Goal: Task Accomplishment & Management: Use online tool/utility

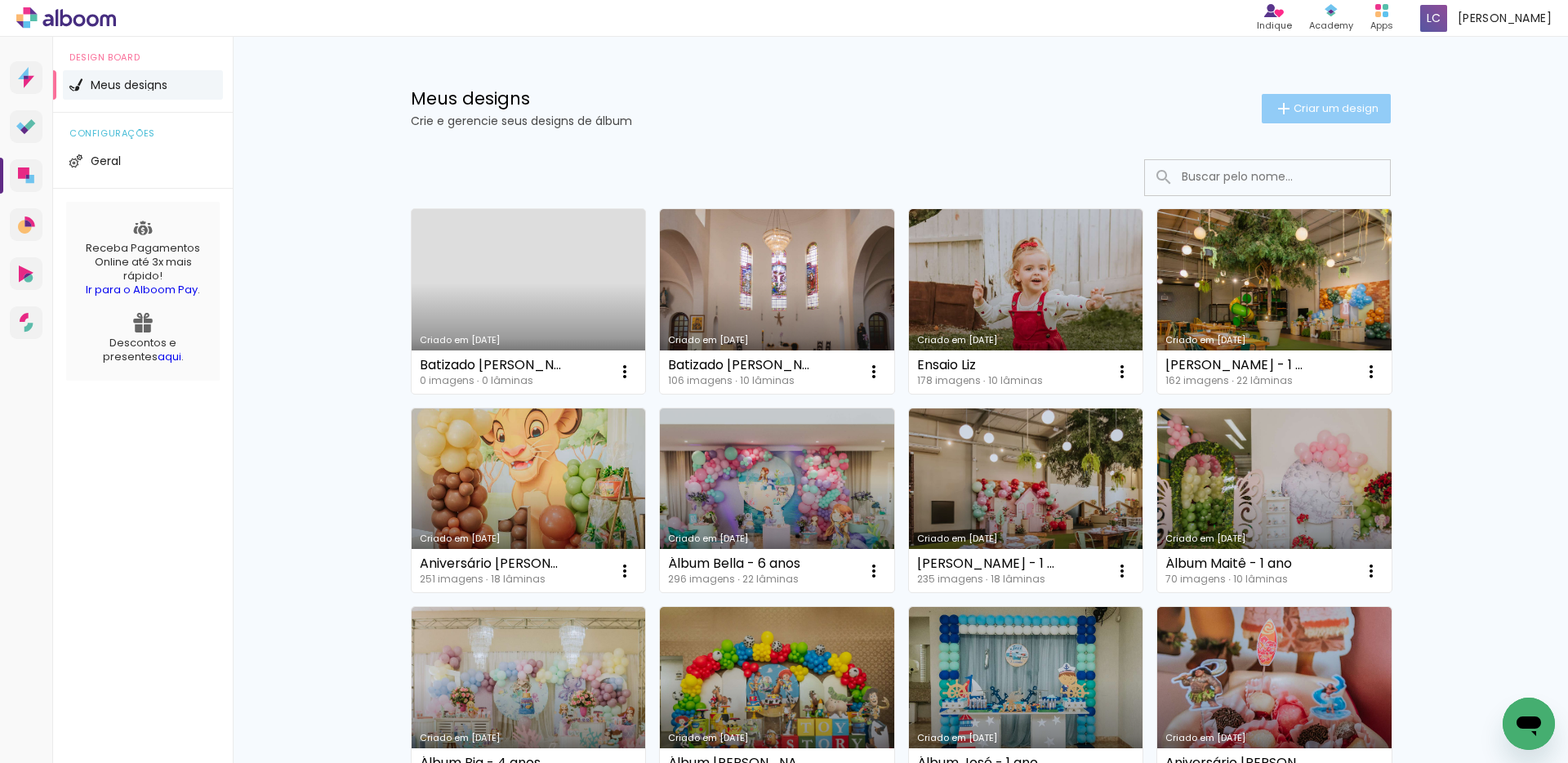
click at [1314, 107] on span "Criar um design" at bounding box center [1336, 108] width 85 height 10
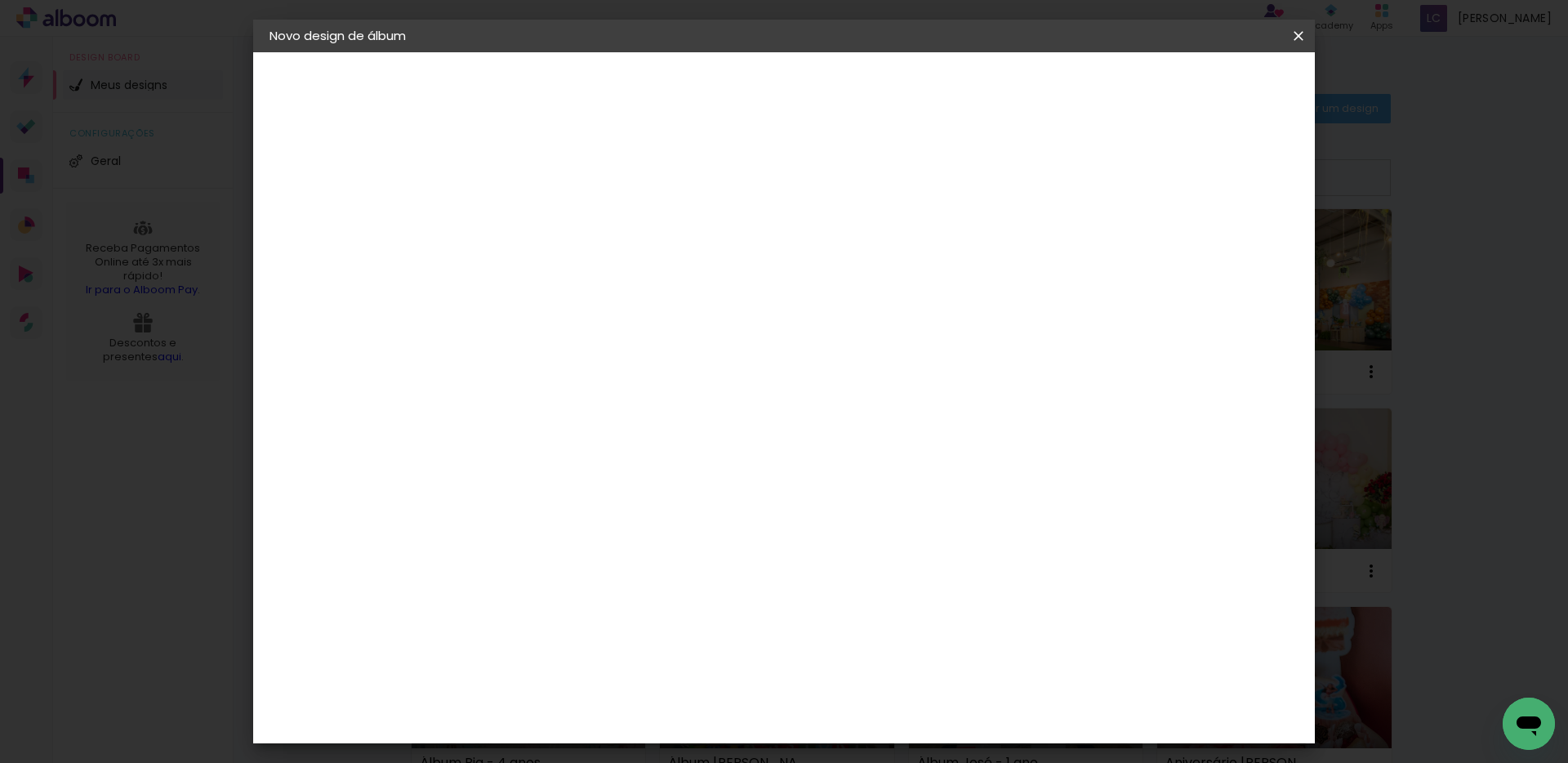
click at [537, 220] on input at bounding box center [537, 219] width 0 height 25
type input "Aniversário Isadora"
type paper-input "Aniversário Isadora"
click at [0, 0] on slot "Avançar" at bounding box center [0, 0] width 0 height 0
click at [632, 308] on input at bounding box center [578, 311] width 165 height 21
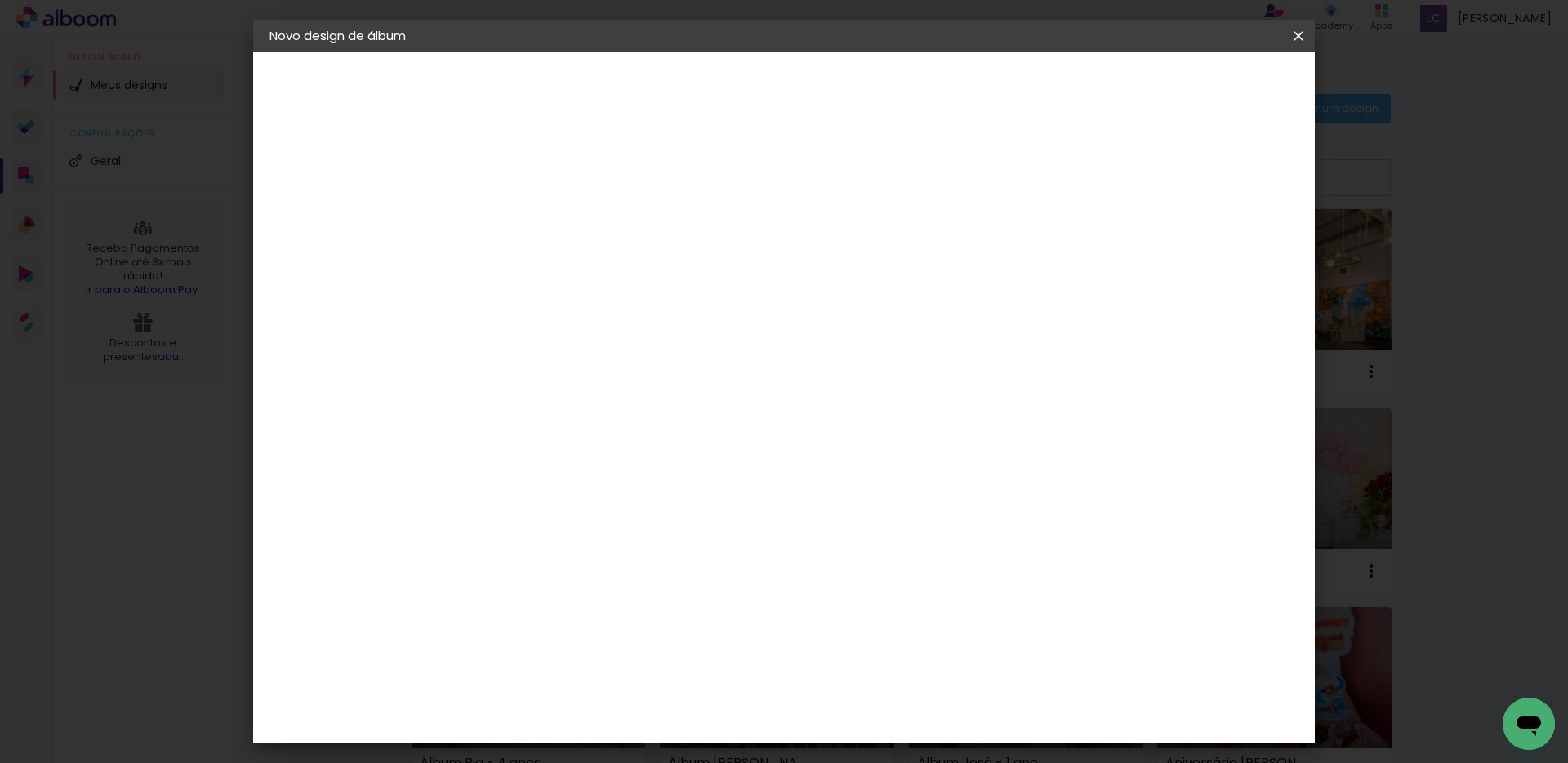
type input "go"
type paper-input "go"
click at [565, 362] on div "Go image" at bounding box center [545, 372] width 40 height 26
click at [0, 0] on slot "Avançar" at bounding box center [0, 0] width 0 height 0
click at [600, 277] on input "text" at bounding box center [569, 284] width 64 height 25
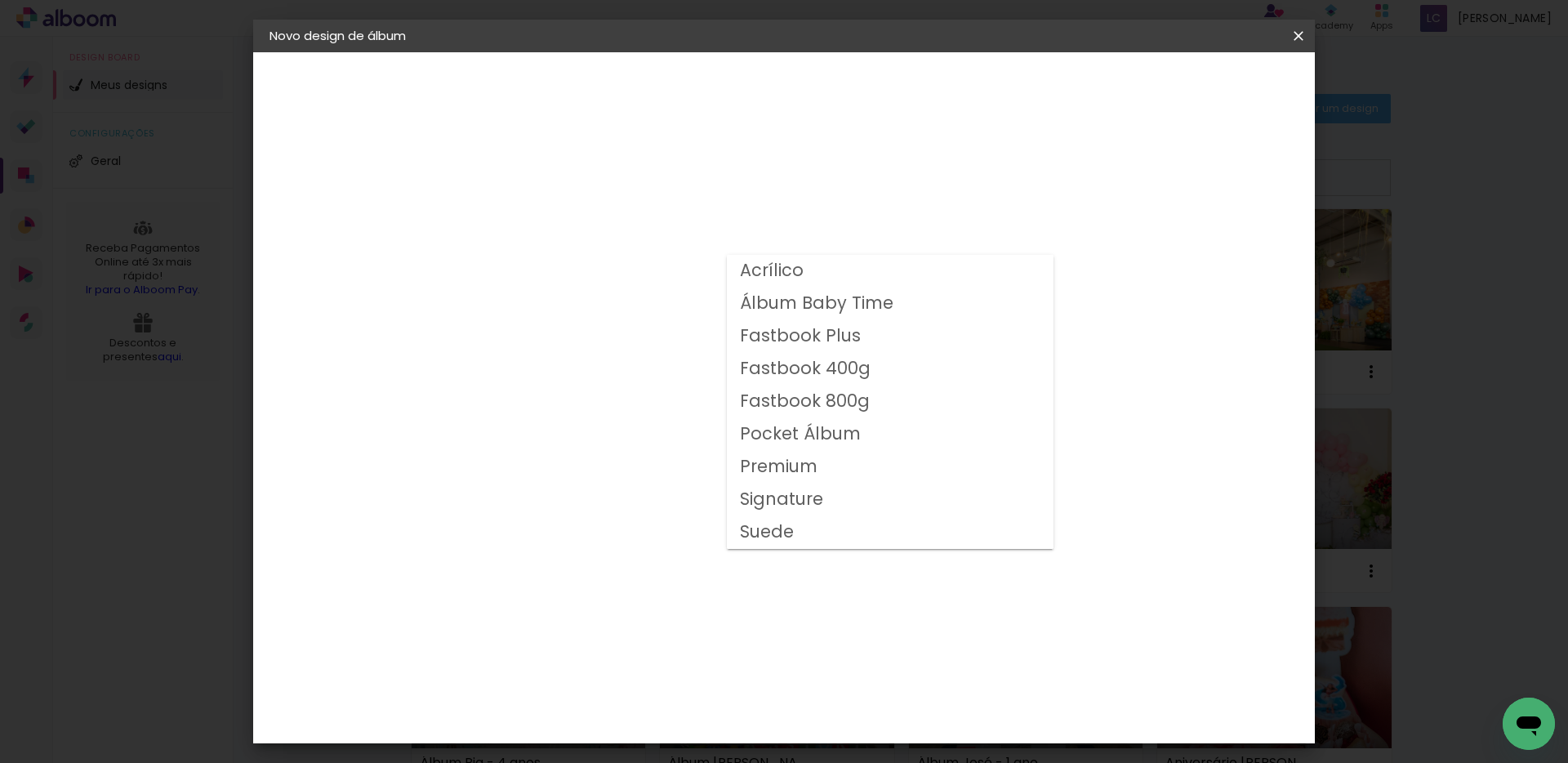
click at [0, 0] on slot "Fastbook 800g" at bounding box center [0, 0] width 0 height 0
type input "Fastbook 800g"
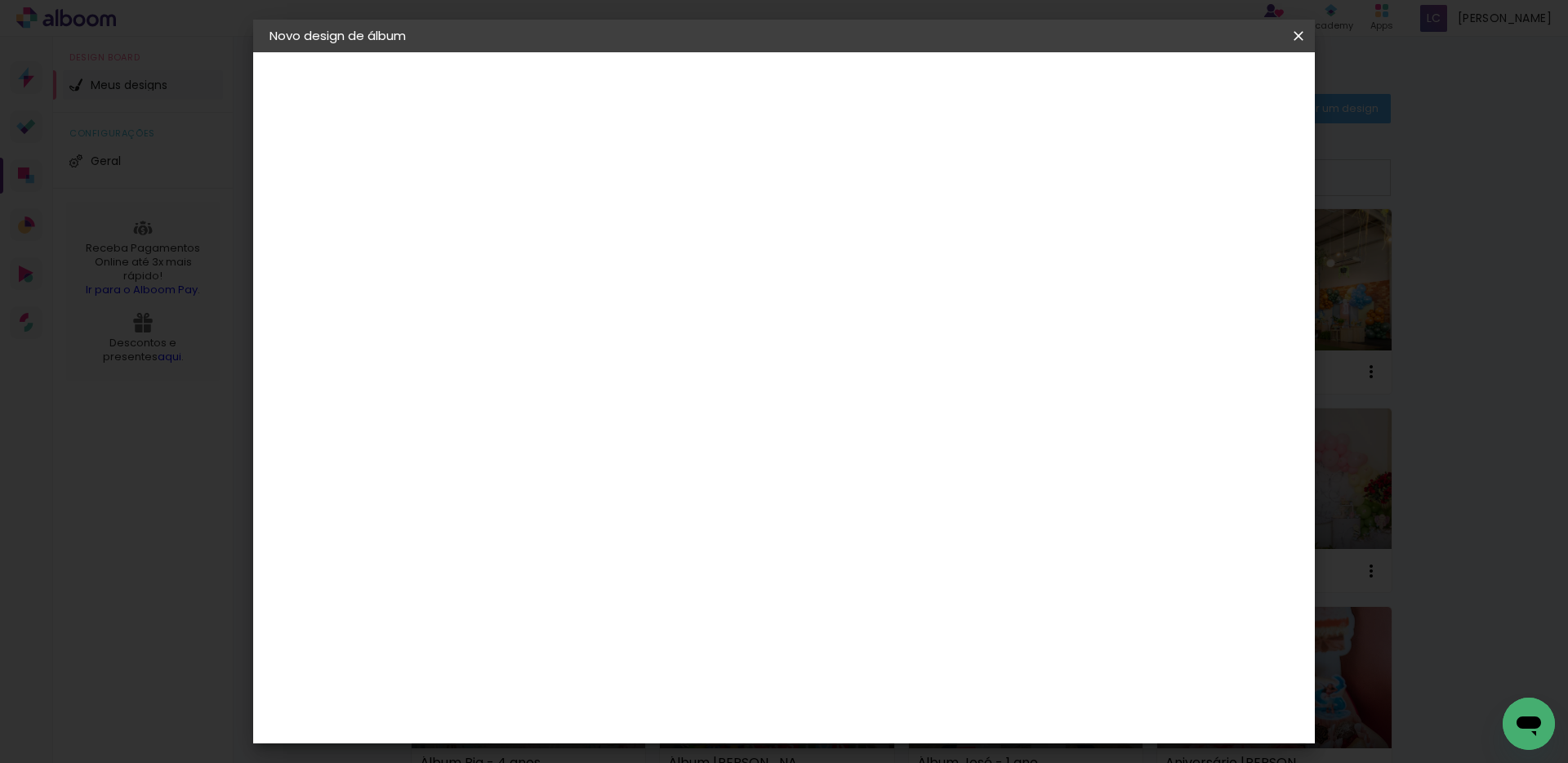
scroll to position [178, 0]
click at [647, 628] on span "30 × 30" at bounding box center [609, 654] width 76 height 53
click at [803, 96] on paper-button "Avançar" at bounding box center [763, 87] width 80 height 28
click at [1104, 177] on div at bounding box center [1096, 176] width 15 height 15
type paper-checkbox "on"
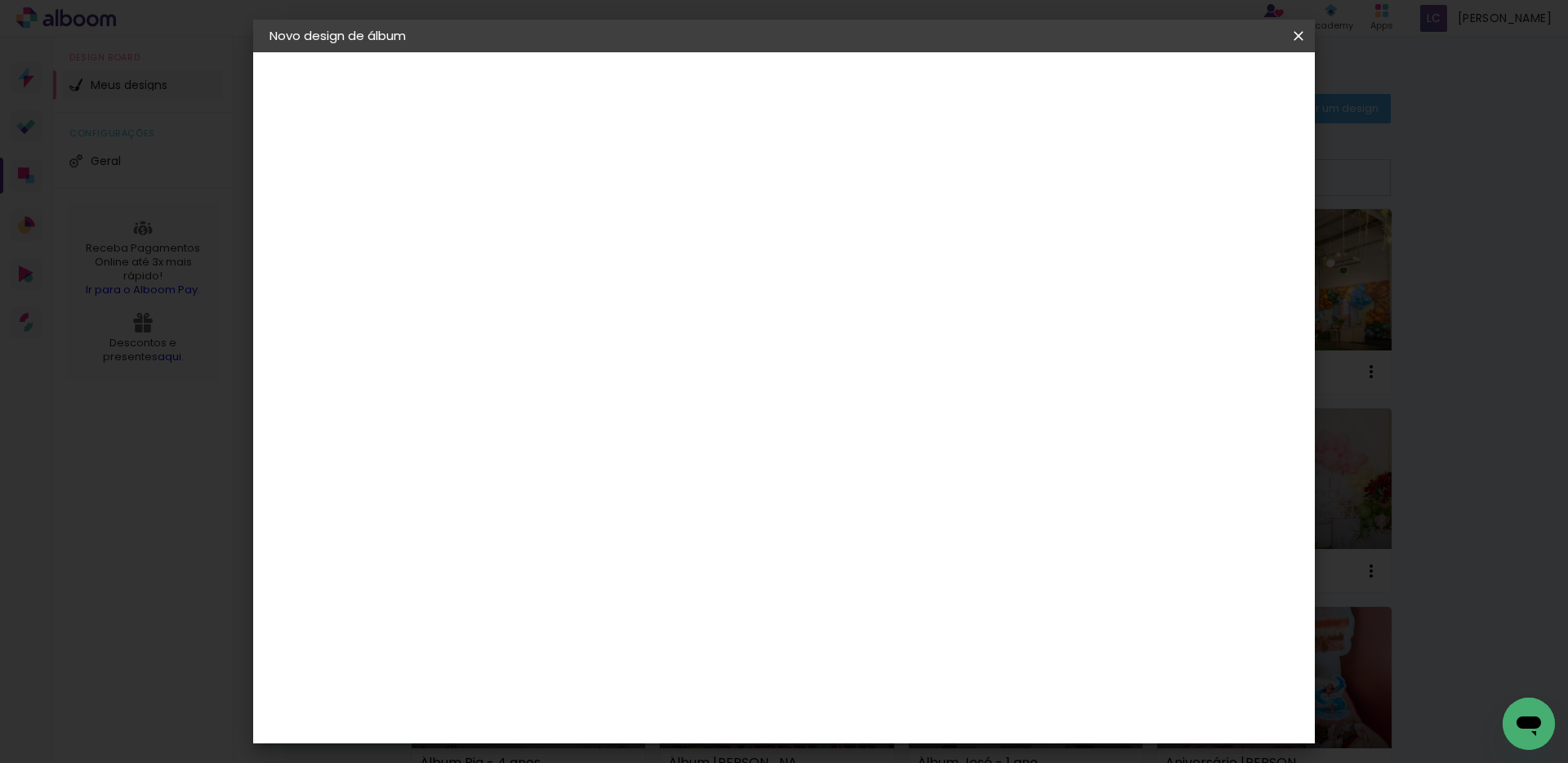
click at [1196, 90] on span "Iniciar design" at bounding box center [1159, 86] width 74 height 11
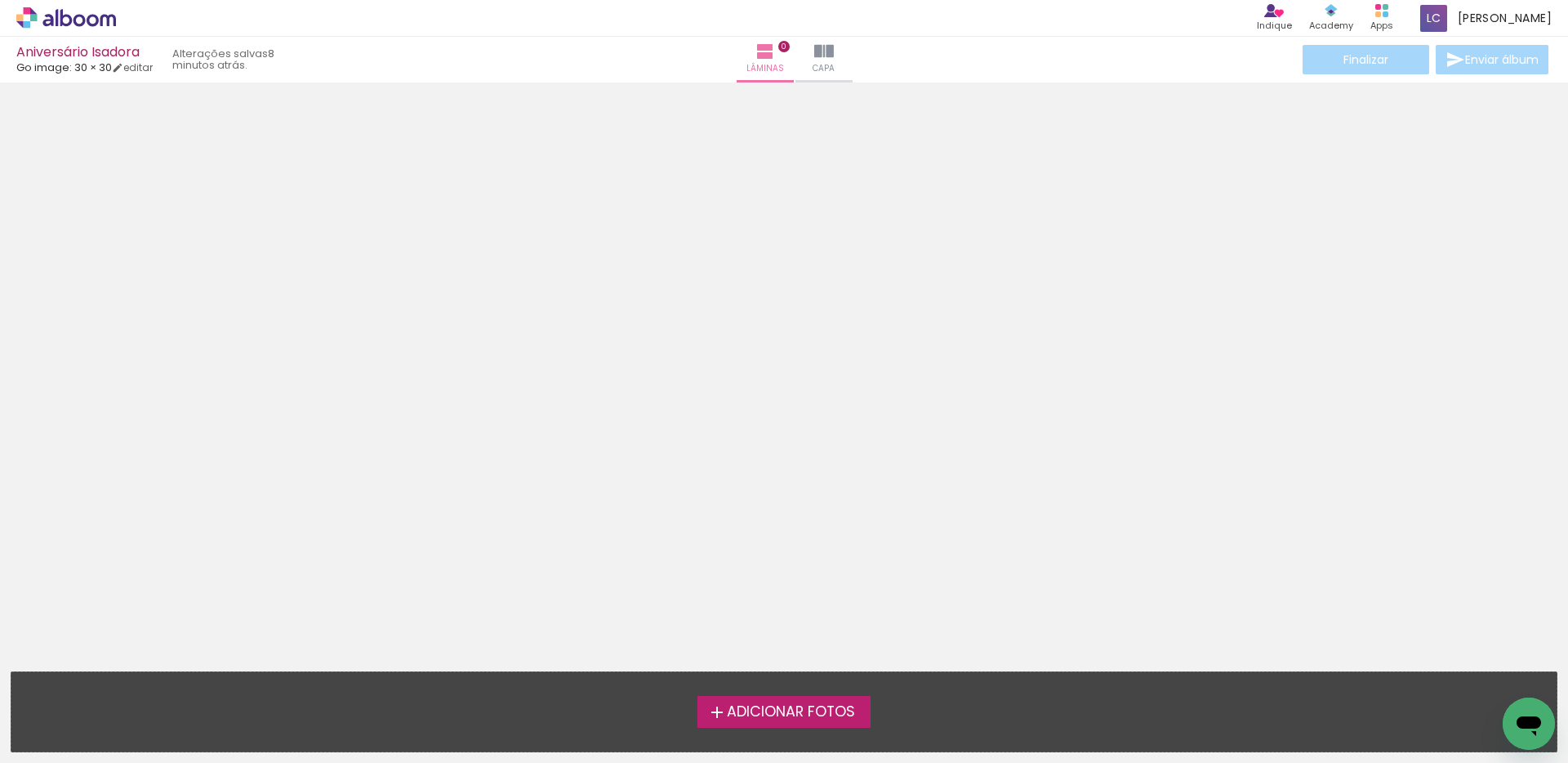
click at [758, 705] on span "Adicionar Fotos" at bounding box center [790, 712] width 128 height 15
click at [0, 0] on input "file" at bounding box center [0, 0] width 0 height 0
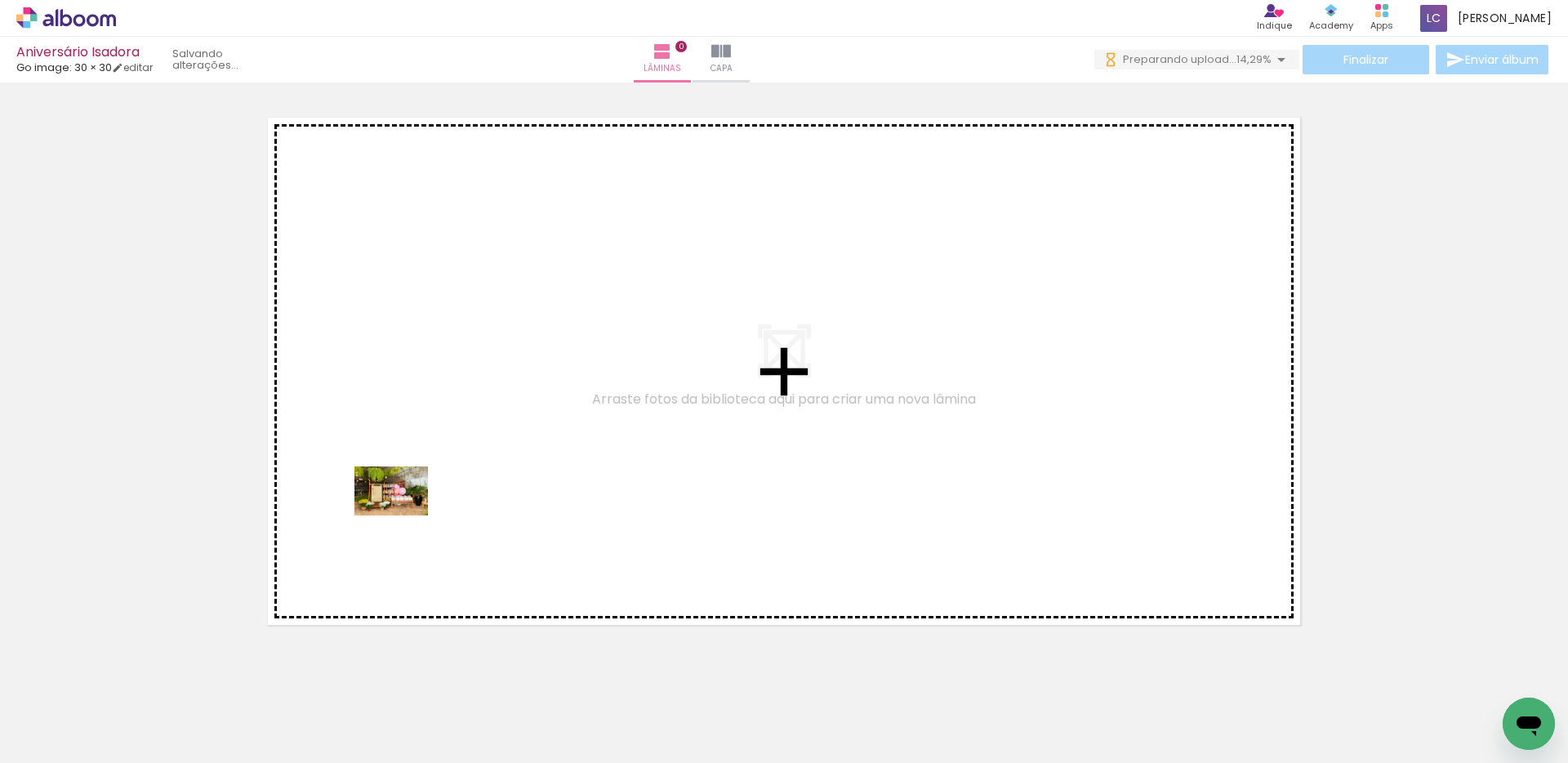
drag, startPoint x: 183, startPoint y: 706, endPoint x: 414, endPoint y: 502, distance: 308.2
click at [414, 502] on quentale-workspace at bounding box center [784, 381] width 1568 height 763
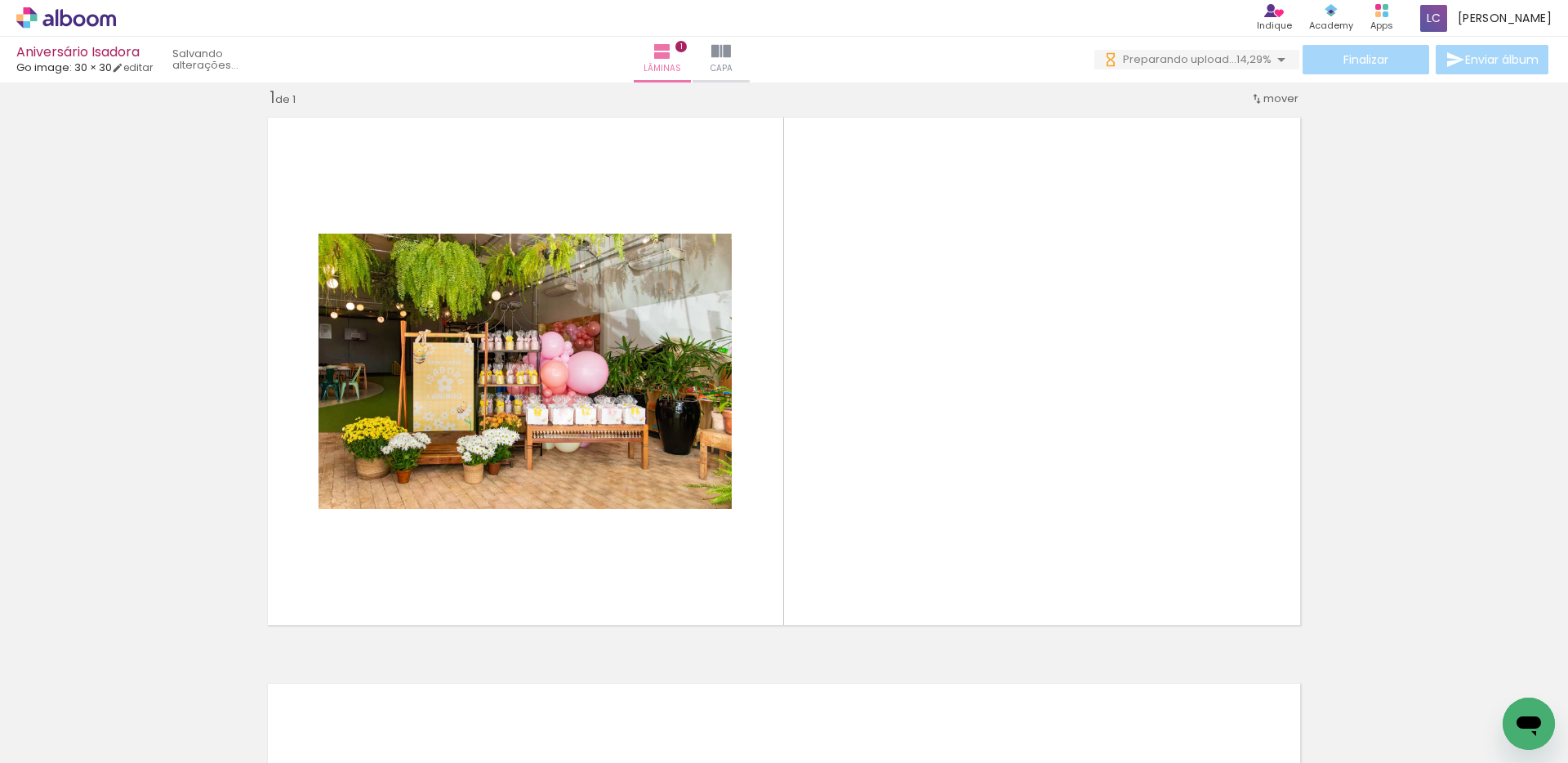
scroll to position [22, 0]
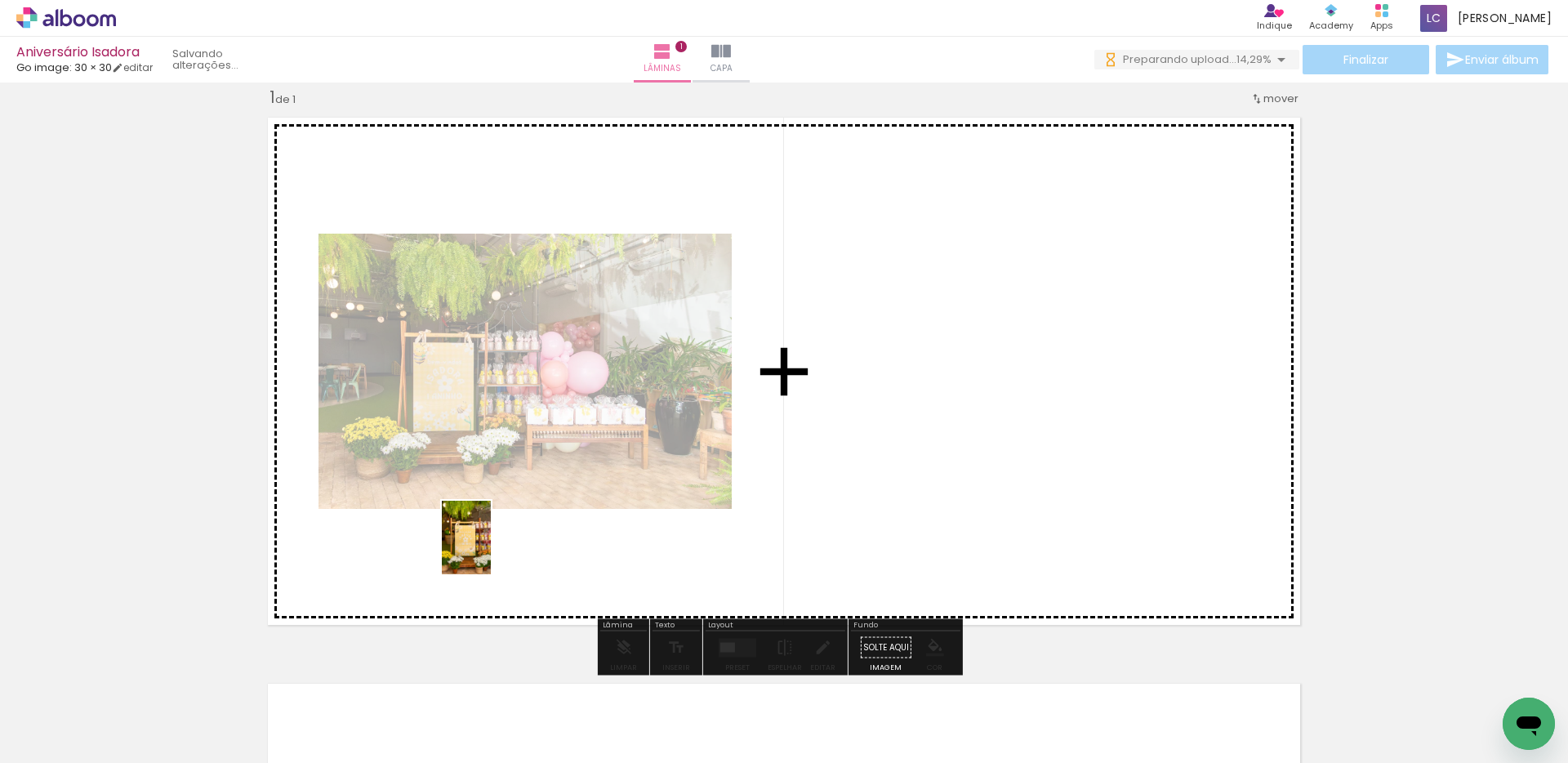
drag, startPoint x: 267, startPoint y: 709, endPoint x: 491, endPoint y: 550, distance: 274.7
click at [491, 550] on quentale-workspace at bounding box center [784, 381] width 1568 height 763
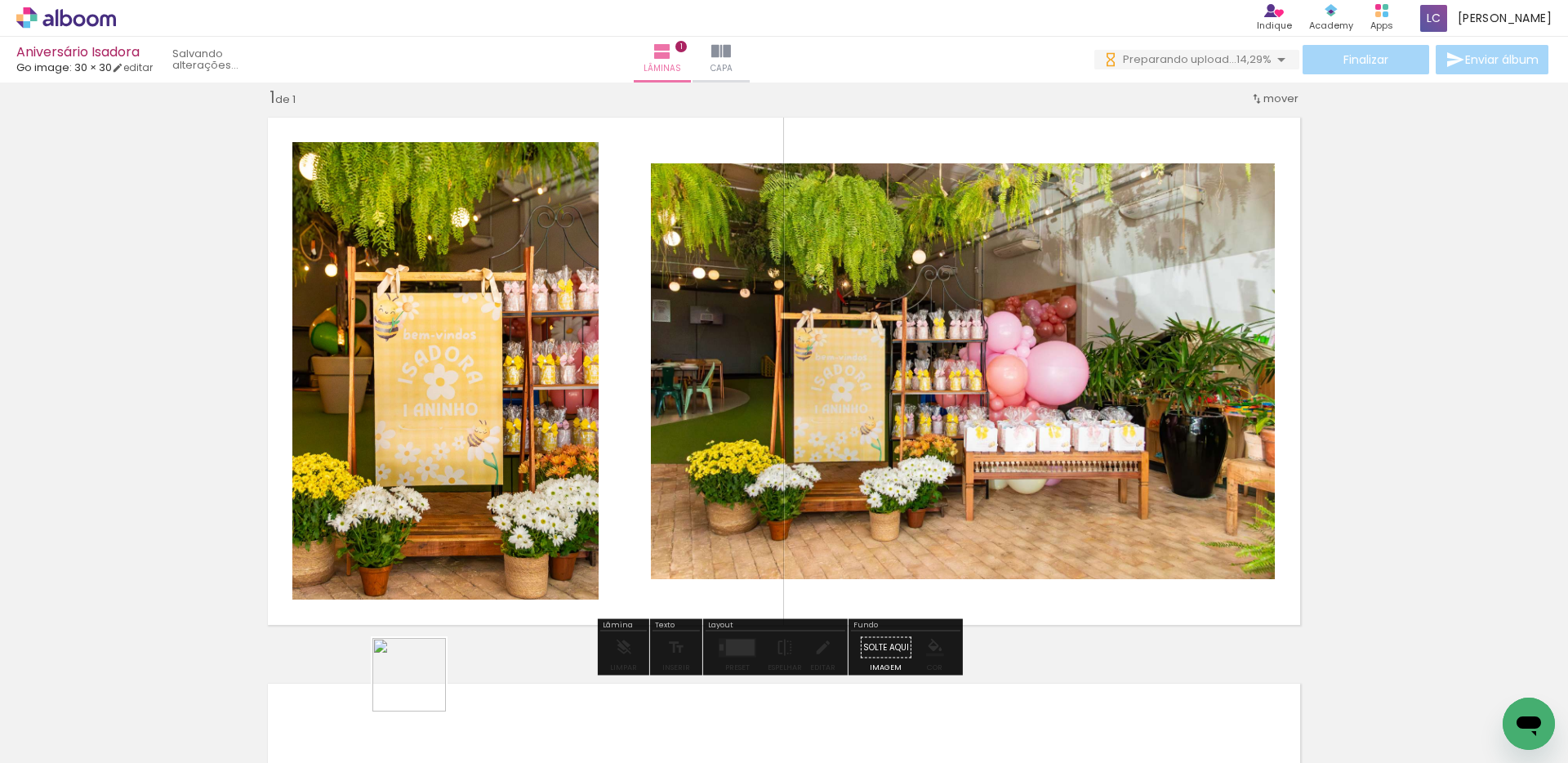
drag, startPoint x: 376, startPoint y: 715, endPoint x: 489, endPoint y: 698, distance: 114.3
click at [595, 575] on quentale-workspace at bounding box center [784, 381] width 1568 height 763
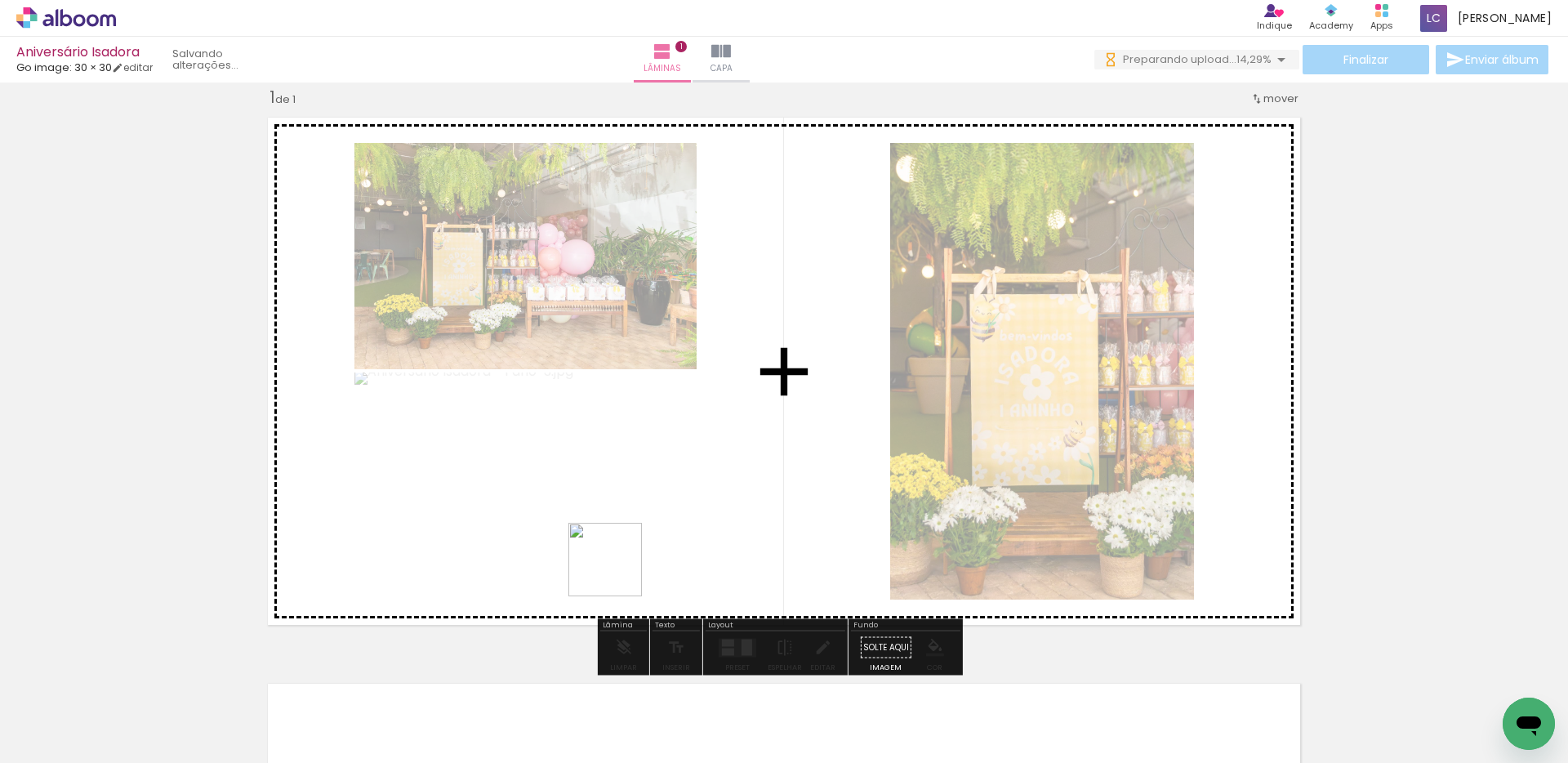
drag, startPoint x: 494, startPoint y: 669, endPoint x: 681, endPoint y: 627, distance: 191.7
click at [655, 544] on quentale-workspace at bounding box center [784, 381] width 1568 height 763
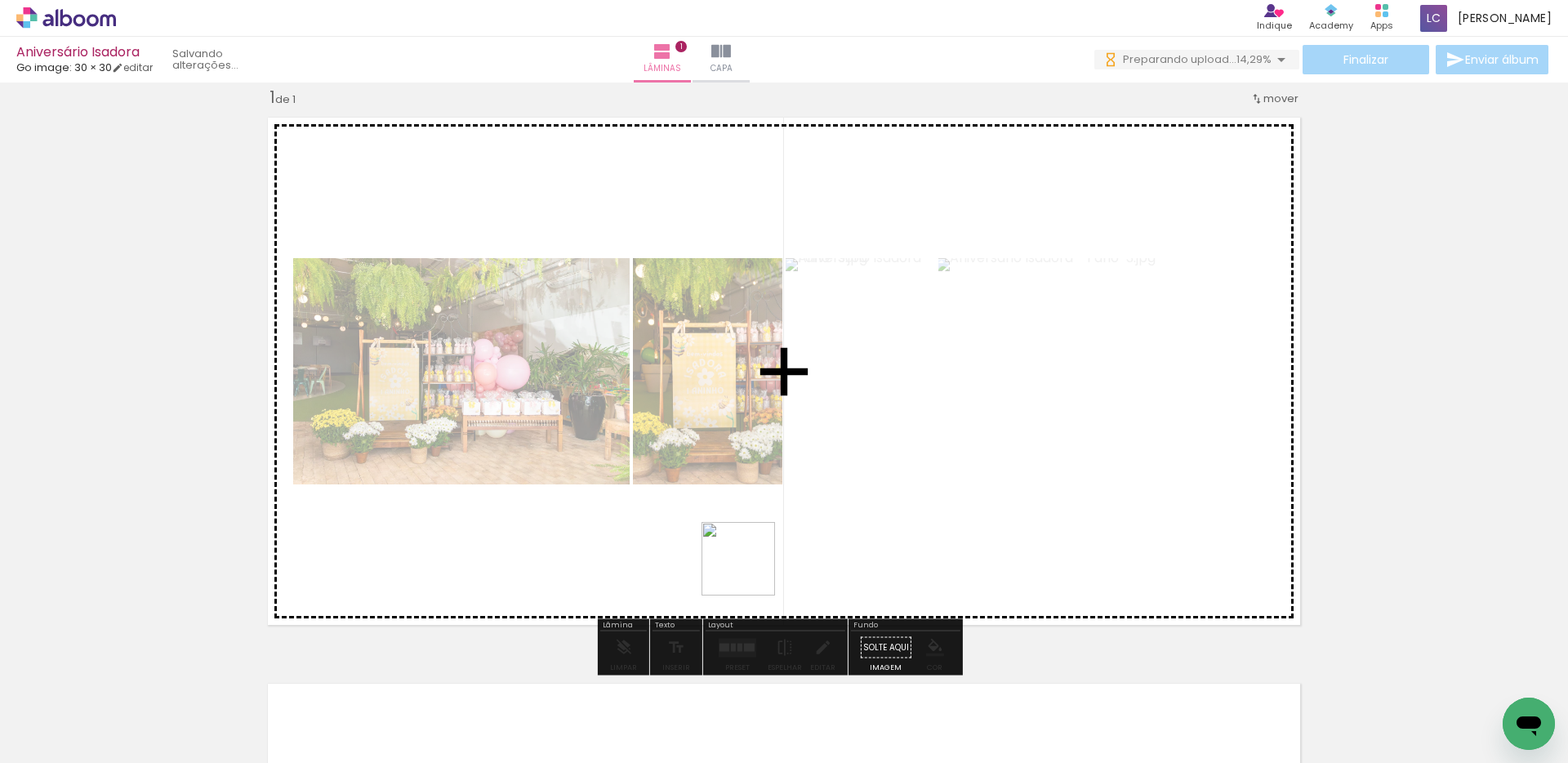
drag, startPoint x: 629, startPoint y: 713, endPoint x: 738, endPoint y: 682, distance: 113.3
click at [765, 555] on quentale-workspace at bounding box center [784, 381] width 1568 height 763
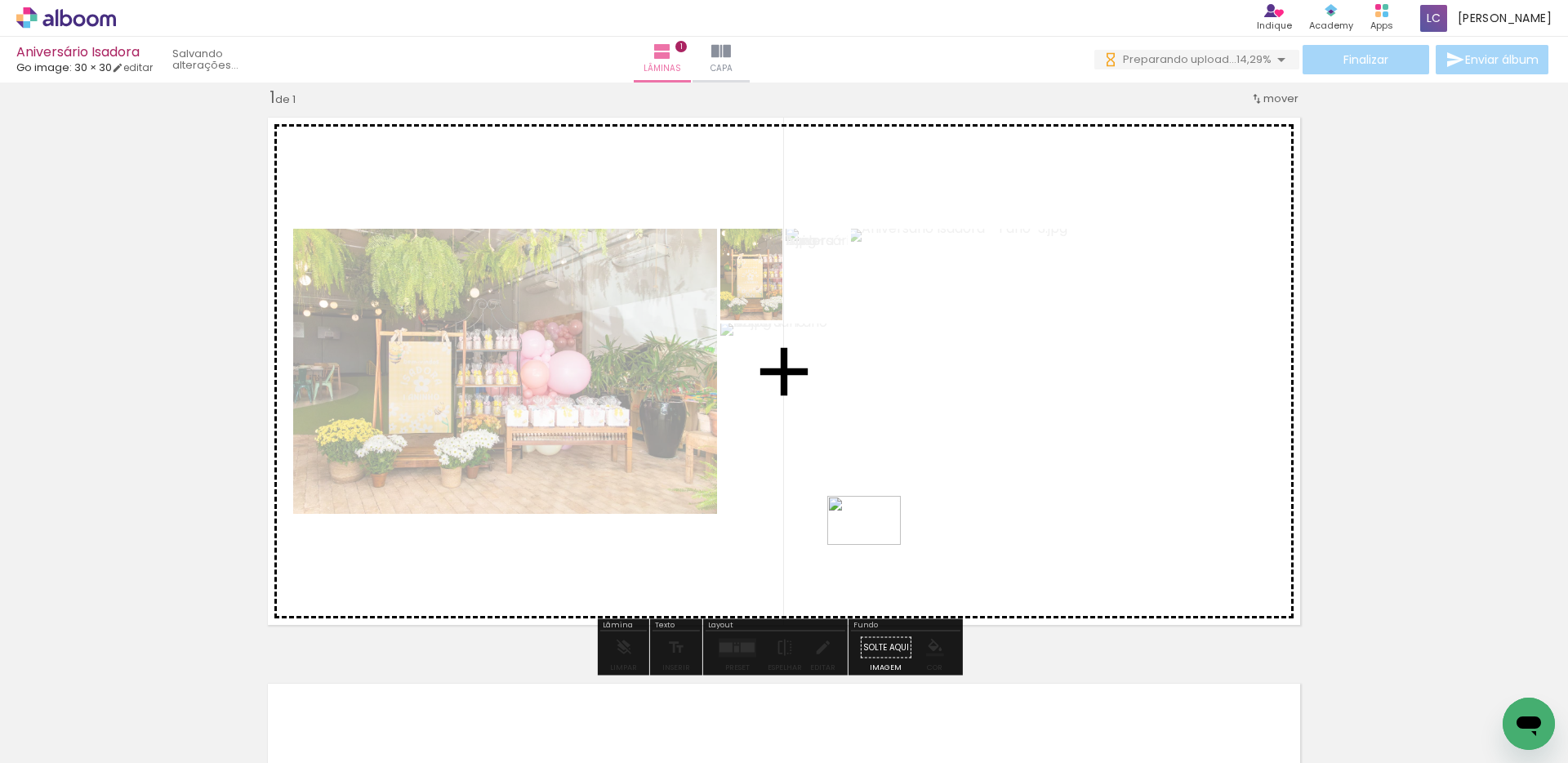
drag, startPoint x: 719, startPoint y: 715, endPoint x: 876, endPoint y: 545, distance: 231.4
click at [876, 545] on quentale-workspace at bounding box center [784, 381] width 1568 height 763
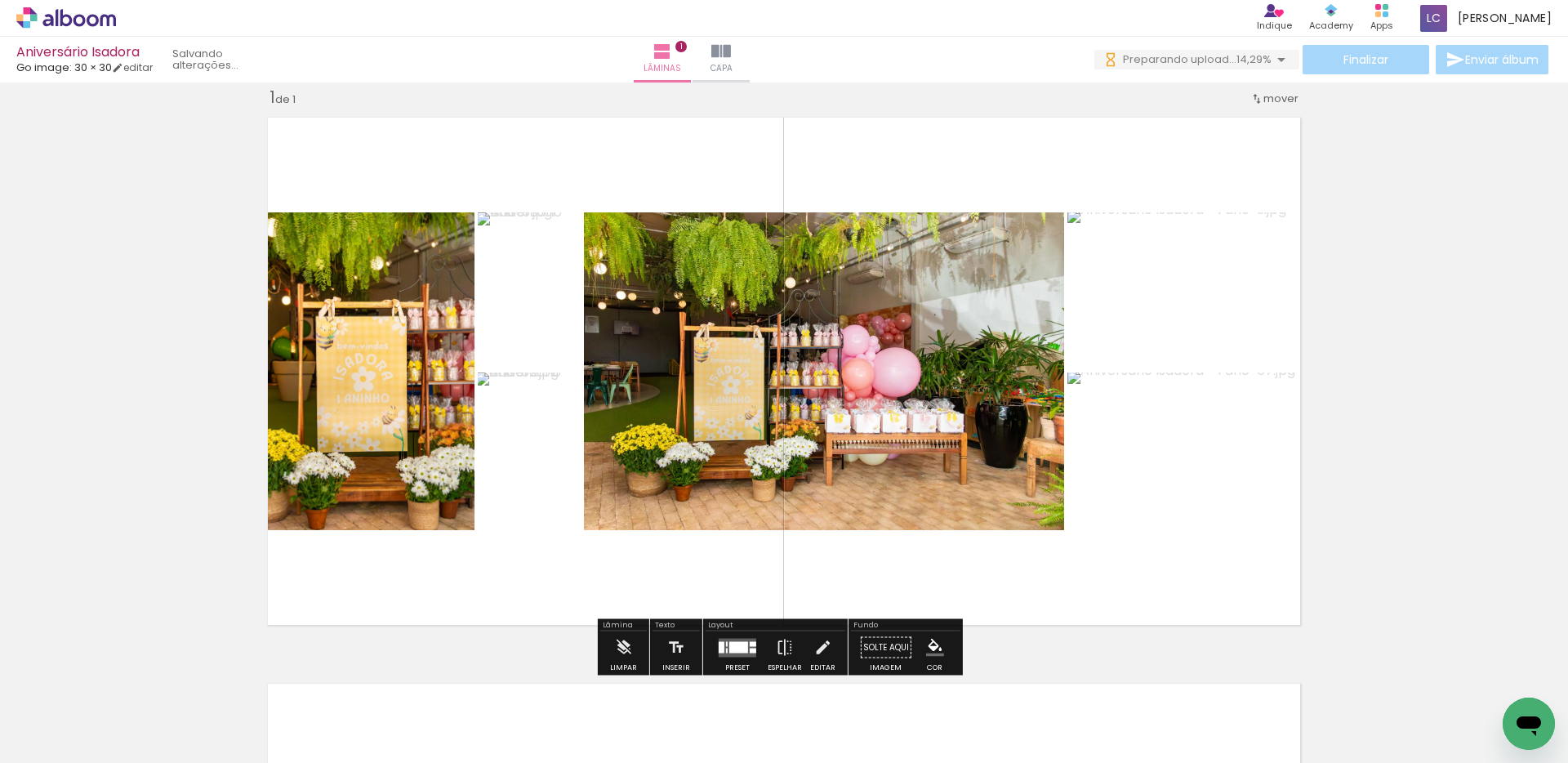
click at [730, 646] on div at bounding box center [739, 646] width 19 height 11
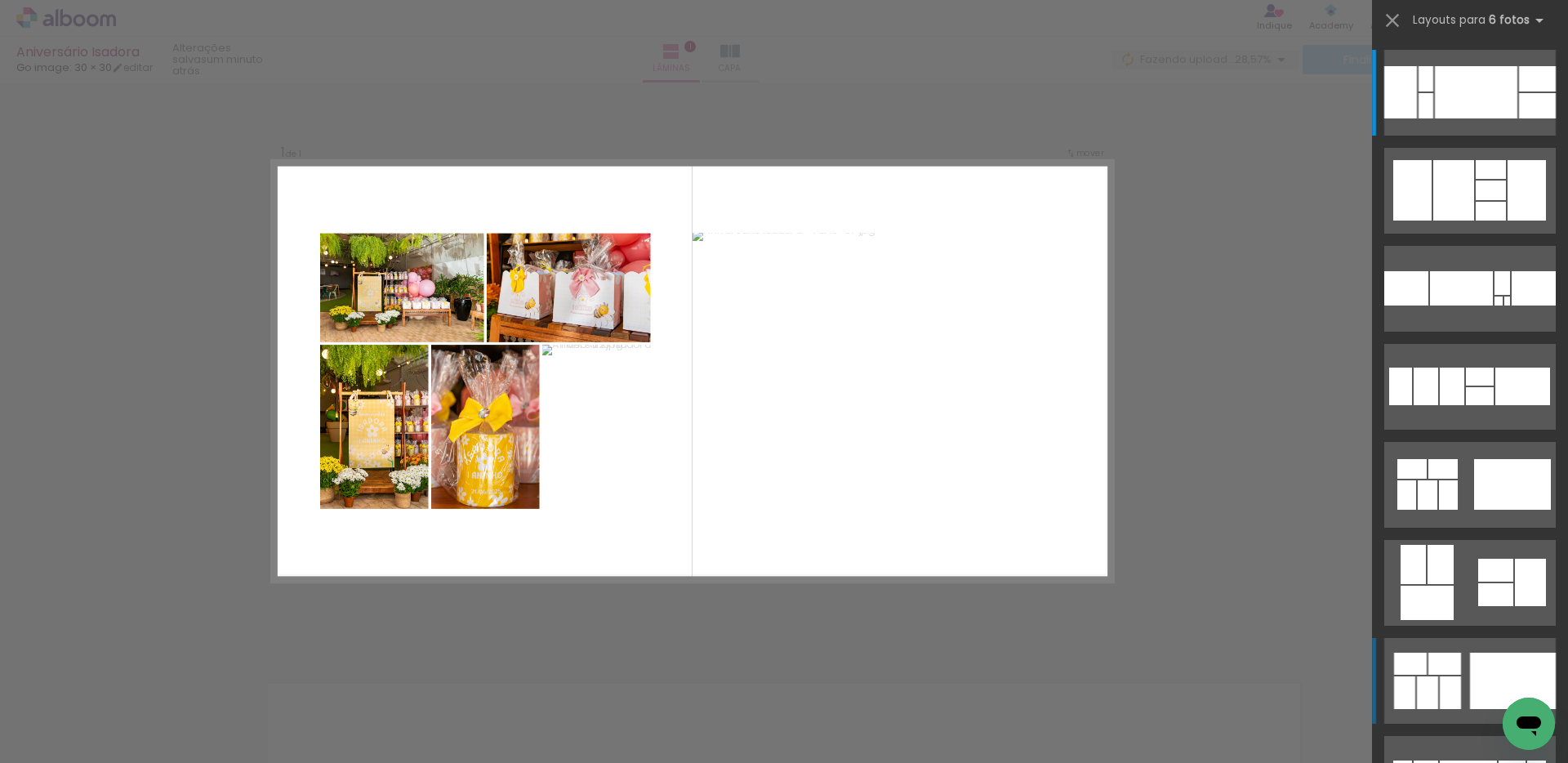
click at [1455, 136] on quentale-layouter at bounding box center [1469, 93] width 171 height 86
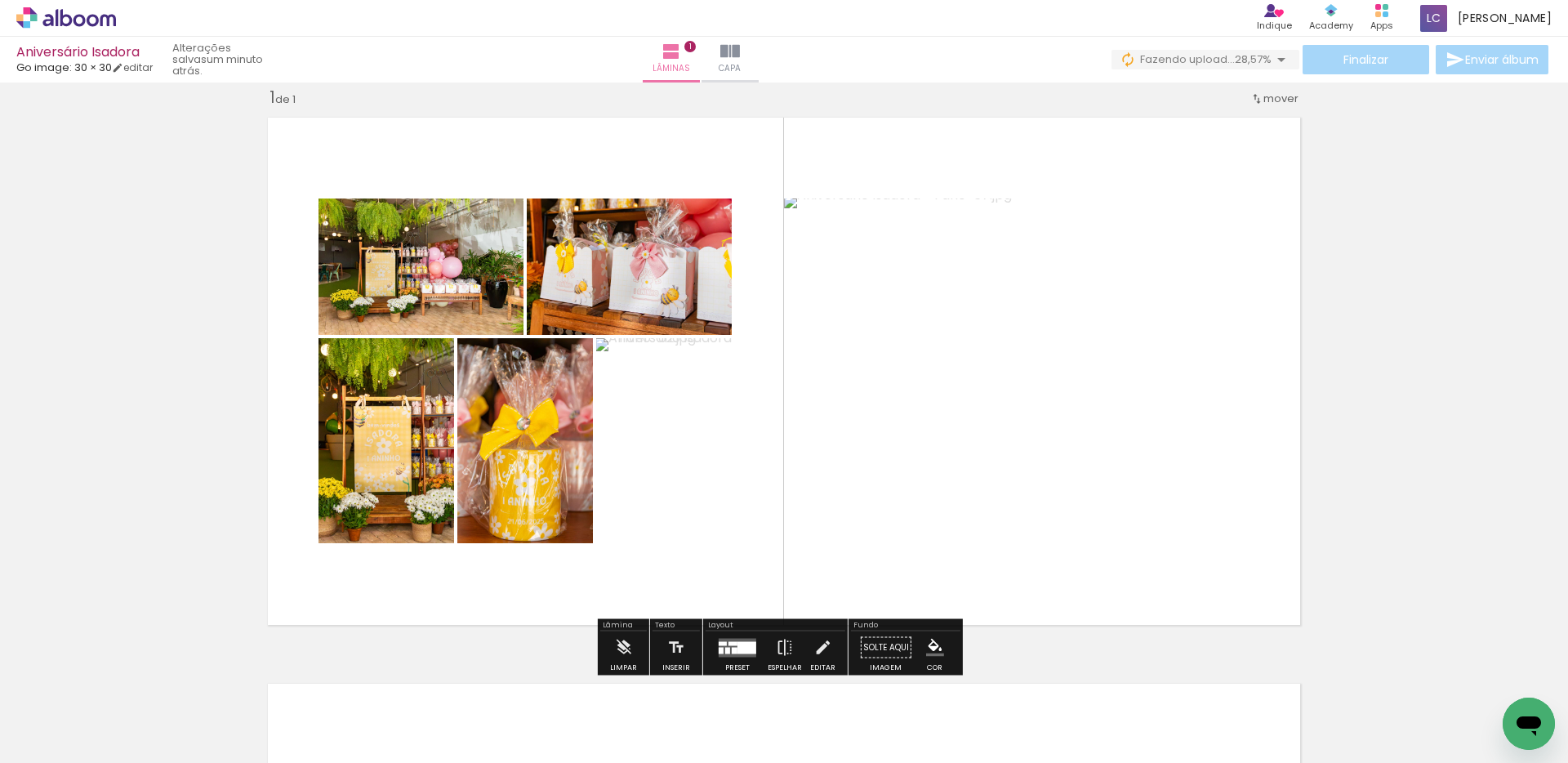
click at [738, 648] on div at bounding box center [747, 647] width 19 height 12
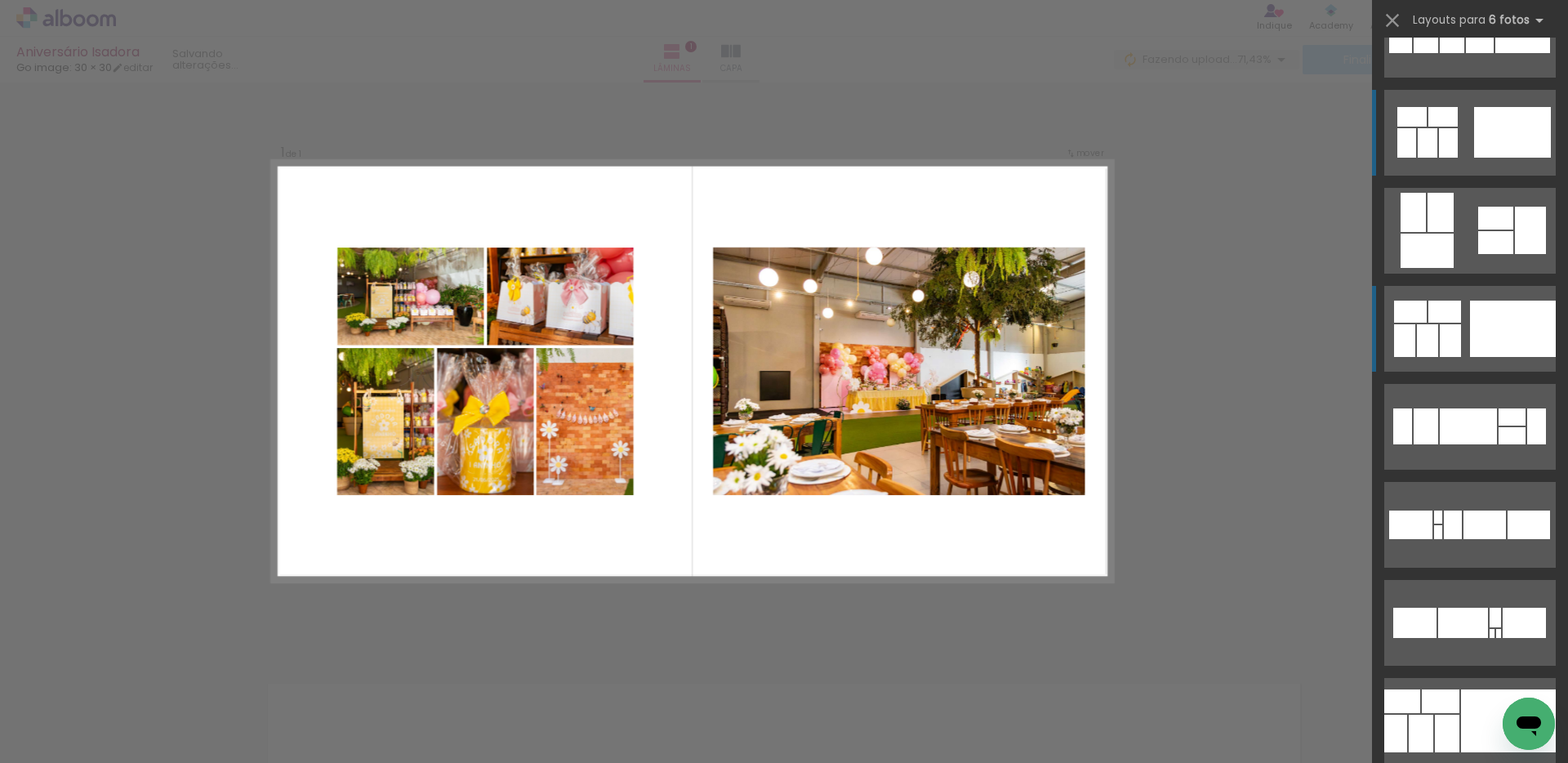
scroll to position [394, 0]
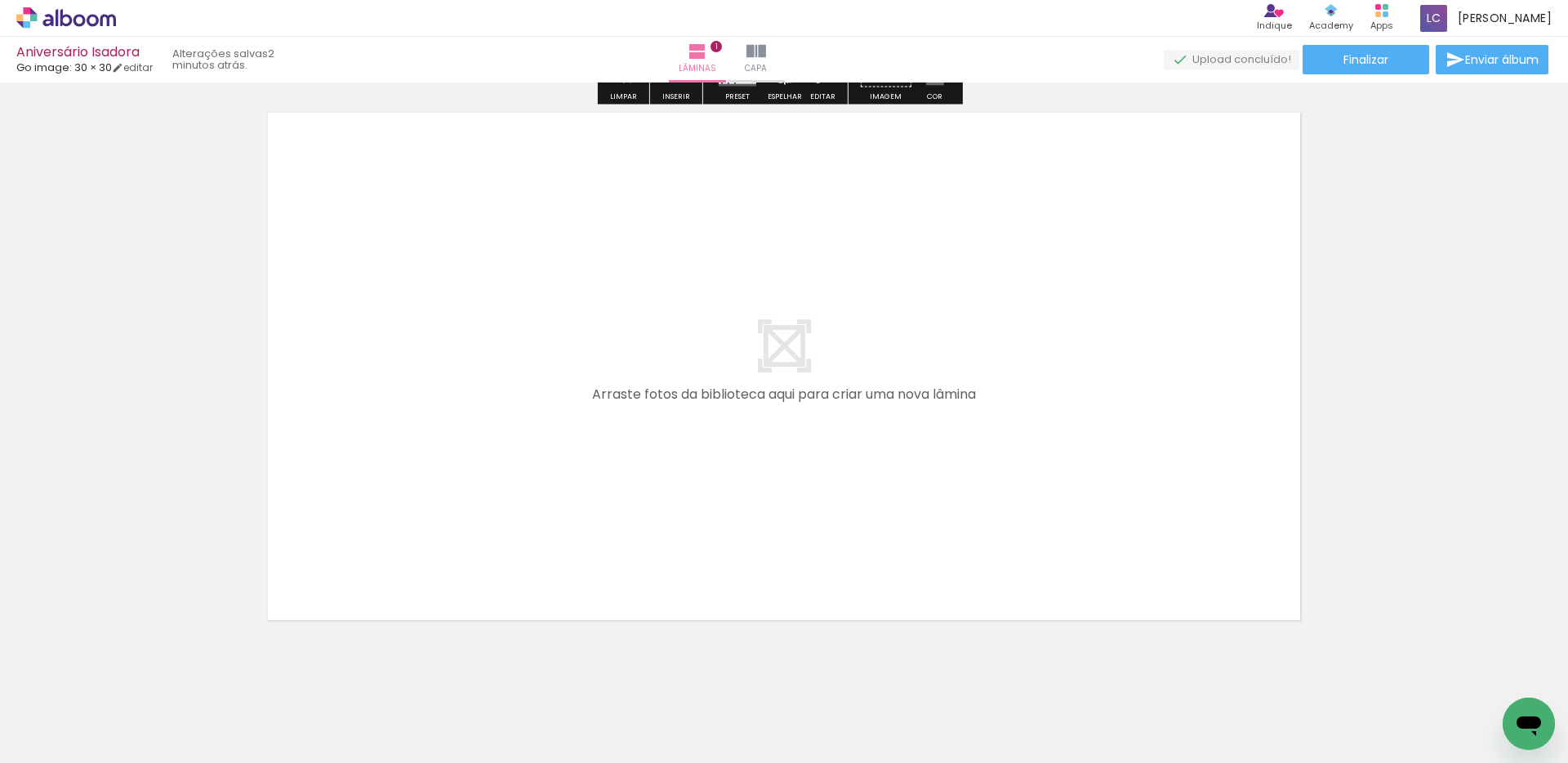
scroll to position [616, 0]
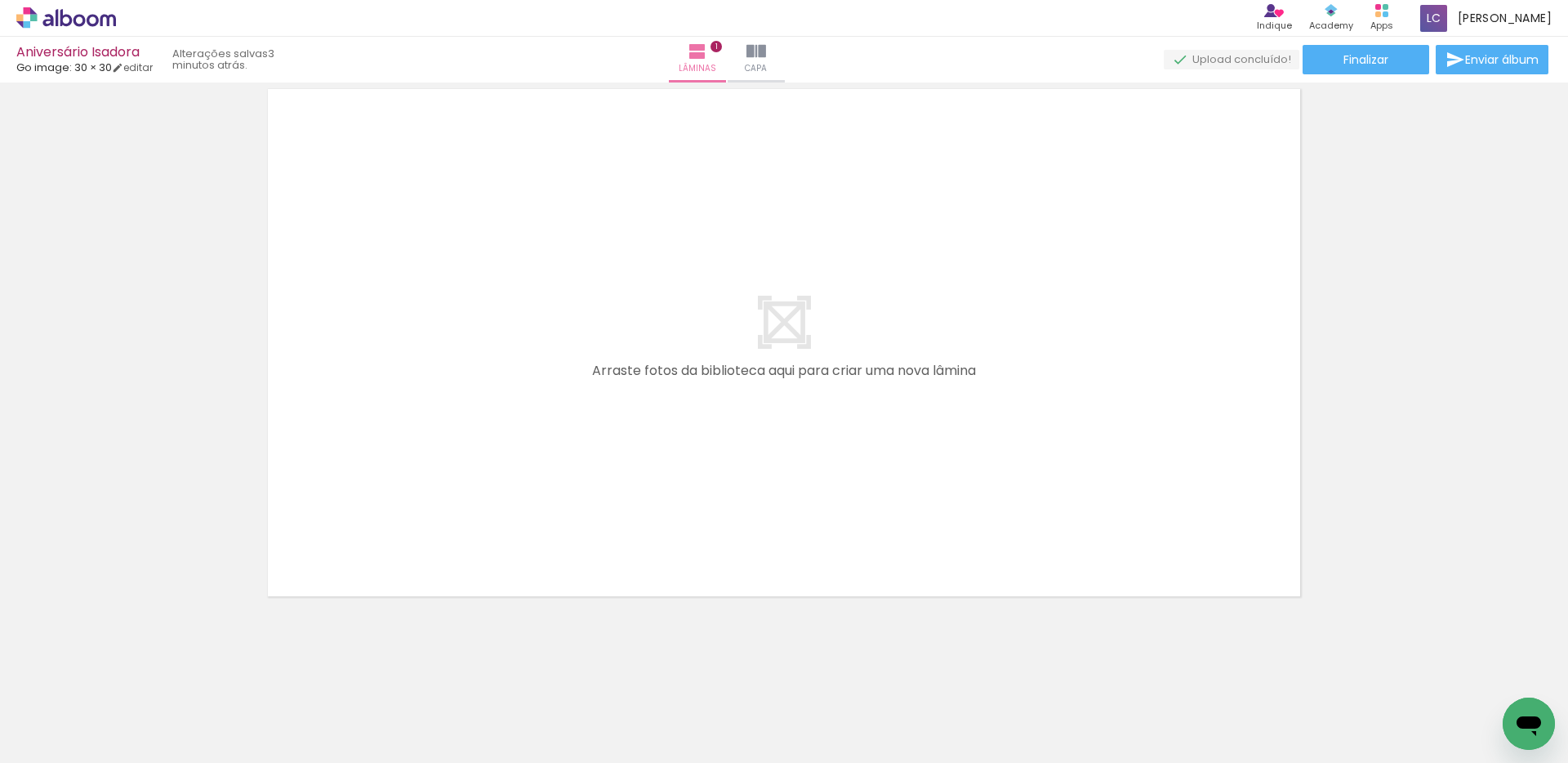
click at [70, 745] on span "Adicionar Fotos" at bounding box center [58, 740] width 49 height 18
click at [0, 0] on input "file" at bounding box center [0, 0] width 0 height 0
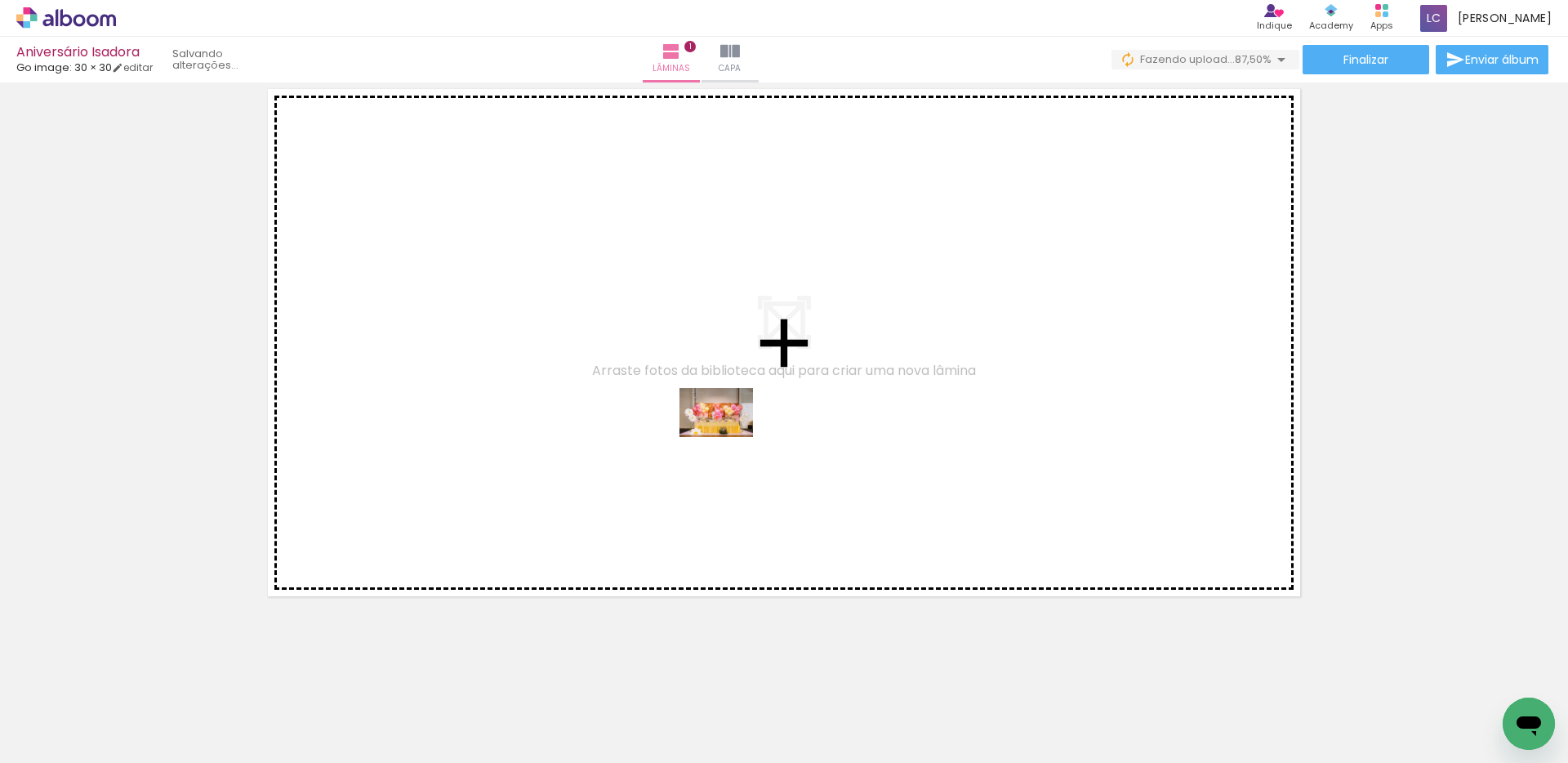
drag, startPoint x: 810, startPoint y: 723, endPoint x: 640, endPoint y: 548, distance: 244.0
click at [728, 436] on quentale-workspace at bounding box center [784, 381] width 1568 height 763
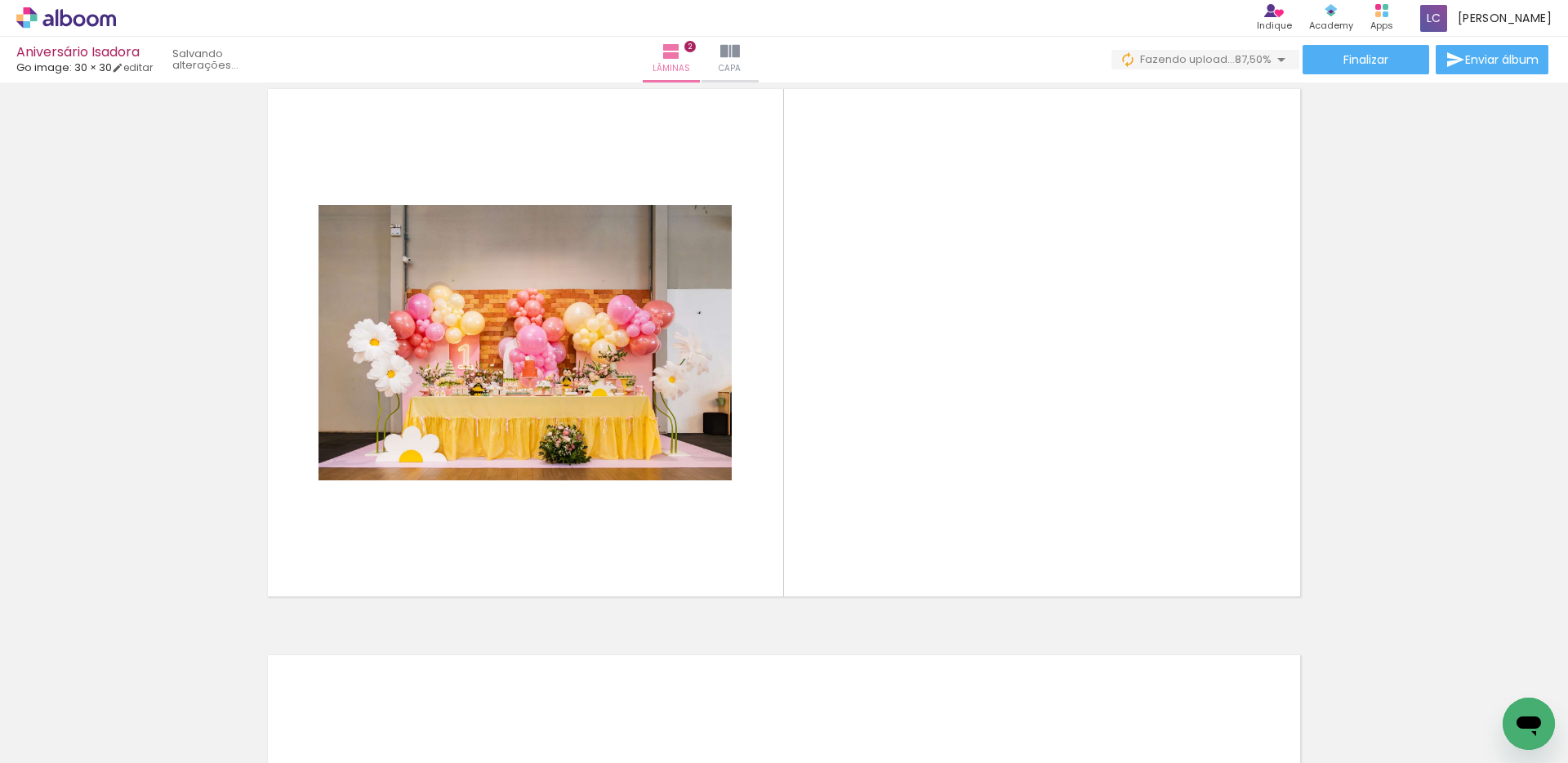
scroll to position [587, 0]
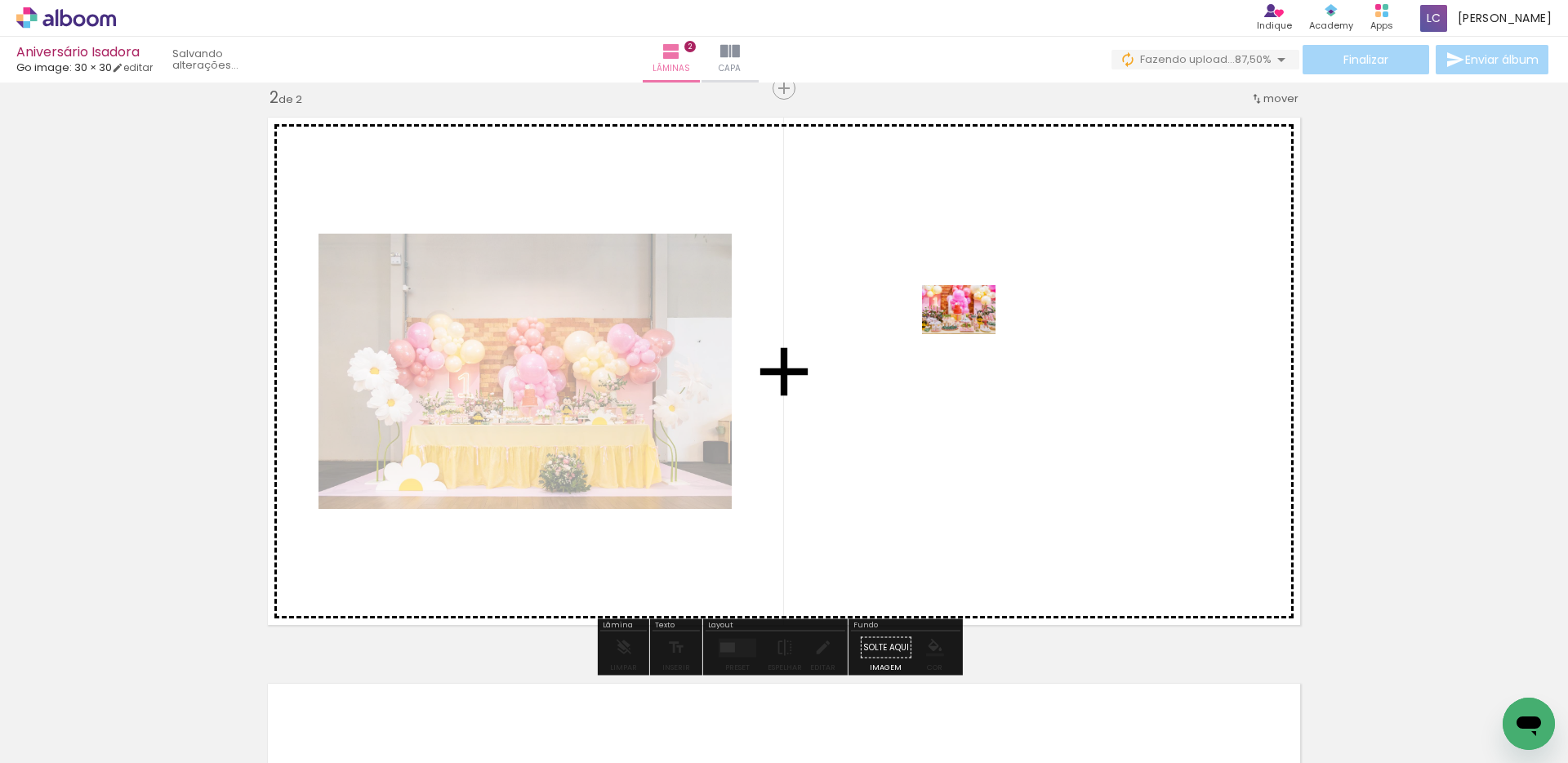
drag, startPoint x: 549, startPoint y: 708, endPoint x: 977, endPoint y: 328, distance: 572.3
click at [977, 328] on quentale-workspace at bounding box center [784, 381] width 1568 height 763
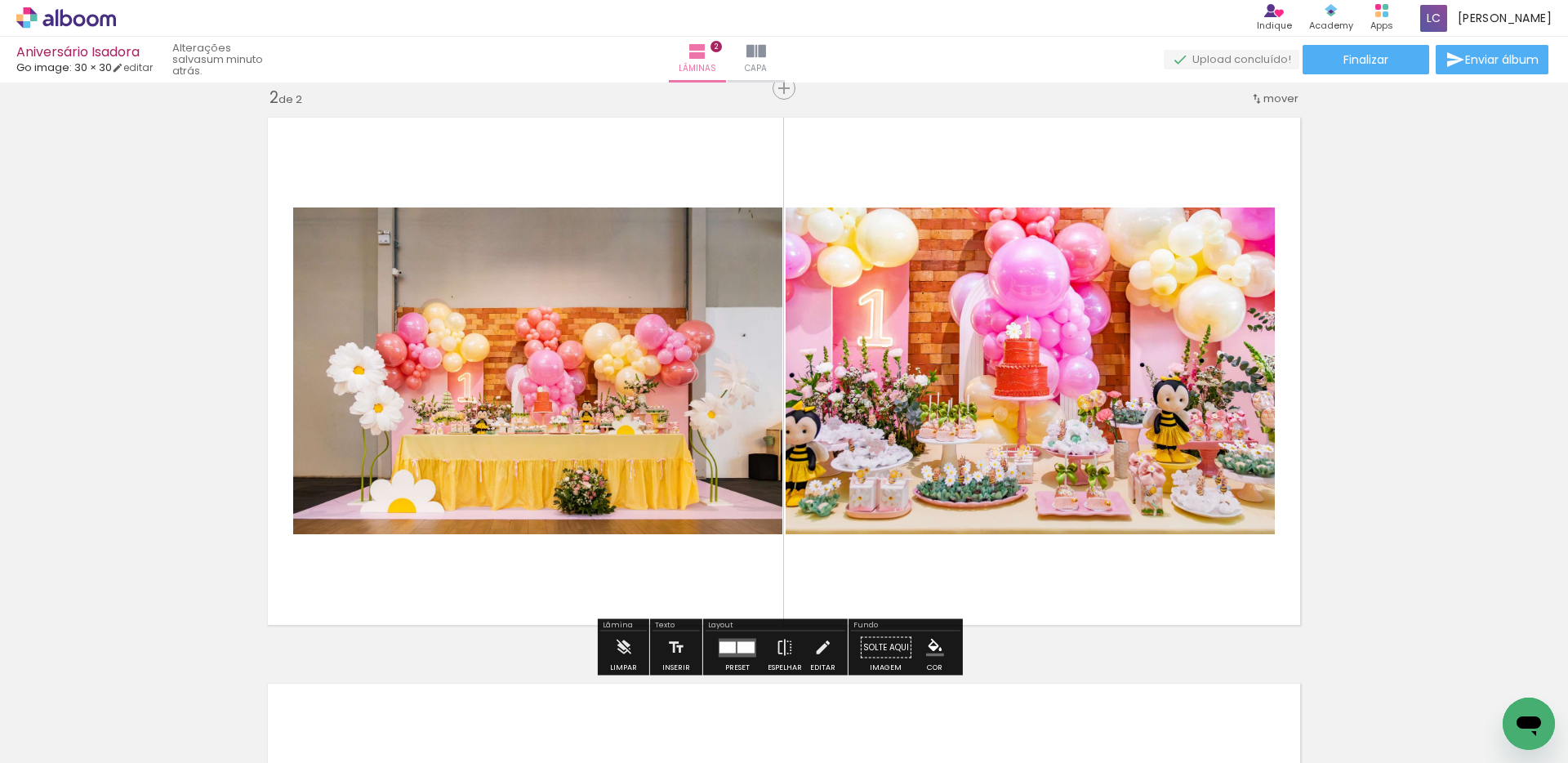
click at [68, 734] on span "Adicionar Fotos" at bounding box center [58, 740] width 49 height 18
click at [0, 0] on input "file" at bounding box center [0, 0] width 0 height 0
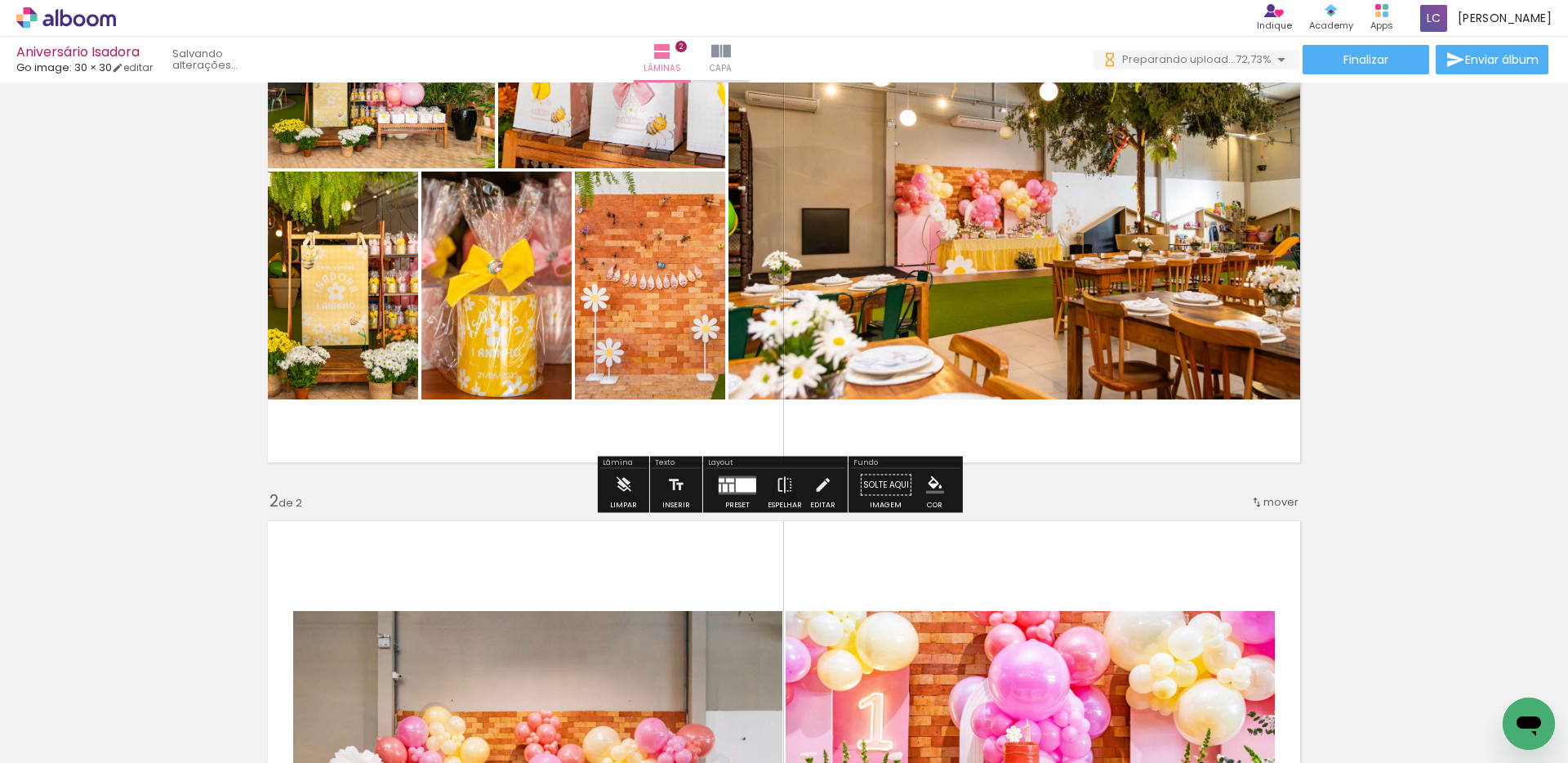
scroll to position [26, 0]
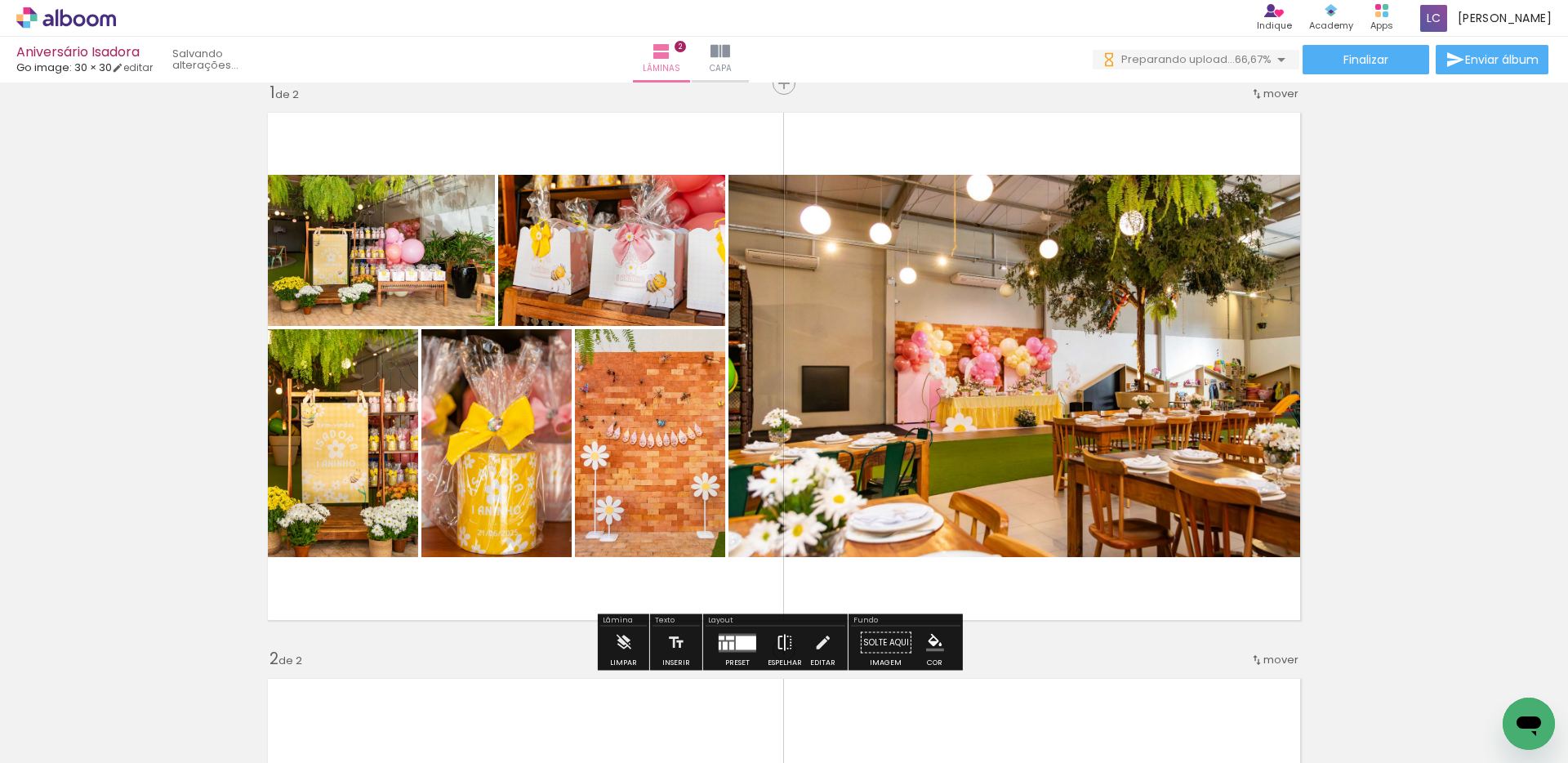
click at [783, 638] on iron-icon at bounding box center [784, 643] width 18 height 33
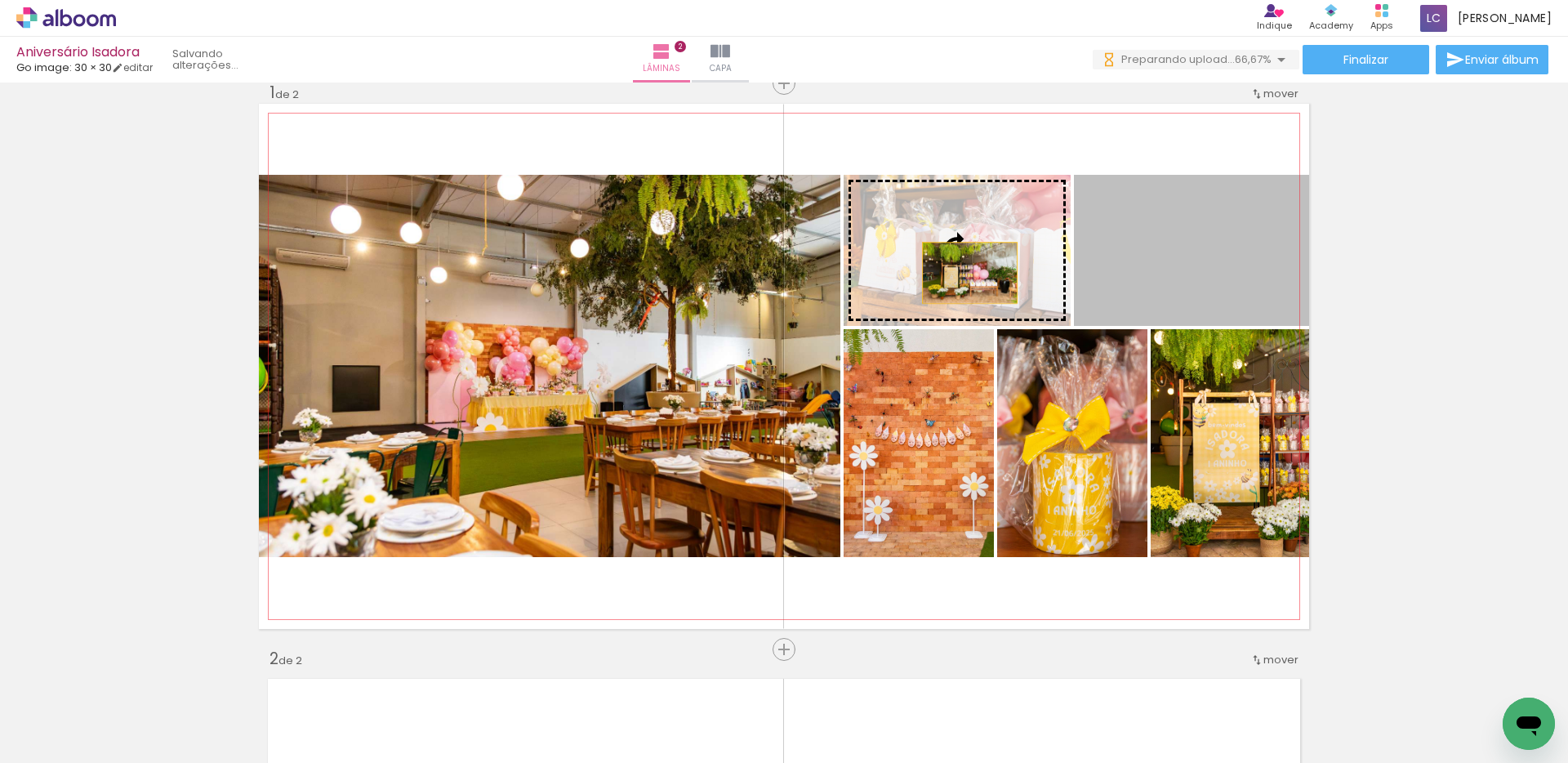
drag, startPoint x: 1211, startPoint y: 275, endPoint x: 964, endPoint y: 273, distance: 247.0
click at [0, 0] on slot at bounding box center [0, 0] width 0 height 0
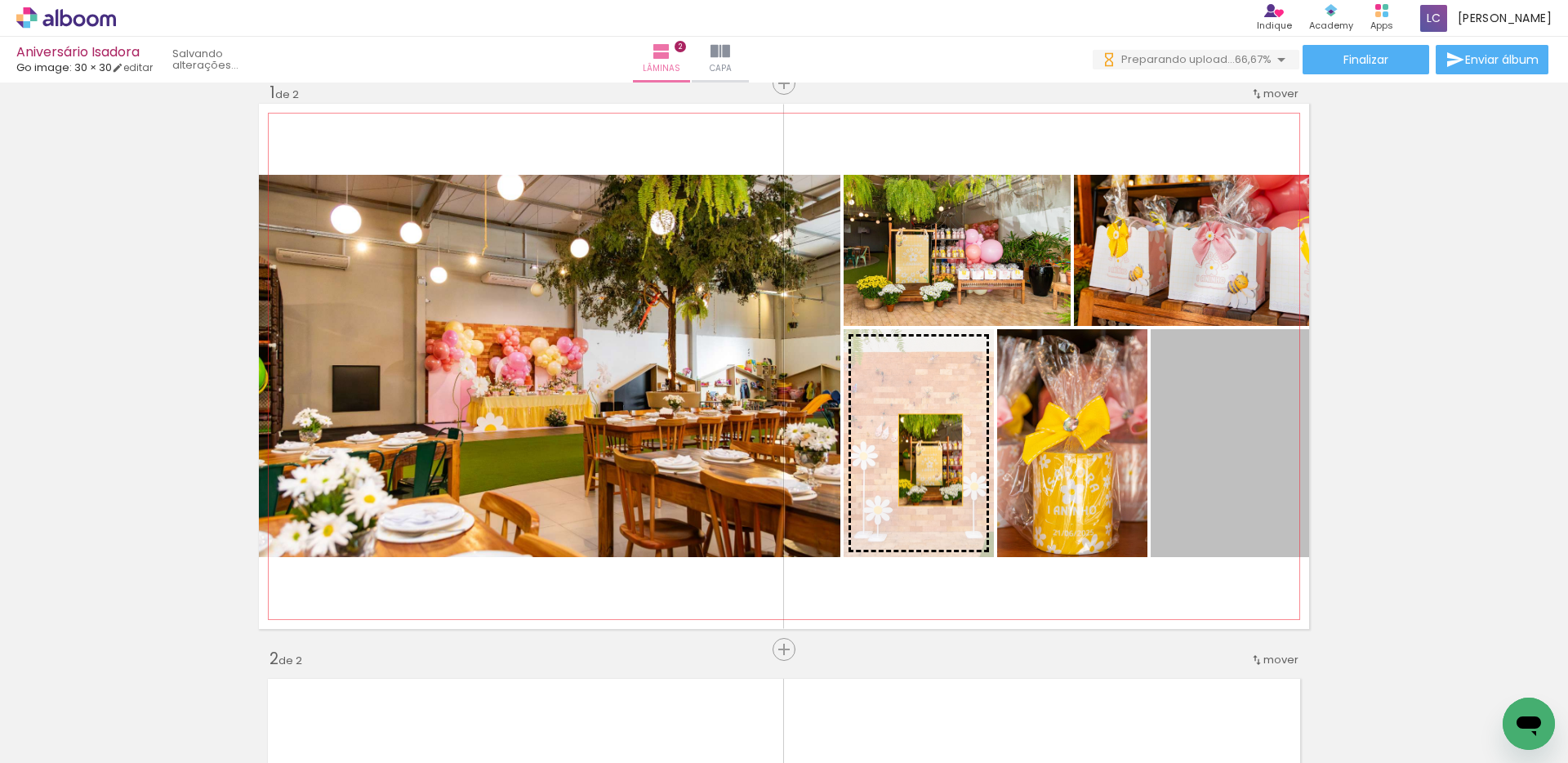
drag, startPoint x: 1208, startPoint y: 456, endPoint x: 924, endPoint y: 460, distance: 284.0
click at [0, 0] on slot at bounding box center [0, 0] width 0 height 0
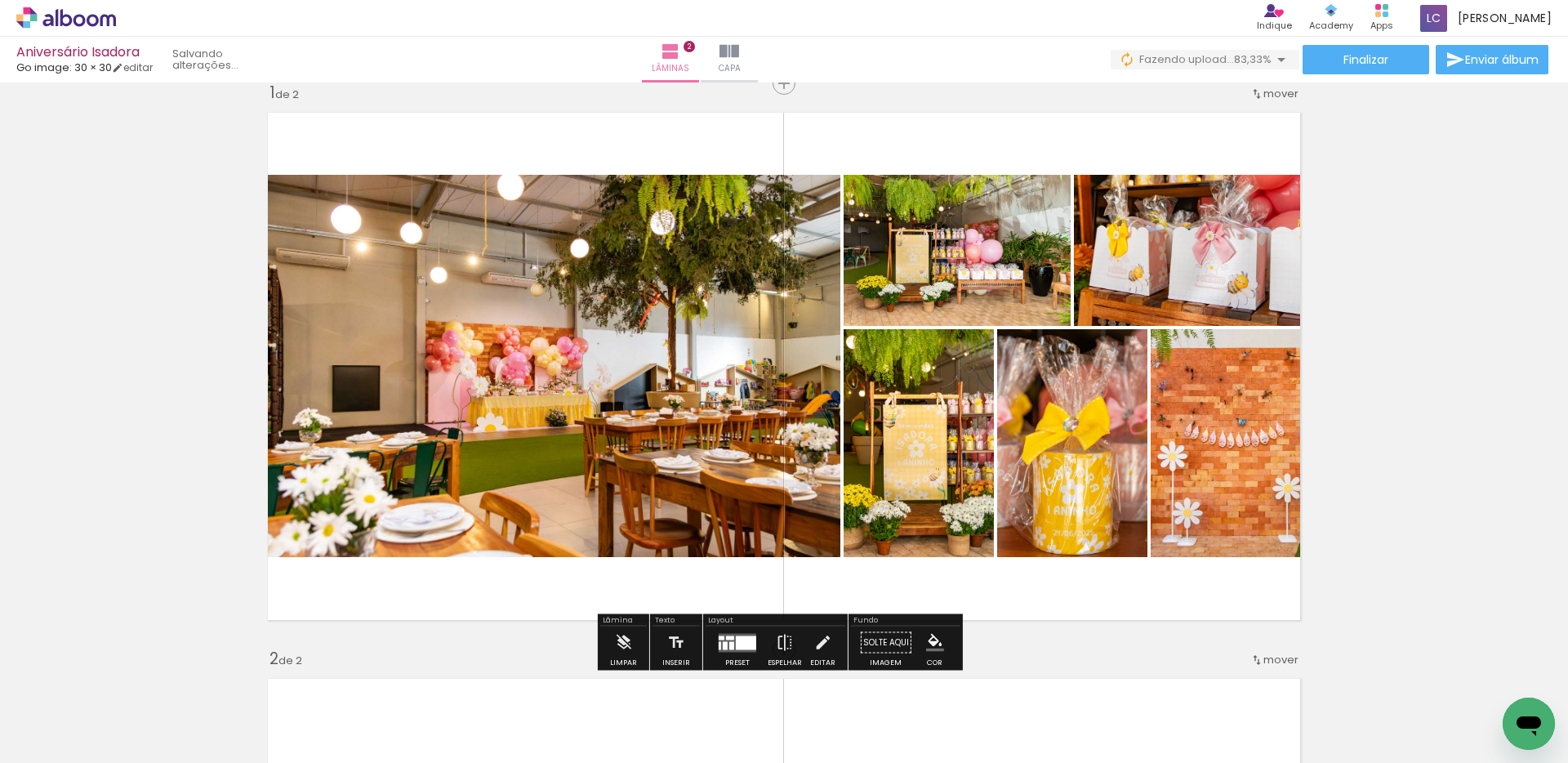
click at [64, 737] on span "Adicionar Fotos" at bounding box center [58, 740] width 49 height 18
click at [0, 0] on input "file" at bounding box center [0, 0] width 0 height 0
click at [55, 741] on span "Adicionar Fotos" at bounding box center [58, 740] width 49 height 18
click at [0, 0] on input "file" at bounding box center [0, 0] width 0 height 0
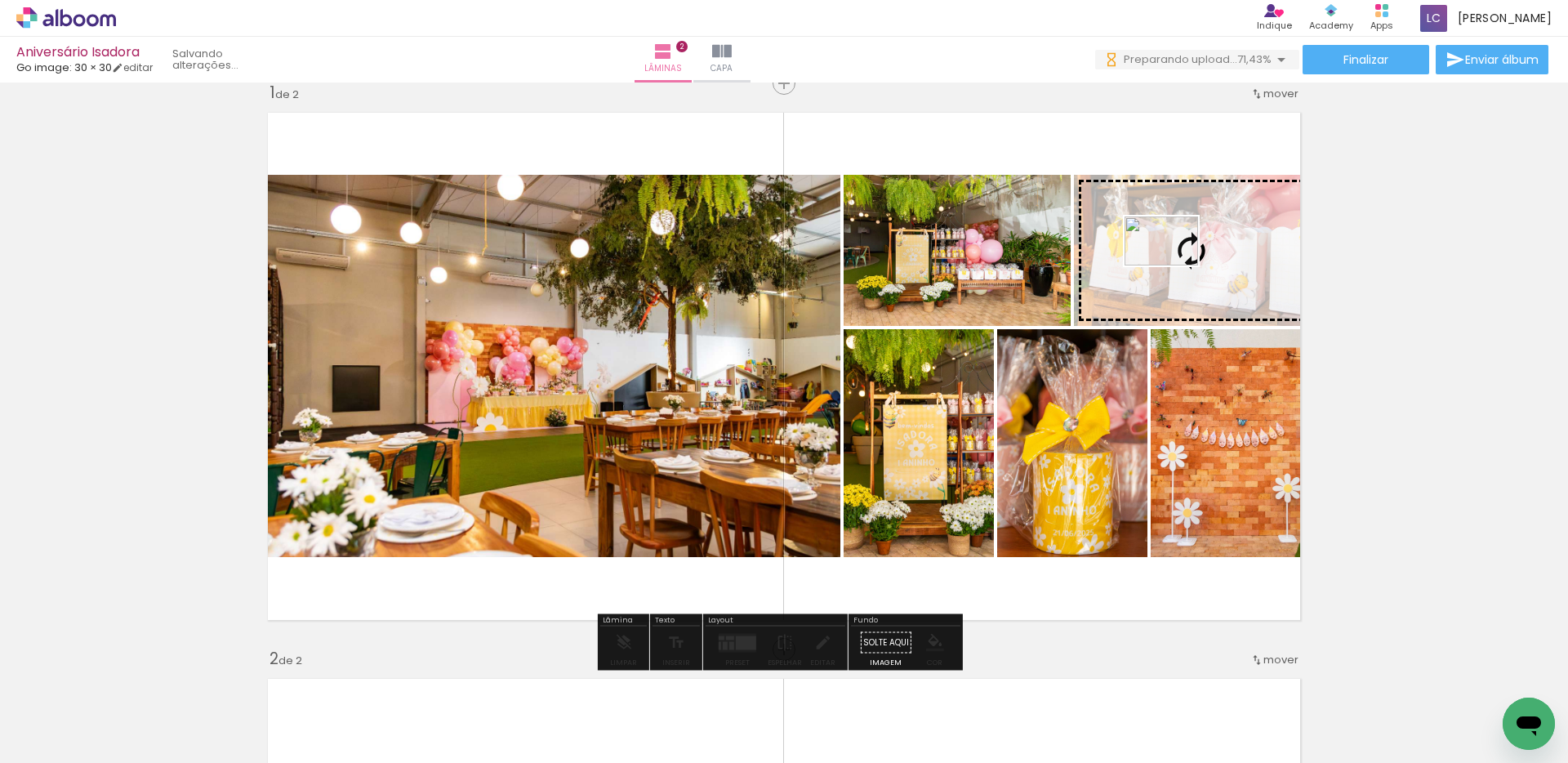
drag, startPoint x: 1267, startPoint y: 716, endPoint x: 1173, endPoint y: 265, distance: 460.7
click at [1173, 265] on quentale-workspace at bounding box center [784, 381] width 1568 height 763
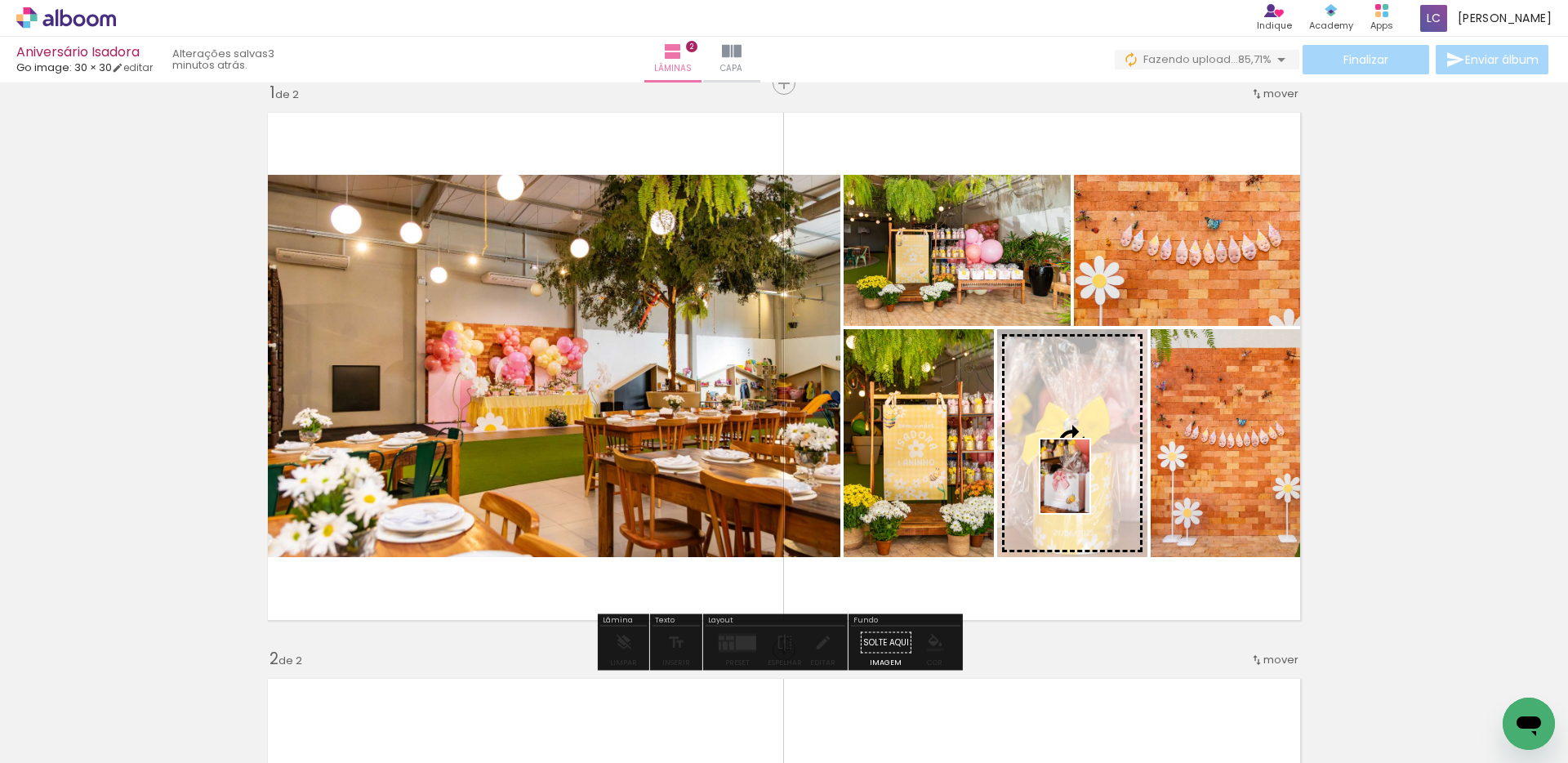
drag, startPoint x: 1358, startPoint y: 727, endPoint x: 1089, endPoint y: 488, distance: 359.8
click at [1089, 488] on quentale-workspace at bounding box center [784, 381] width 1568 height 763
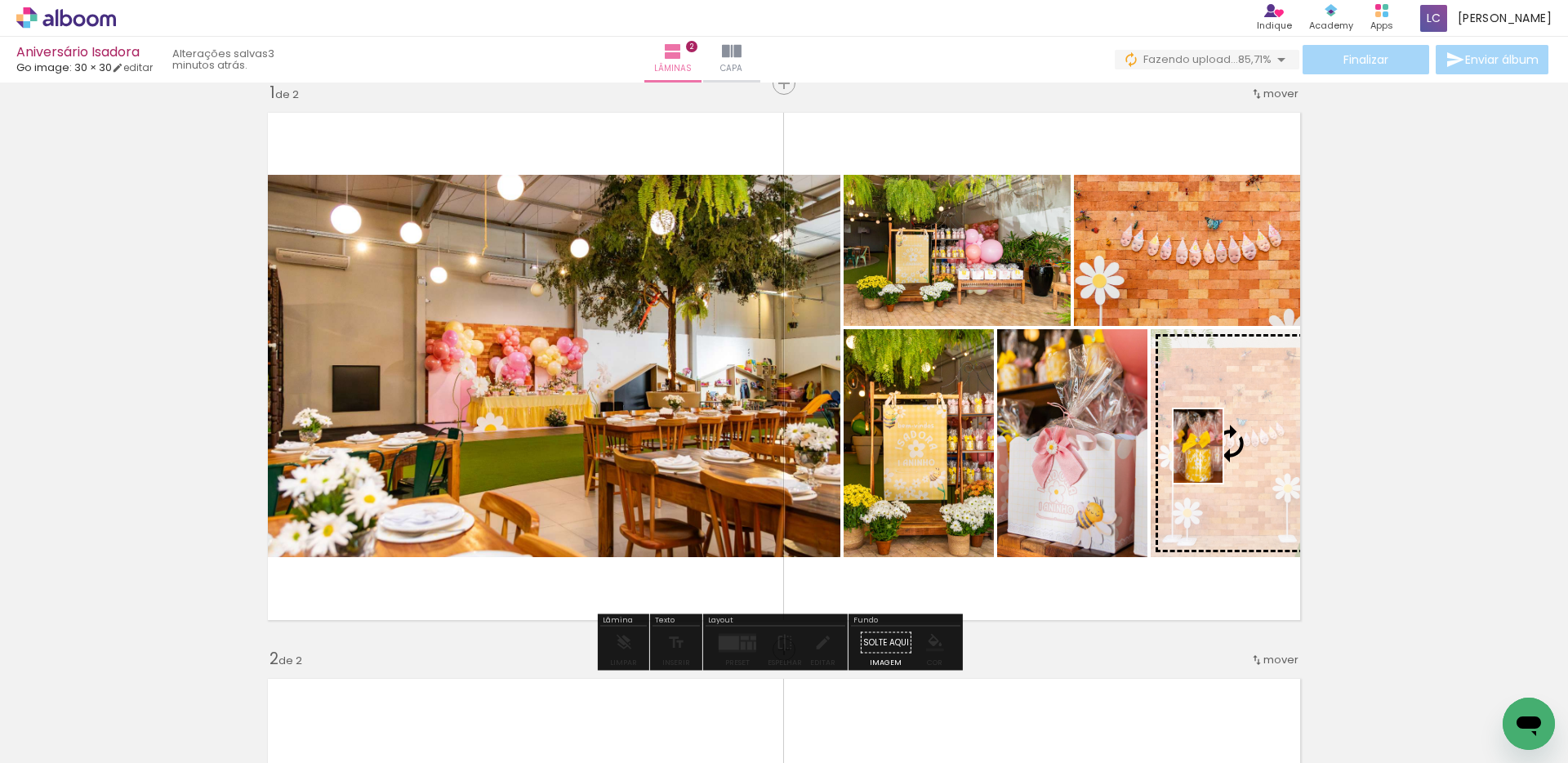
drag, startPoint x: 456, startPoint y: 715, endPoint x: 1223, endPoint y: 458, distance: 808.9
click at [1223, 458] on quentale-workspace at bounding box center [784, 381] width 1568 height 763
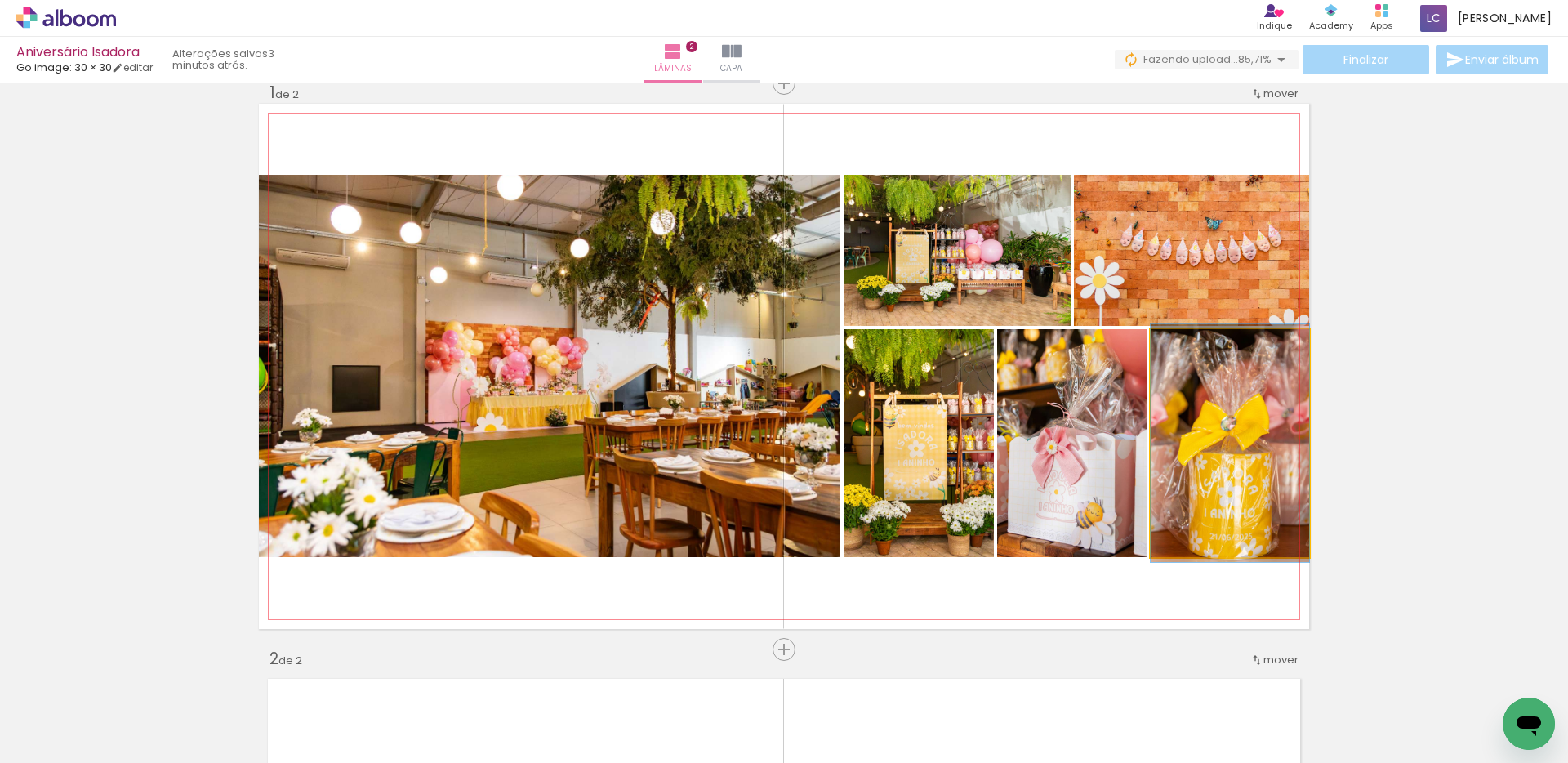
click at [1224, 454] on quentale-photo at bounding box center [1229, 443] width 158 height 228
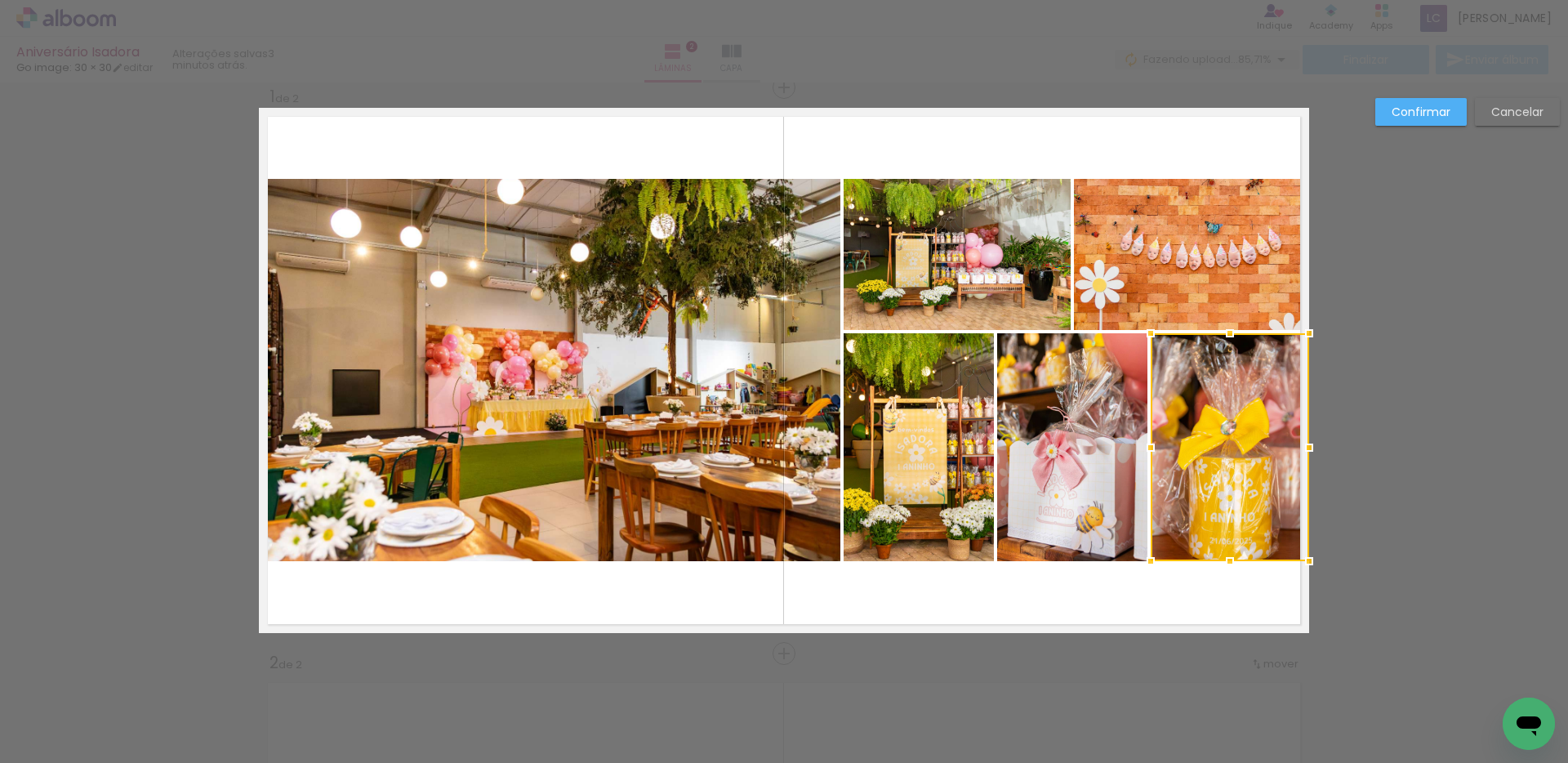
scroll to position [22, 0]
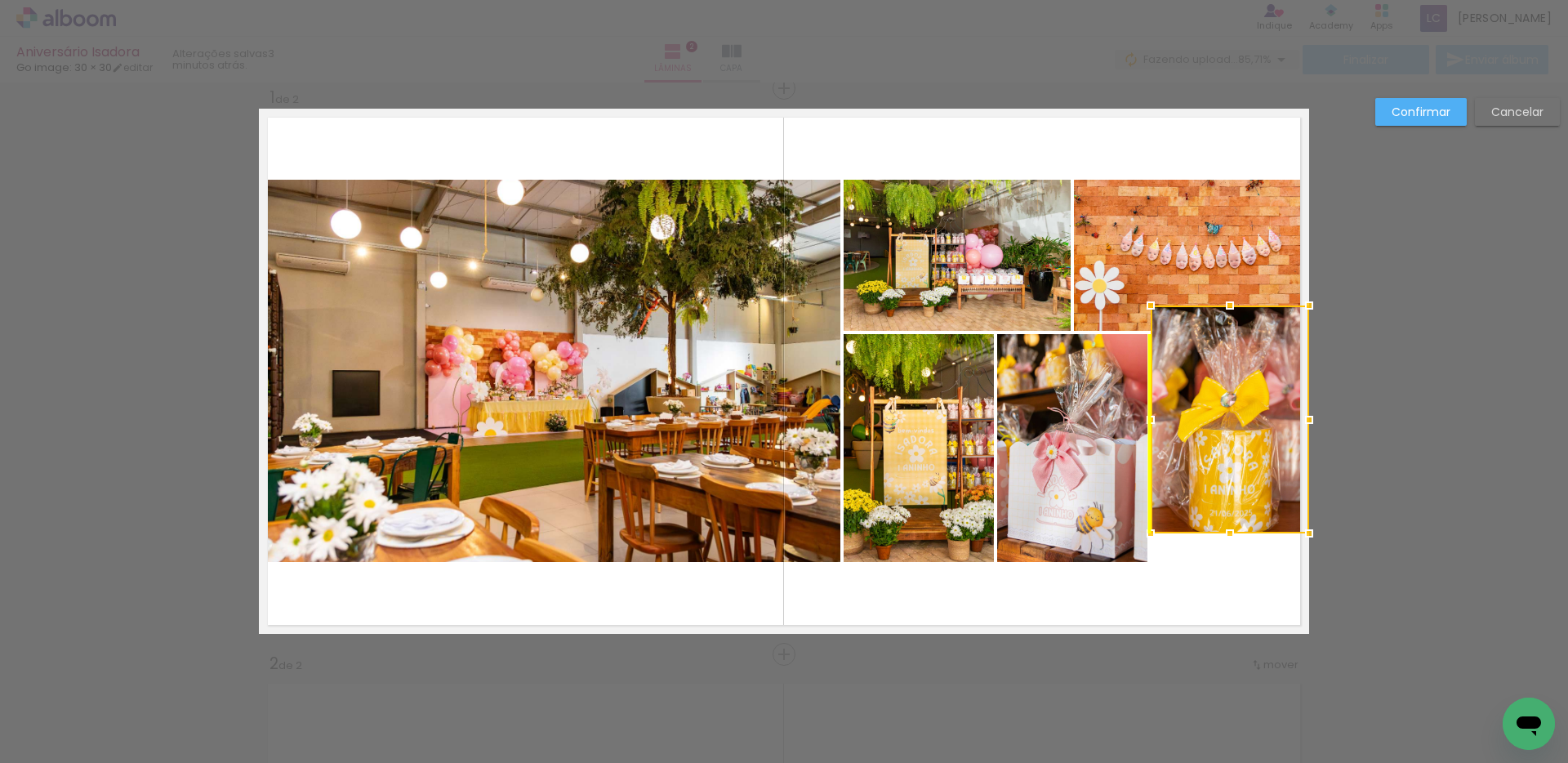
drag, startPoint x: 1210, startPoint y: 483, endPoint x: 1210, endPoint y: 455, distance: 28.0
click at [1210, 455] on div at bounding box center [1229, 419] width 158 height 228
click at [0, 0] on slot "Cancelar" at bounding box center [0, 0] width 0 height 0
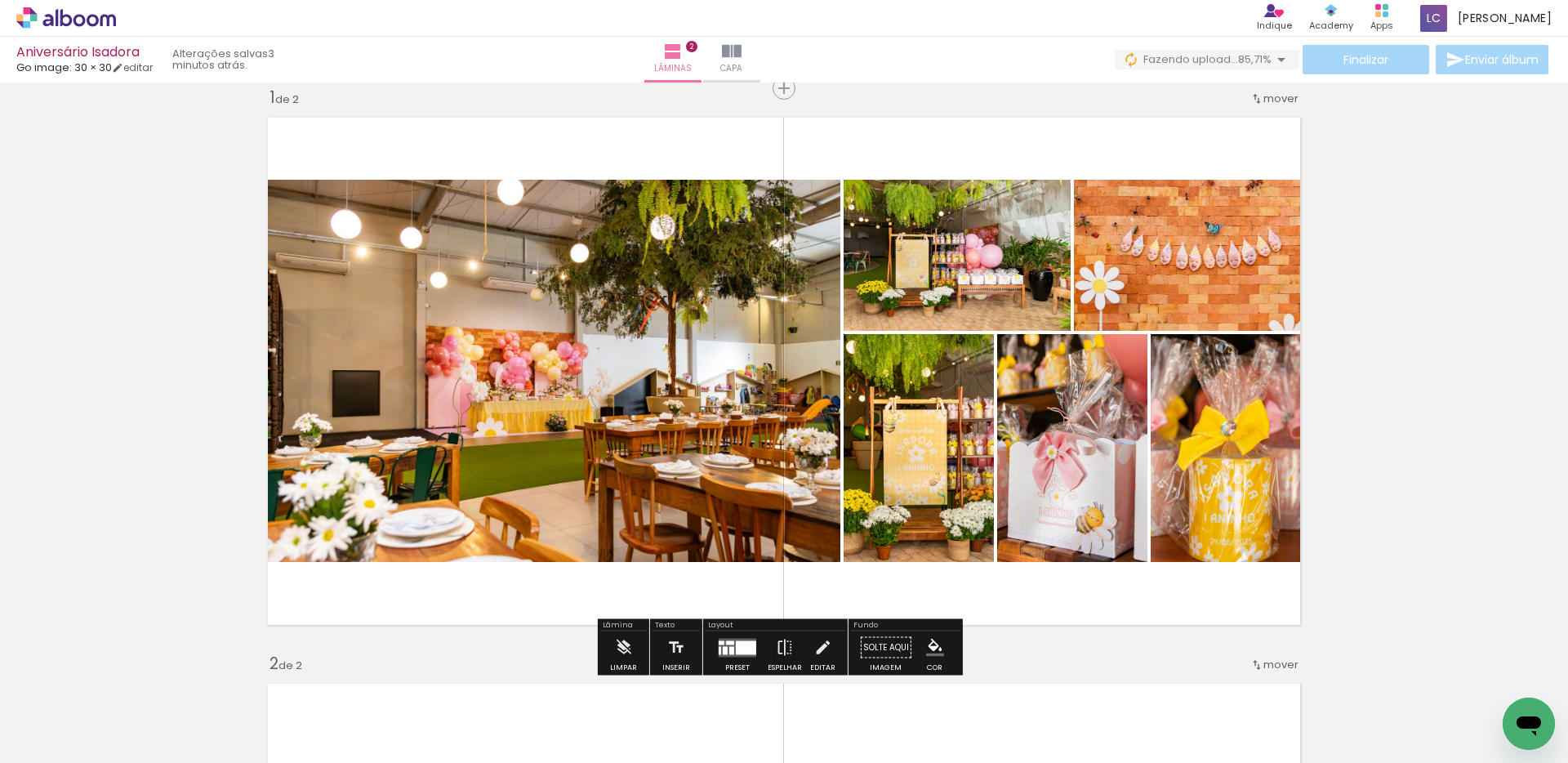
click at [1210, 430] on quentale-photo at bounding box center [1229, 448] width 158 height 228
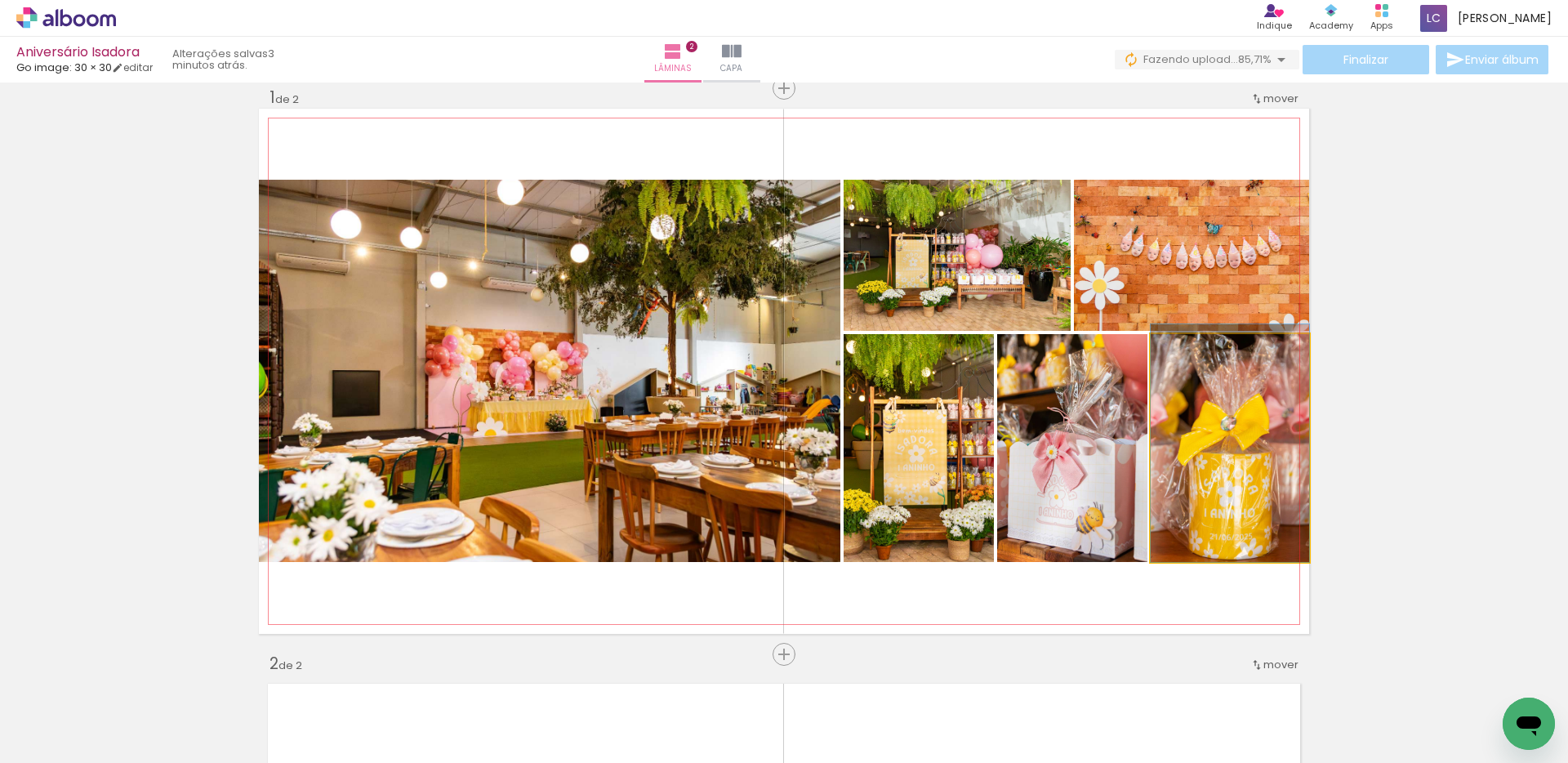
drag, startPoint x: 1210, startPoint y: 430, endPoint x: 1201, endPoint y: 394, distance: 37.1
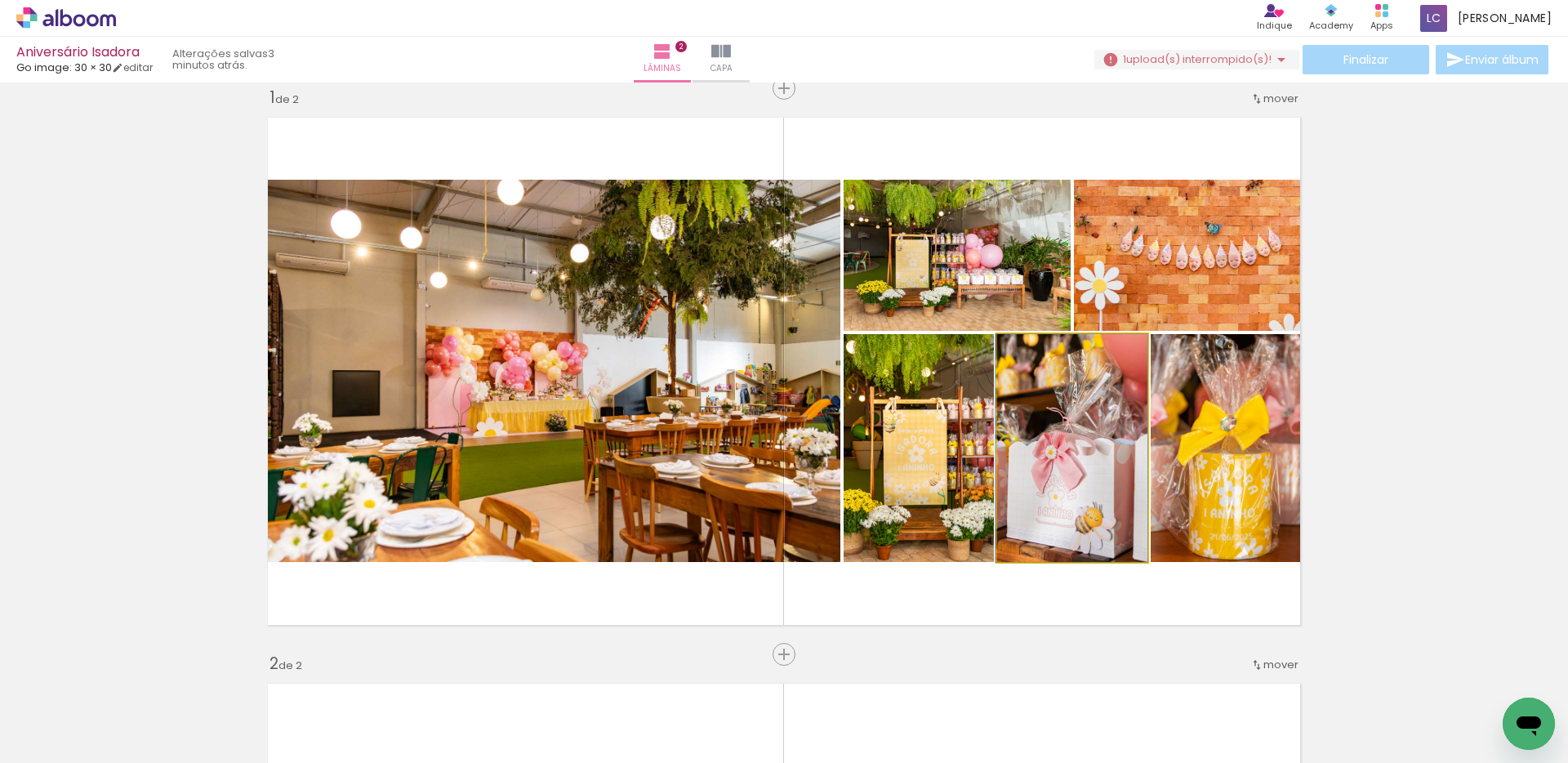
drag, startPoint x: 1083, startPoint y: 450, endPoint x: 1074, endPoint y: 417, distance: 34.2
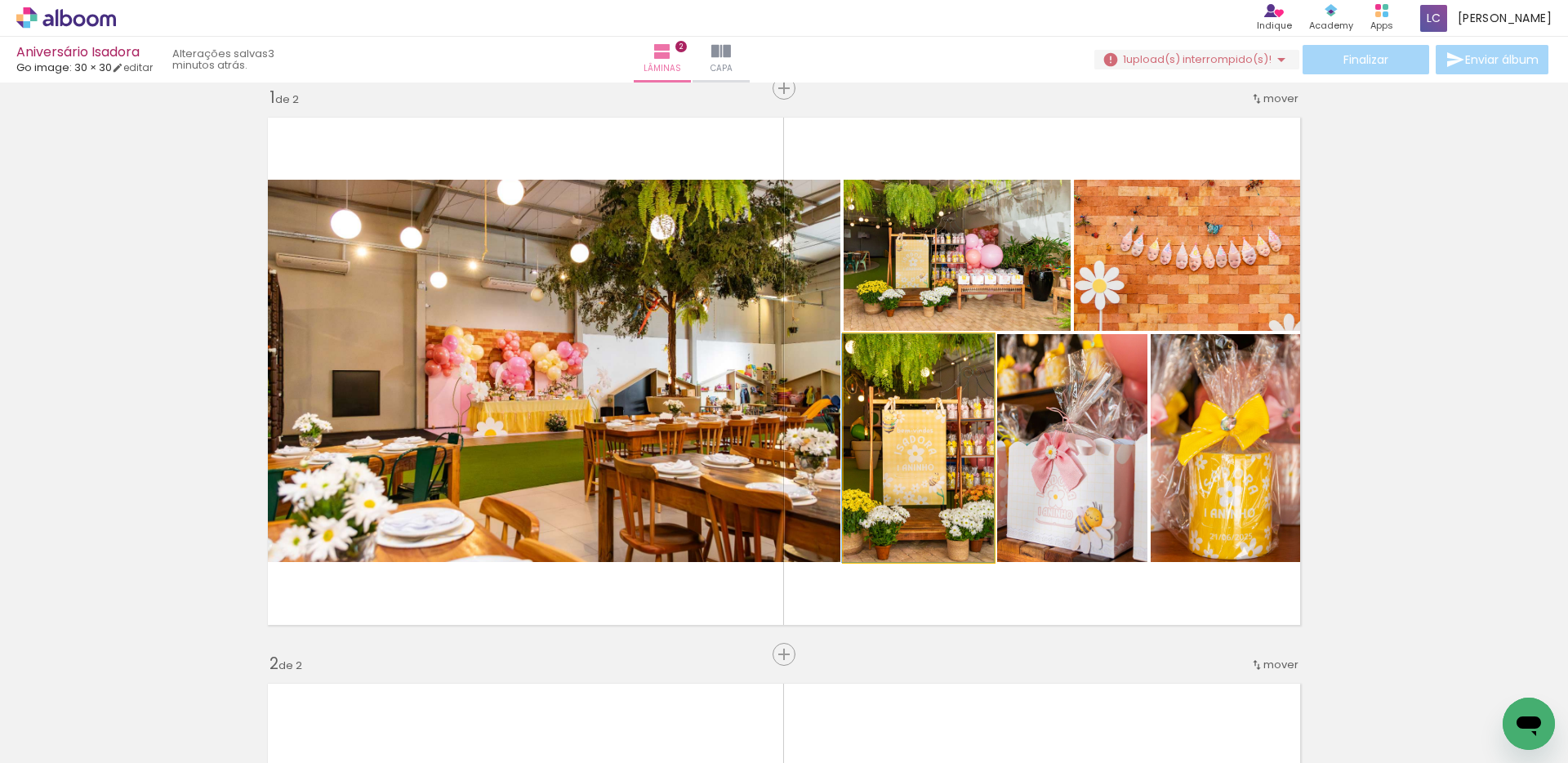
drag, startPoint x: 909, startPoint y: 448, endPoint x: 907, endPoint y: 435, distance: 13.2
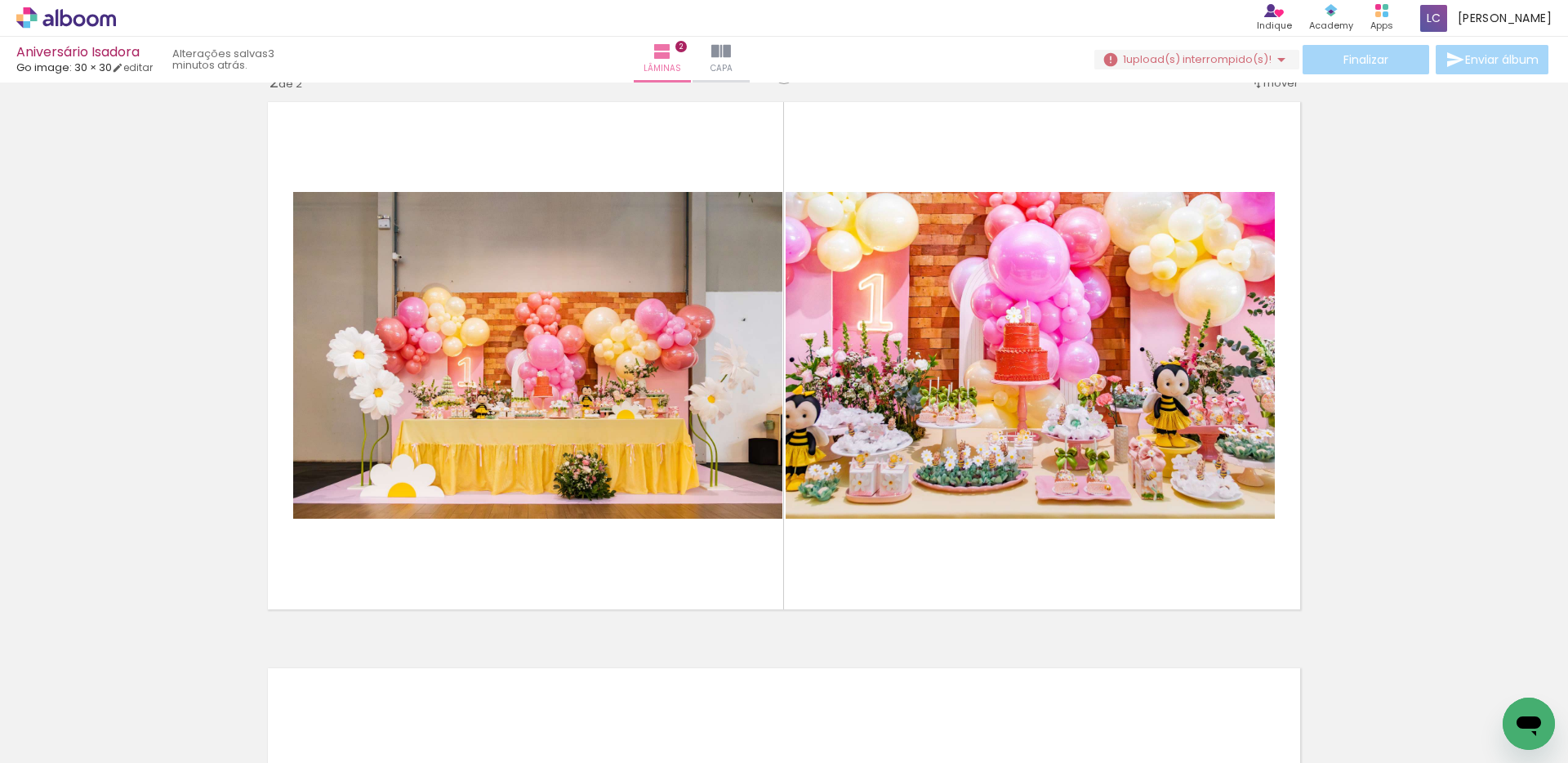
scroll to position [706, 0]
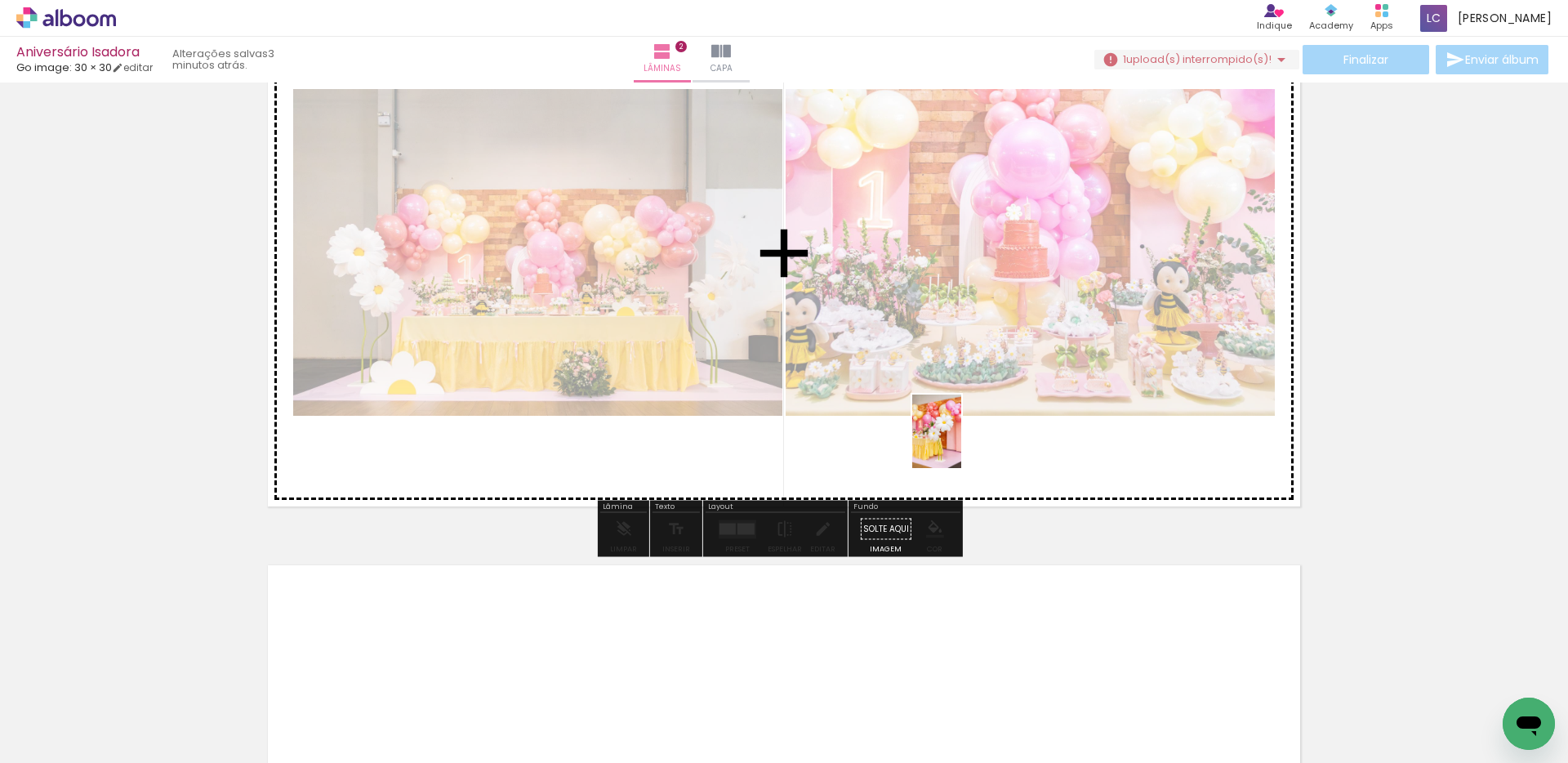
drag, startPoint x: 900, startPoint y: 721, endPoint x: 961, endPoint y: 443, distance: 284.6
click at [961, 443] on quentale-workspace at bounding box center [784, 381] width 1568 height 763
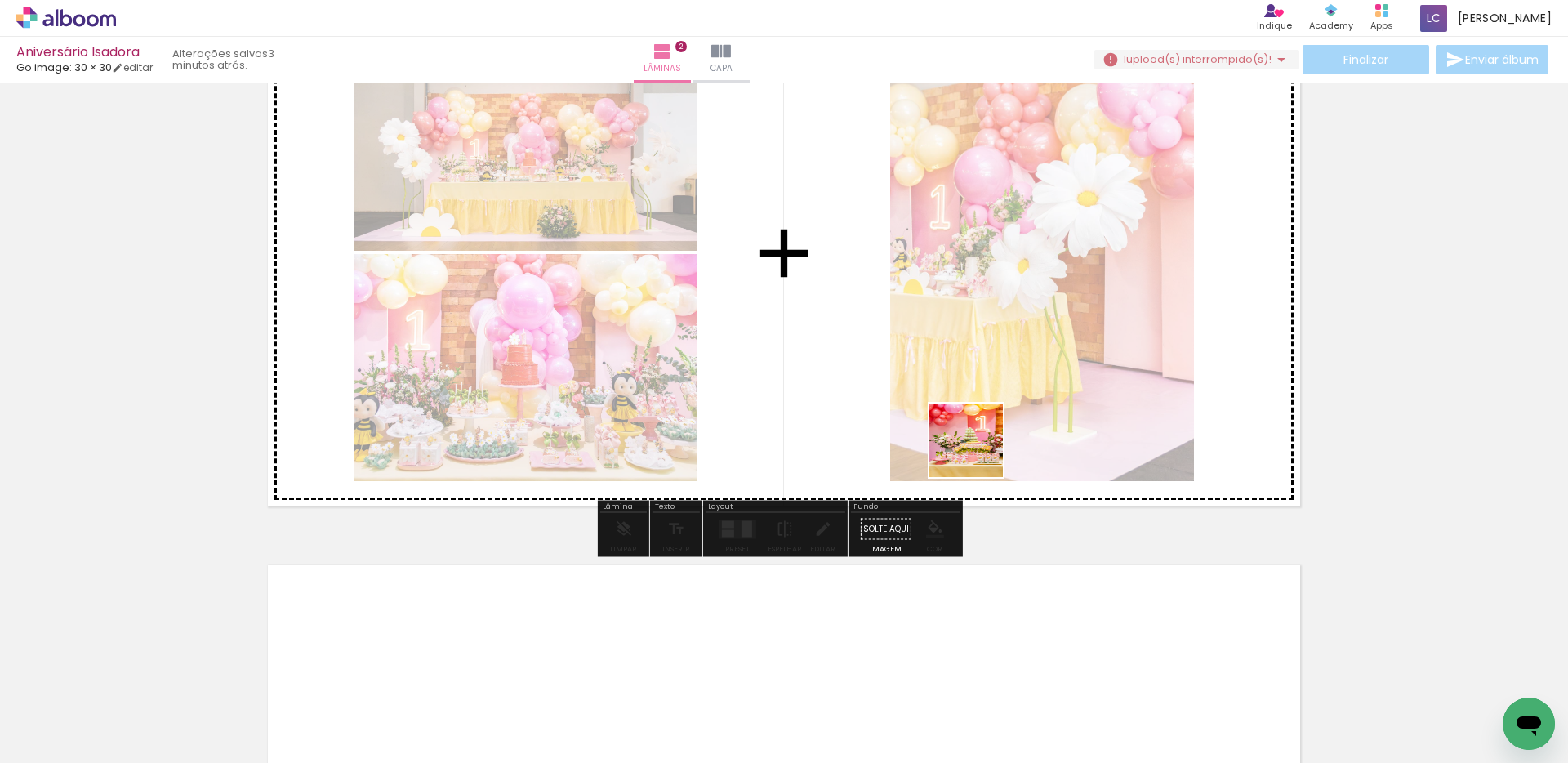
drag, startPoint x: 1174, startPoint y: 698, endPoint x: 955, endPoint y: 419, distance: 354.7
click at [955, 419] on quentale-workspace at bounding box center [784, 381] width 1568 height 763
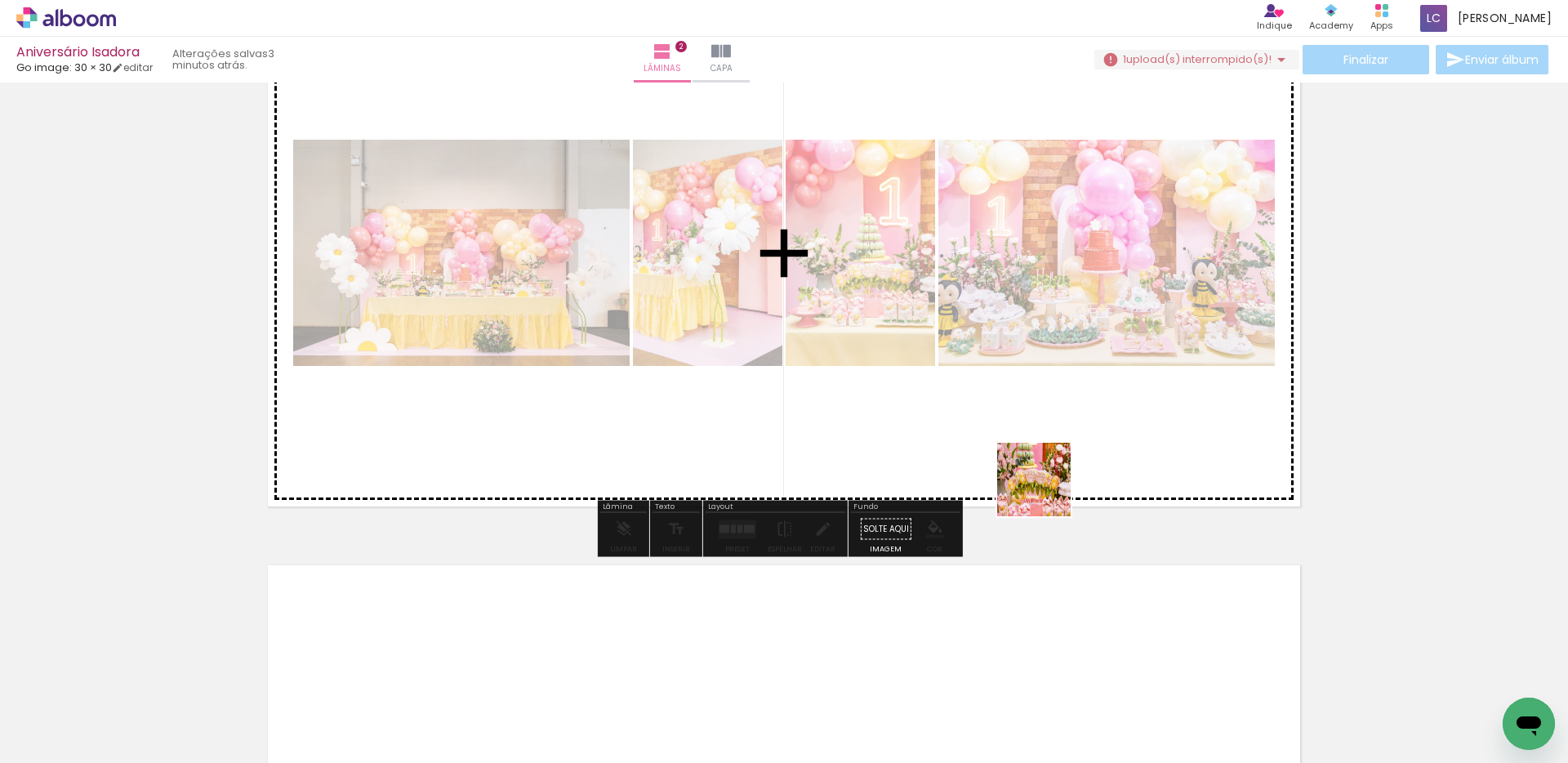
drag, startPoint x: 996, startPoint y: 720, endPoint x: 1047, endPoint y: 486, distance: 239.5
click at [1047, 486] on quentale-workspace at bounding box center [784, 381] width 1568 height 763
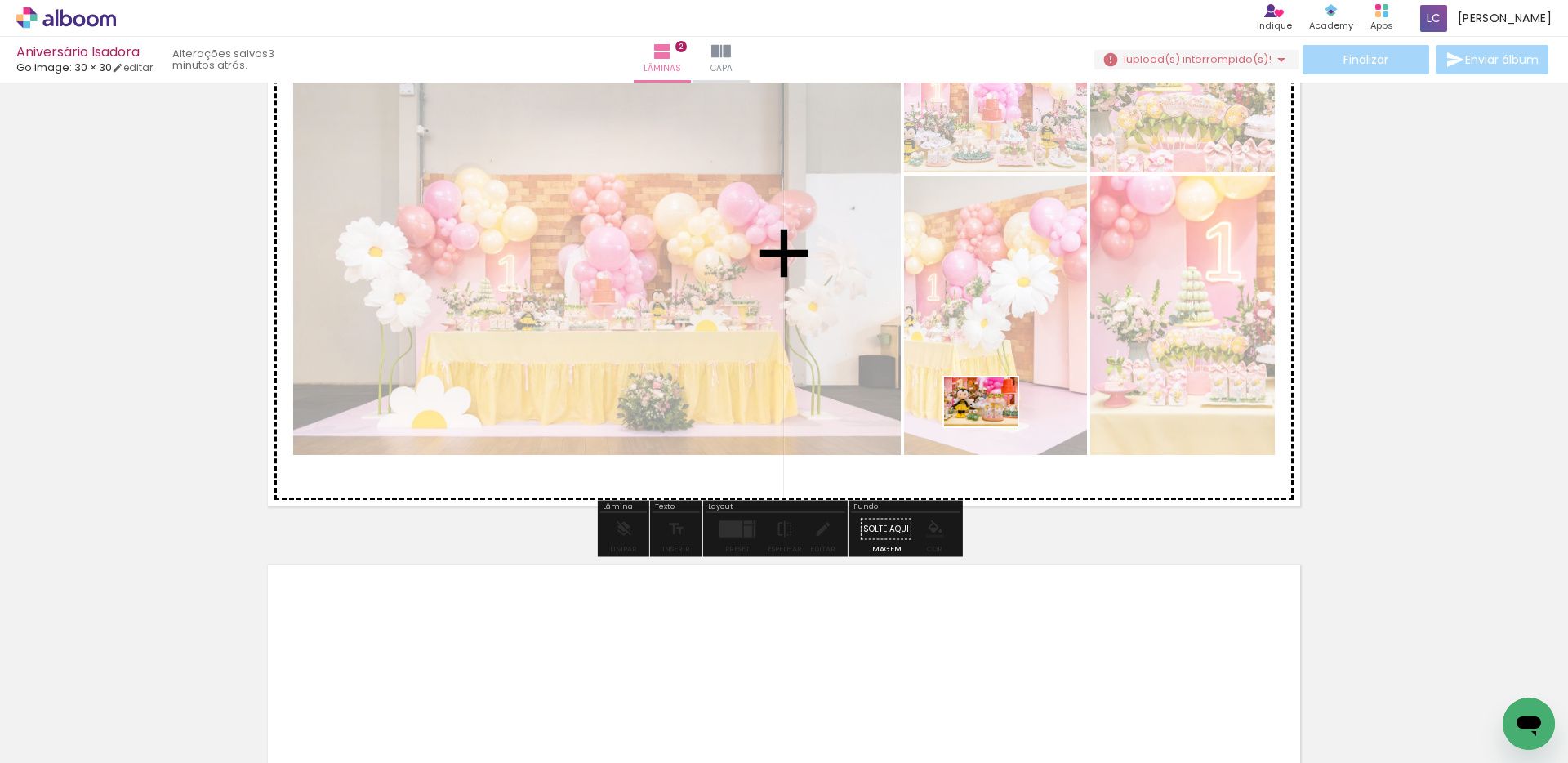
drag, startPoint x: 1087, startPoint y: 705, endPoint x: 993, endPoint y: 426, distance: 294.4
click at [993, 426] on quentale-workspace at bounding box center [784, 381] width 1568 height 763
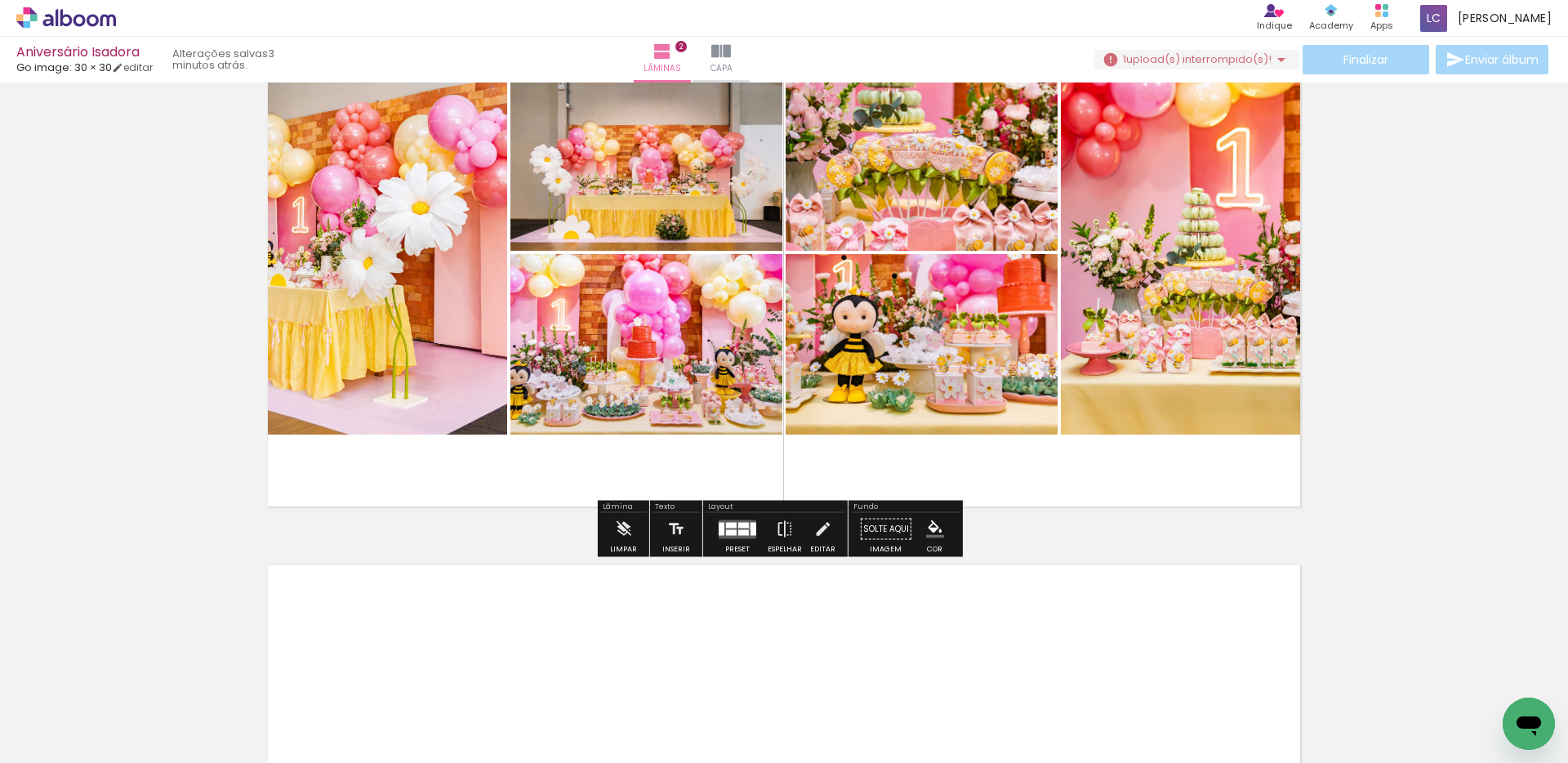
click at [751, 526] on div at bounding box center [753, 528] width 6 height 13
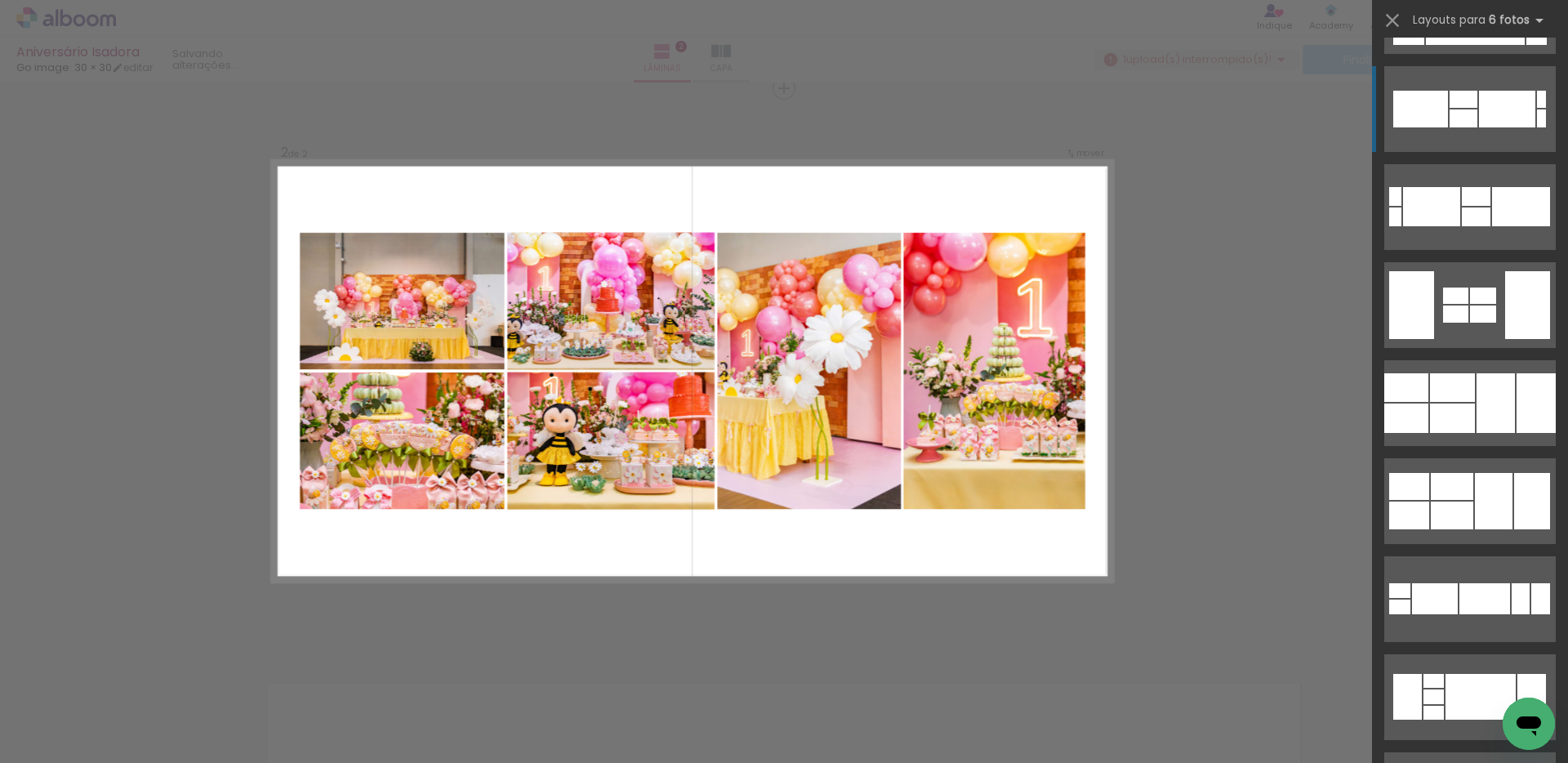
scroll to position [4984, 0]
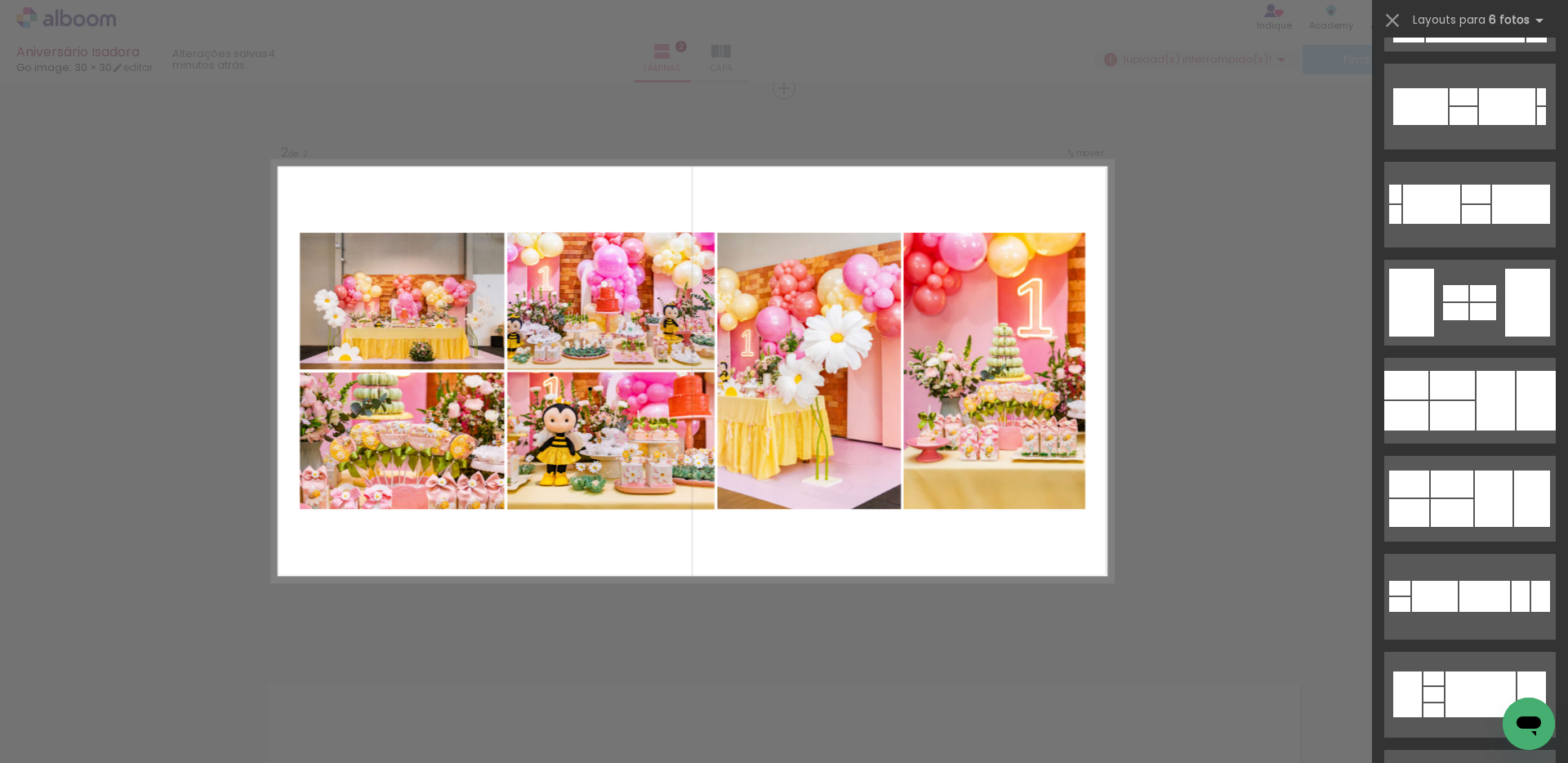
click at [1252, 441] on div "Confirmar Cancelar" at bounding box center [784, 364] width 1568 height 1737
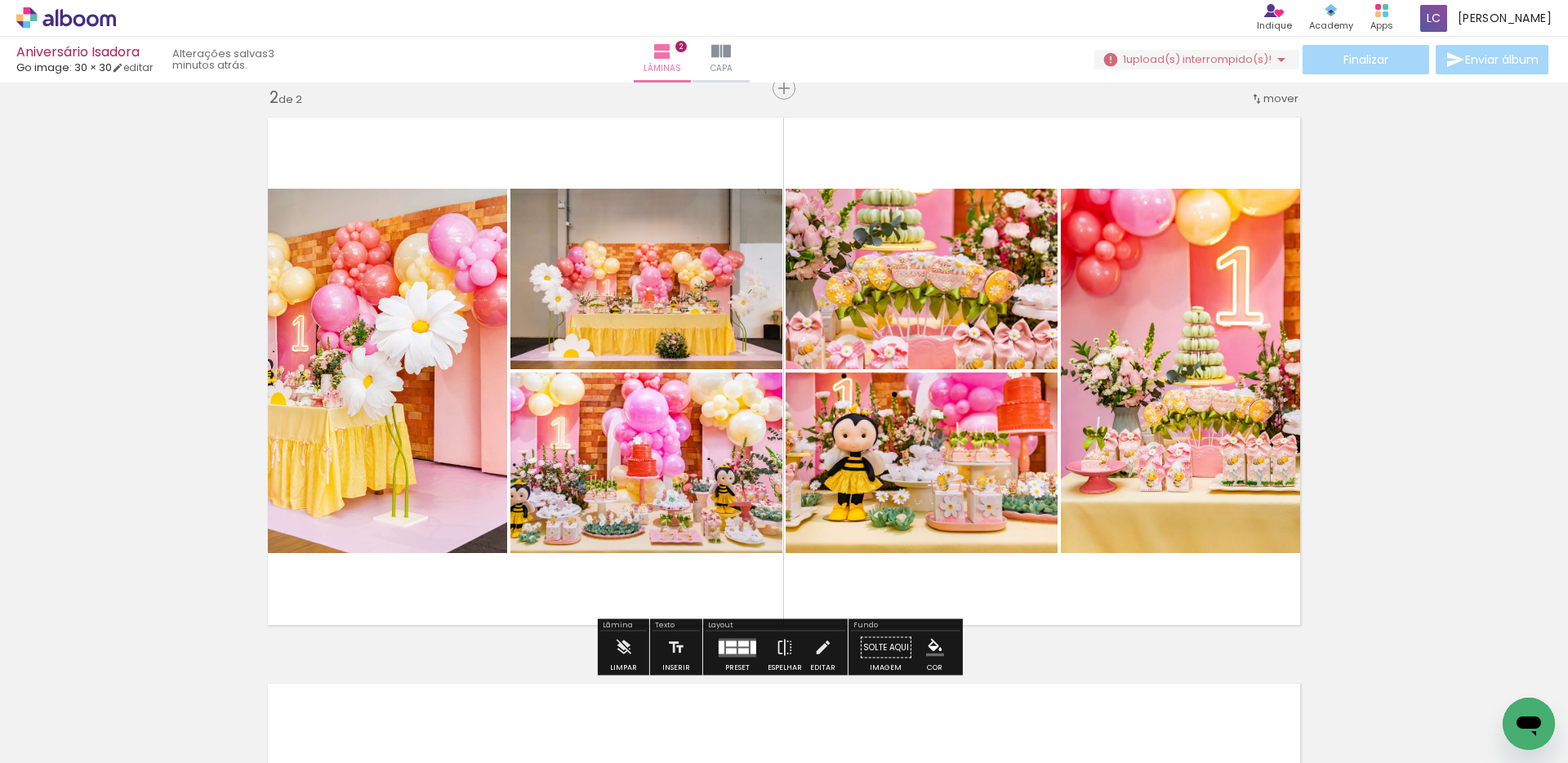
click at [1210, 57] on span "upload(s) interrompido(s)!" at bounding box center [1198, 59] width 145 height 16
click at [0, 0] on slot "Buscar arquivos interrompidos" at bounding box center [0, 0] width 0 height 0
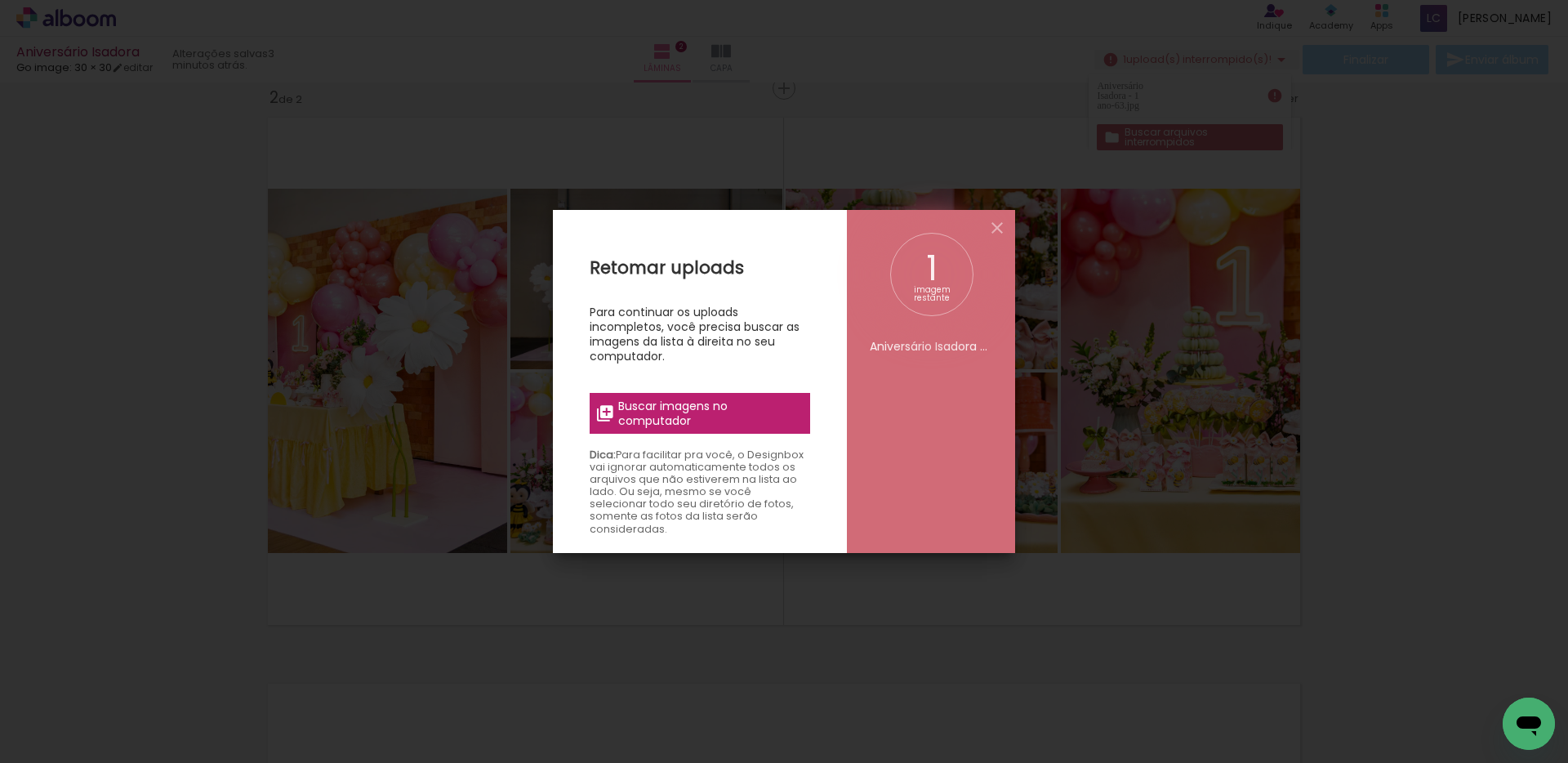
click at [676, 411] on span "Buscar imagens no computador" at bounding box center [709, 413] width 182 height 29
click at [0, 0] on input "file" at bounding box center [0, 0] width 0 height 0
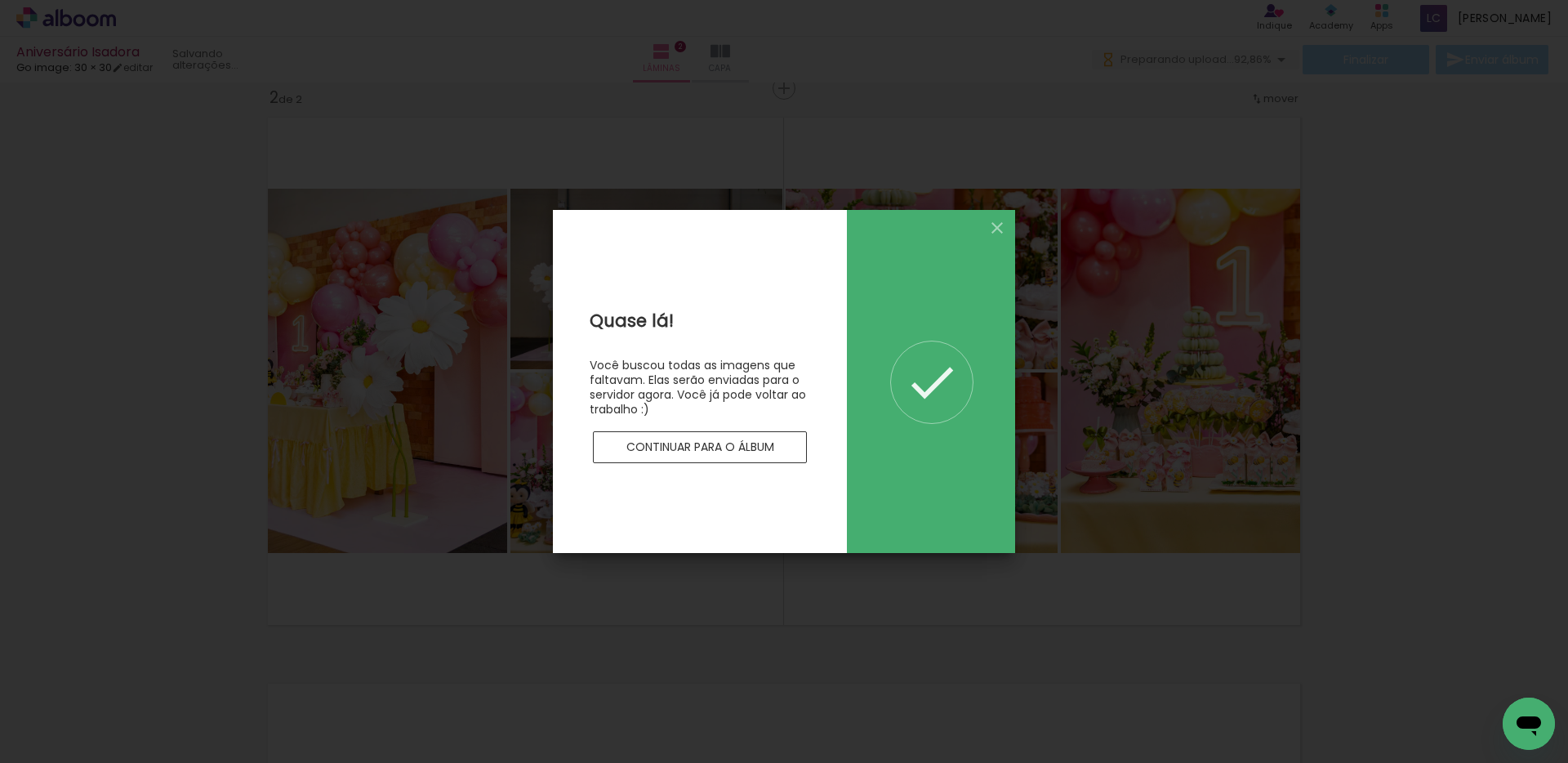
scroll to position [0, 0]
click at [0, 0] on slot "Continuar para o álbum" at bounding box center [0, 0] width 0 height 0
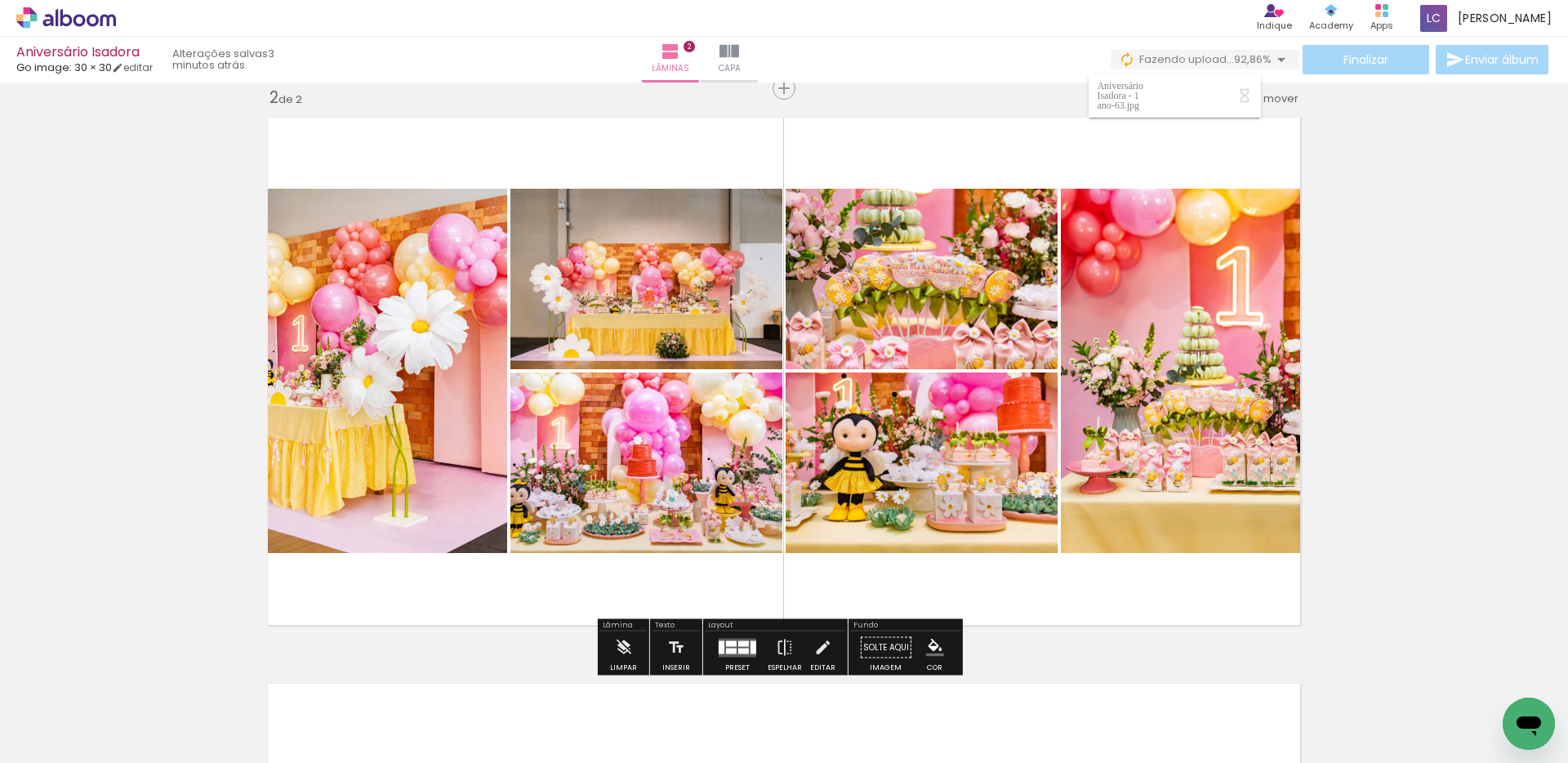
click at [57, 744] on span "Adicionar Fotos" at bounding box center [58, 740] width 49 height 18
click at [0, 0] on input "file" at bounding box center [0, 0] width 0 height 0
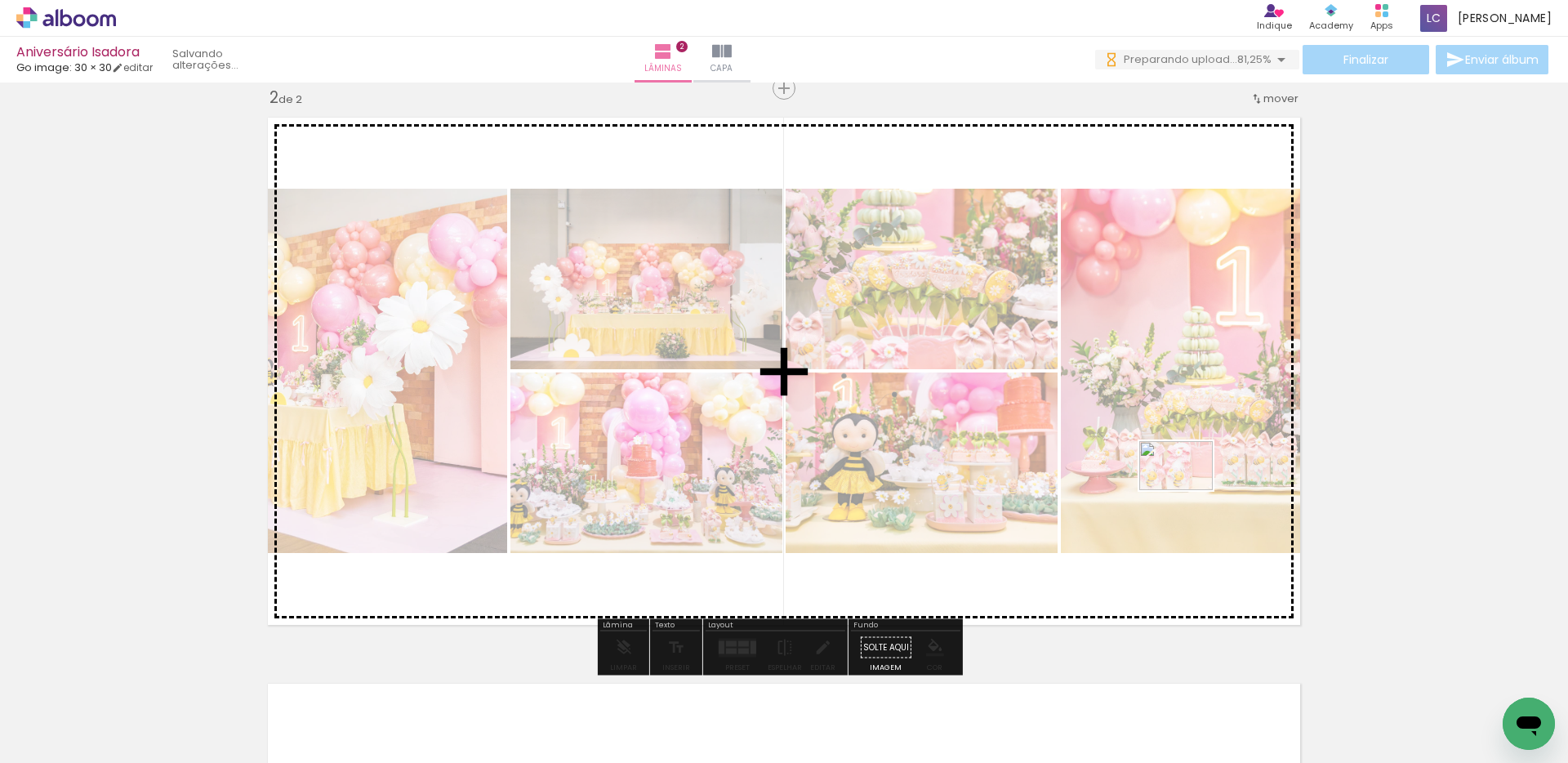
drag, startPoint x: 1399, startPoint y: 712, endPoint x: 1188, endPoint y: 490, distance: 306.3
click at [1188, 490] on quentale-workspace at bounding box center [784, 381] width 1568 height 763
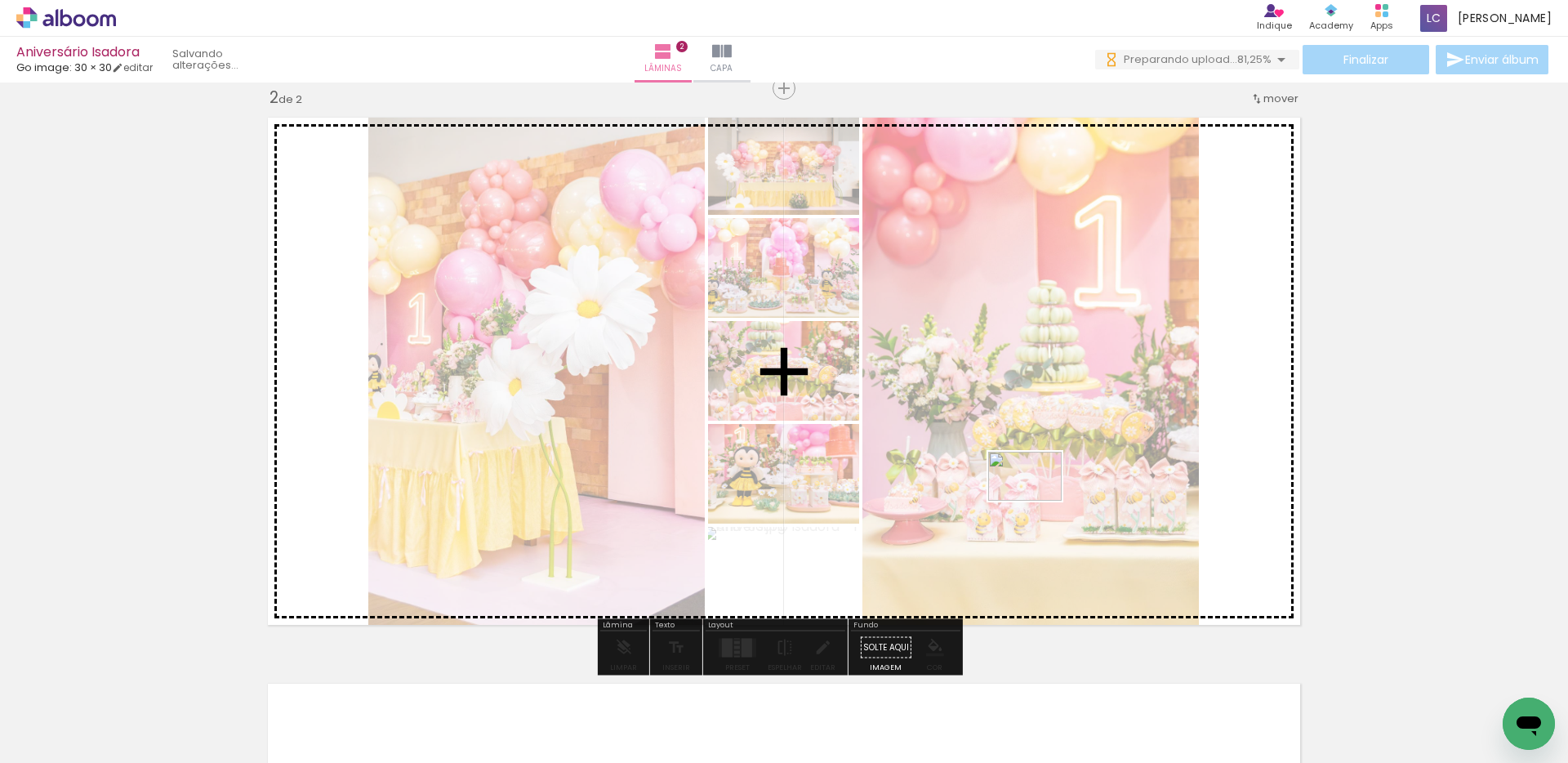
drag, startPoint x: 1476, startPoint y: 703, endPoint x: 1037, endPoint y: 501, distance: 483.2
click at [1037, 501] on quentale-workspace at bounding box center [784, 381] width 1568 height 763
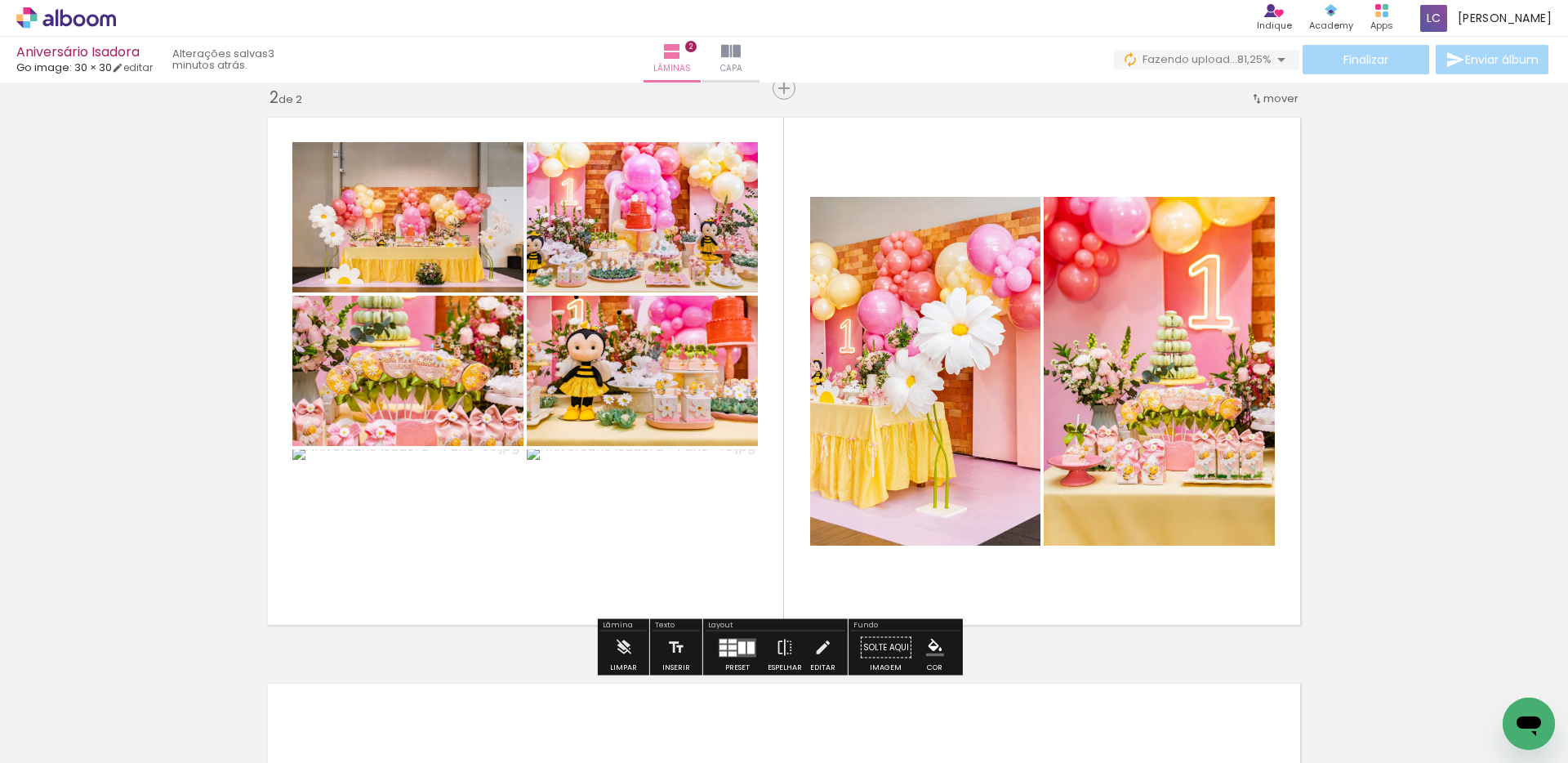
click at [738, 646] on div at bounding box center [741, 647] width 7 height 12
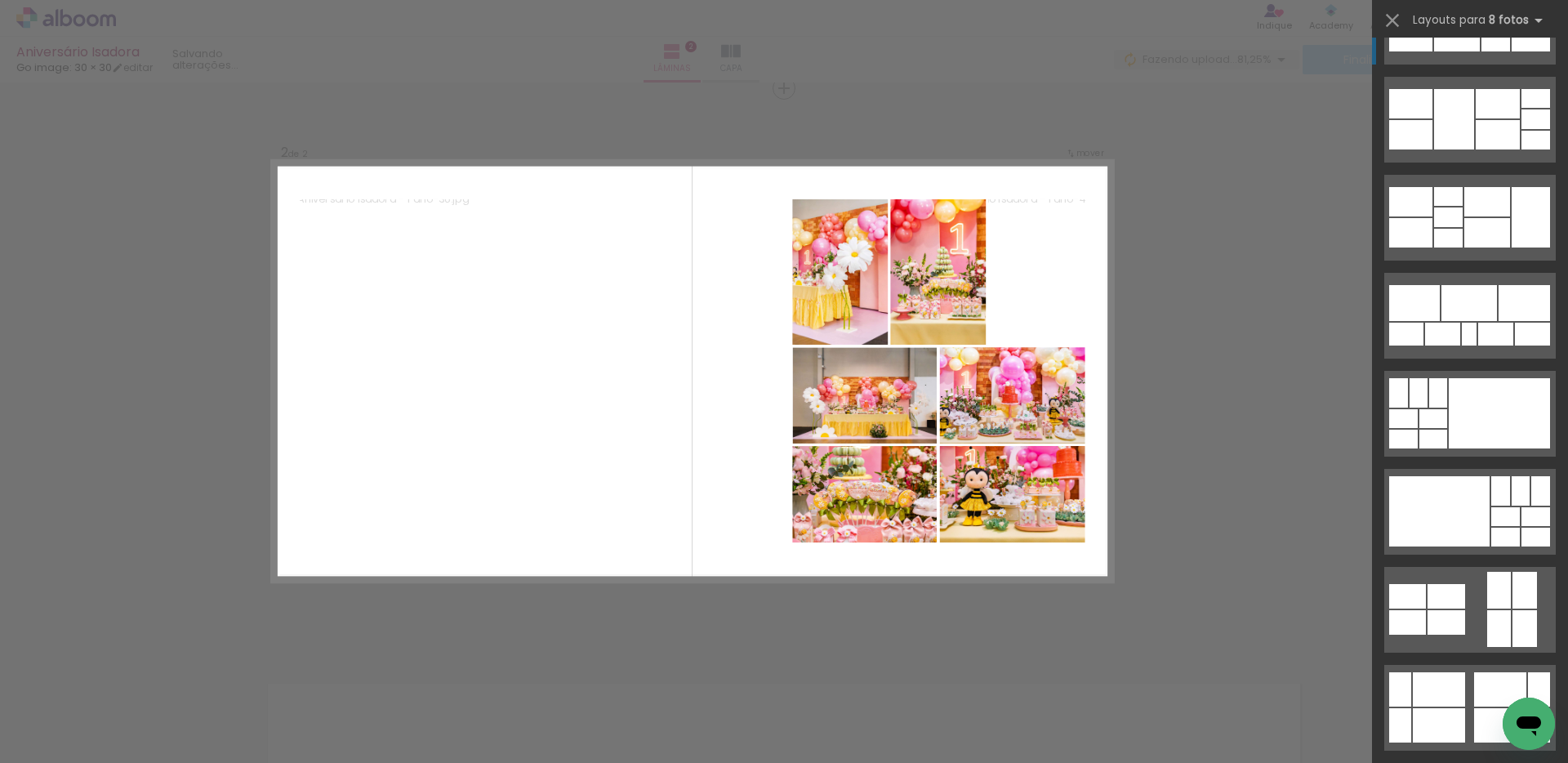
scroll to position [465, 0]
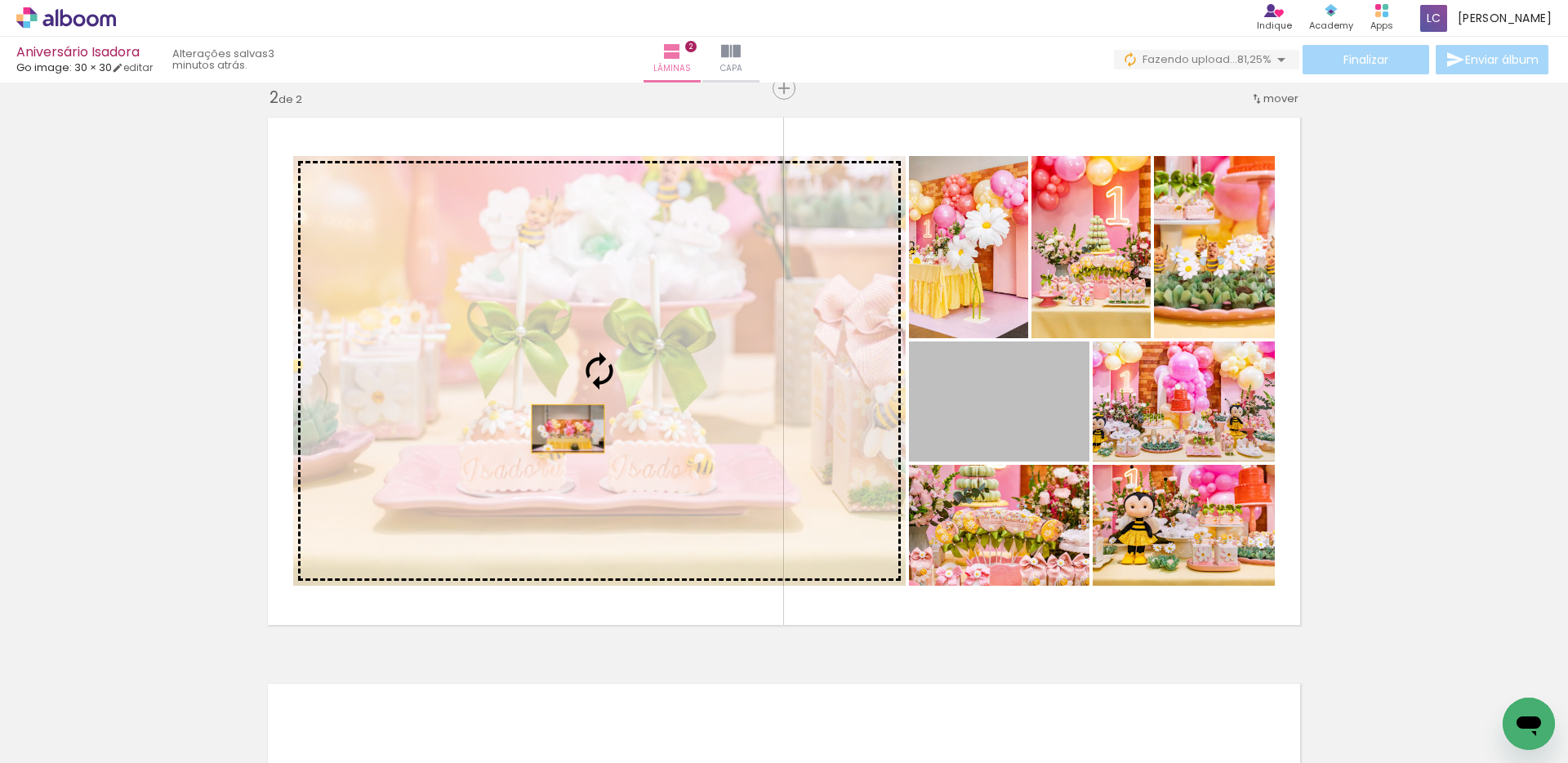
drag, startPoint x: 976, startPoint y: 407, endPoint x: 555, endPoint y: 430, distance: 421.6
click at [0, 0] on slot at bounding box center [0, 0] width 0 height 0
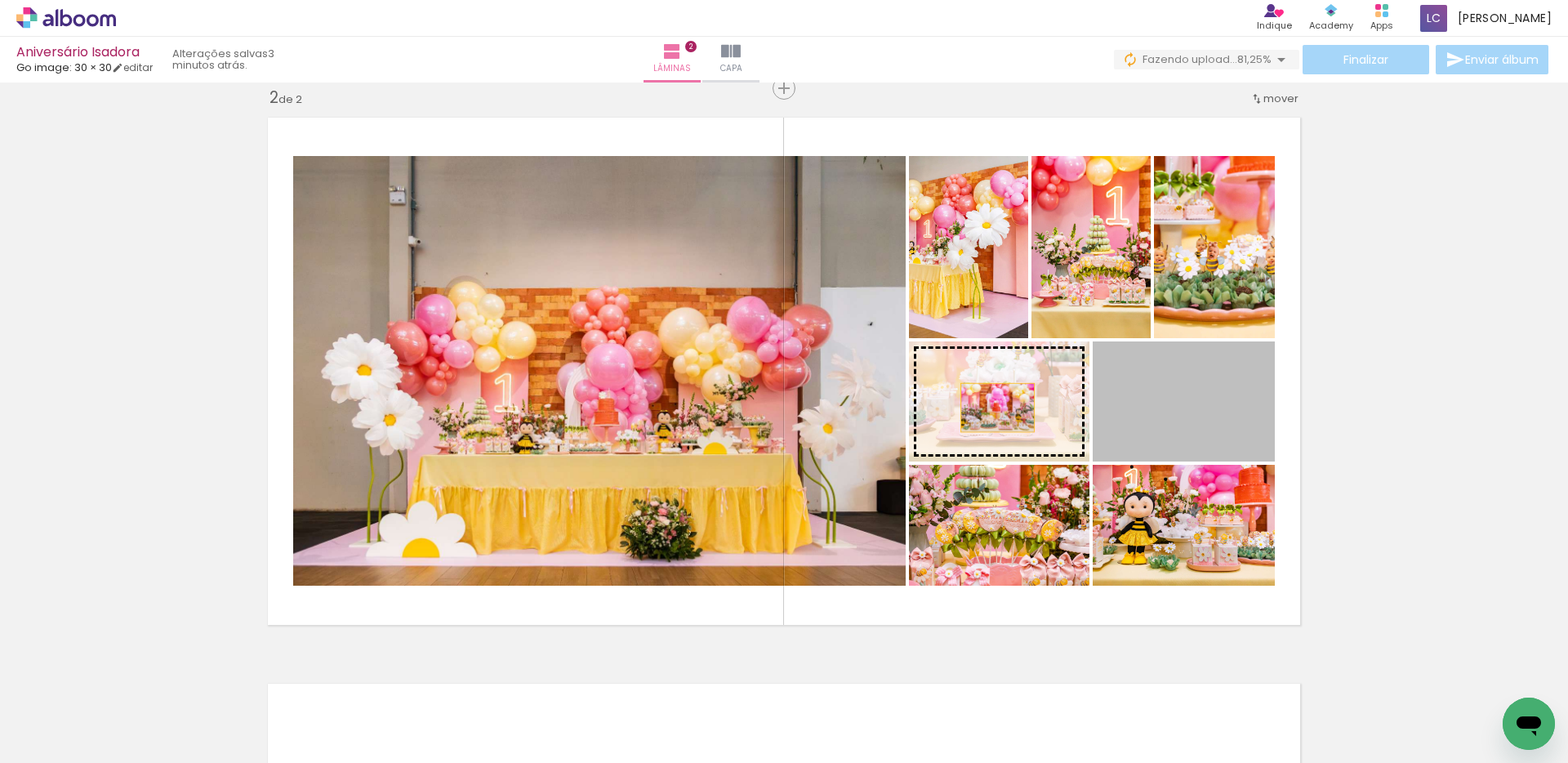
drag, startPoint x: 1165, startPoint y: 411, endPoint x: 989, endPoint y: 407, distance: 176.0
click at [0, 0] on slot at bounding box center [0, 0] width 0 height 0
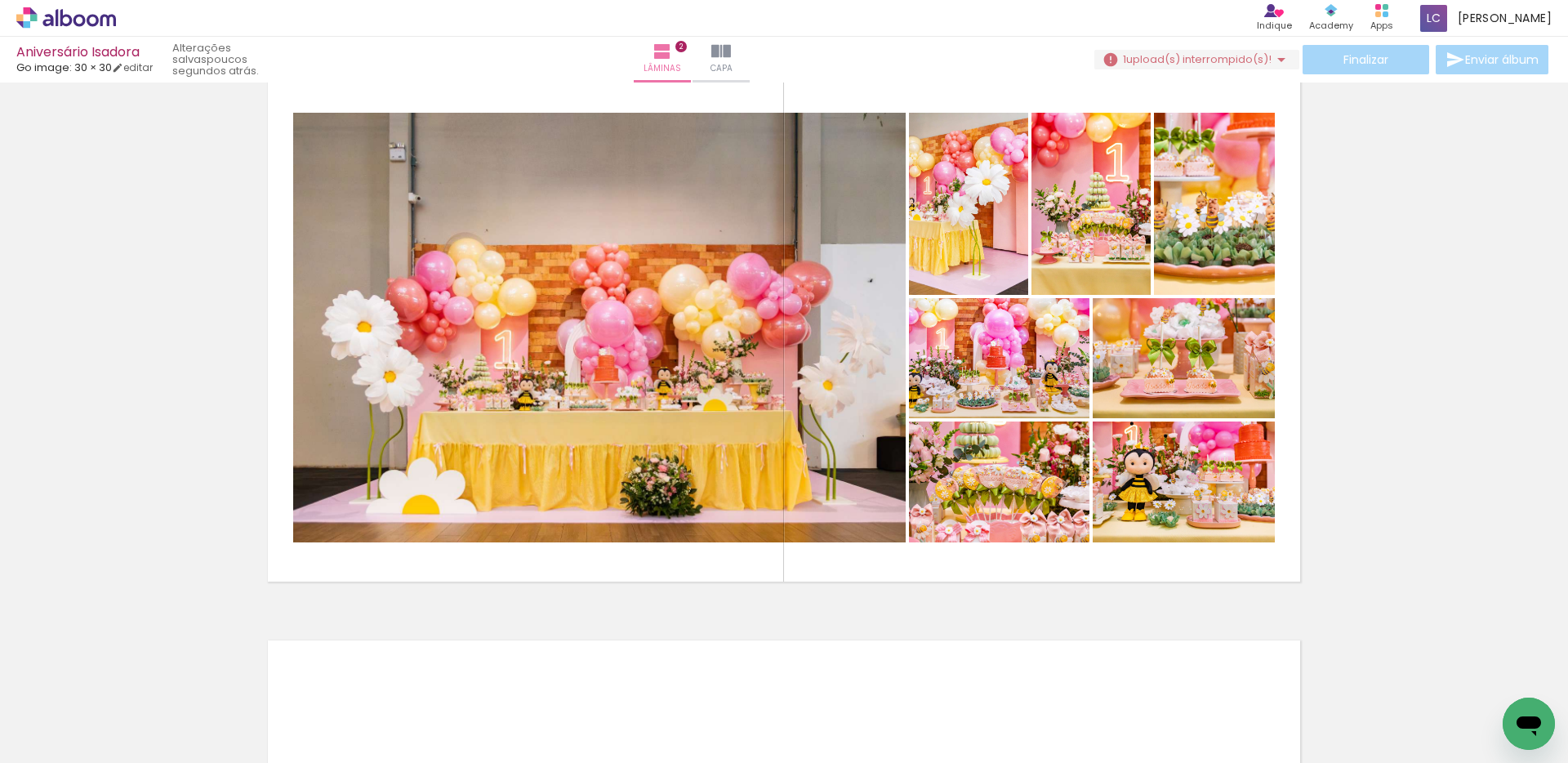
scroll to position [597, 0]
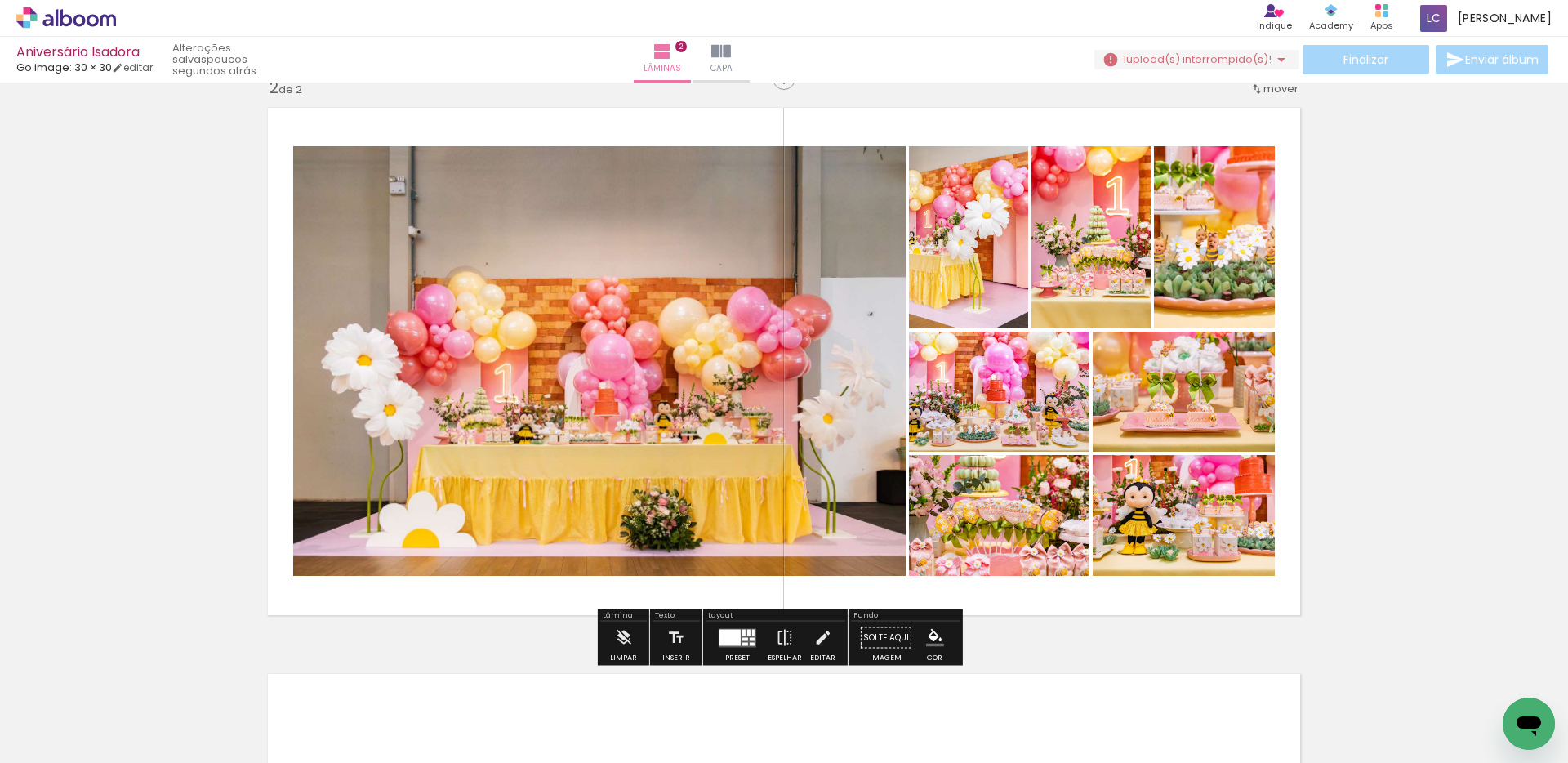
click at [742, 637] on div at bounding box center [745, 639] width 6 height 3
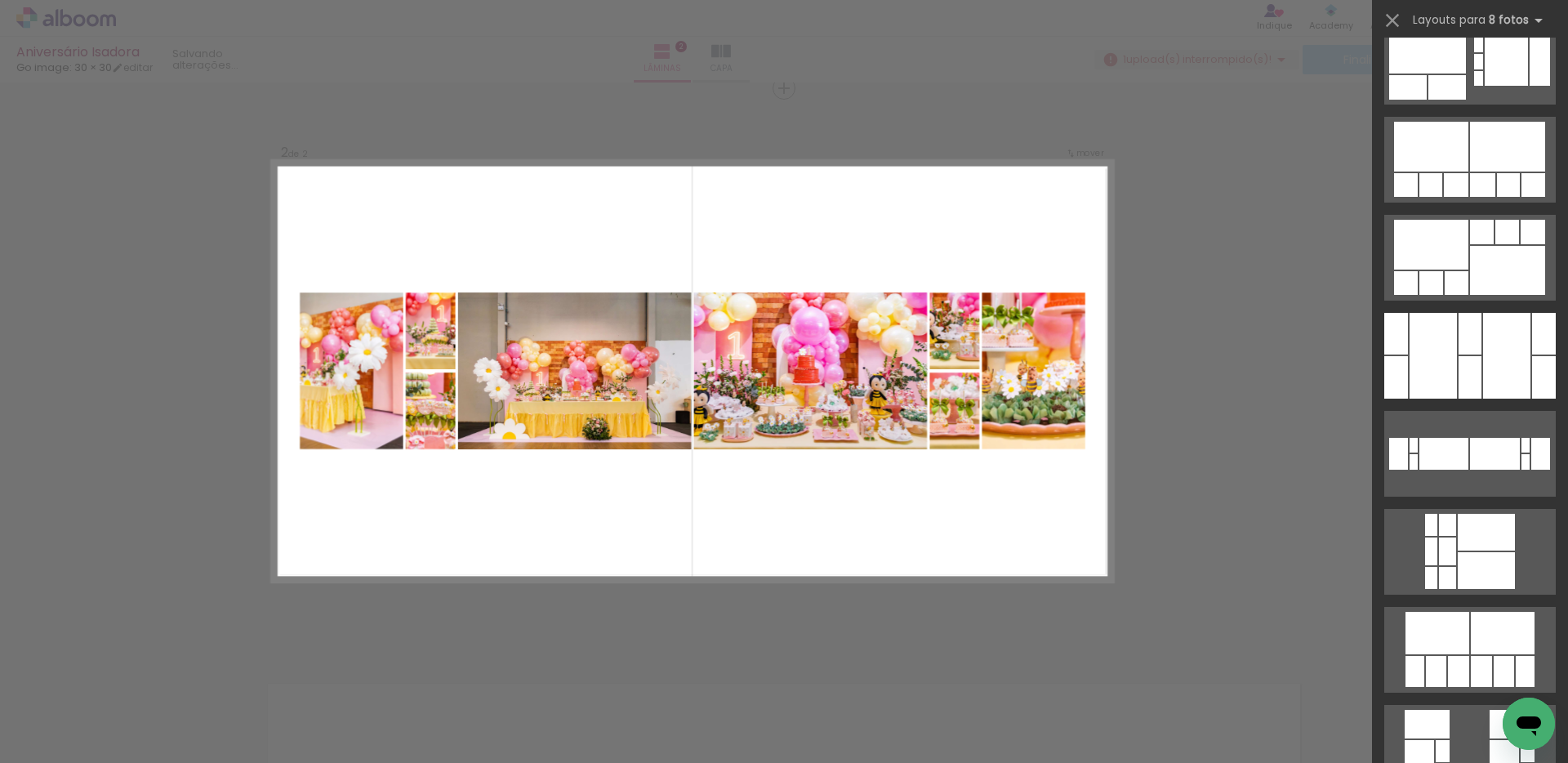
scroll to position [4783, 0]
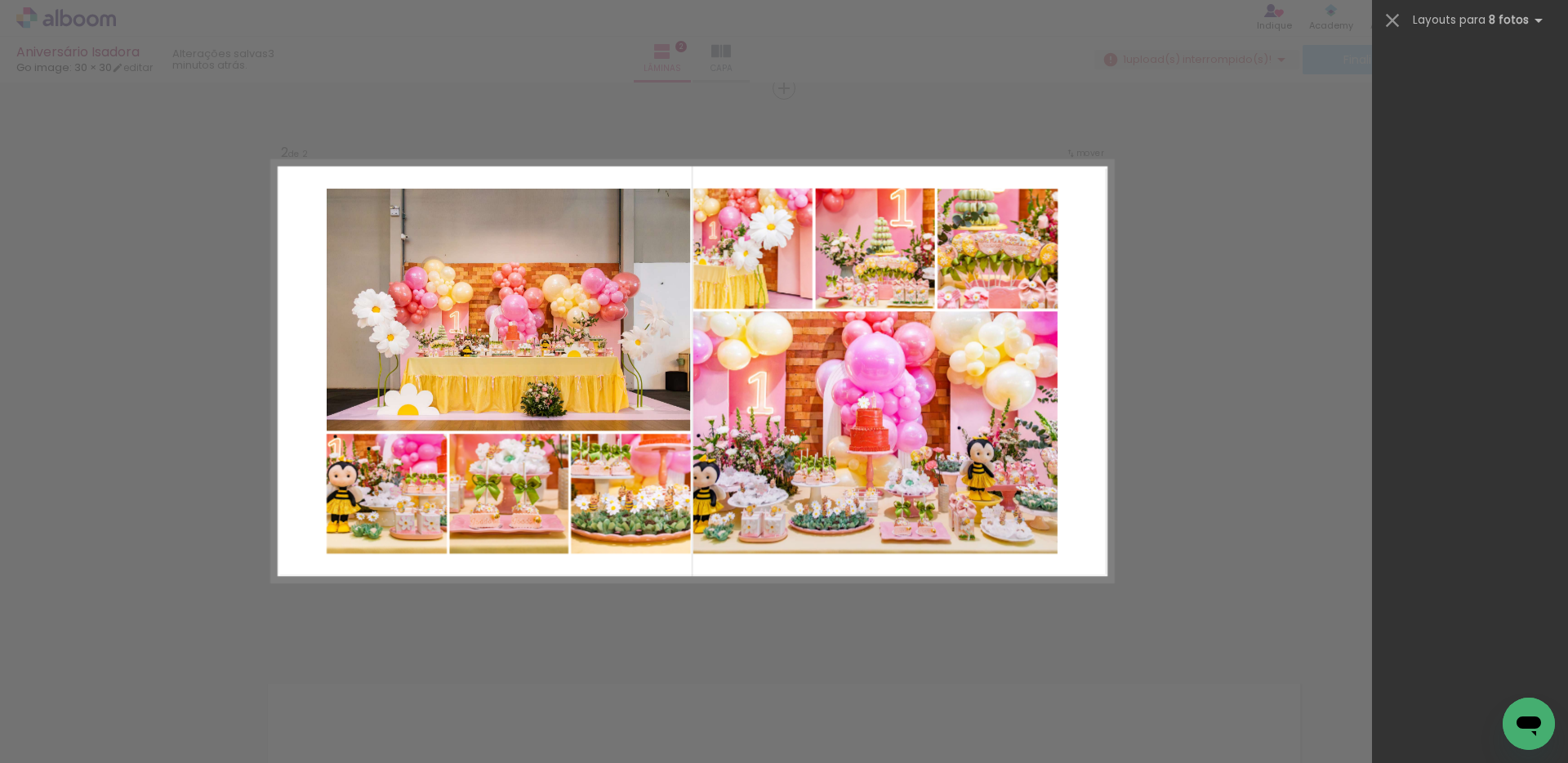
scroll to position [0, 35]
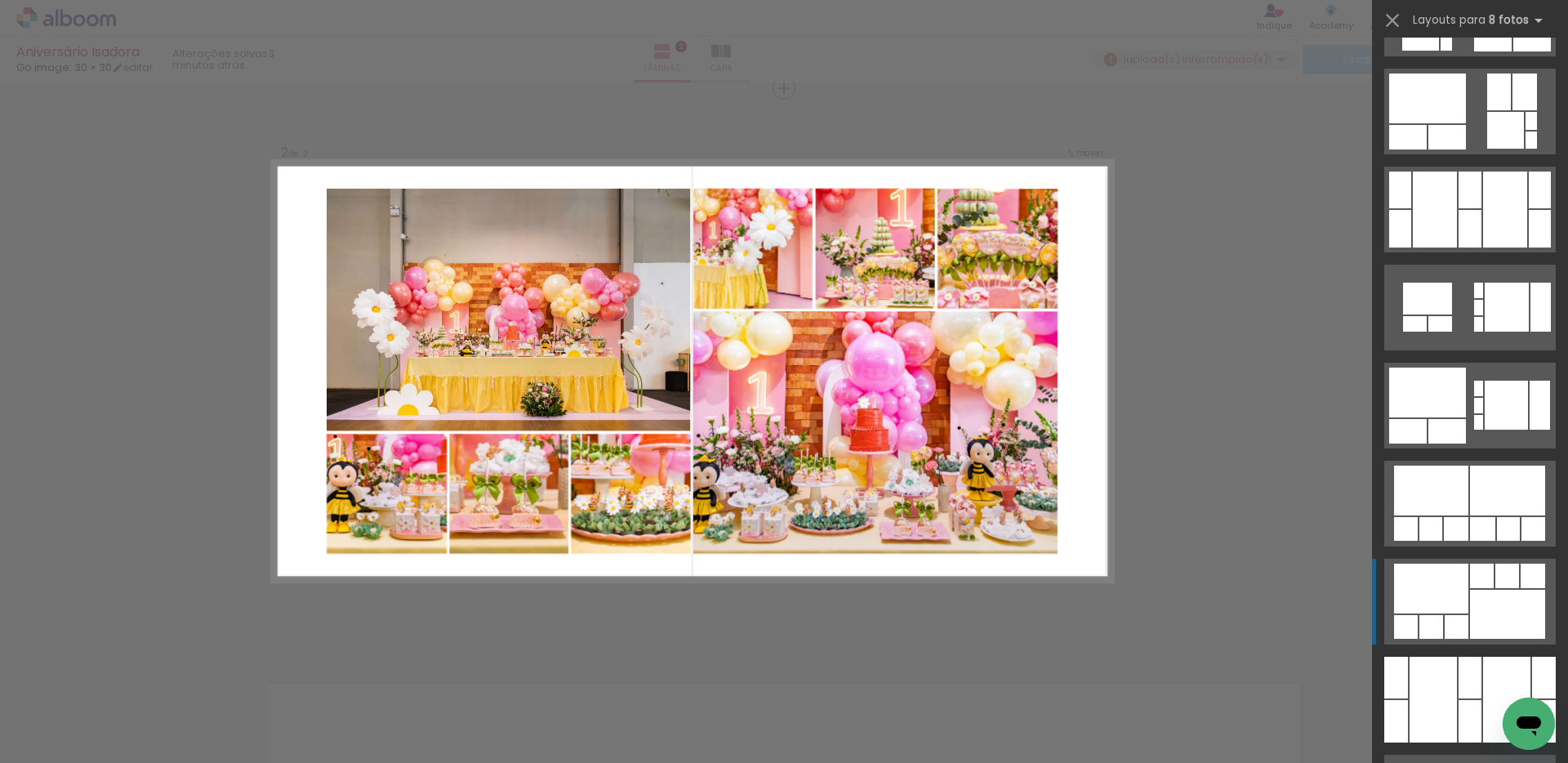
click at [1469, 584] on div at bounding box center [1481, 576] width 23 height 24
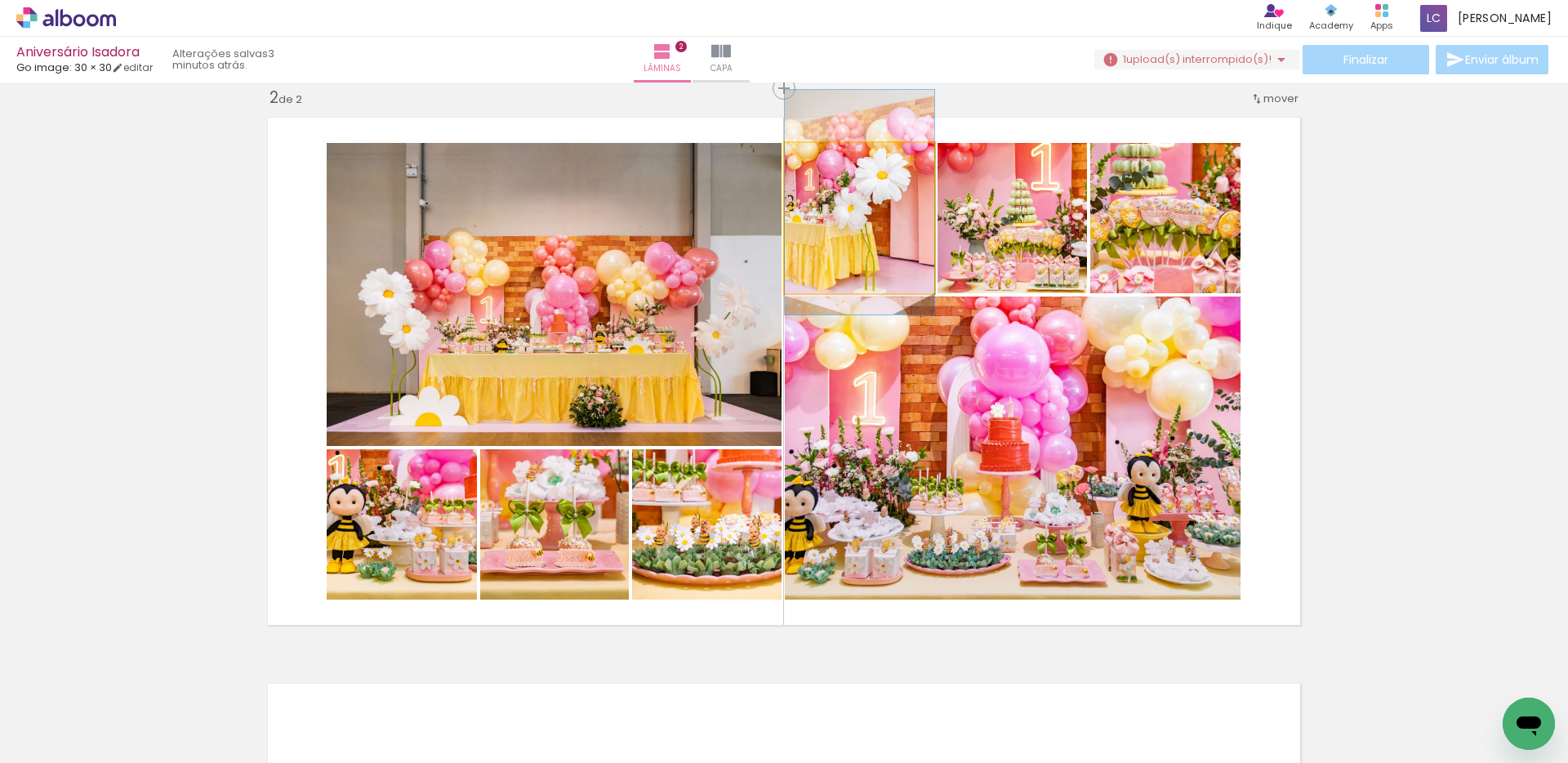
drag, startPoint x: 869, startPoint y: 242, endPoint x: 869, endPoint y: 227, distance: 15.0
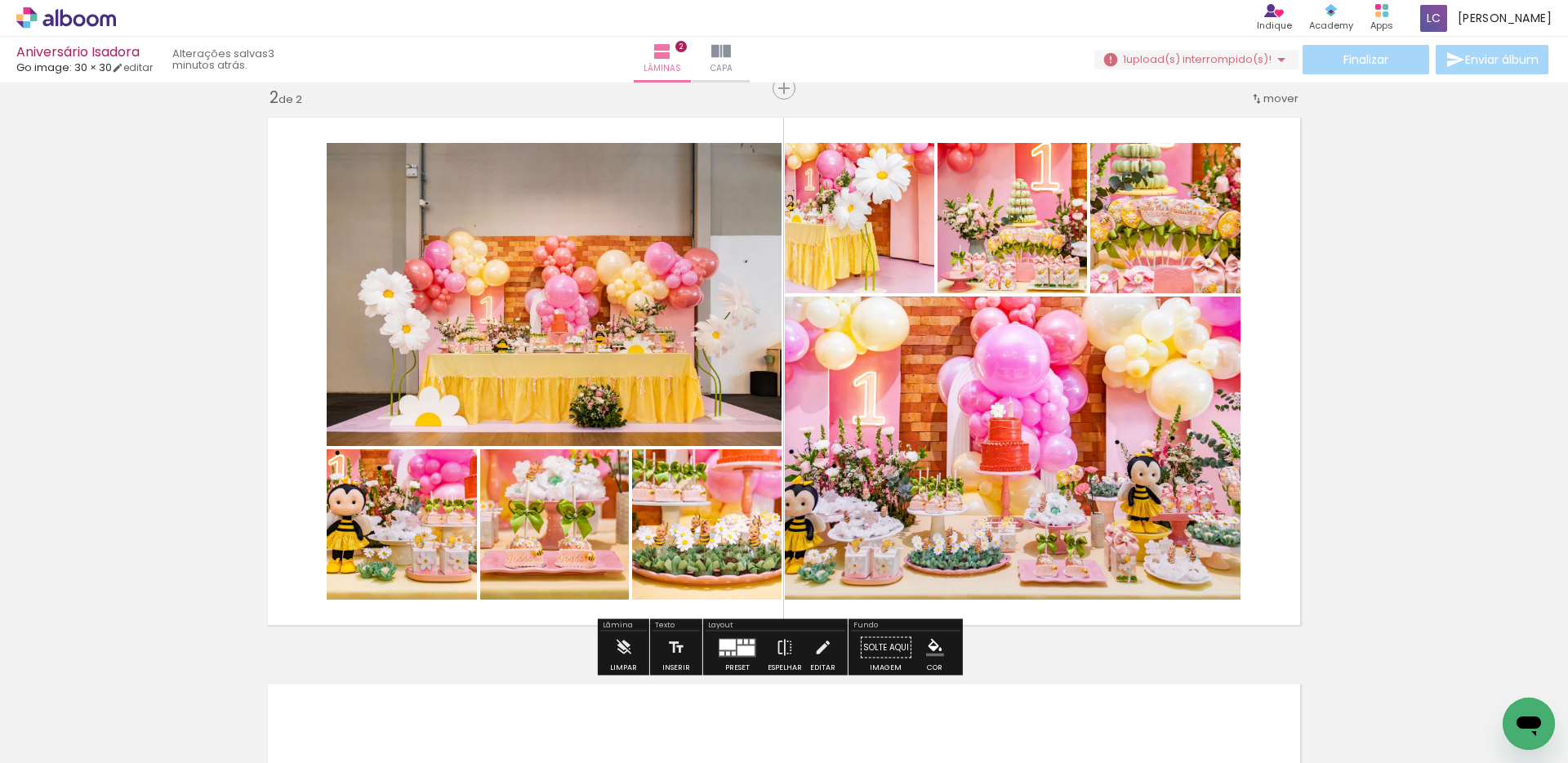
click at [1375, 314] on div "Inserir lâmina 1 de 2 Inserir lâmina 2 de 2" at bounding box center [784, 350] width 1568 height 1698
click at [1316, 268] on div "Inserir lâmina 1 de 2 Inserir lâmina 2 de 2" at bounding box center [784, 350] width 1568 height 1698
click at [1364, 282] on div "Inserir lâmina 1 de 2 Inserir lâmina 2 de 2" at bounding box center [784, 350] width 1568 height 1698
click at [1425, 294] on div "Inserir lâmina 1 de 2 Inserir lâmina 2 de 2" at bounding box center [784, 350] width 1568 height 1698
click at [244, 535] on div "Inserir lâmina 1 de 2 Inserir lâmina 2 de 2" at bounding box center [784, 350] width 1568 height 1698
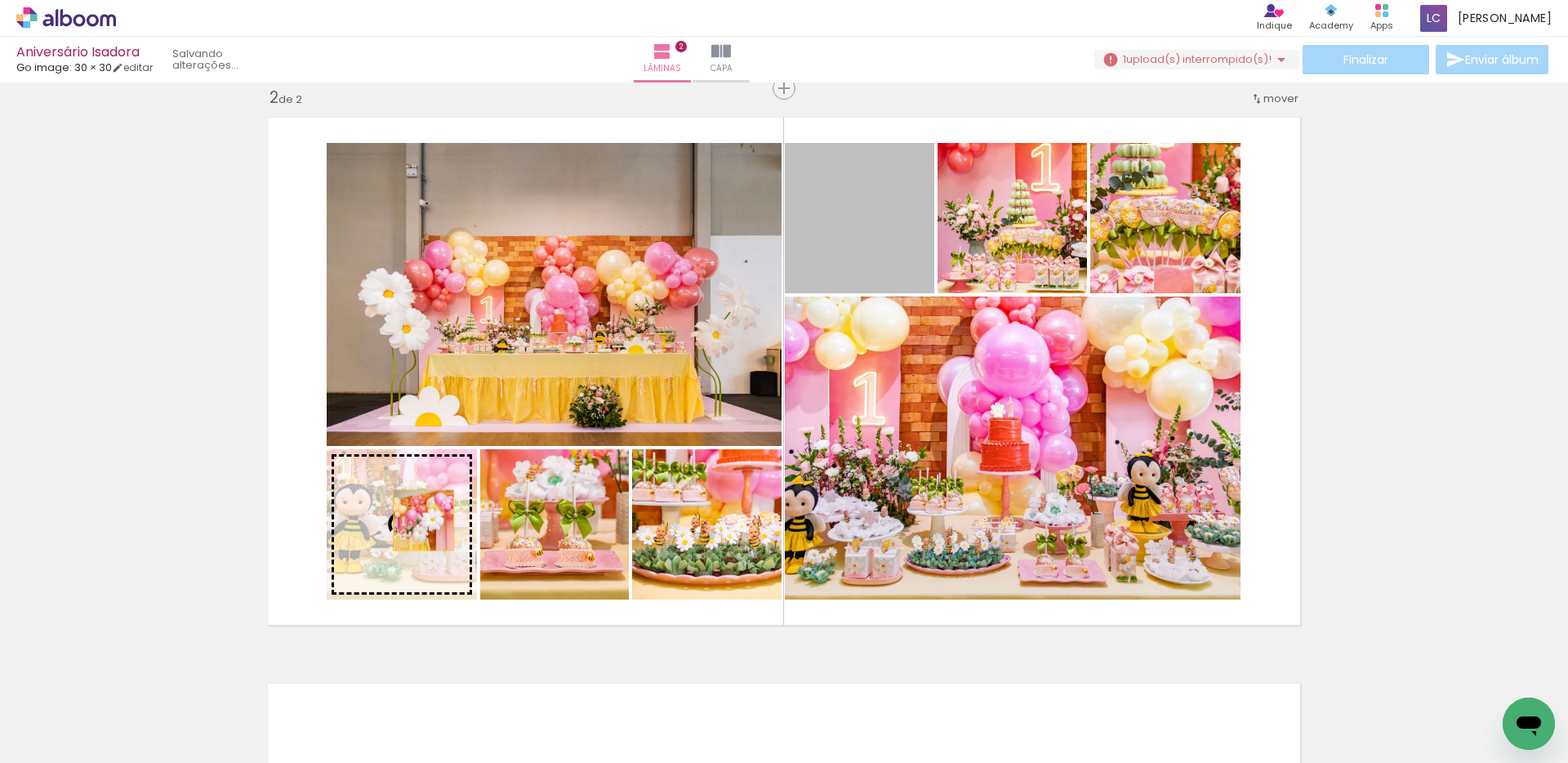
drag, startPoint x: 849, startPoint y: 238, endPoint x: 417, endPoint y: 521, distance: 516.4
click at [0, 0] on slot at bounding box center [0, 0] width 0 height 0
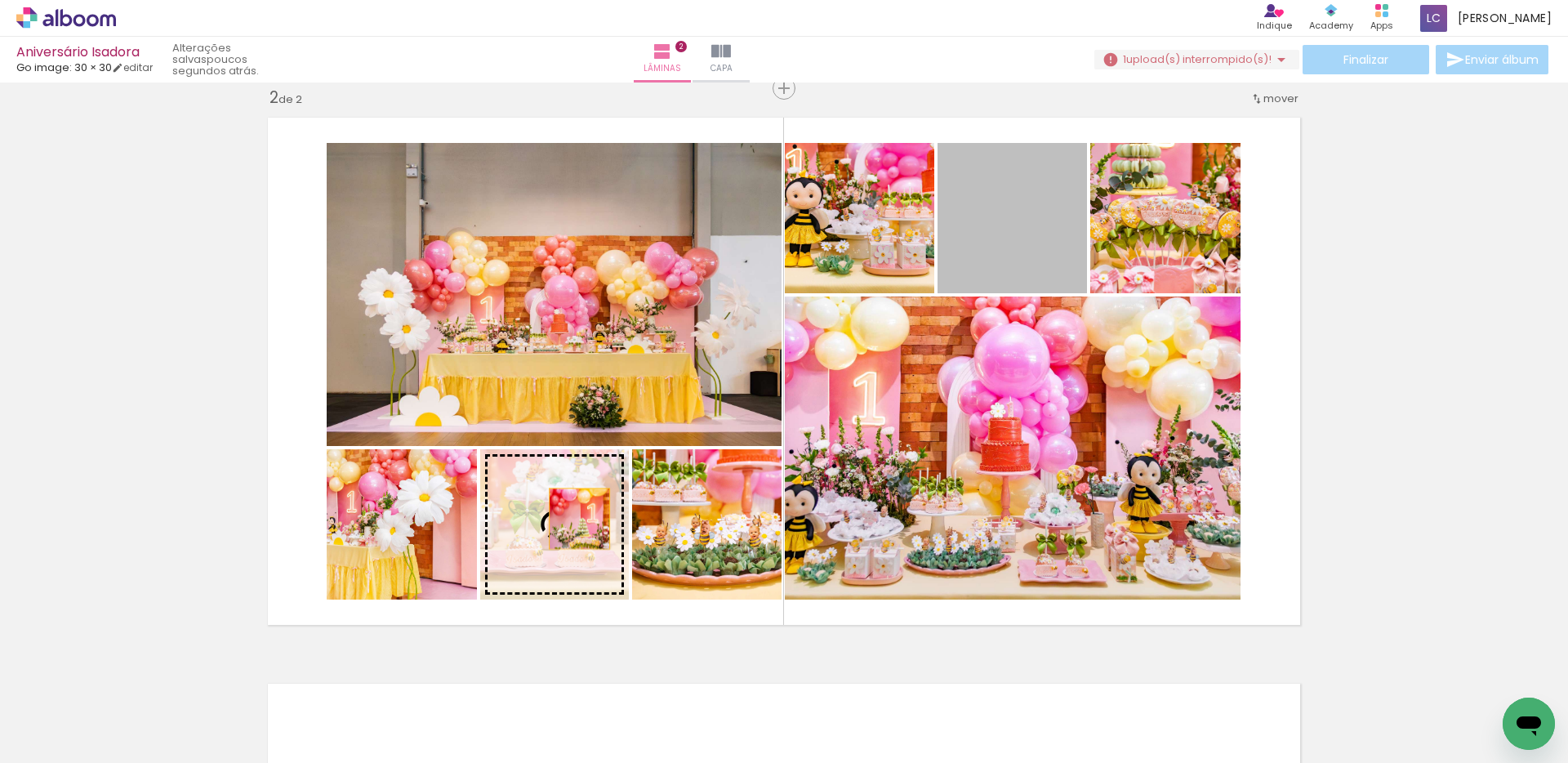
drag, startPoint x: 1017, startPoint y: 236, endPoint x: 573, endPoint y: 519, distance: 526.5
click at [0, 0] on slot at bounding box center [0, 0] width 0 height 0
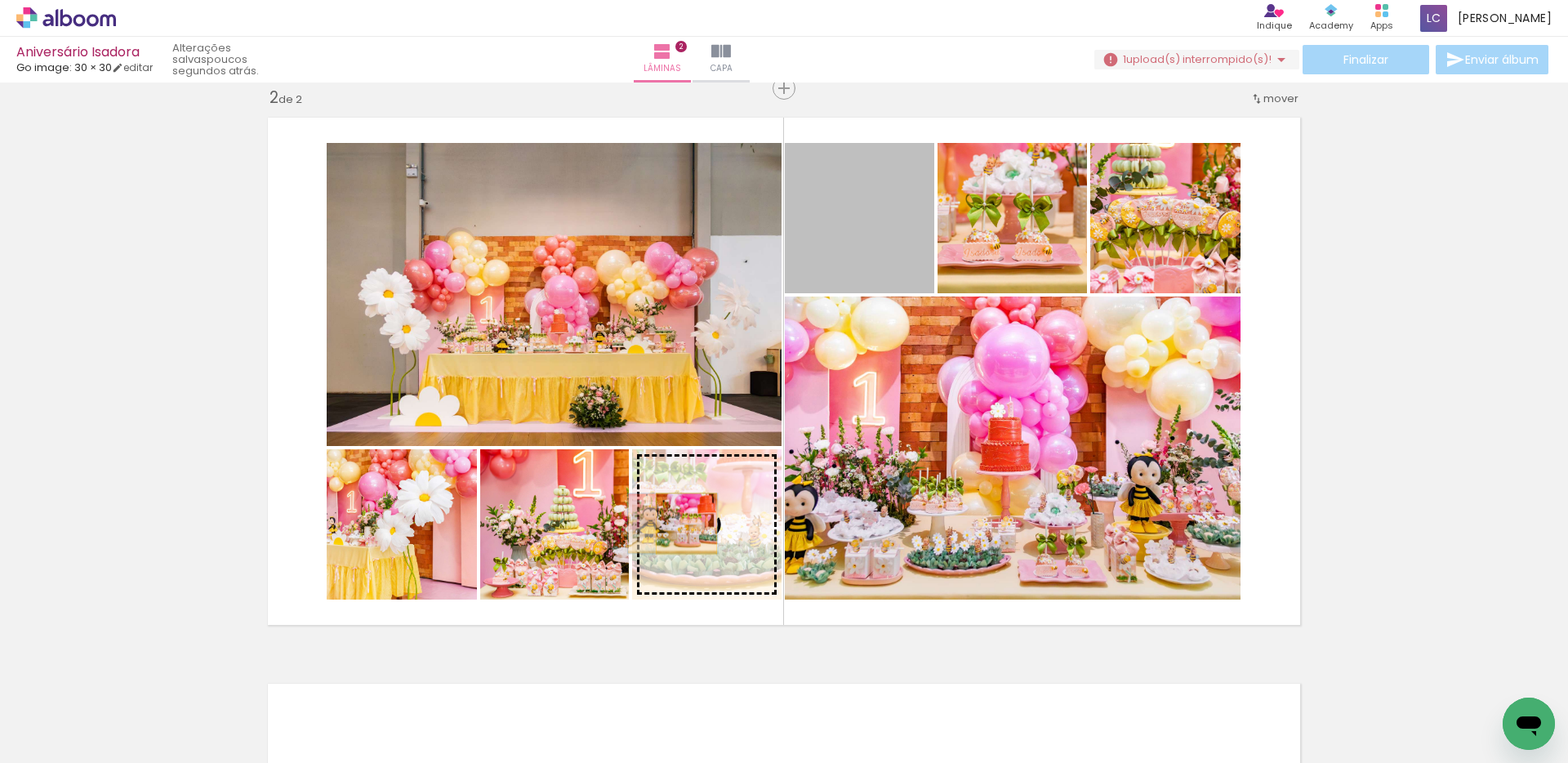
drag, startPoint x: 856, startPoint y: 236, endPoint x: 680, endPoint y: 524, distance: 337.5
click at [0, 0] on slot at bounding box center [0, 0] width 0 height 0
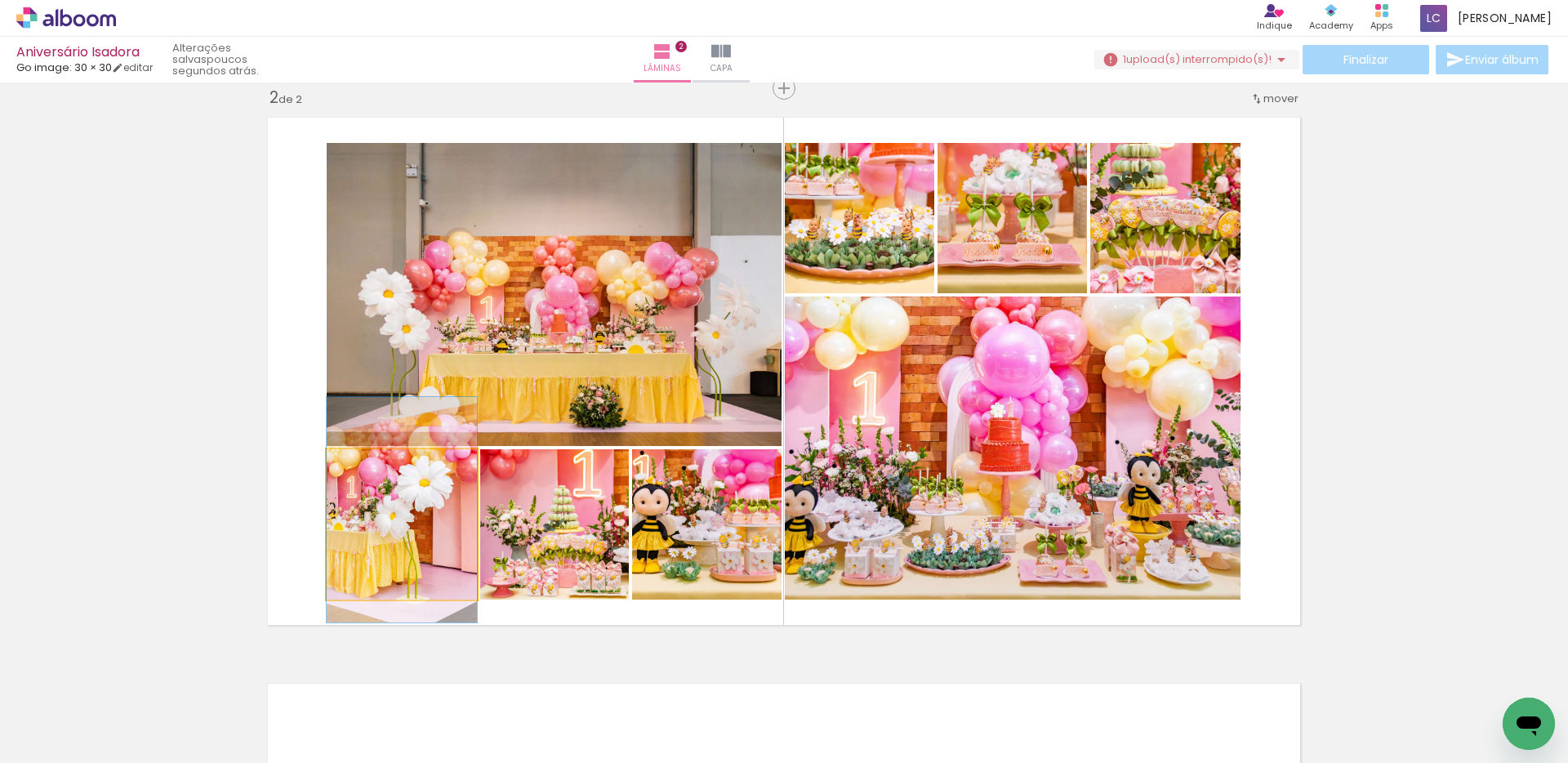
drag, startPoint x: 408, startPoint y: 552, endPoint x: 408, endPoint y: 537, distance: 15.0
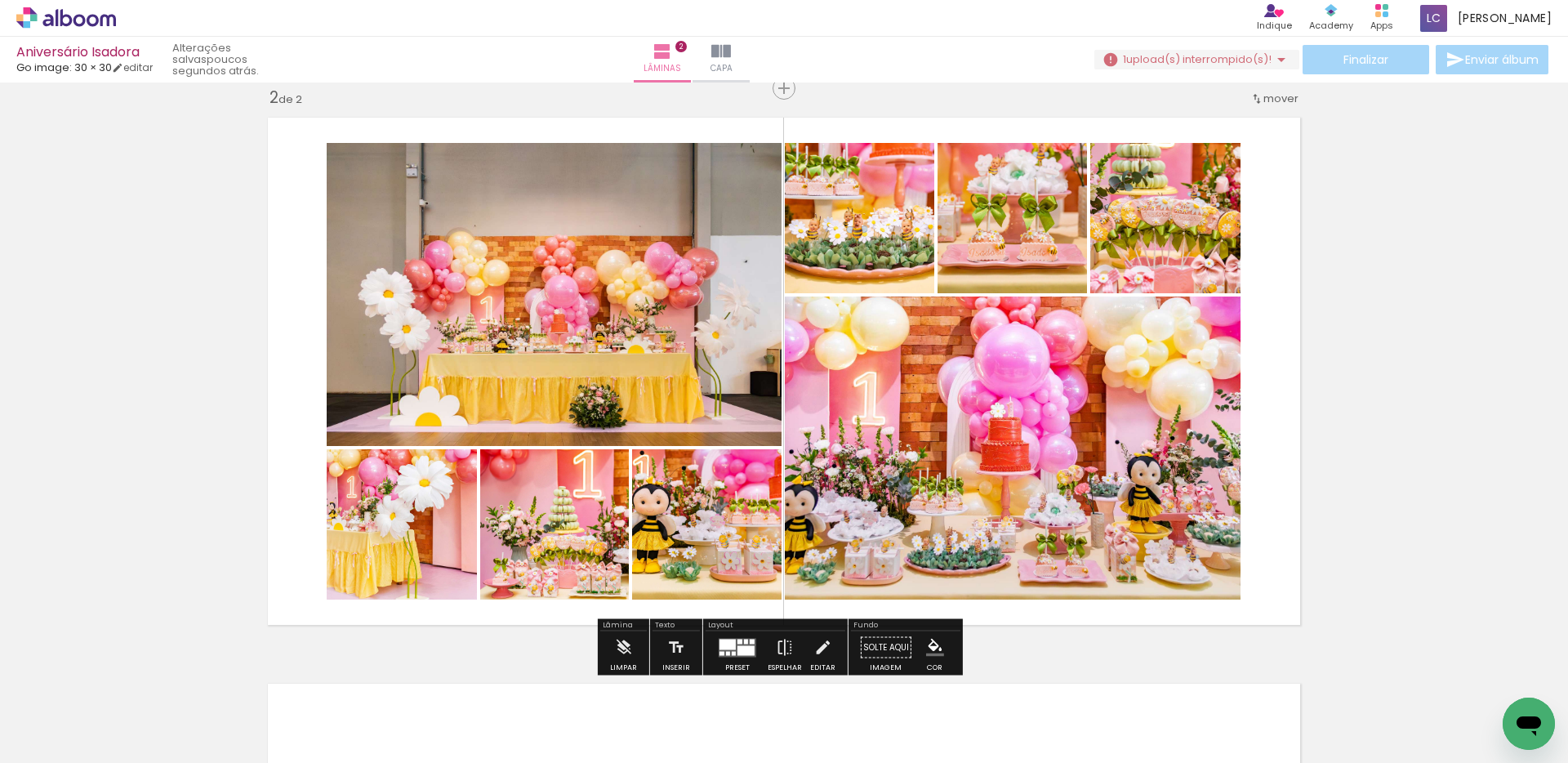
click at [1460, 324] on div "Inserir lâmina 1 de 2 Inserir lâmina 2 de 2" at bounding box center [784, 350] width 1568 height 1698
click at [69, 736] on span "Adicionar Fotos" at bounding box center [58, 740] width 49 height 18
click at [0, 0] on input "file" at bounding box center [0, 0] width 0 height 0
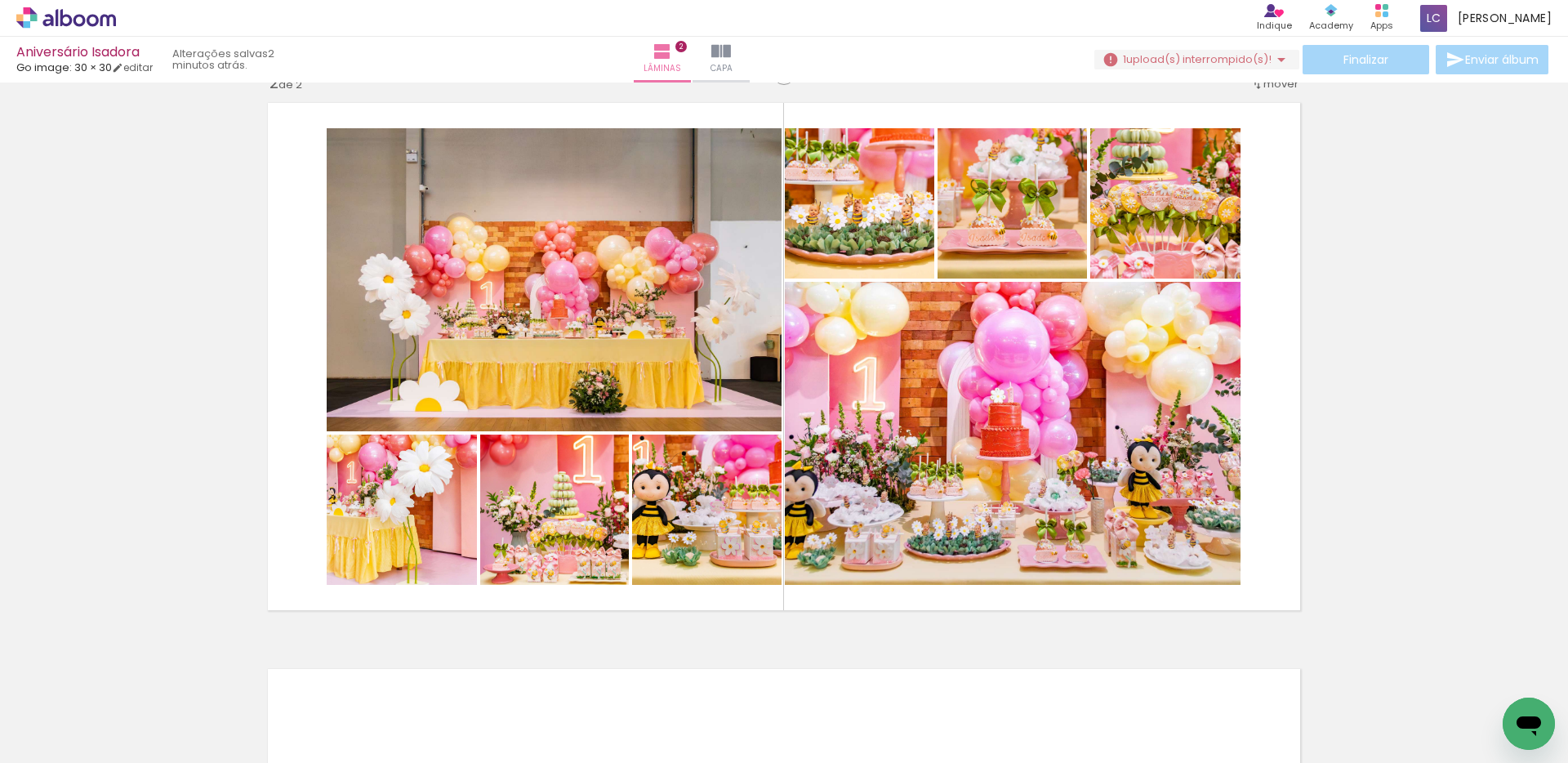
scroll to position [0, 217]
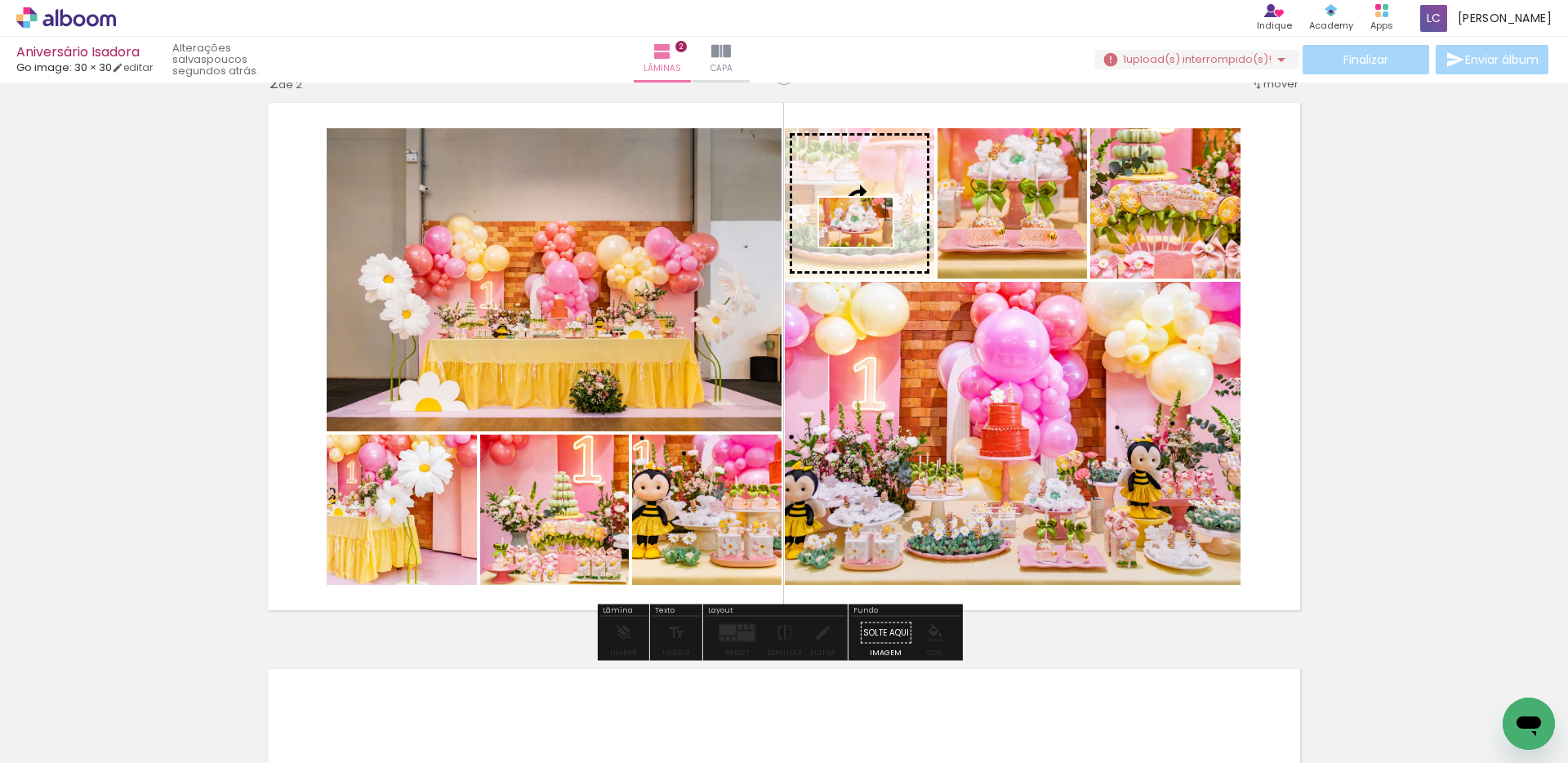
drag, startPoint x: 1416, startPoint y: 712, endPoint x: 868, endPoint y: 247, distance: 718.7
click at [868, 247] on quentale-workspace at bounding box center [784, 381] width 1568 height 763
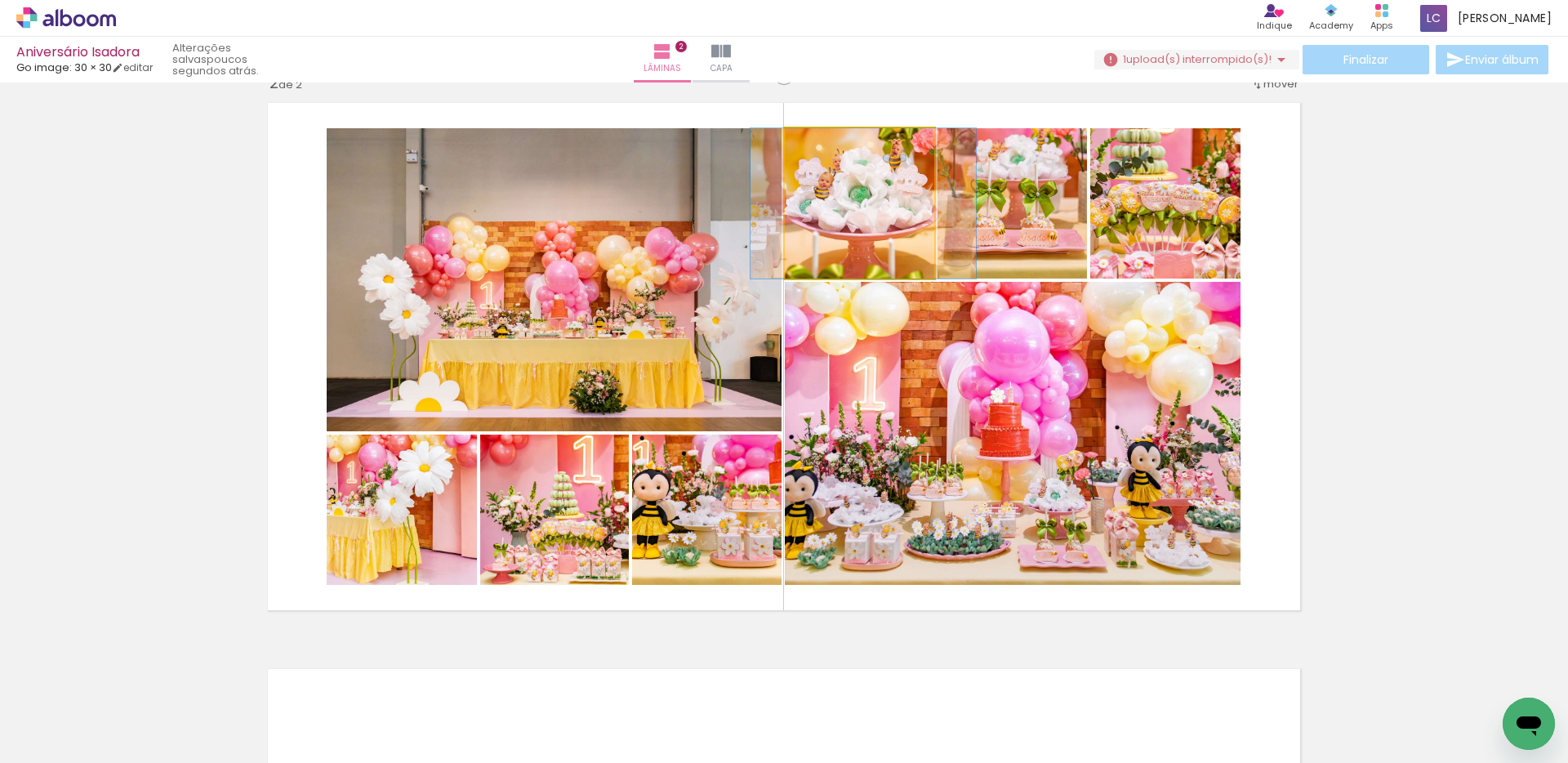
drag, startPoint x: 861, startPoint y: 205, endPoint x: 866, endPoint y: 222, distance: 17.7
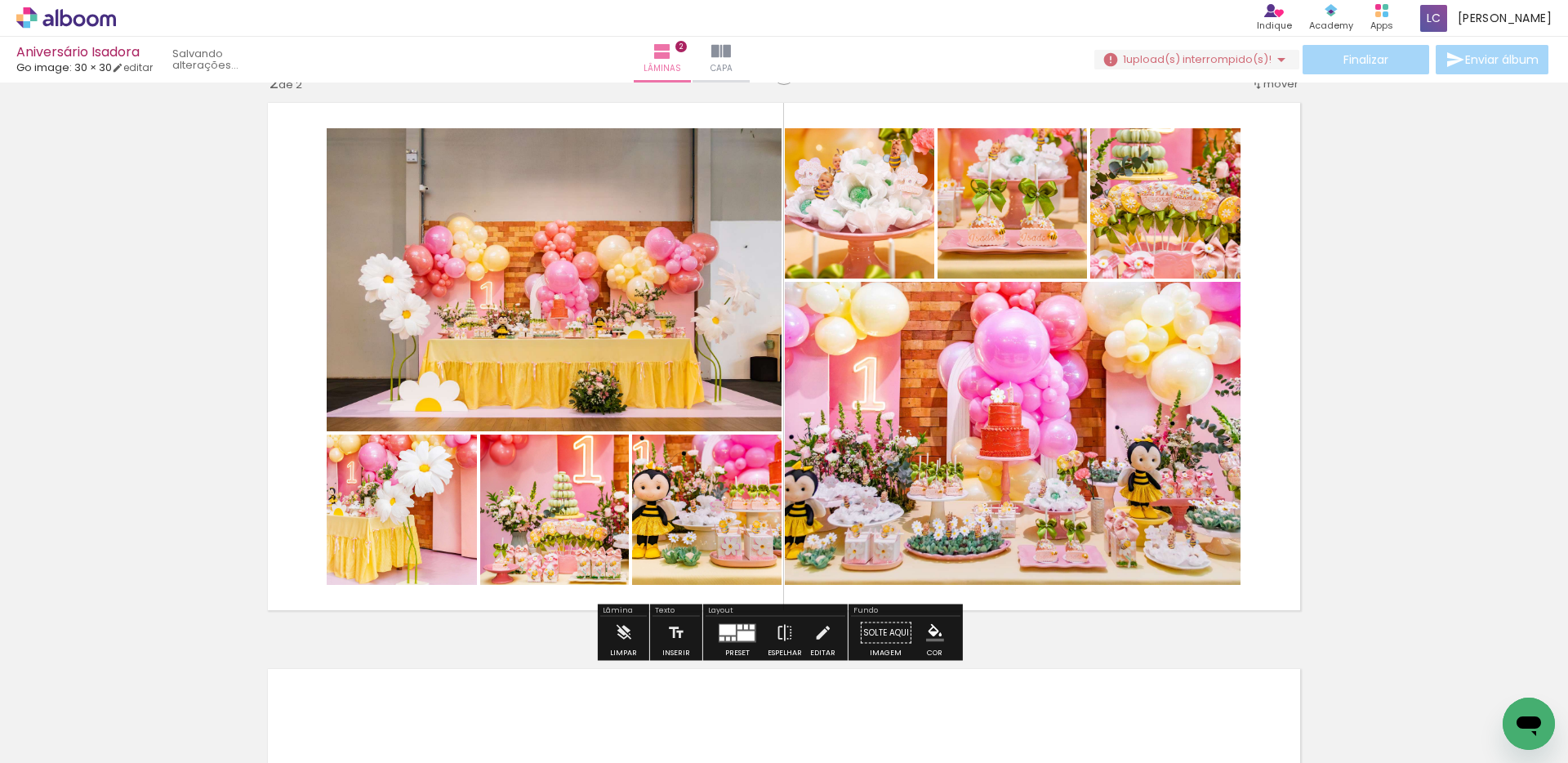
click at [1410, 262] on div "Inserir lâmina 1 de 2 Inserir lâmina 2 de 2" at bounding box center [784, 335] width 1568 height 1698
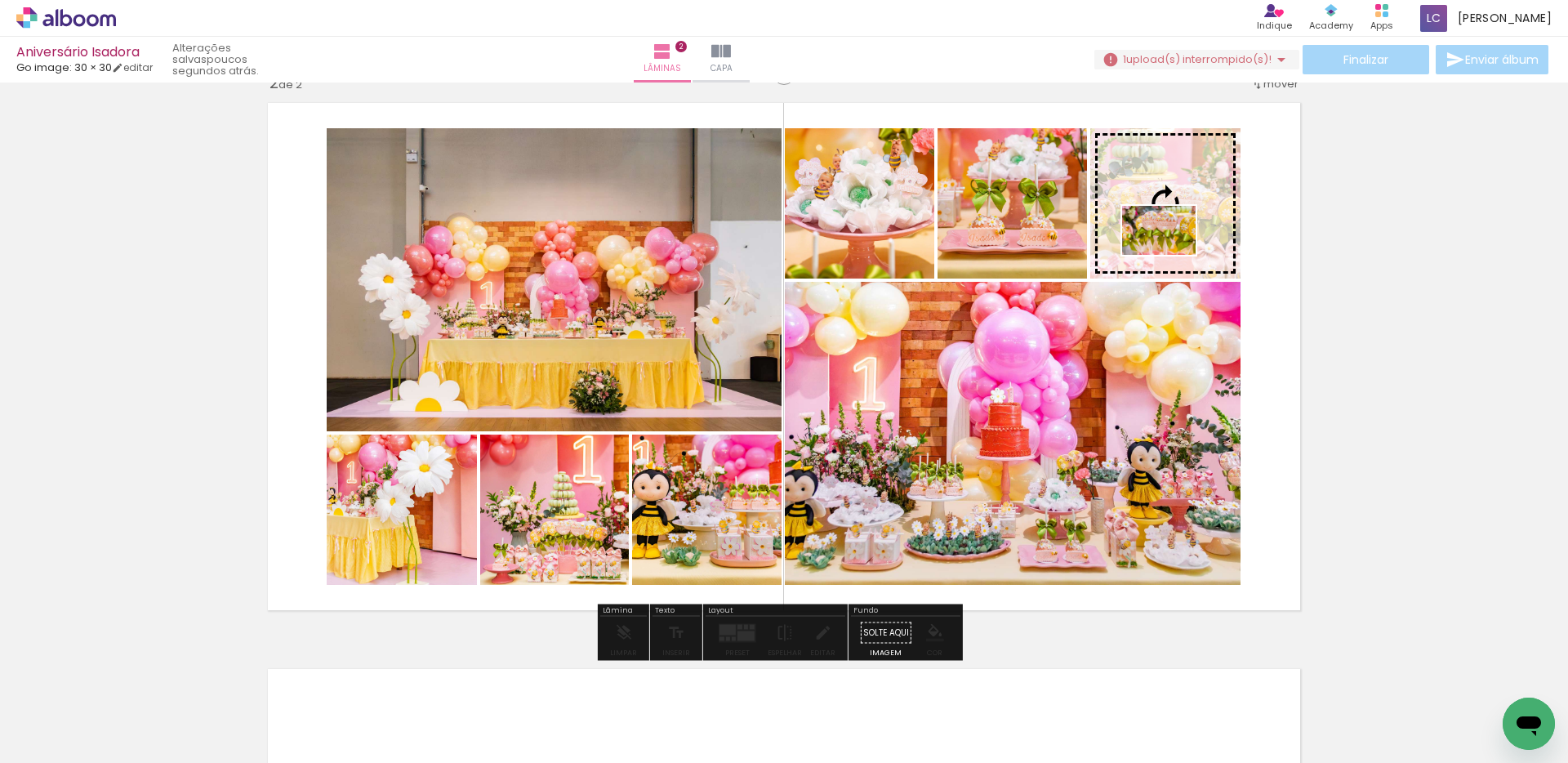
drag, startPoint x: 1487, startPoint y: 709, endPoint x: 1171, endPoint y: 255, distance: 553.1
click at [1171, 255] on quentale-workspace at bounding box center [784, 381] width 1568 height 763
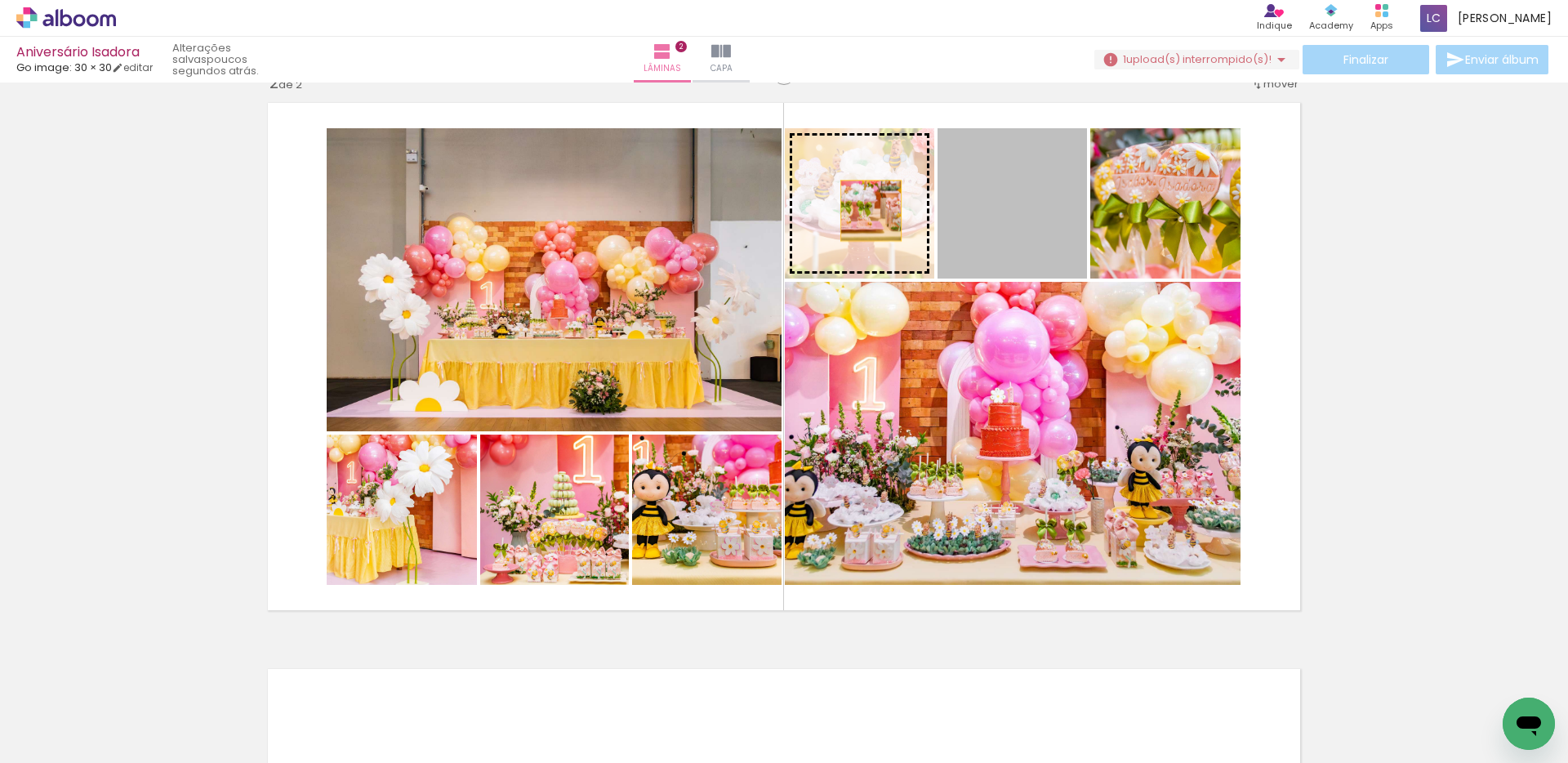
drag, startPoint x: 1024, startPoint y: 230, endPoint x: 865, endPoint y: 210, distance: 160.3
click at [0, 0] on slot at bounding box center [0, 0] width 0 height 0
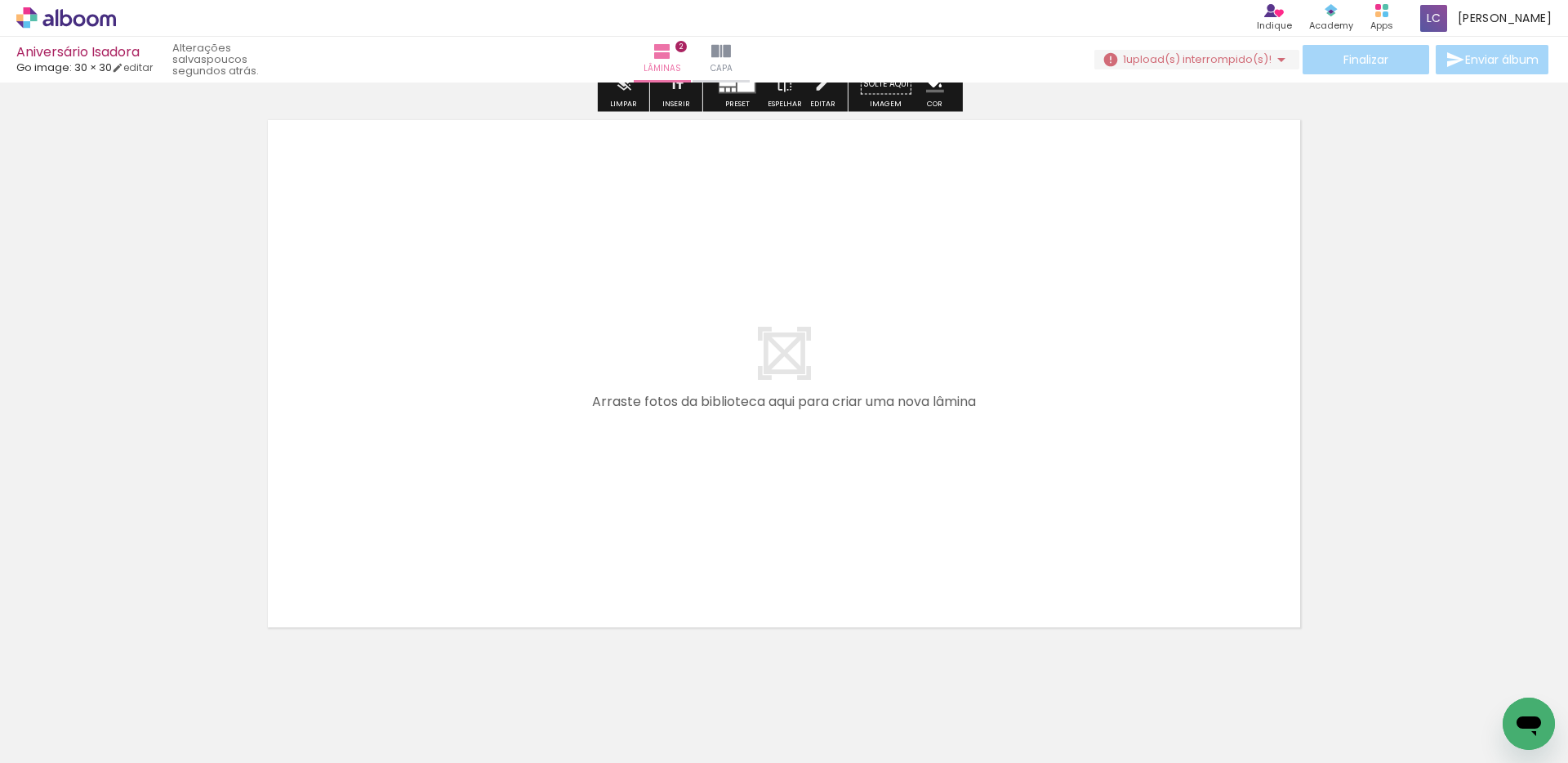
scroll to position [1183, 0]
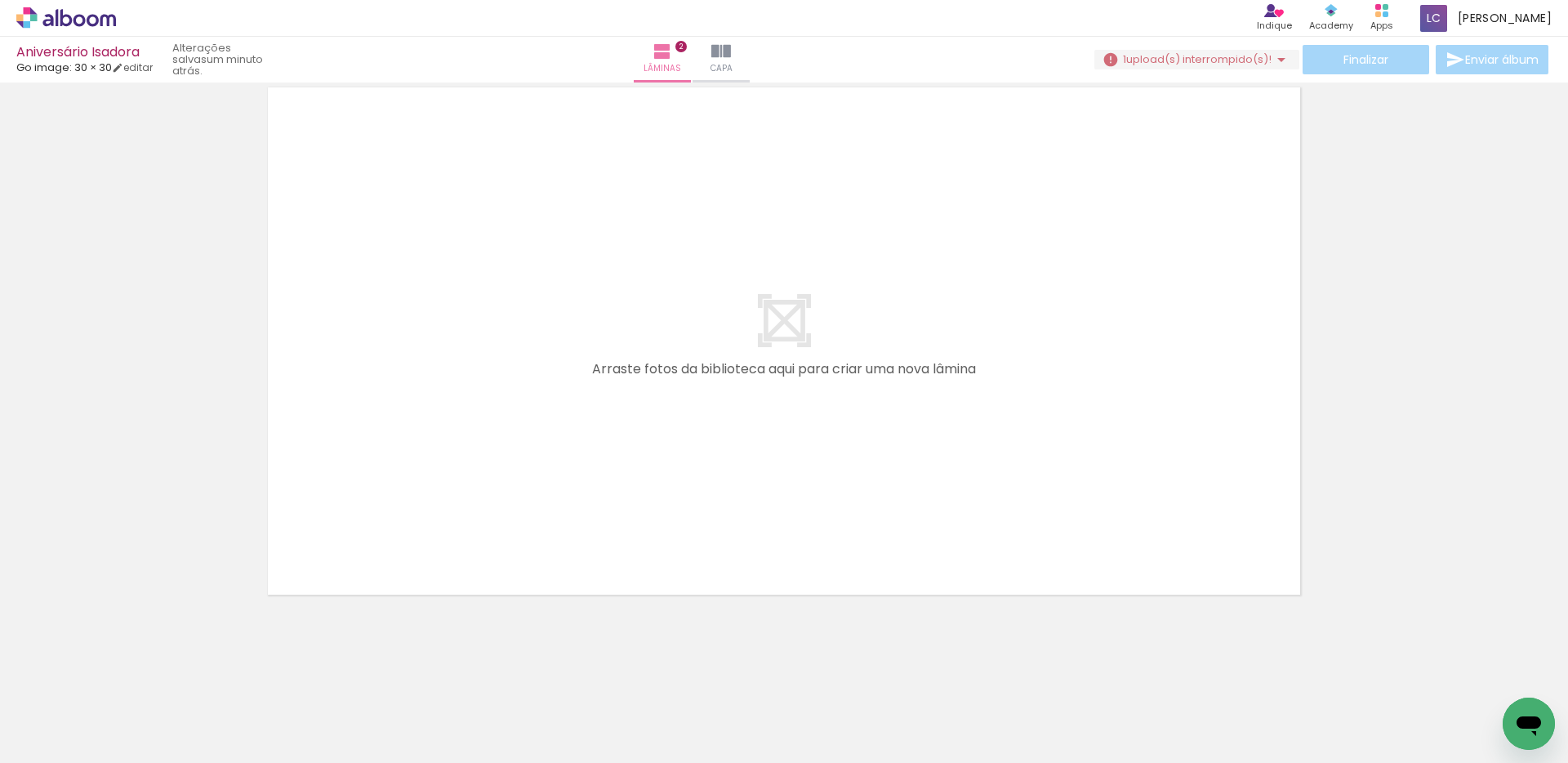
click at [44, 747] on span "Adicionar Fotos" at bounding box center [58, 740] width 49 height 18
click at [0, 0] on input "file" at bounding box center [0, 0] width 0 height 0
click at [1167, 55] on span "upload(s) interrompido(s)!" at bounding box center [1198, 59] width 145 height 16
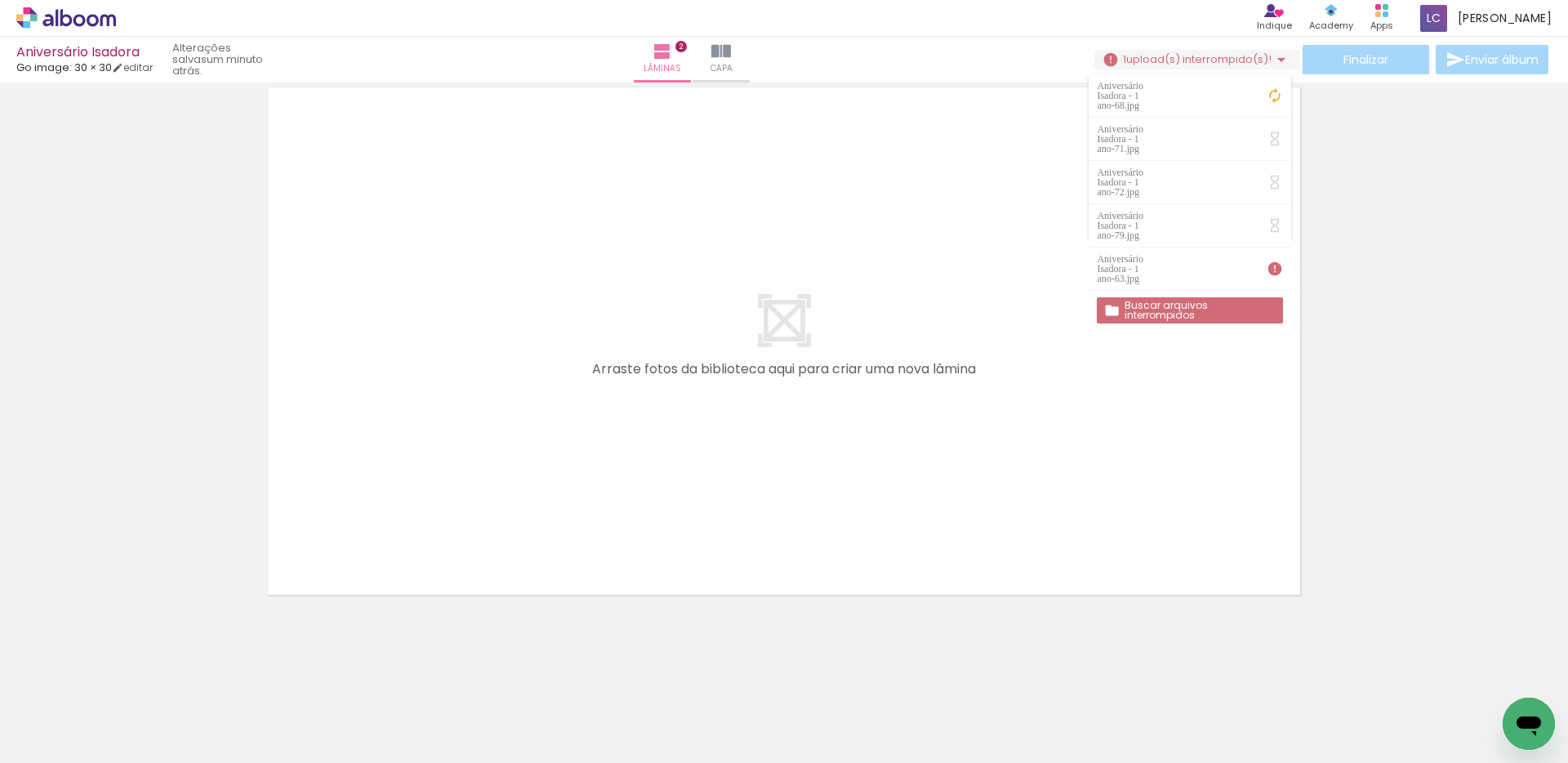
click at [0, 0] on slot "Buscar arquivos interrompidos" at bounding box center [0, 0] width 0 height 0
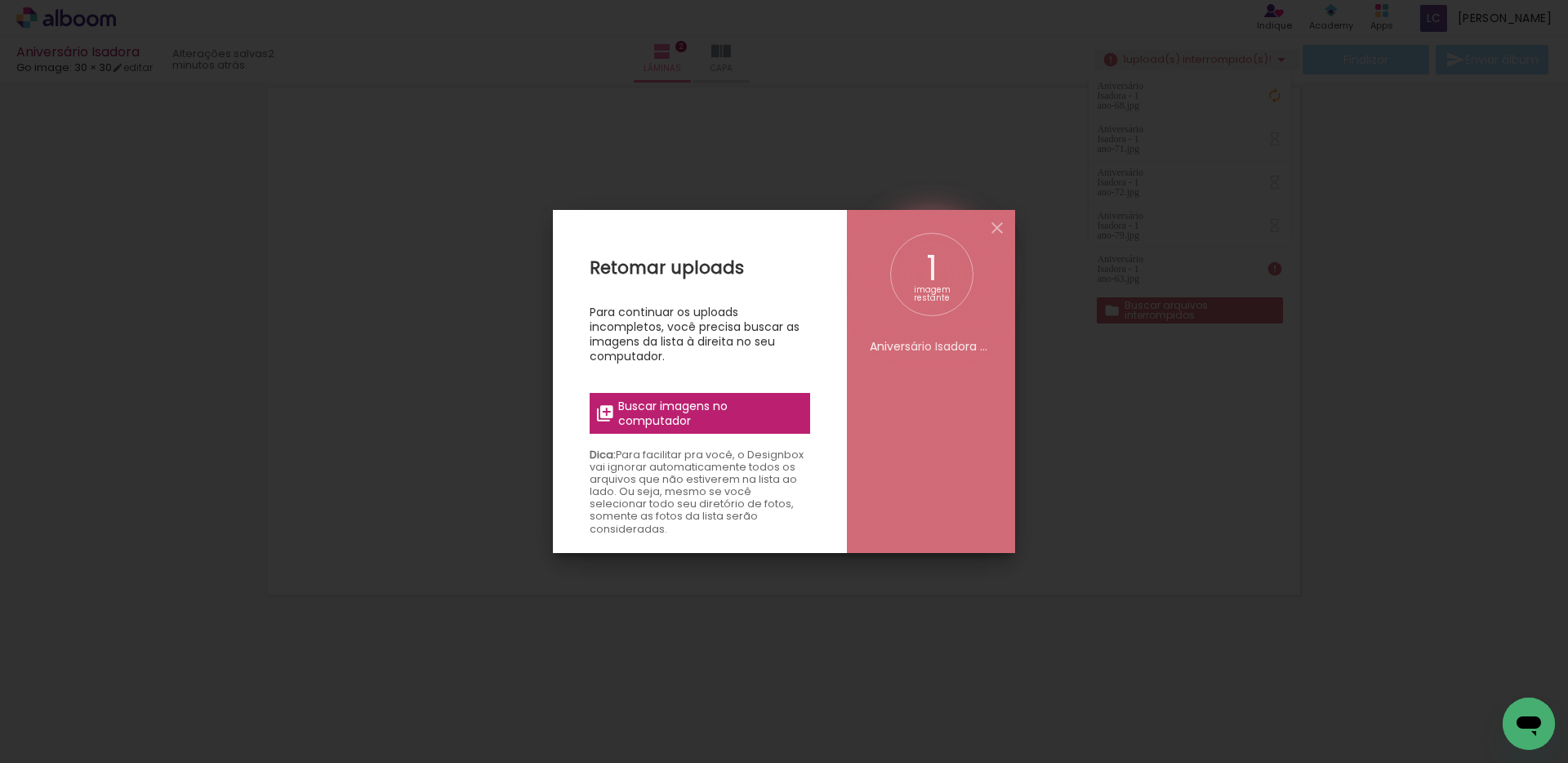
click at [686, 408] on span "Buscar imagens no computador" at bounding box center [709, 413] width 182 height 29
click at [0, 0] on input "file" at bounding box center [0, 0] width 0 height 0
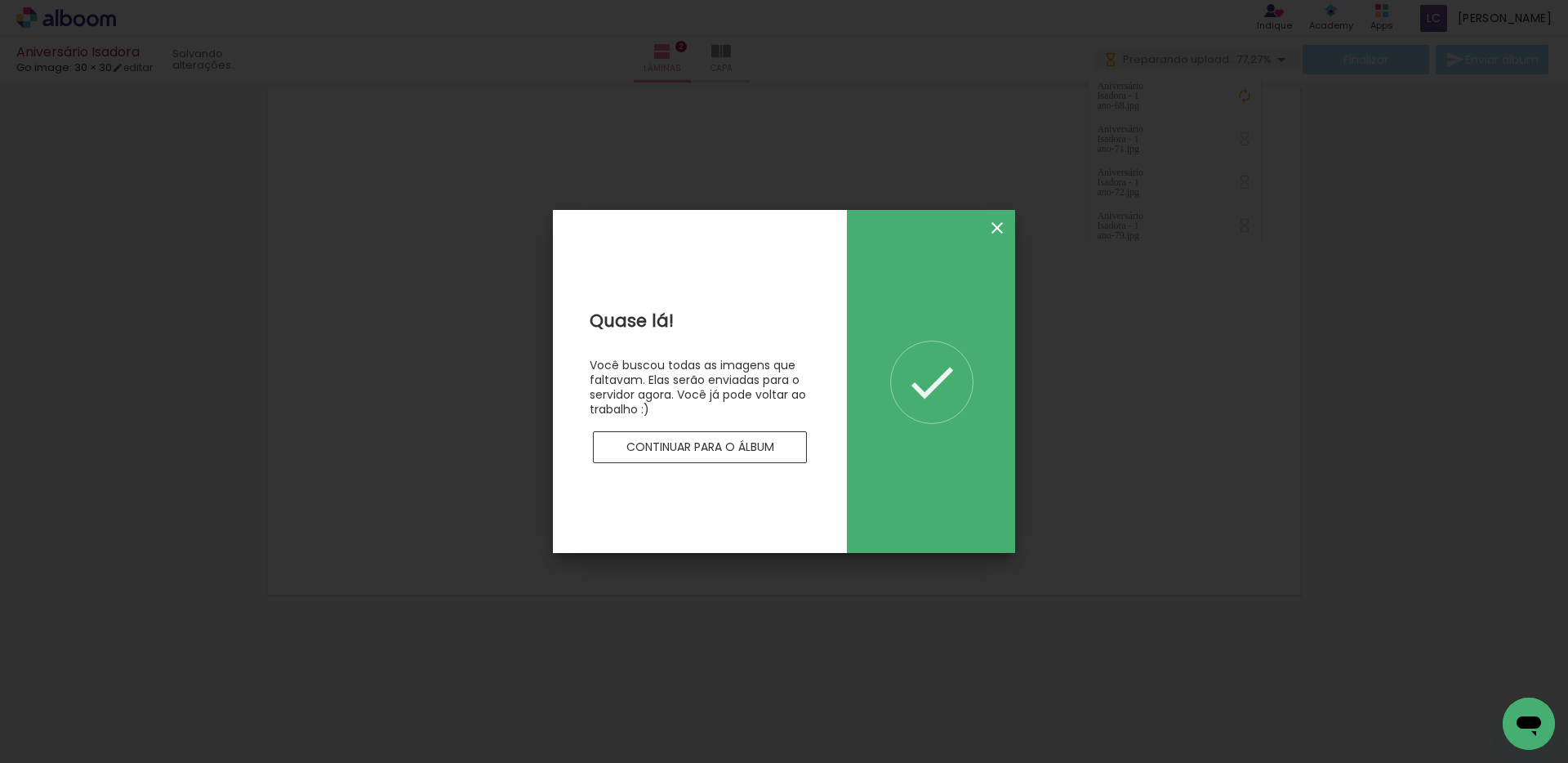
click at [999, 226] on iron-icon at bounding box center [997, 228] width 20 height 20
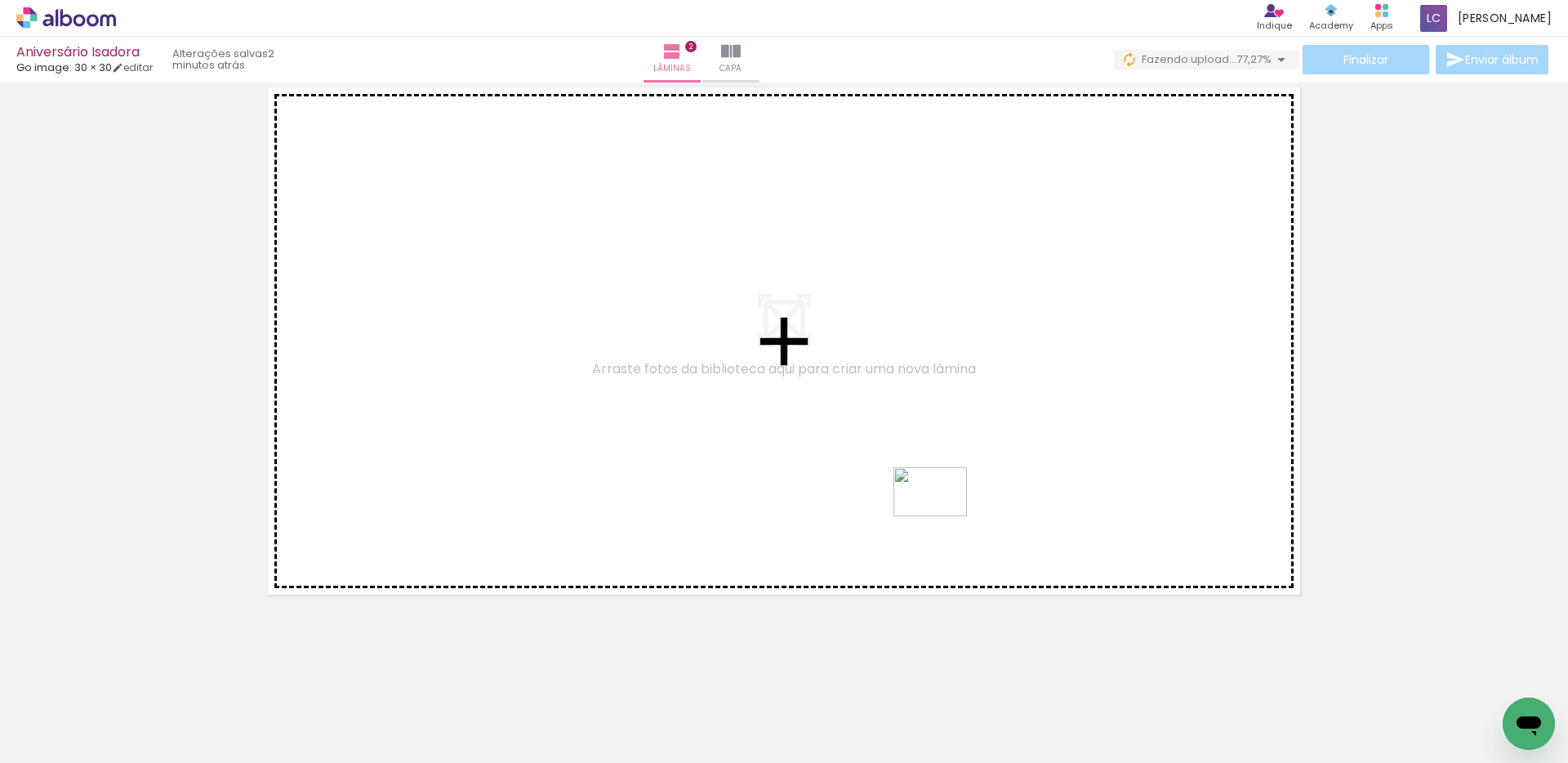
drag, startPoint x: 1306, startPoint y: 718, endPoint x: 935, endPoint y: 511, distance: 424.8
click at [935, 511] on quentale-workspace at bounding box center [784, 381] width 1568 height 763
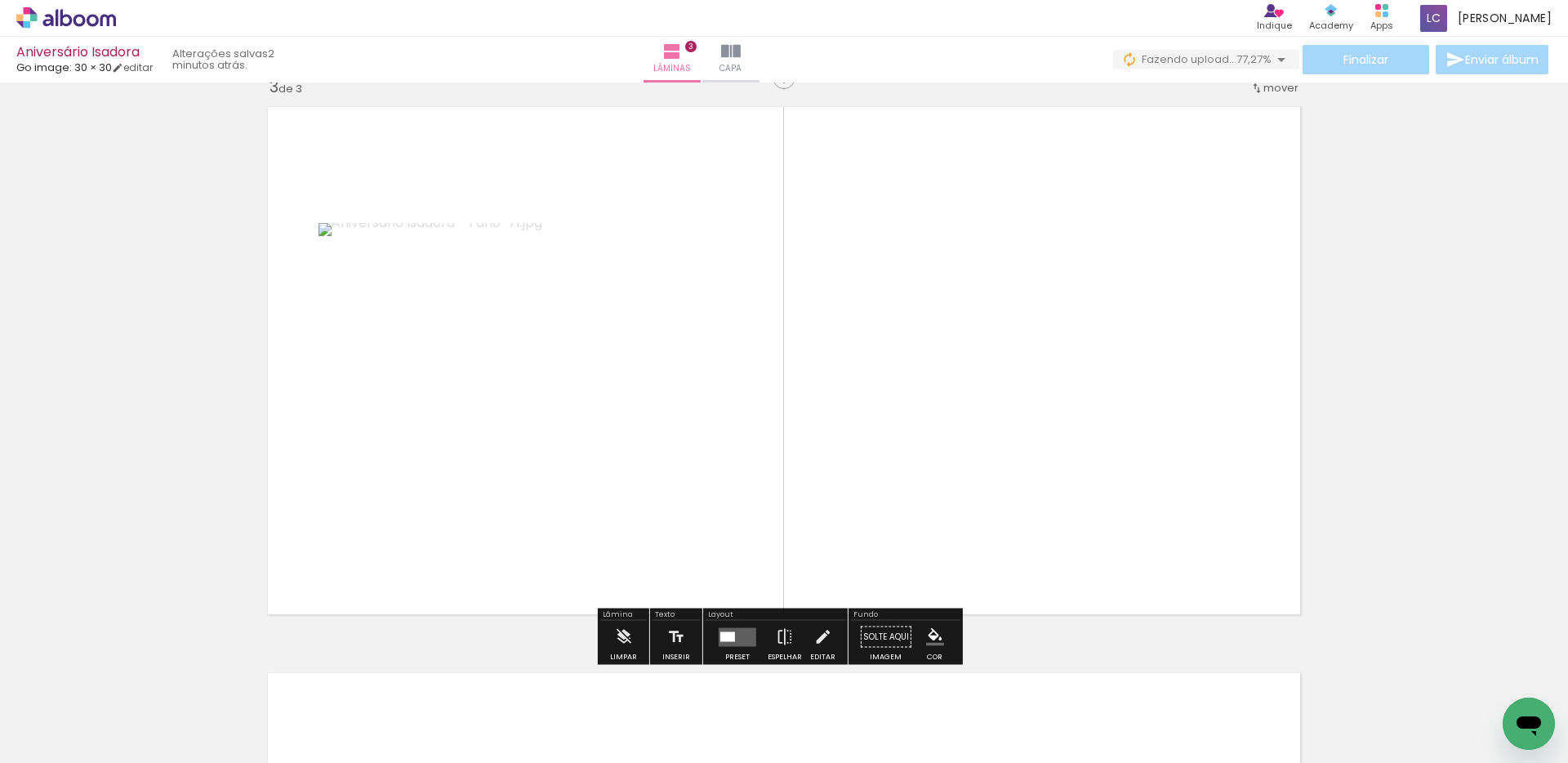
scroll to position [1154, 0]
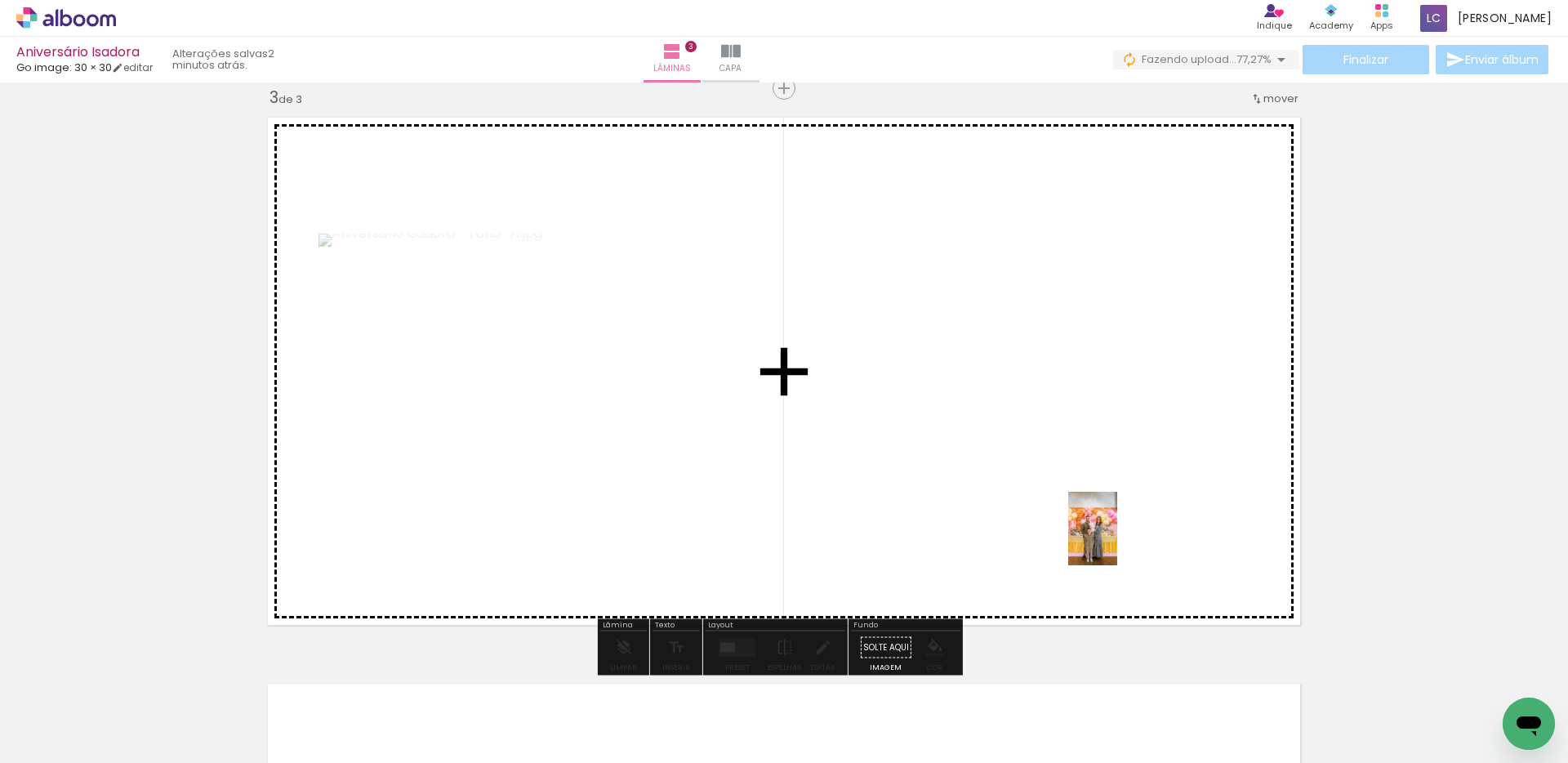
drag, startPoint x: 1224, startPoint y: 722, endPoint x: 1117, endPoint y: 540, distance: 211.1
click at [1117, 540] on quentale-workspace at bounding box center [784, 381] width 1568 height 763
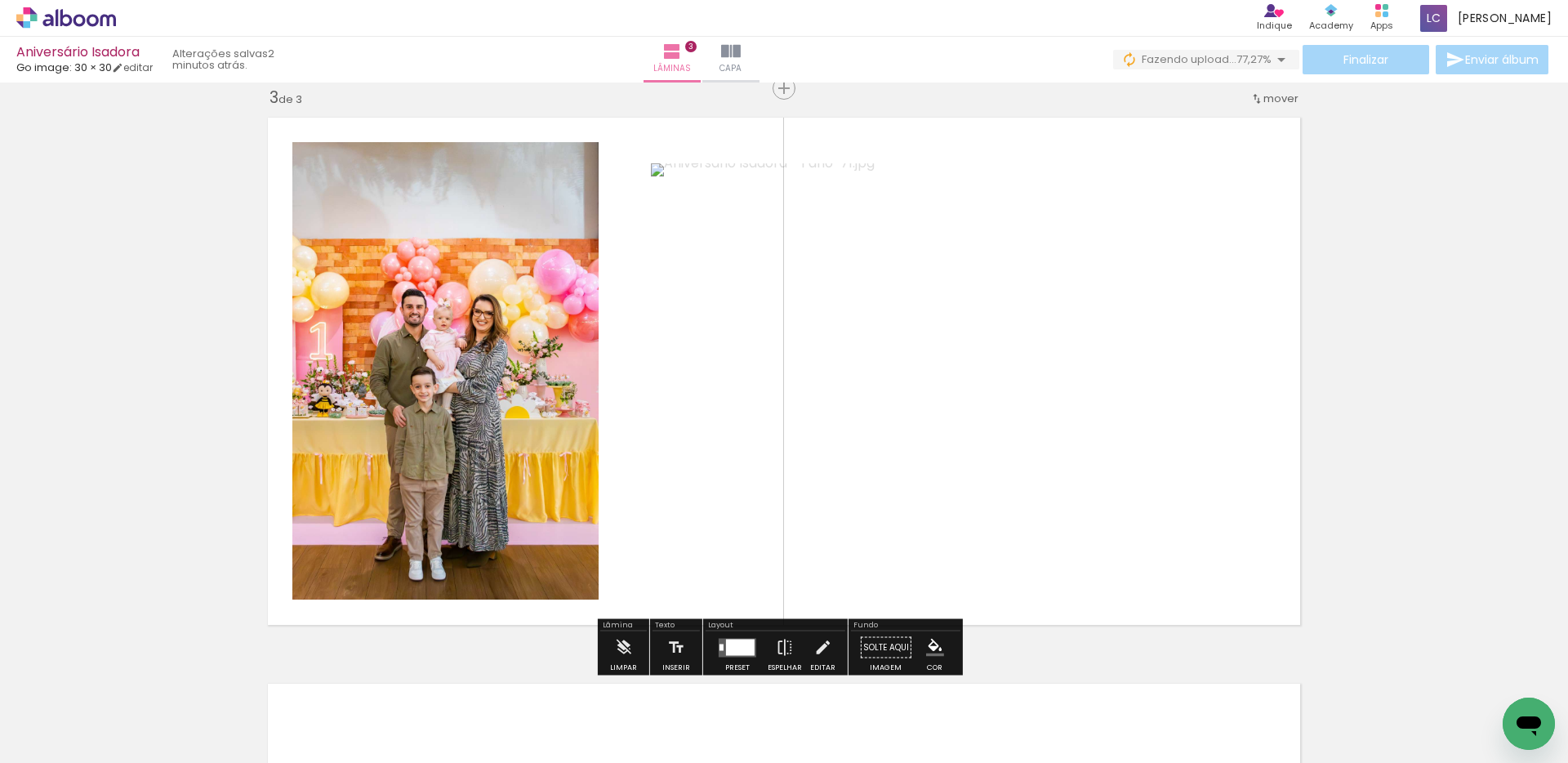
drag, startPoint x: 3007, startPoint y: 1406, endPoint x: 1177, endPoint y: 527, distance: 2030.2
click html
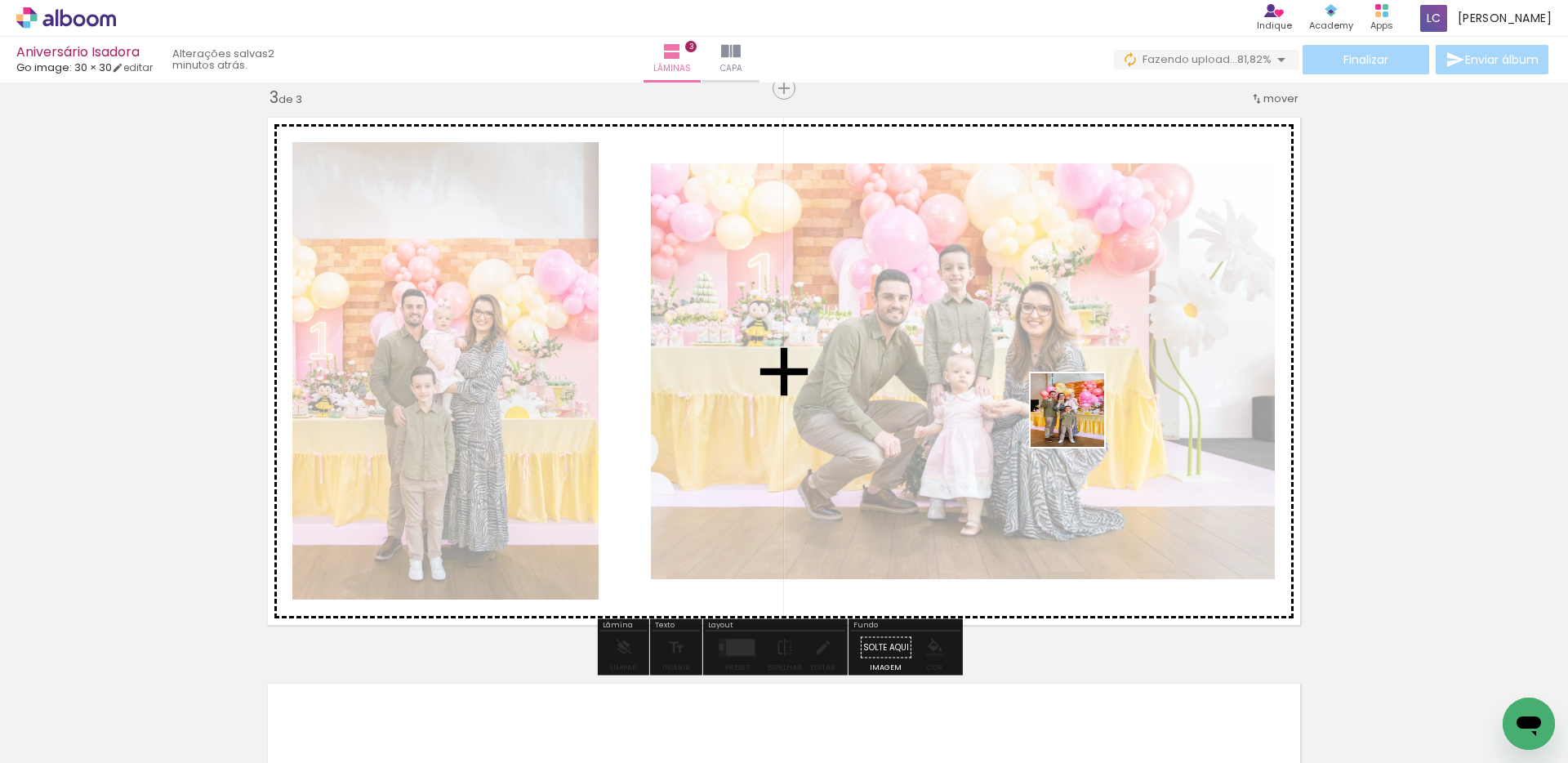
drag, startPoint x: 1494, startPoint y: 698, endPoint x: 1075, endPoint y: 419, distance: 503.4
click at [1075, 419] on quentale-workspace at bounding box center [784, 381] width 1568 height 763
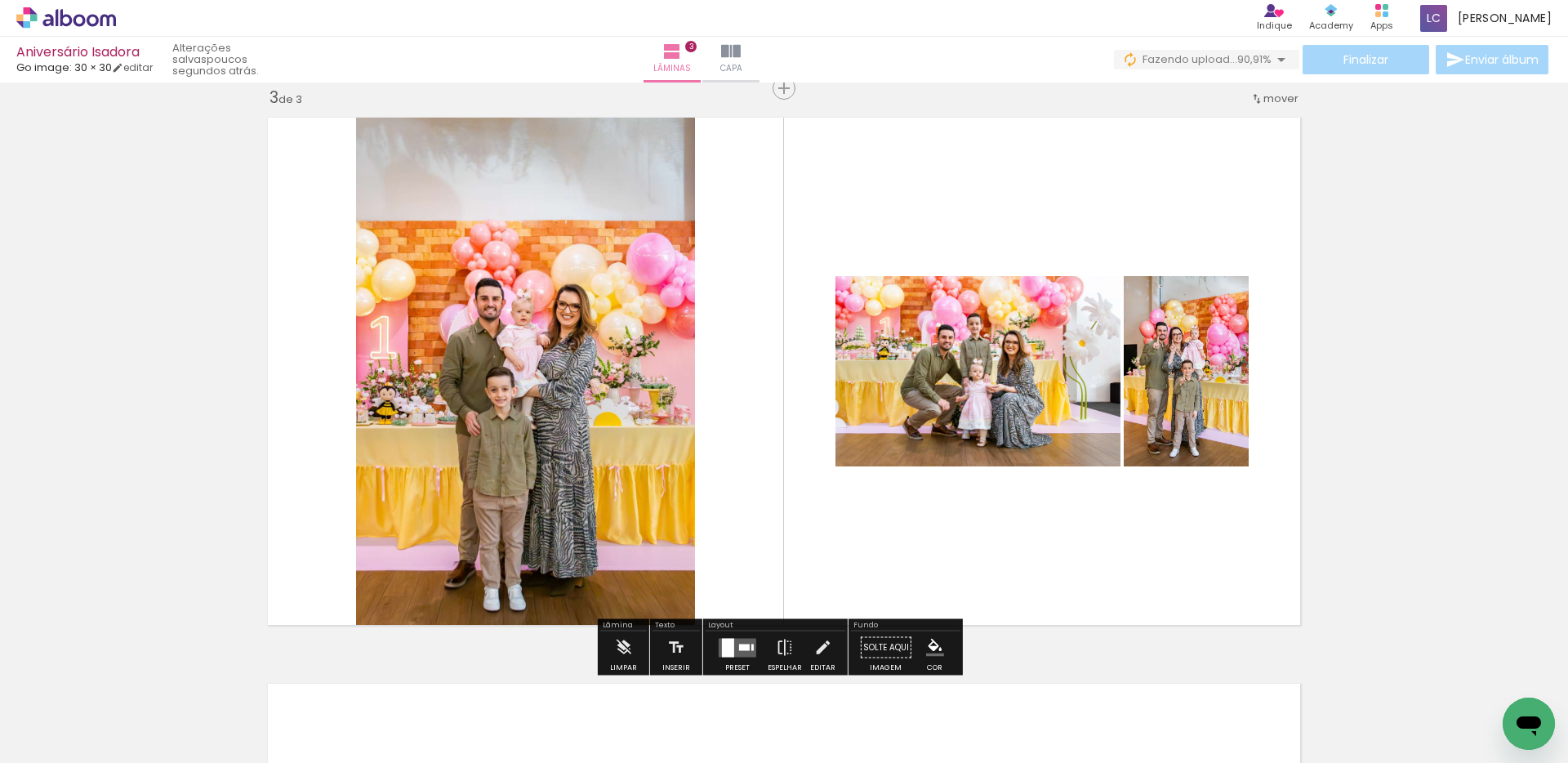
click at [62, 740] on span "Adicionar Fotos" at bounding box center [58, 740] width 49 height 18
click at [0, 0] on input "file" at bounding box center [0, 0] width 0 height 0
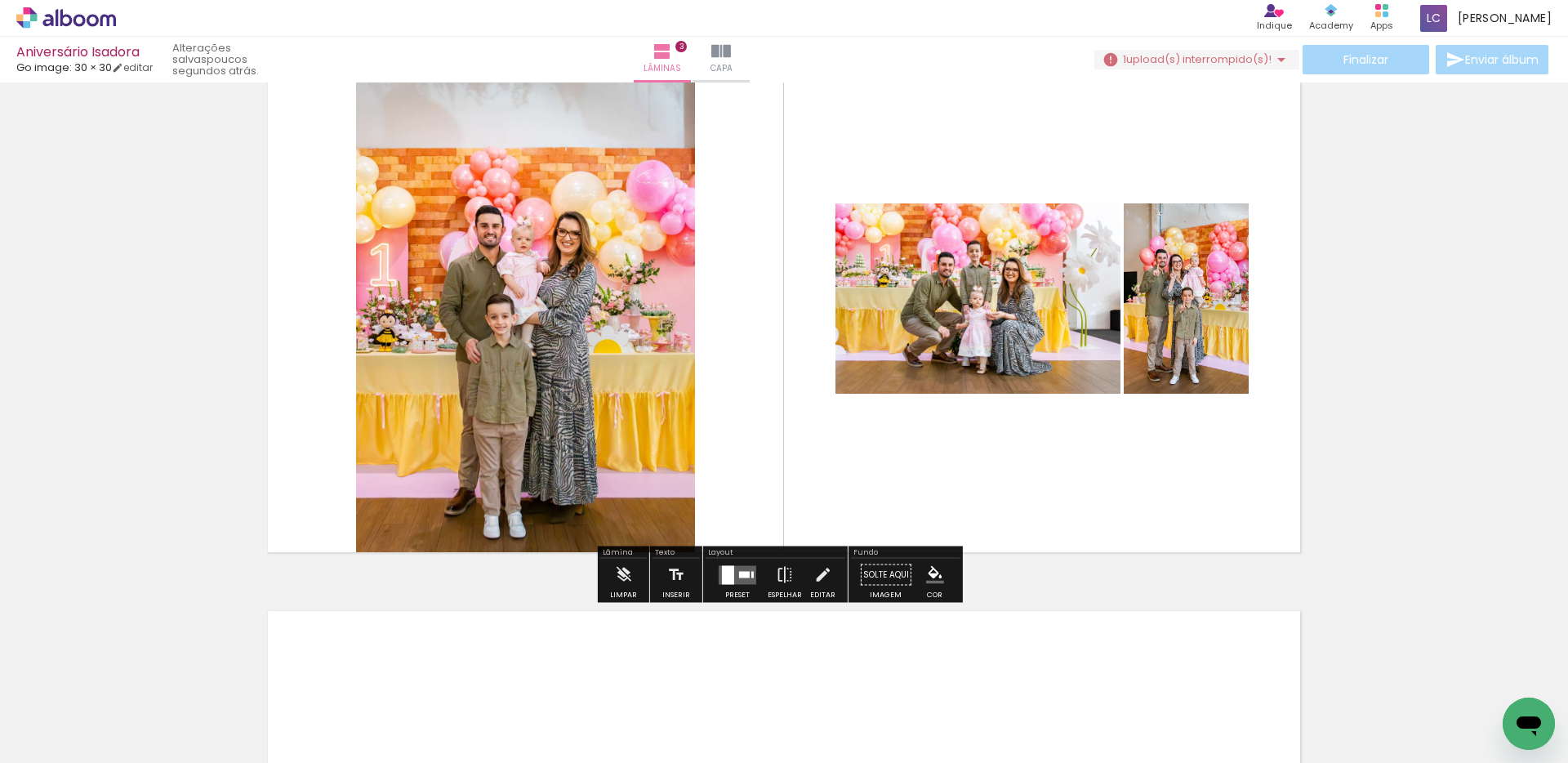
scroll to position [1357, 0]
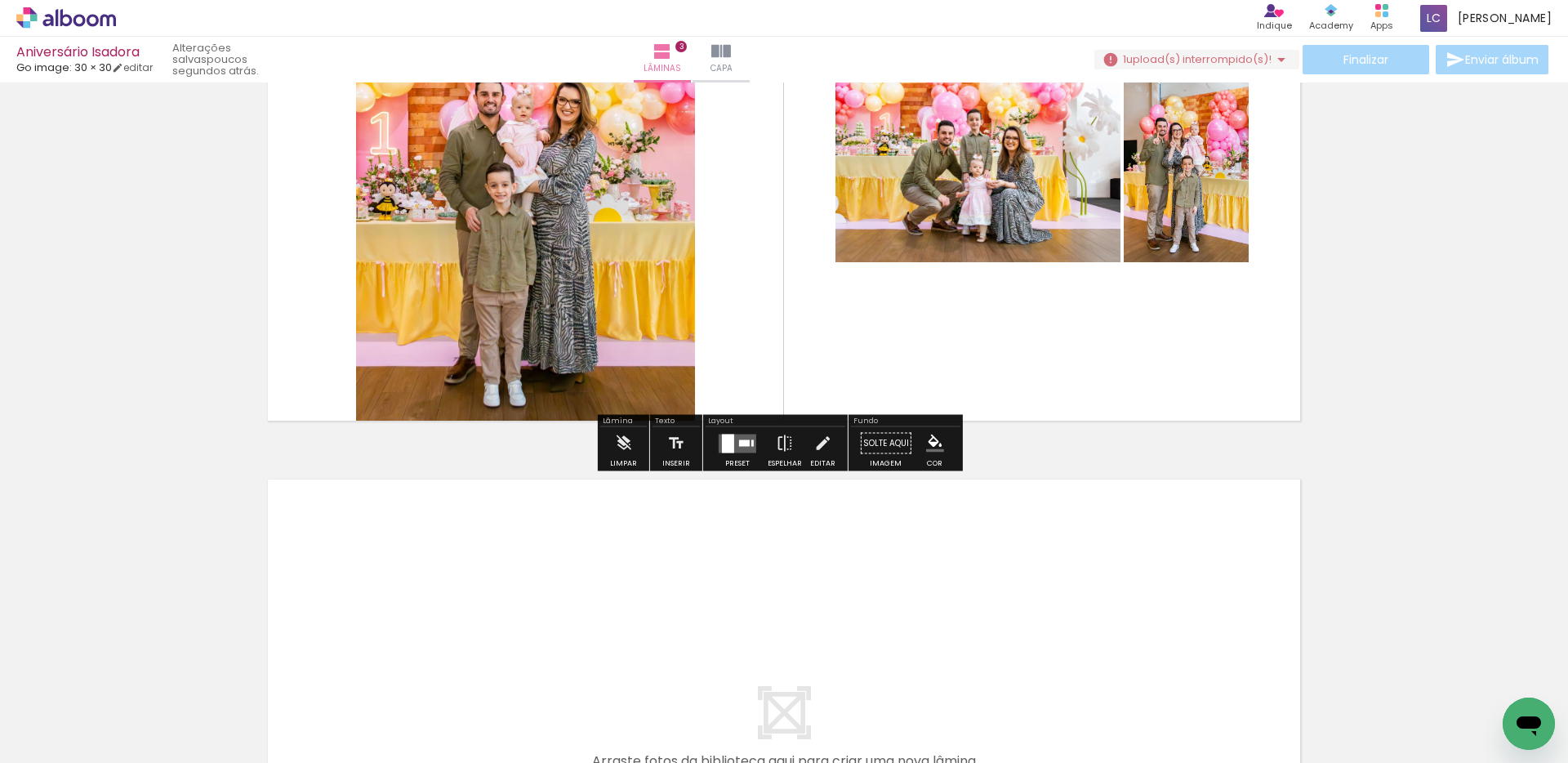
click at [51, 739] on span "Adicionar Fotos" at bounding box center [58, 740] width 49 height 18
click at [0, 0] on input "file" at bounding box center [0, 0] width 0 height 0
click at [1222, 62] on span "upload(s) interrompido(s)!" at bounding box center [1198, 59] width 145 height 16
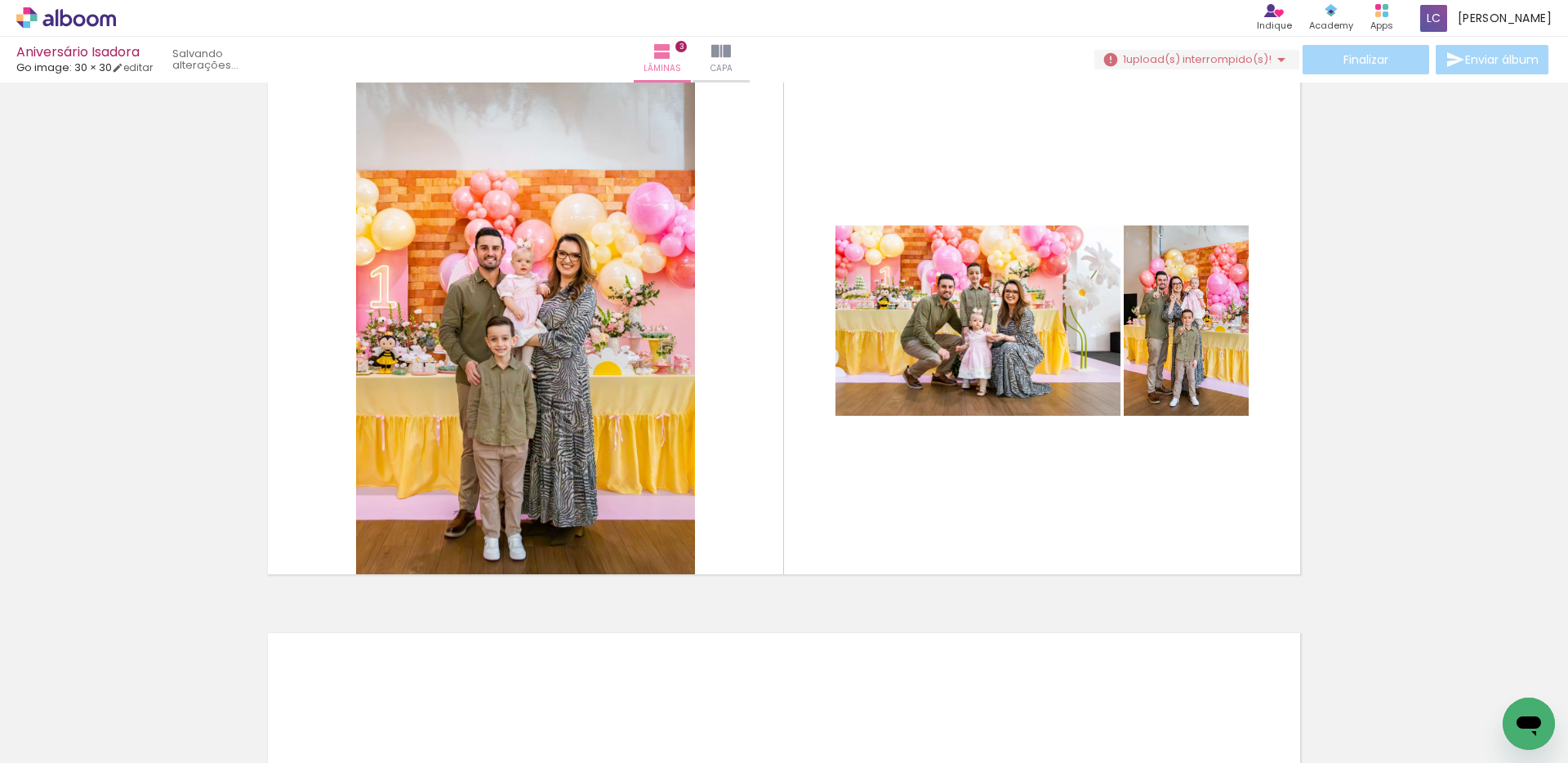
scroll to position [1199, 0]
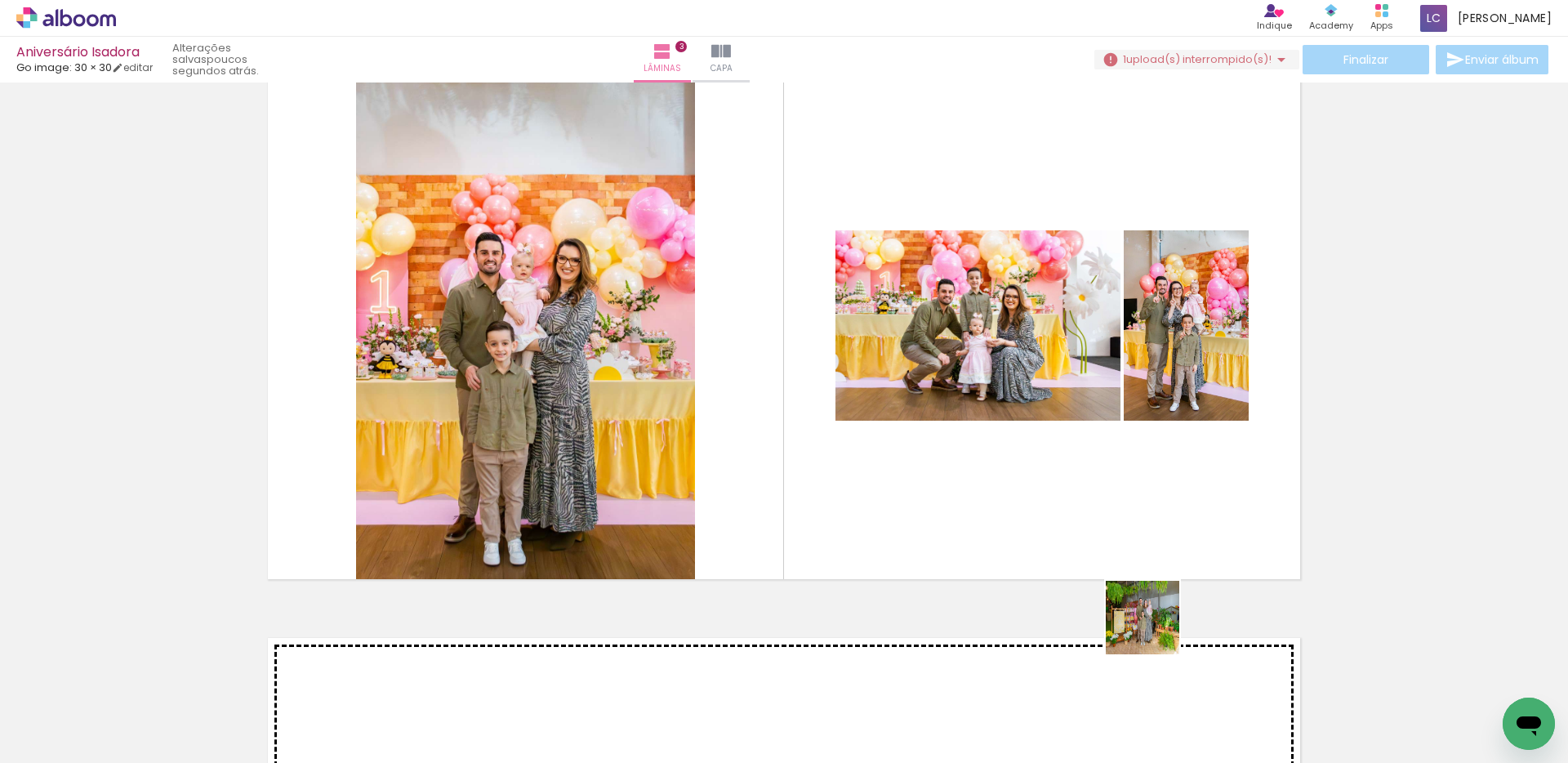
drag, startPoint x: 1203, startPoint y: 709, endPoint x: 1154, endPoint y: 630, distance: 93.0
click at [1154, 630] on quentale-workspace at bounding box center [784, 381] width 1568 height 763
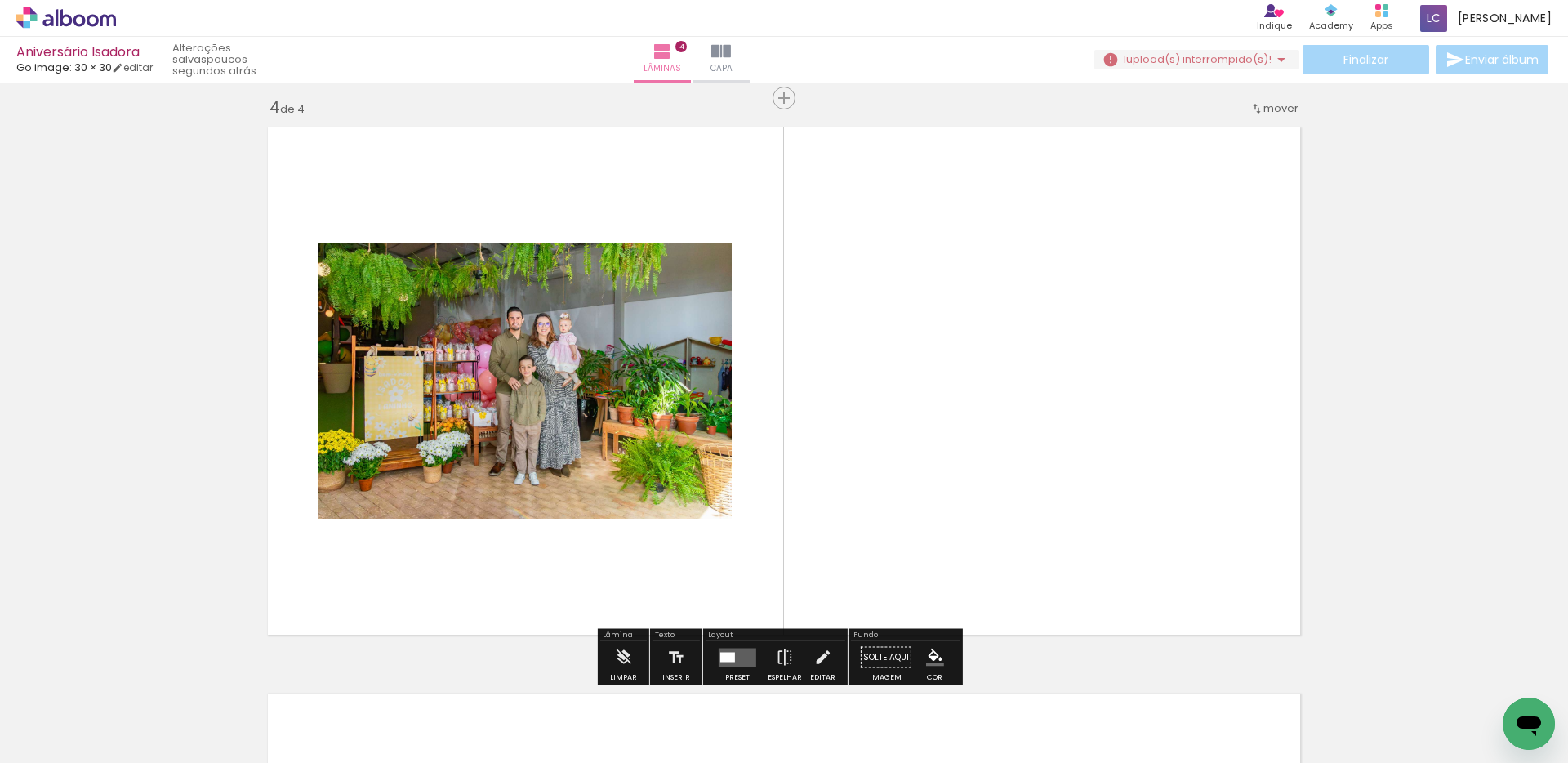
scroll to position [1719, 0]
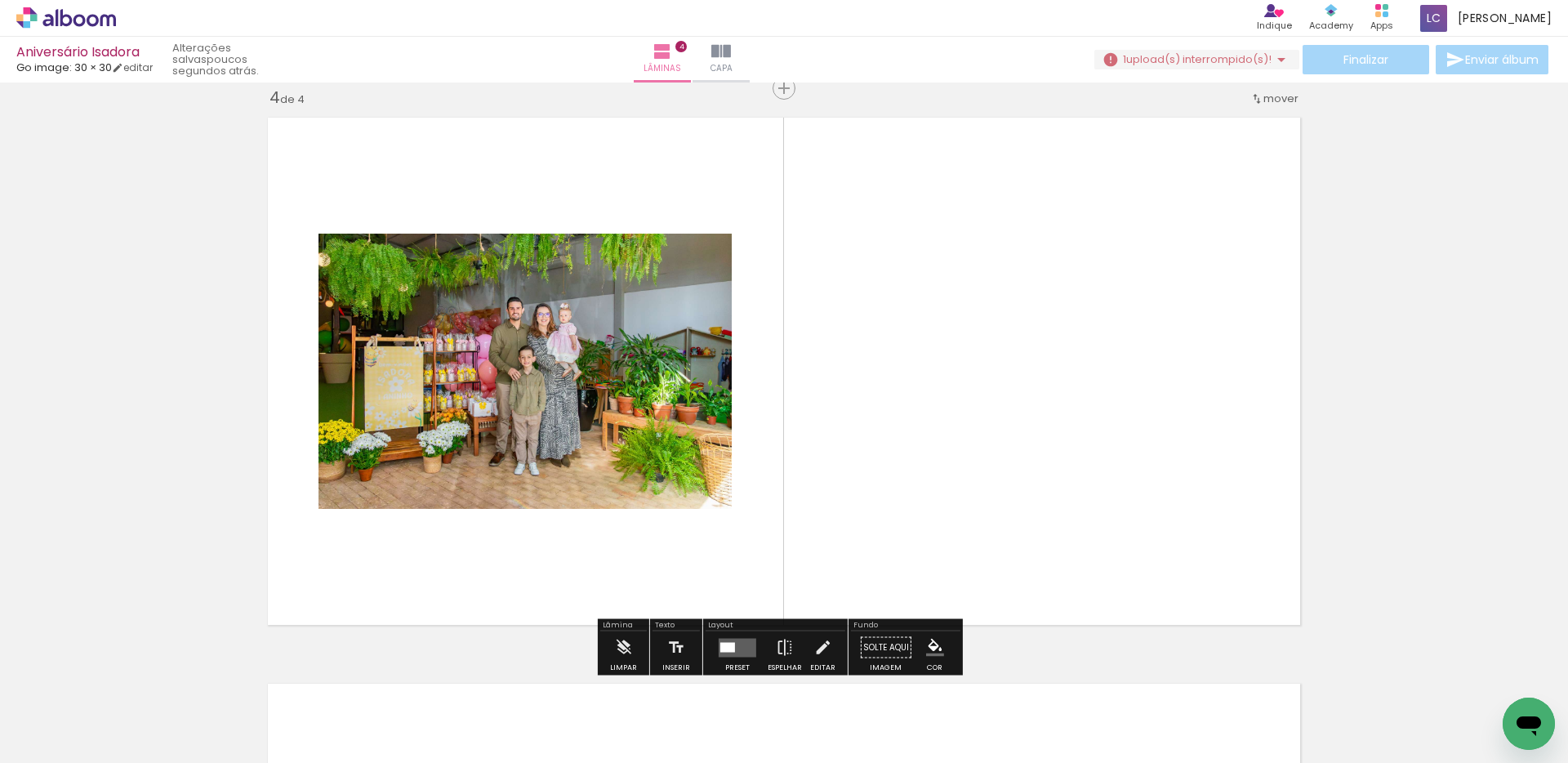
click at [1083, 502] on quentale-layouter at bounding box center [784, 371] width 1050 height 525
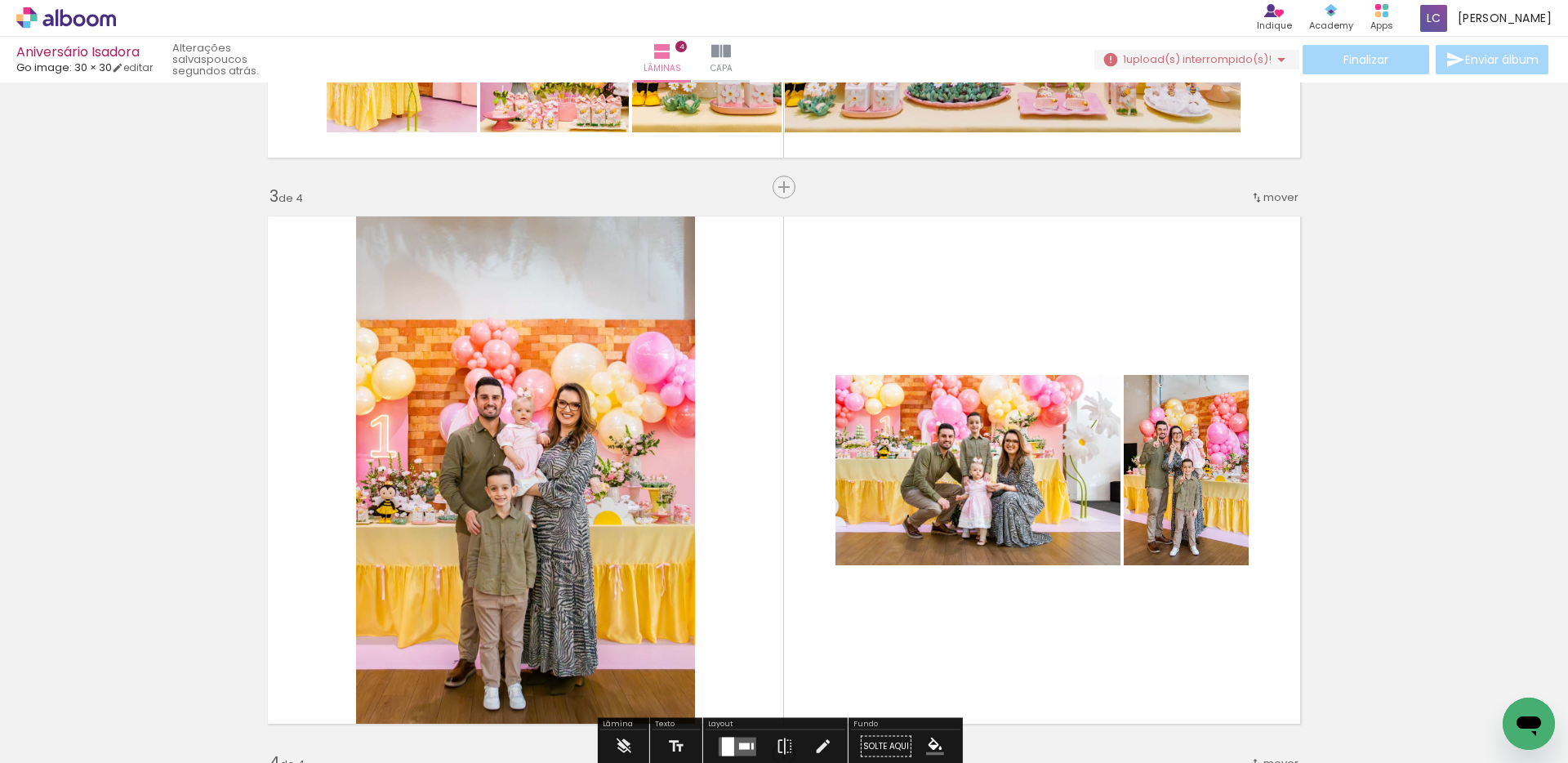
scroll to position [1359, 0]
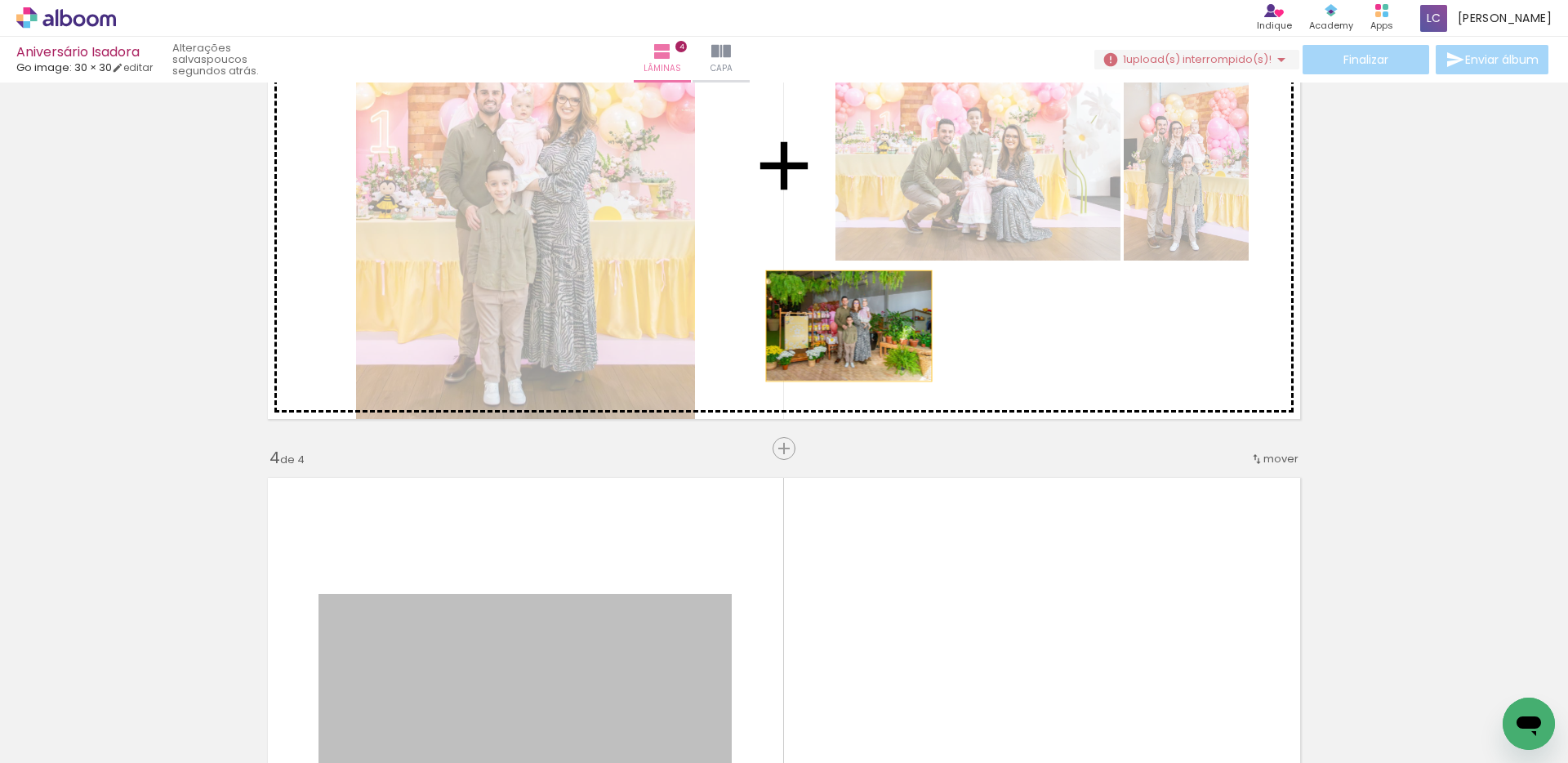
drag, startPoint x: 615, startPoint y: 614, endPoint x: 842, endPoint y: 326, distance: 366.7
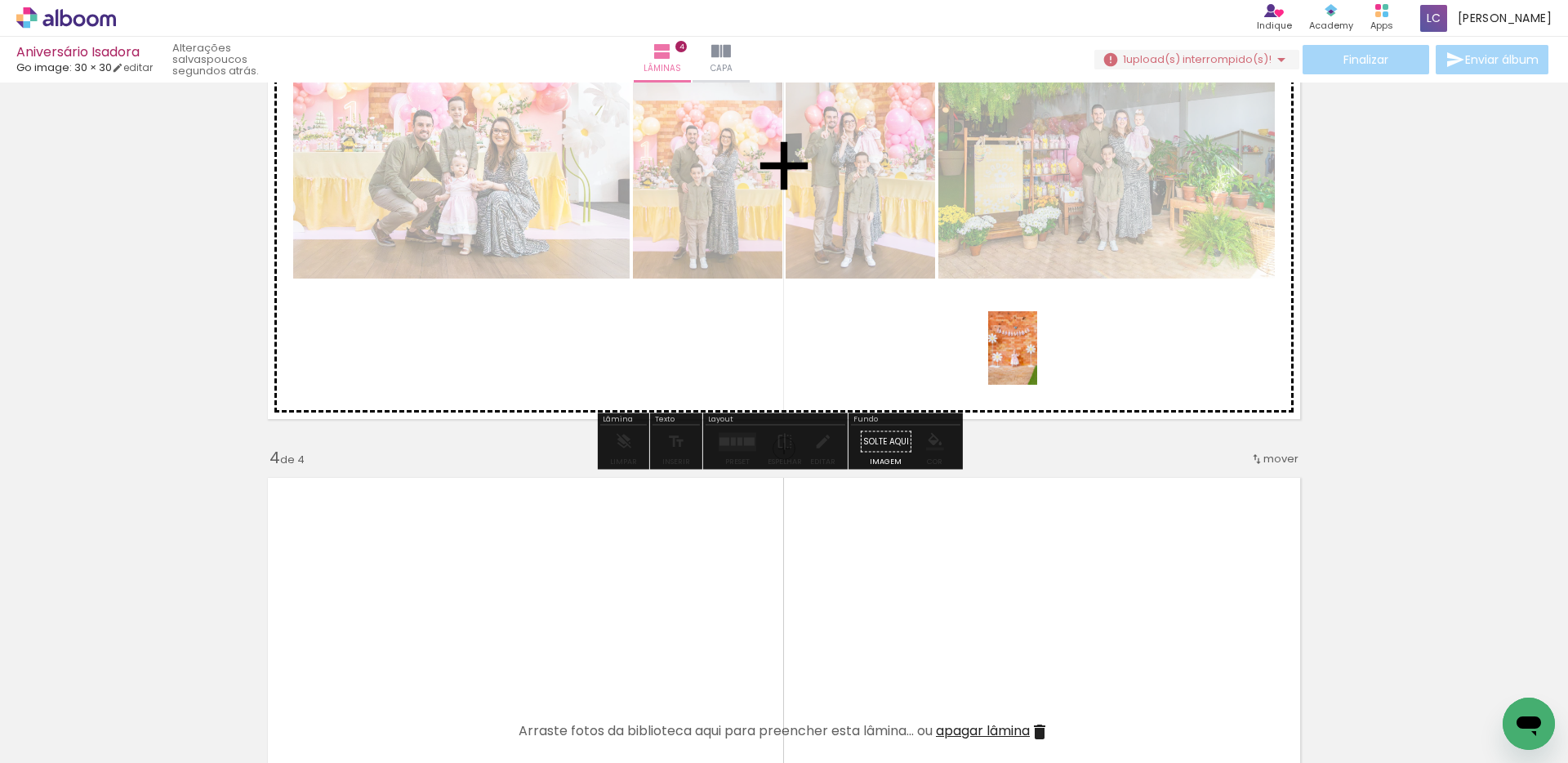
drag, startPoint x: 1126, startPoint y: 726, endPoint x: 1011, endPoint y: 363, distance: 380.8
click at [1011, 363] on quentale-workspace at bounding box center [784, 381] width 1568 height 763
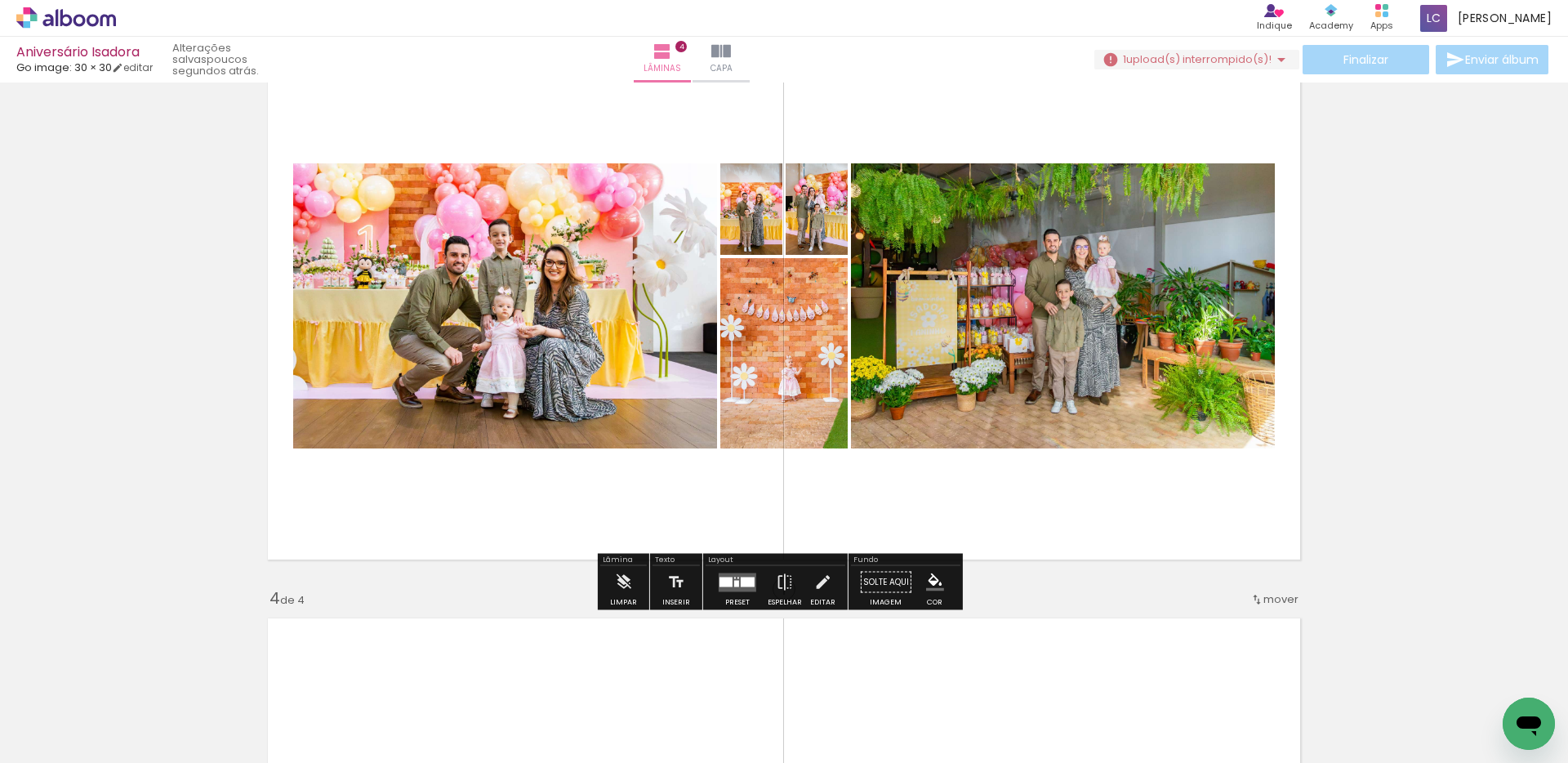
scroll to position [1218, 0]
click at [735, 580] on quentale-layouter at bounding box center [737, 583] width 37 height 19
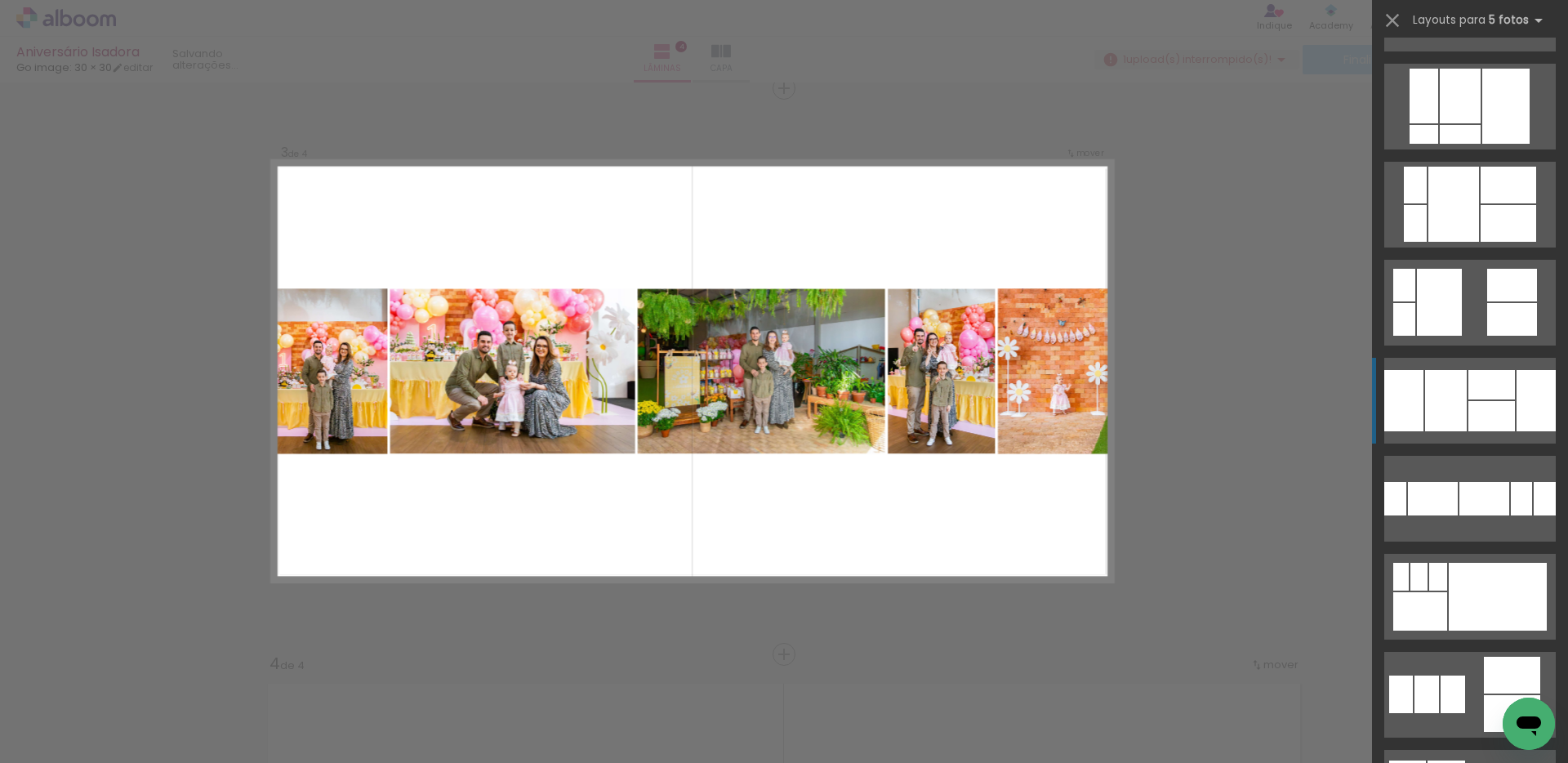
scroll to position [1032, 0]
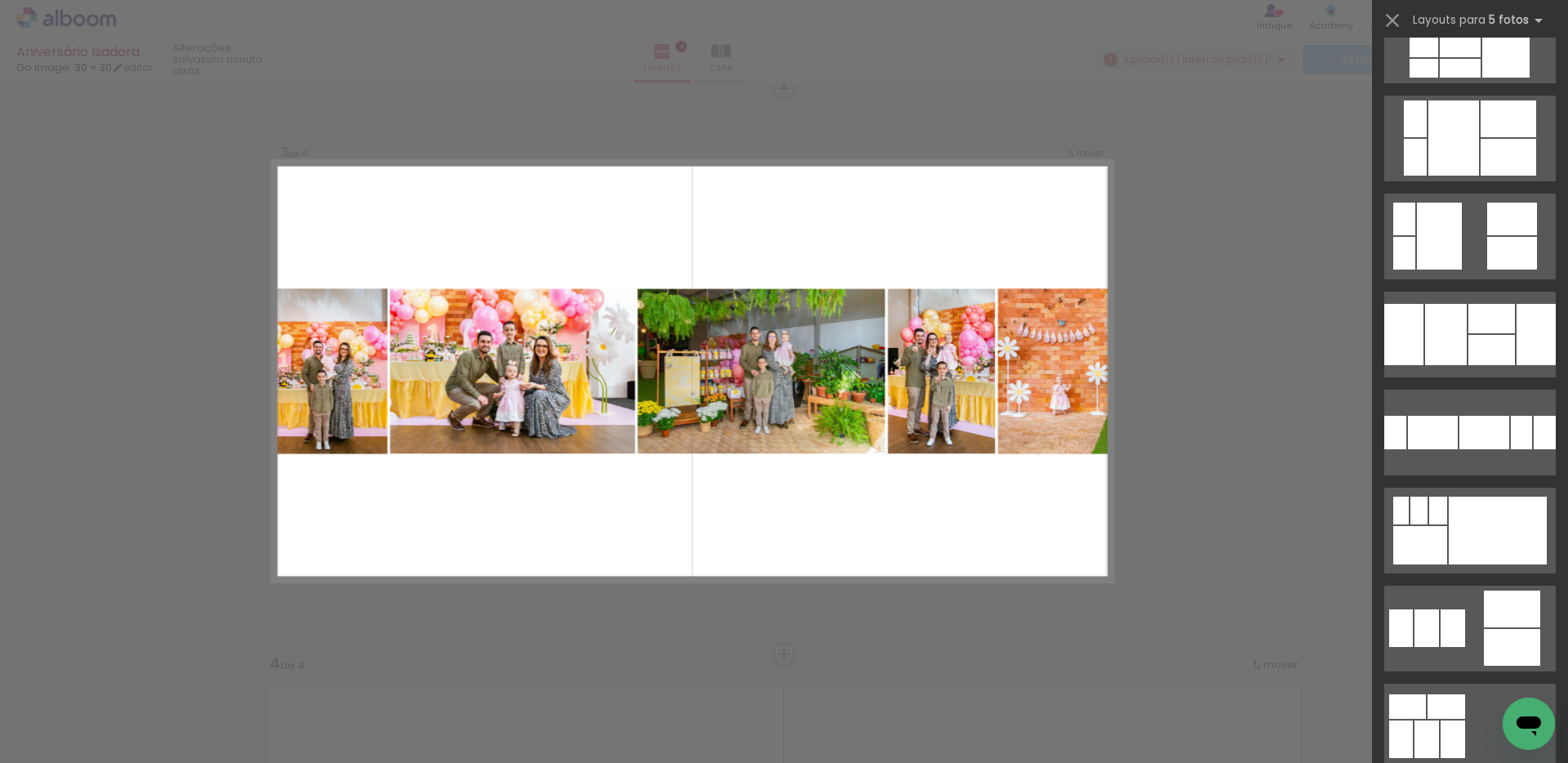
click at [1273, 357] on div "Confirmar Cancelar" at bounding box center [784, 364] width 1568 height 2869
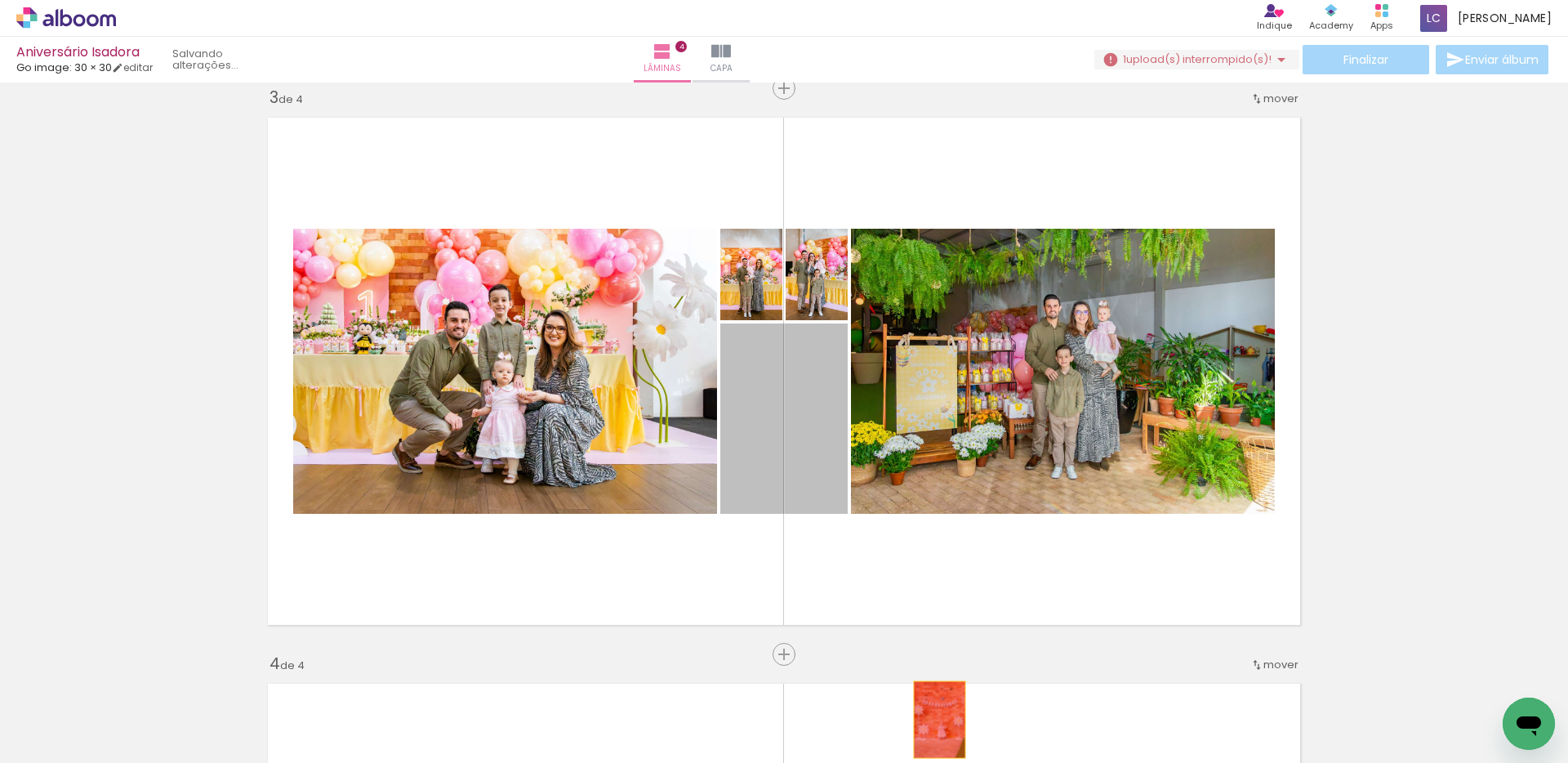
drag, startPoint x: 801, startPoint y: 423, endPoint x: 933, endPoint y: 720, distance: 325.0
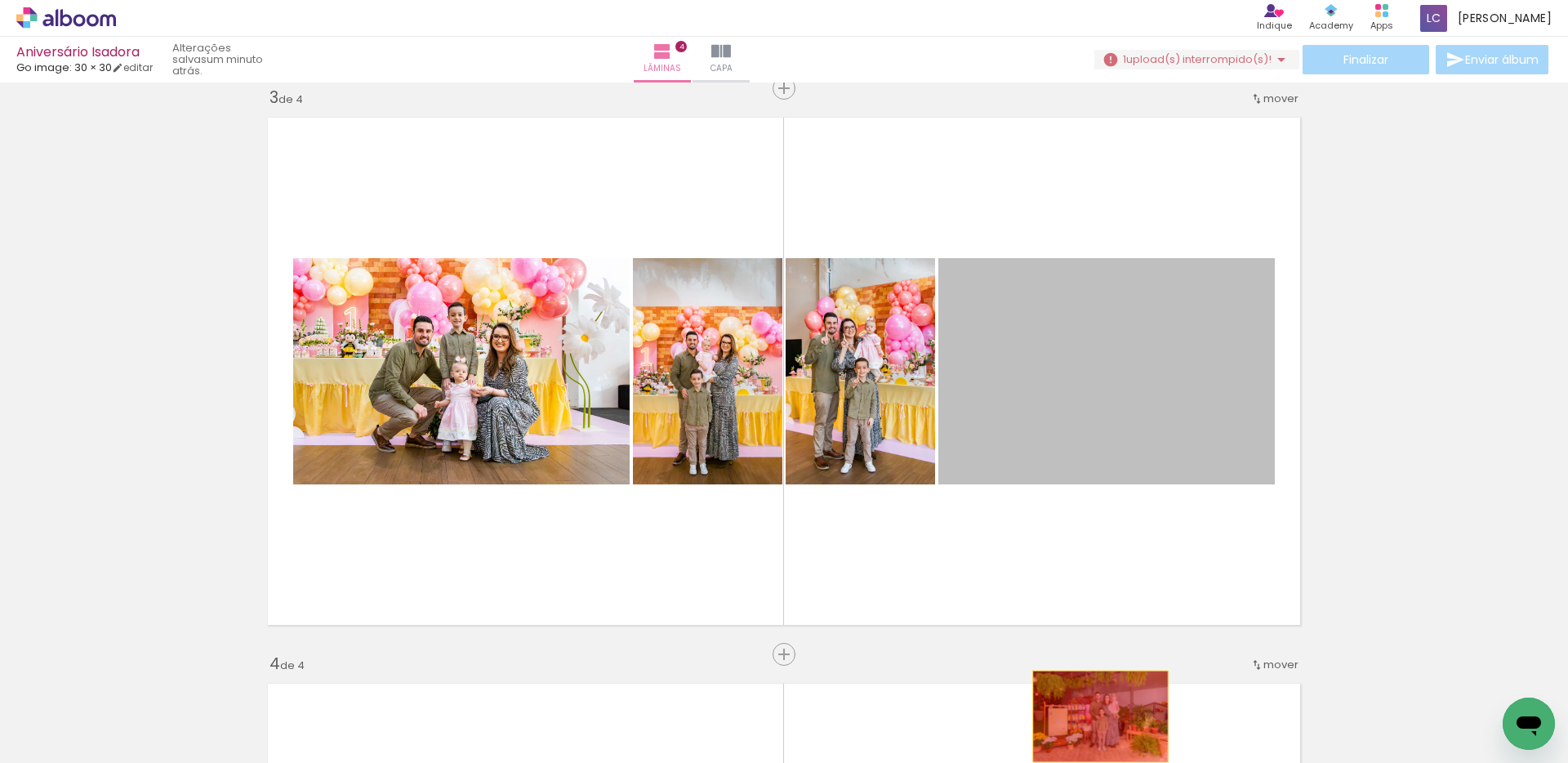
drag, startPoint x: 1044, startPoint y: 366, endPoint x: 1094, endPoint y: 716, distance: 353.6
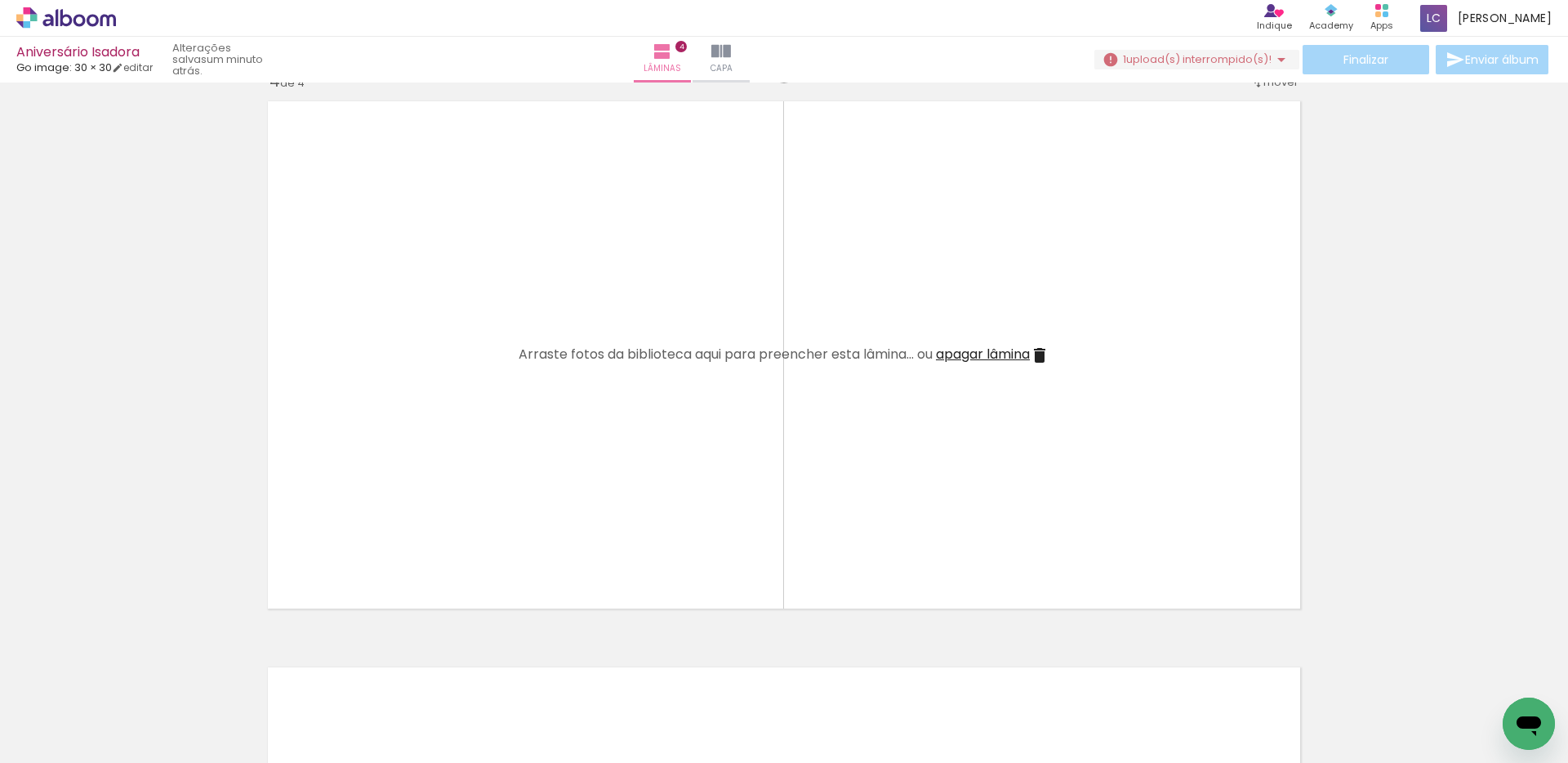
scroll to position [1743, 0]
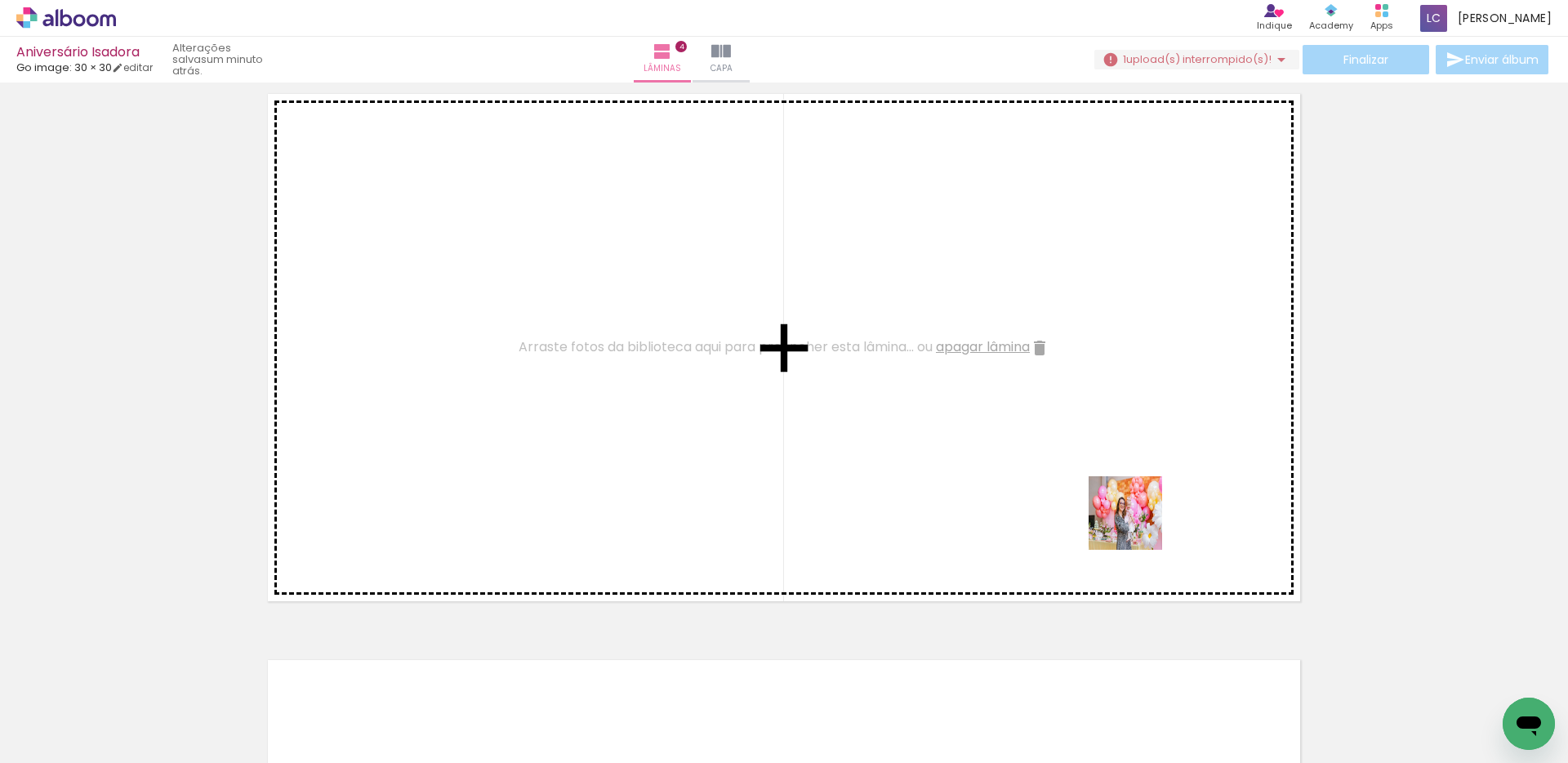
drag, startPoint x: 1296, startPoint y: 708, endPoint x: 1182, endPoint y: 538, distance: 204.7
click at [1132, 519] on quentale-workspace at bounding box center [784, 381] width 1568 height 763
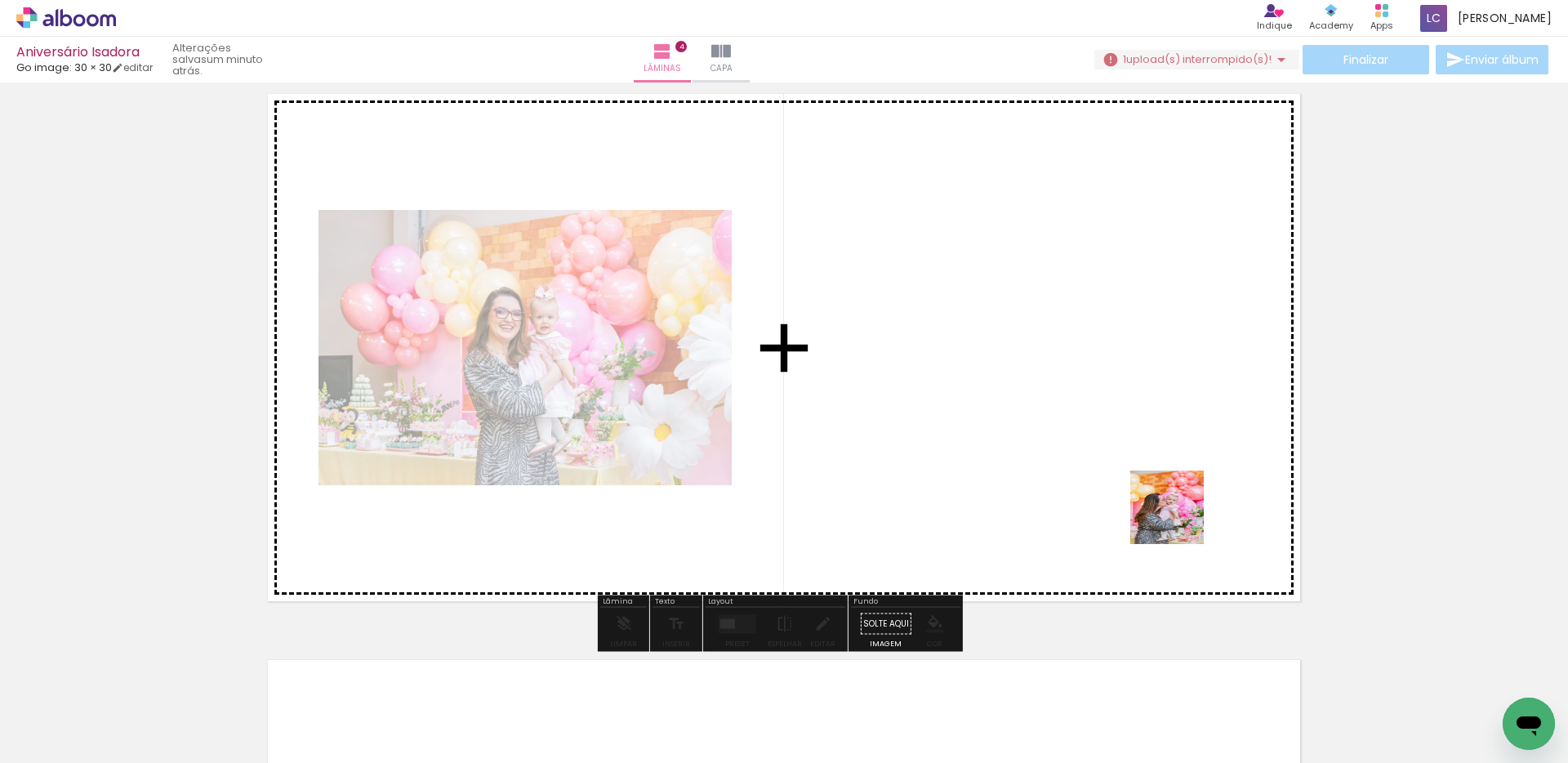
drag, startPoint x: 1392, startPoint y: 706, endPoint x: 1160, endPoint y: 504, distance: 307.6
click at [1160, 504] on quentale-workspace at bounding box center [784, 381] width 1568 height 763
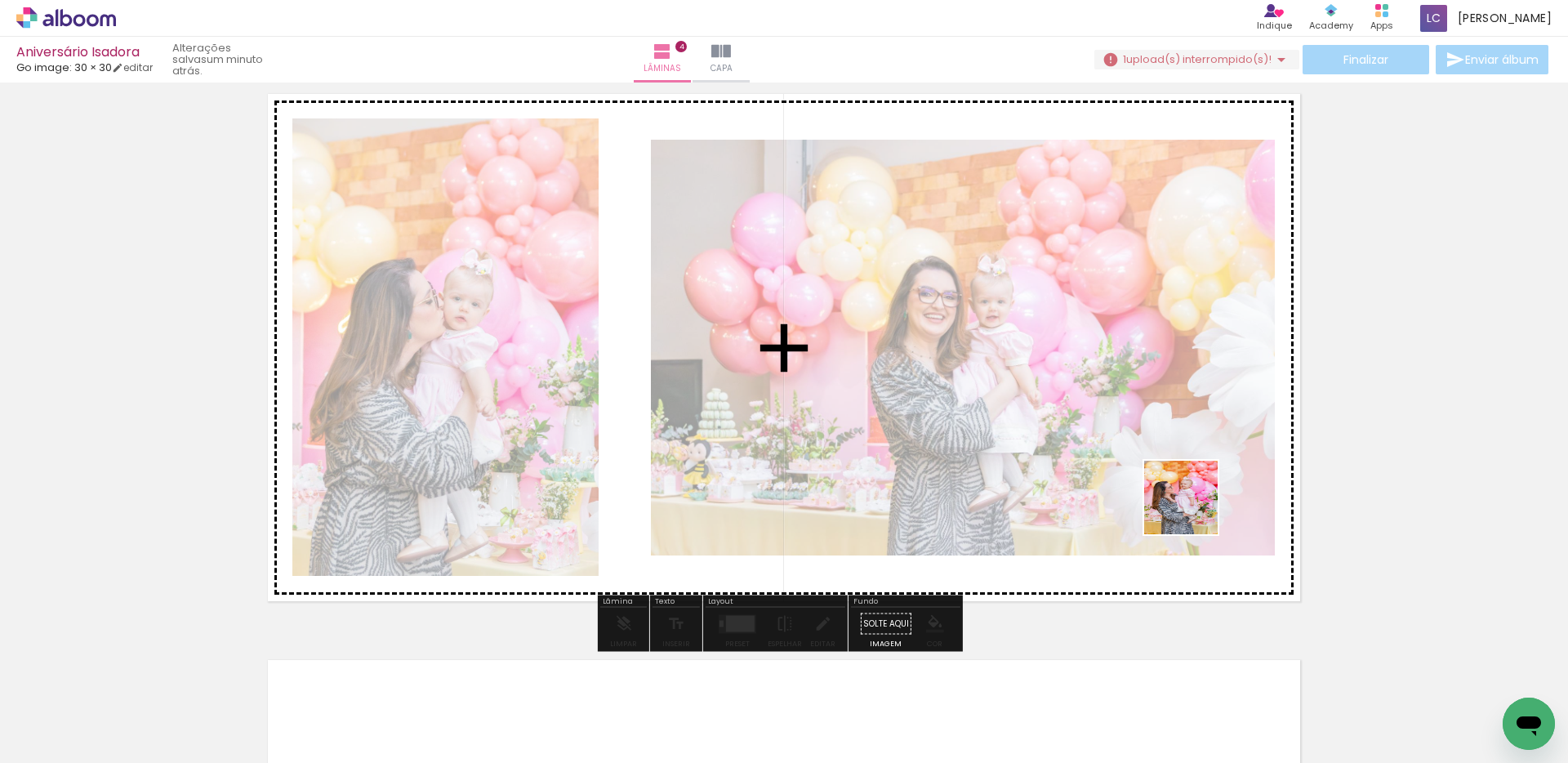
drag, startPoint x: 1483, startPoint y: 703, endPoint x: 1098, endPoint y: 460, distance: 455.3
click at [1098, 460] on quentale-workspace at bounding box center [784, 381] width 1568 height 763
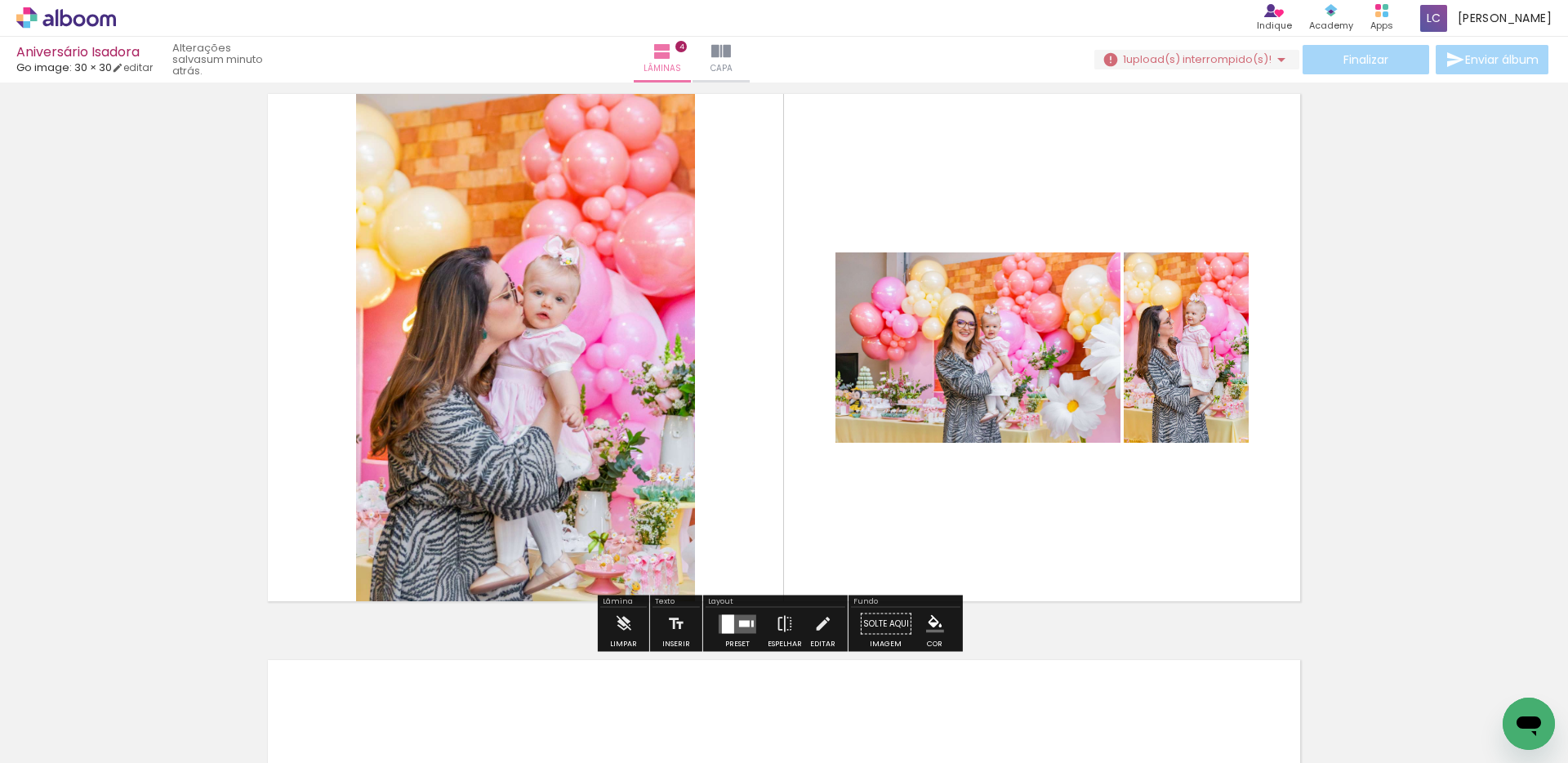
scroll to position [0, 1314]
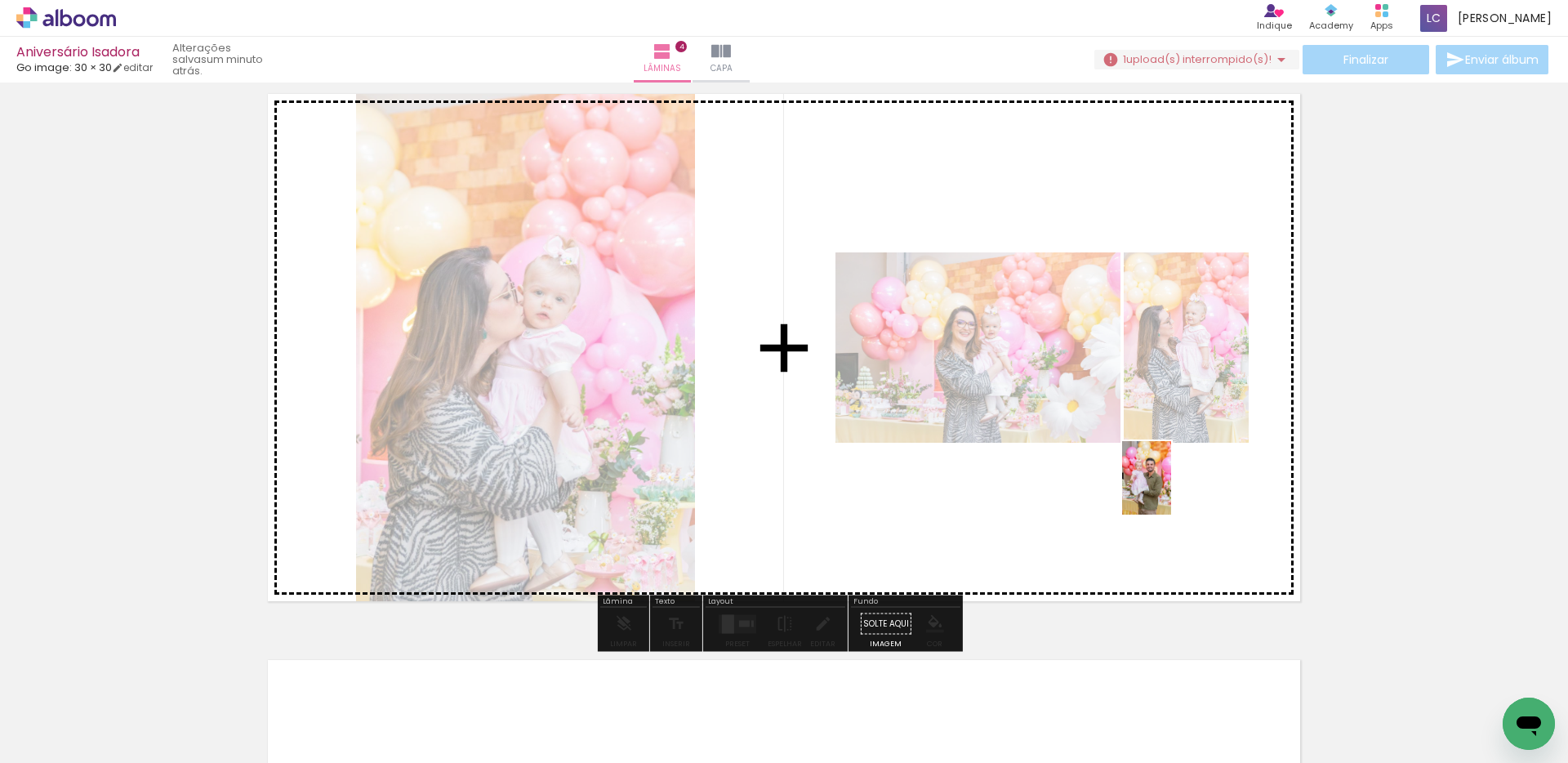
drag, startPoint x: 1331, startPoint y: 720, endPoint x: 1171, endPoint y: 490, distance: 280.2
click at [1171, 490] on quentale-workspace at bounding box center [784, 381] width 1568 height 763
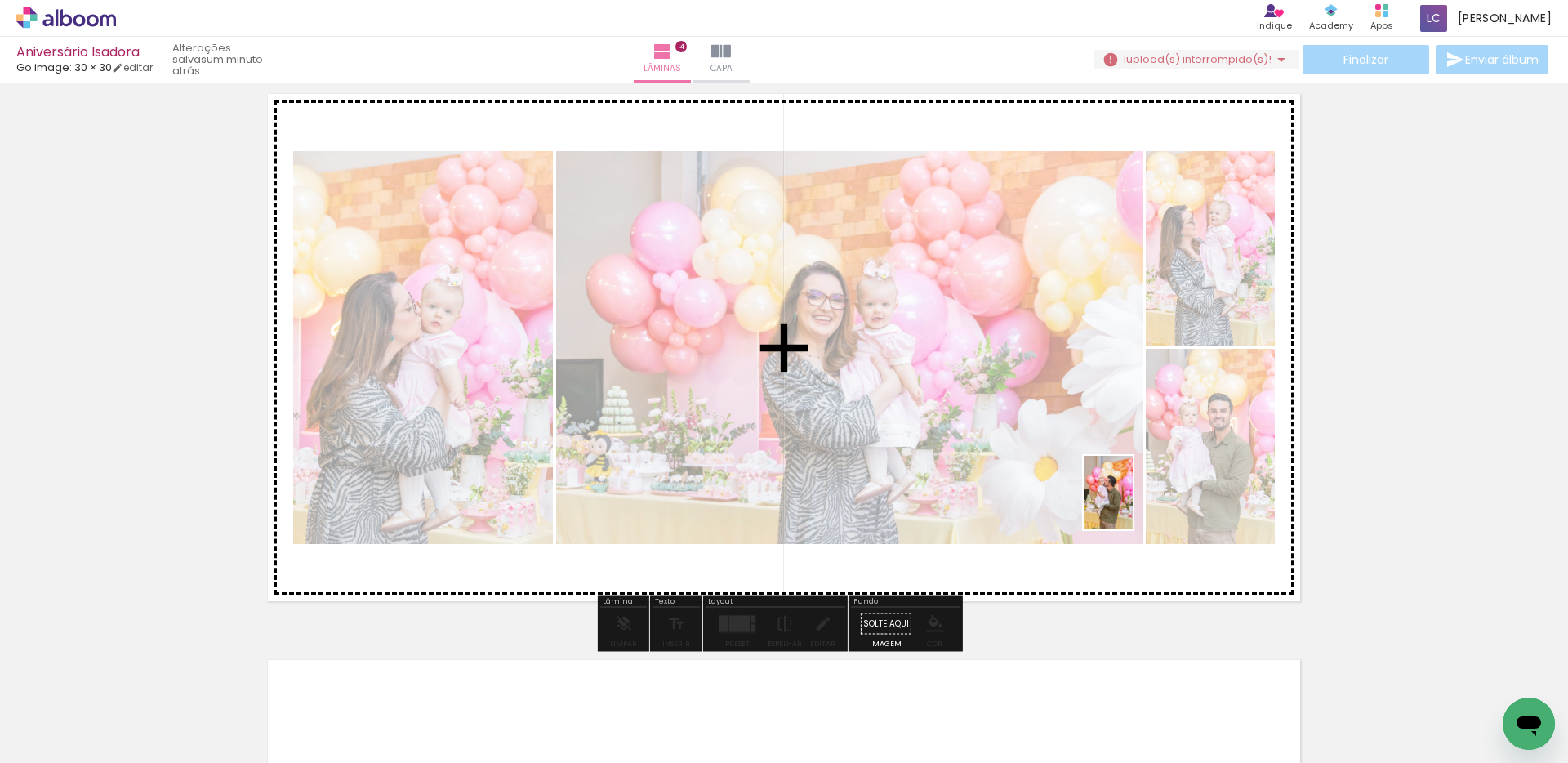
drag, startPoint x: 1401, startPoint y: 709, endPoint x: 1132, endPoint y: 505, distance: 337.6
click at [1132, 505] on quentale-workspace at bounding box center [784, 381] width 1568 height 763
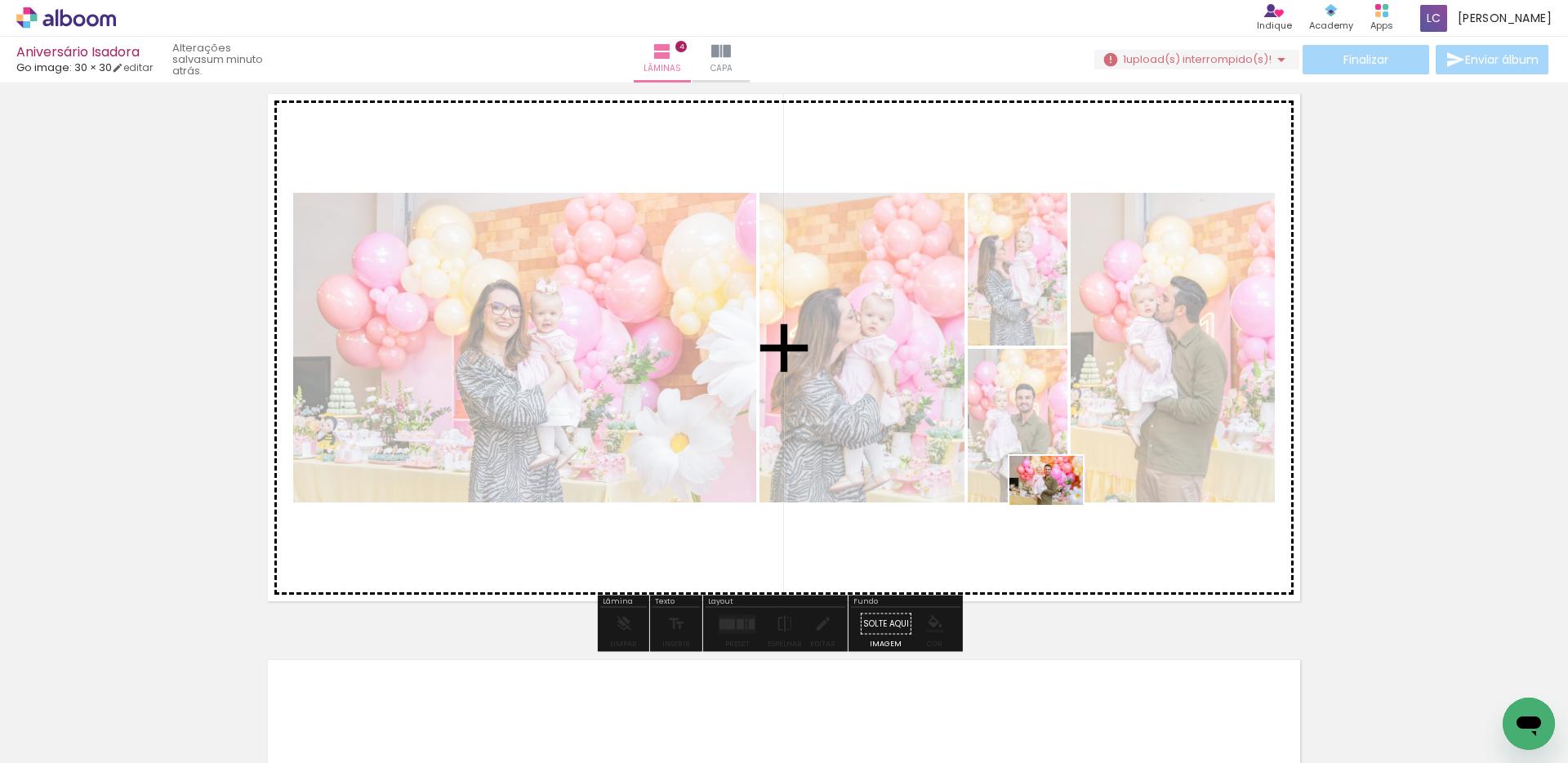
drag, startPoint x: 1474, startPoint y: 699, endPoint x: 1056, endPoint y: 504, distance: 461.2
click at [1056, 504] on quentale-workspace at bounding box center [784, 381] width 1568 height 763
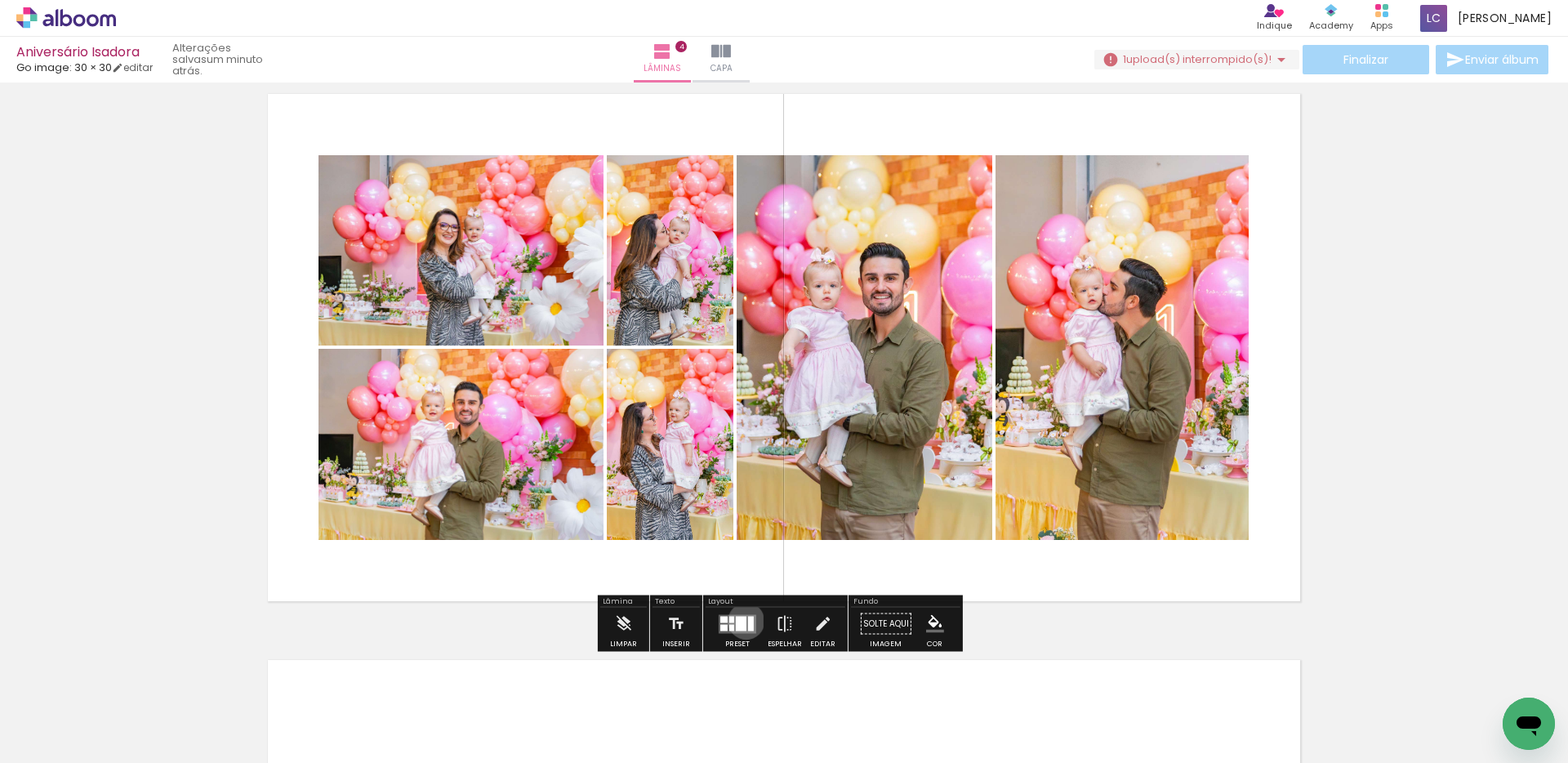
click at [742, 621] on quentale-layouter at bounding box center [737, 624] width 37 height 19
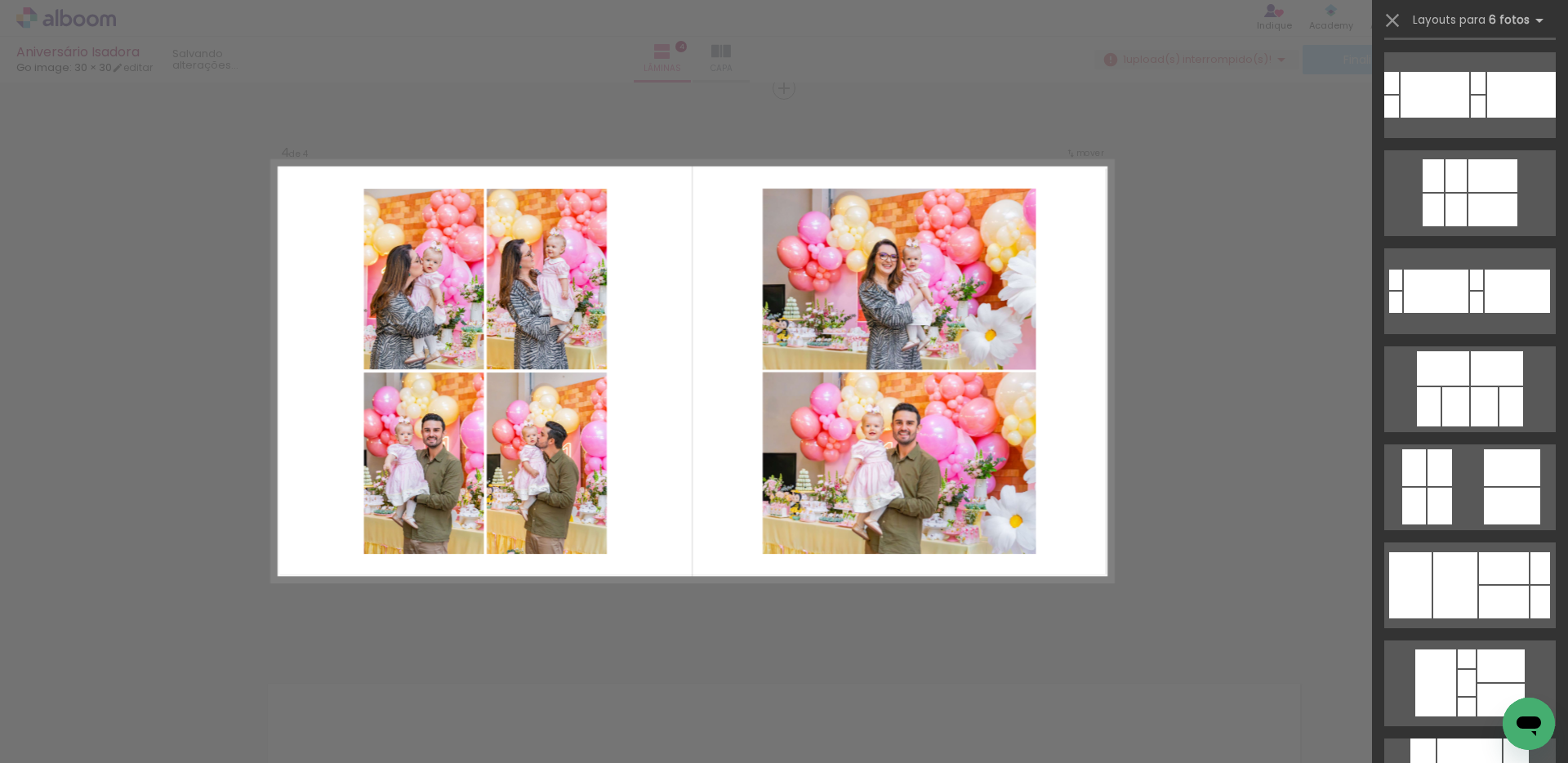
scroll to position [2137, 0]
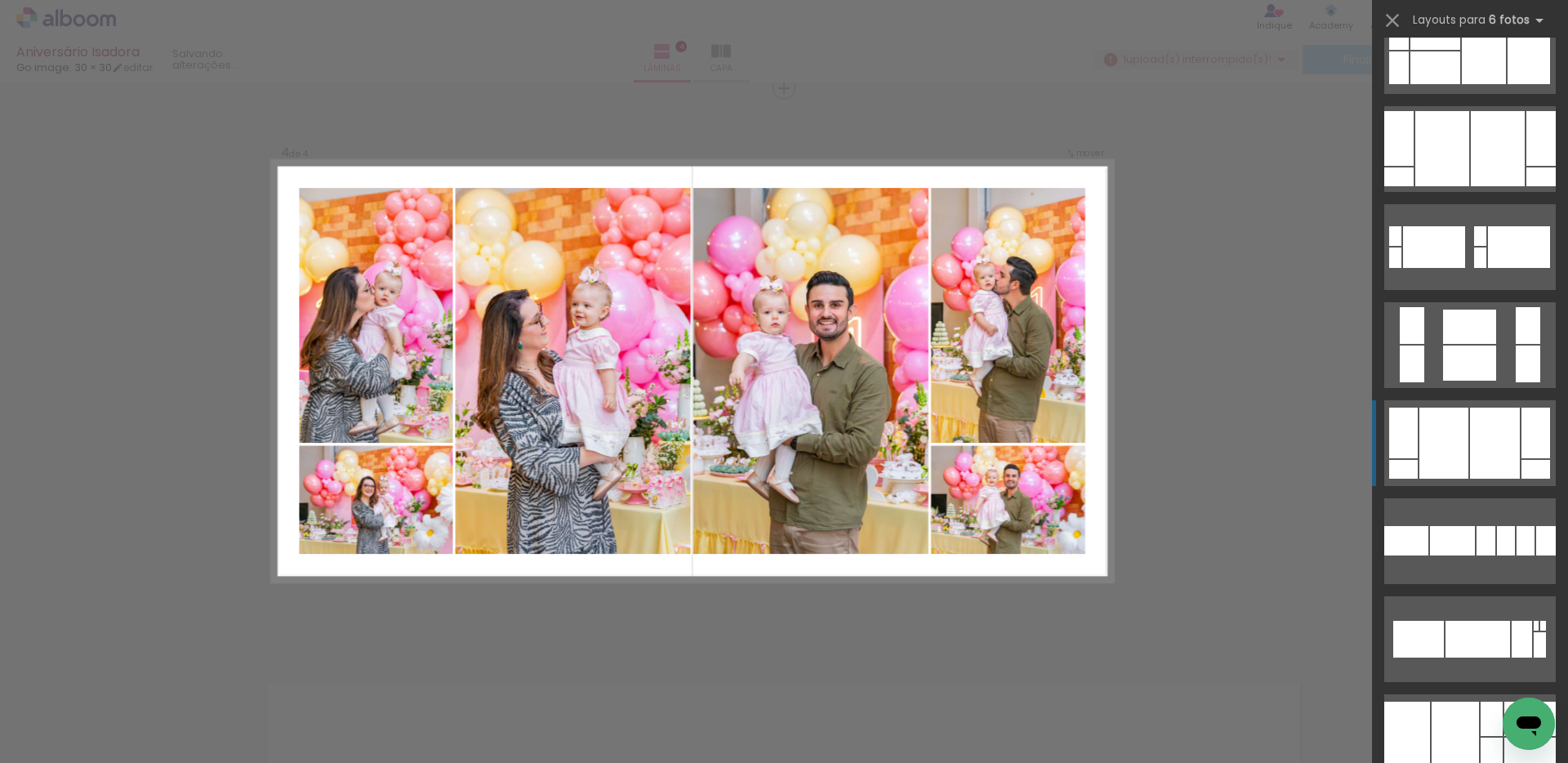
scroll to position [4328, 0]
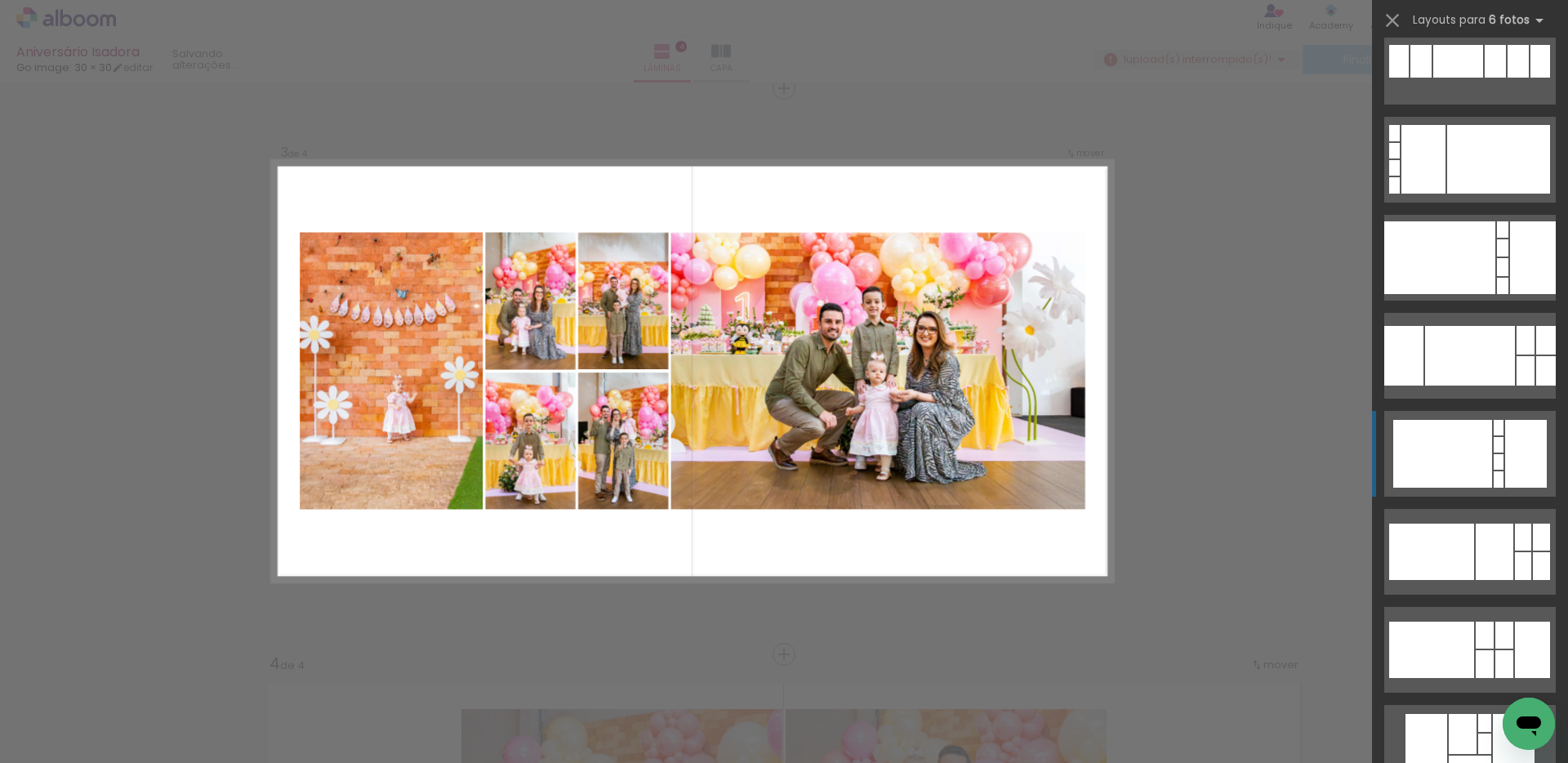
scroll to position [2829, 0]
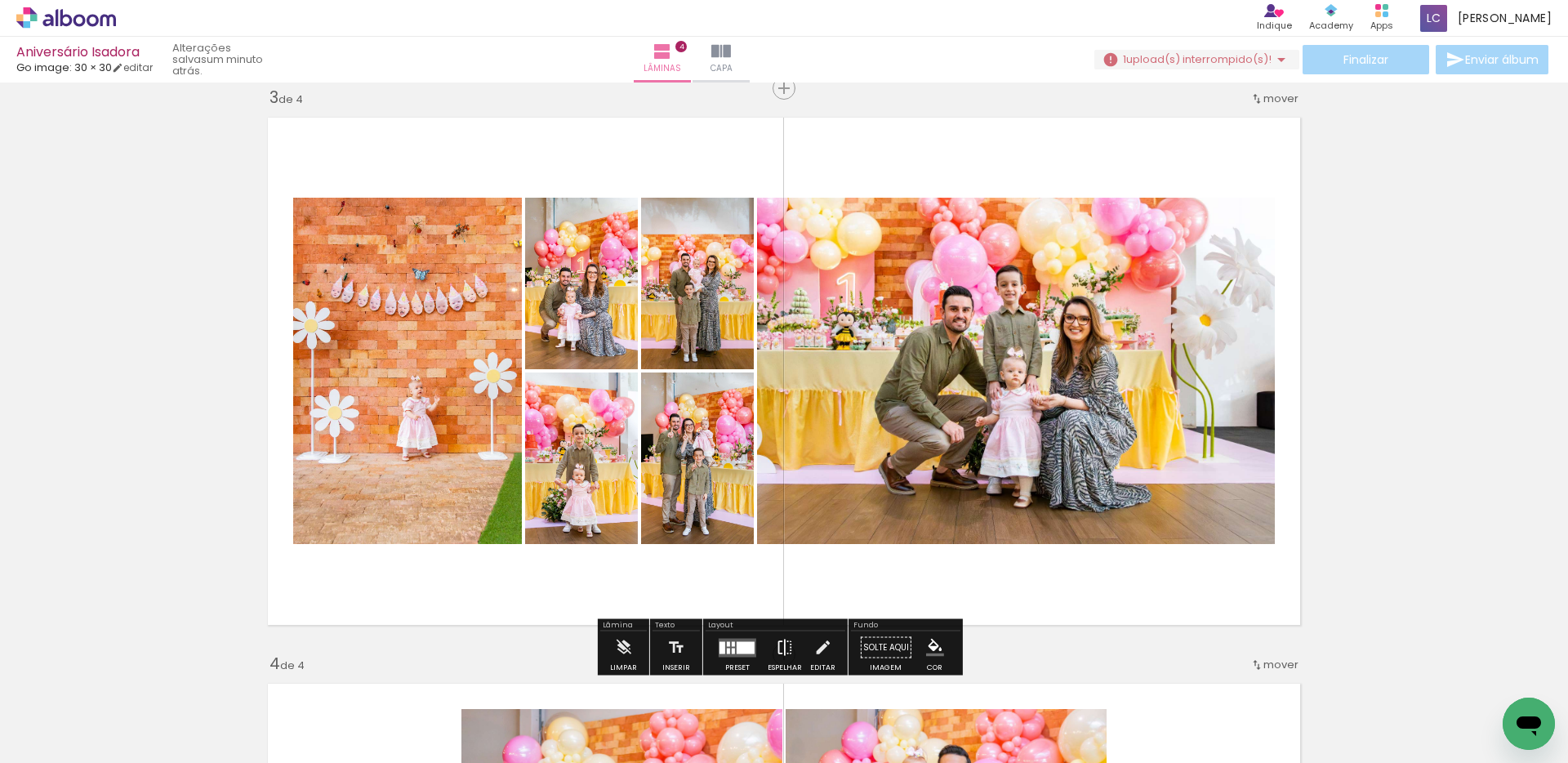
click at [778, 643] on iron-icon at bounding box center [784, 648] width 18 height 33
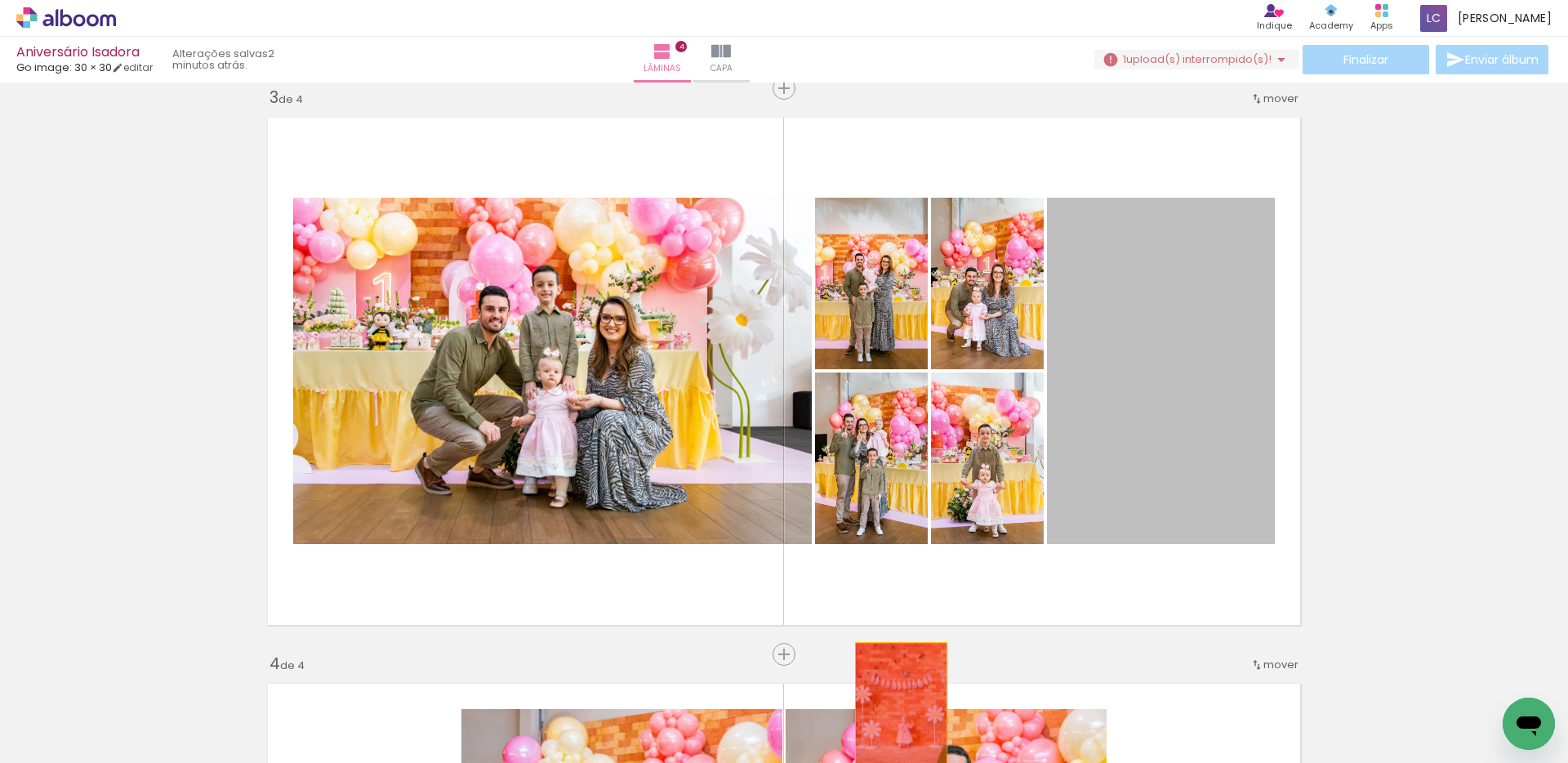
drag, startPoint x: 1141, startPoint y: 379, endPoint x: 891, endPoint y: 715, distance: 418.8
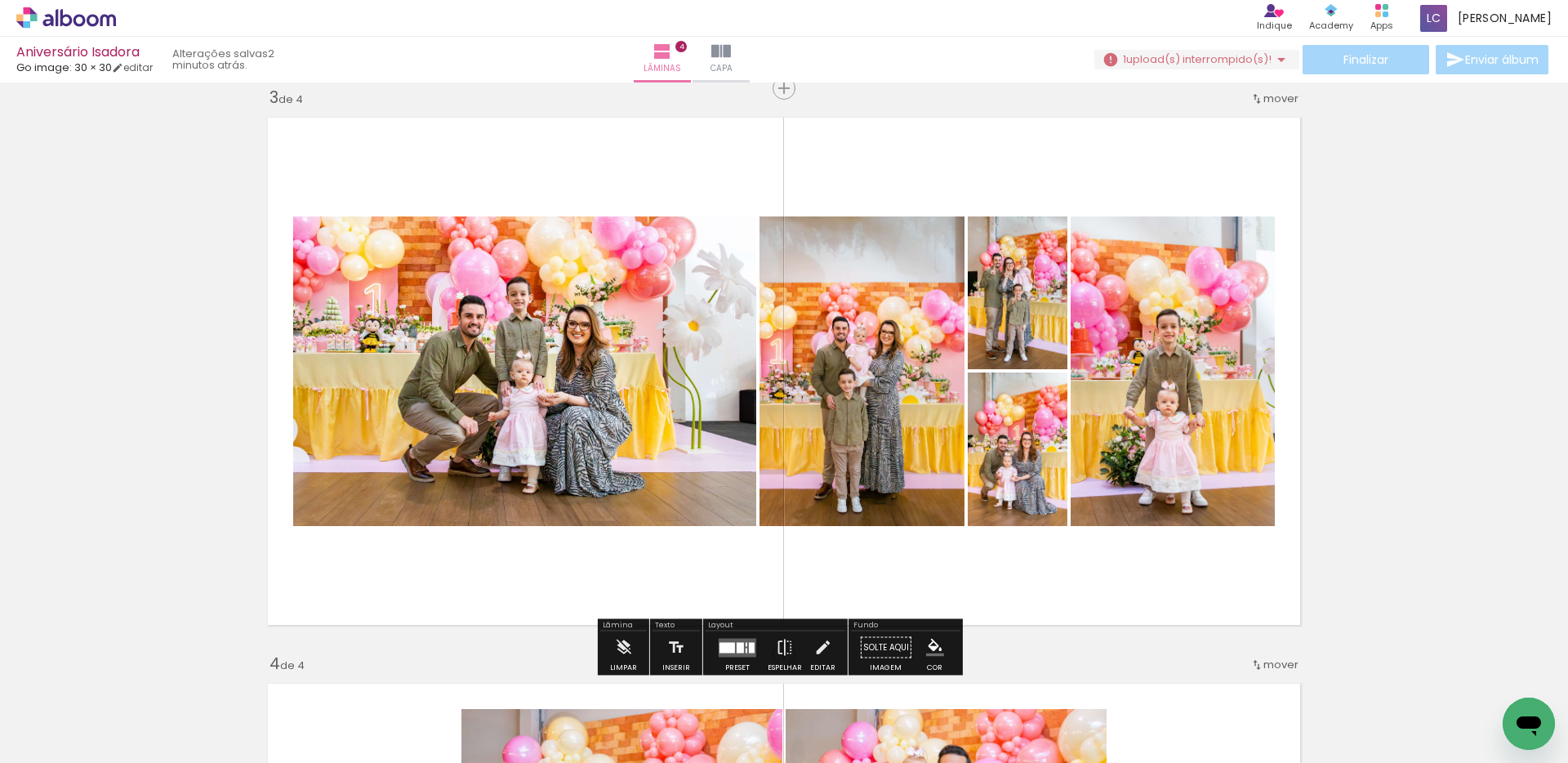
click at [740, 637] on quentale-layouter at bounding box center [737, 647] width 37 height 19
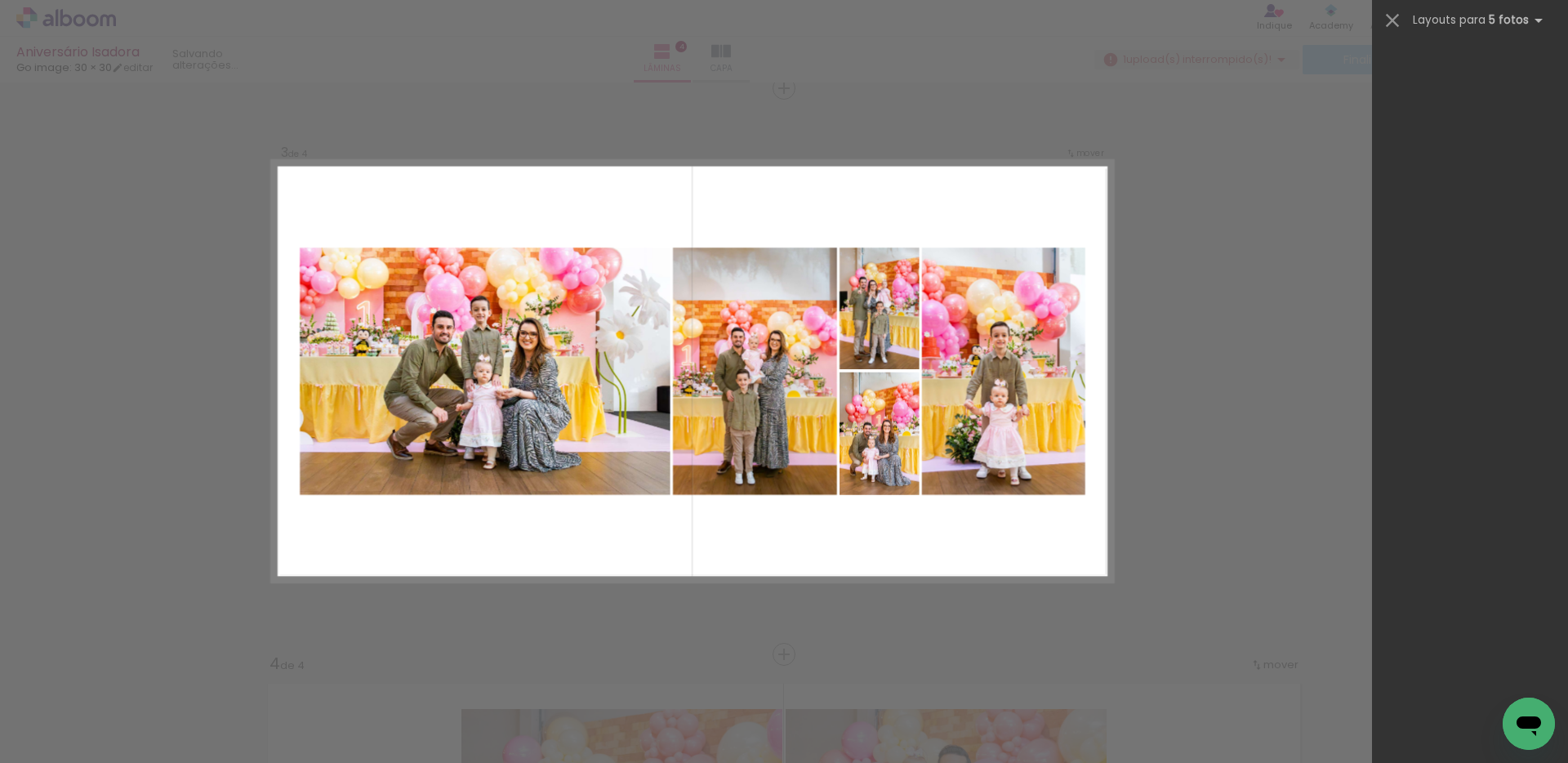
scroll to position [0, 0]
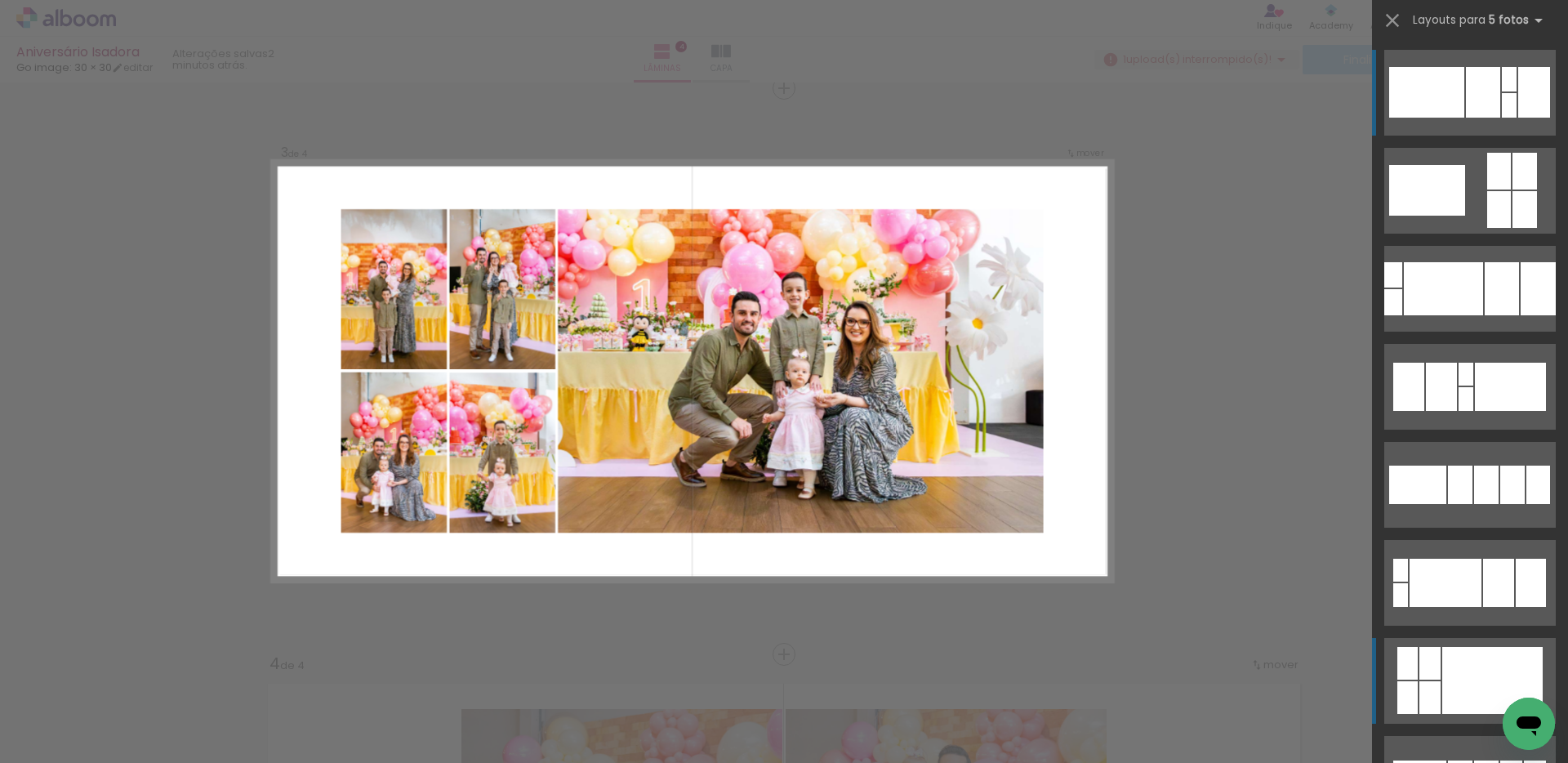
click at [1454, 674] on div at bounding box center [1492, 680] width 100 height 67
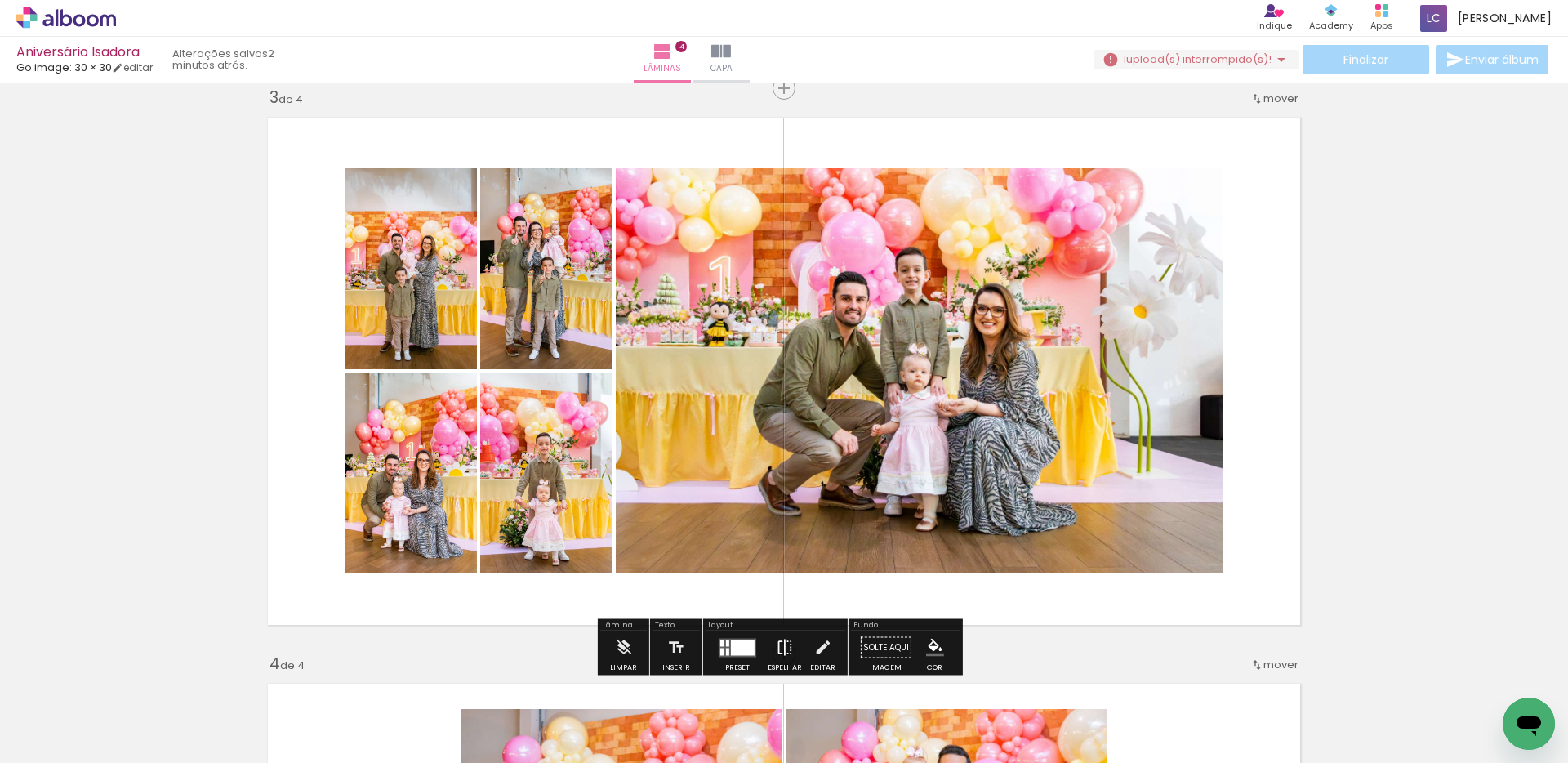
click at [776, 643] on iron-icon at bounding box center [784, 648] width 18 height 33
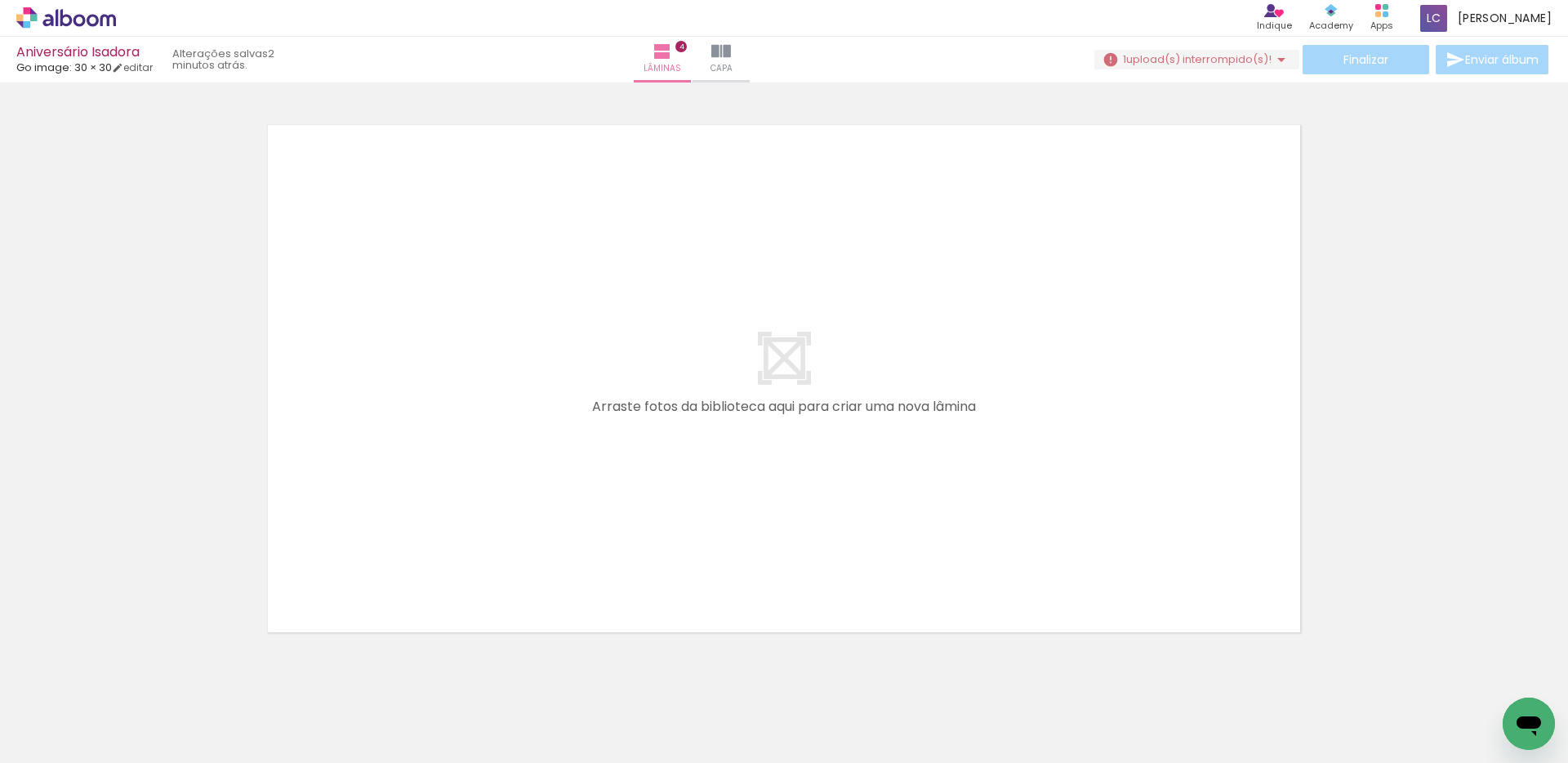
scroll to position [2281, 0]
